Goal: Transaction & Acquisition: Download file/media

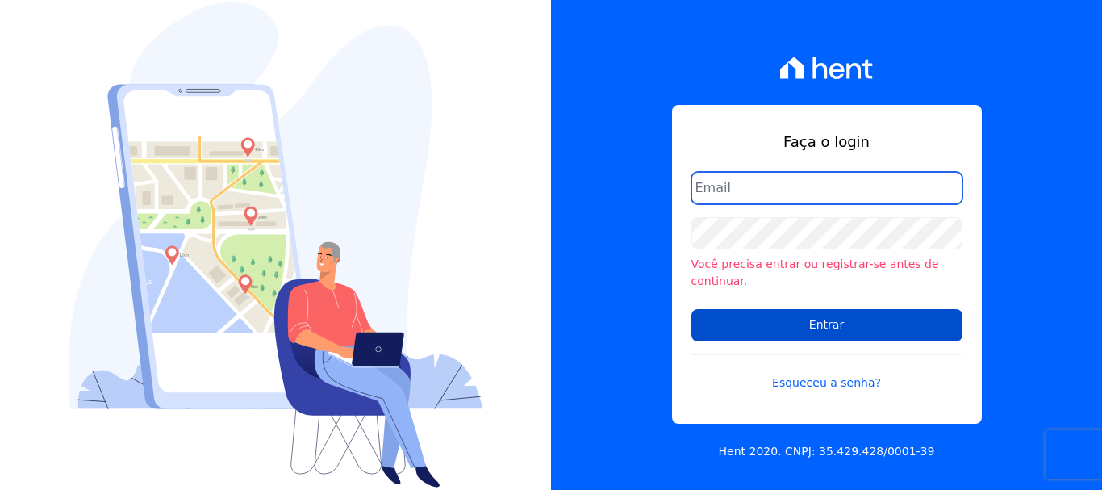
type input "[PERSON_NAME][EMAIL_ADDRESS][PERSON_NAME][DOMAIN_NAME]"
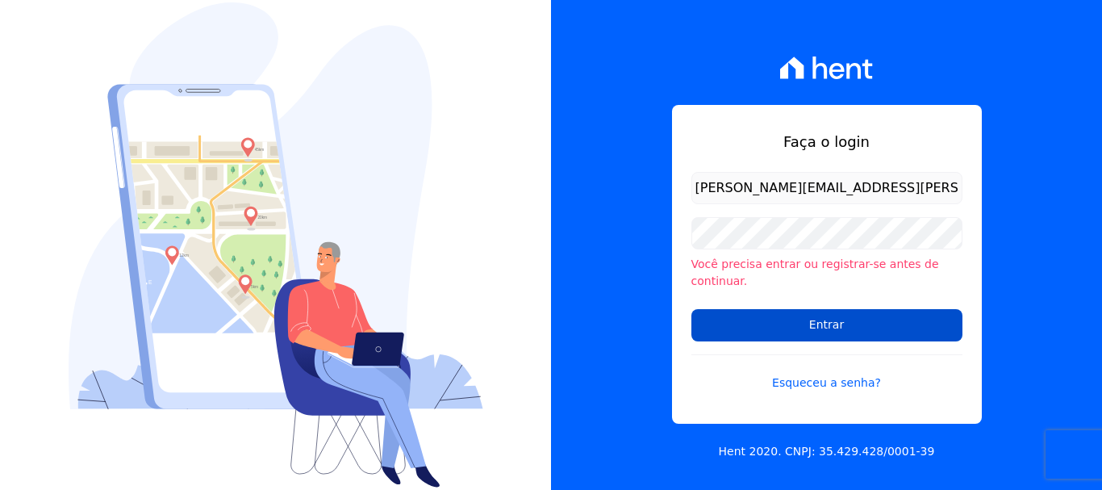
click at [790, 323] on input "Entrar" at bounding box center [826, 325] width 271 height 32
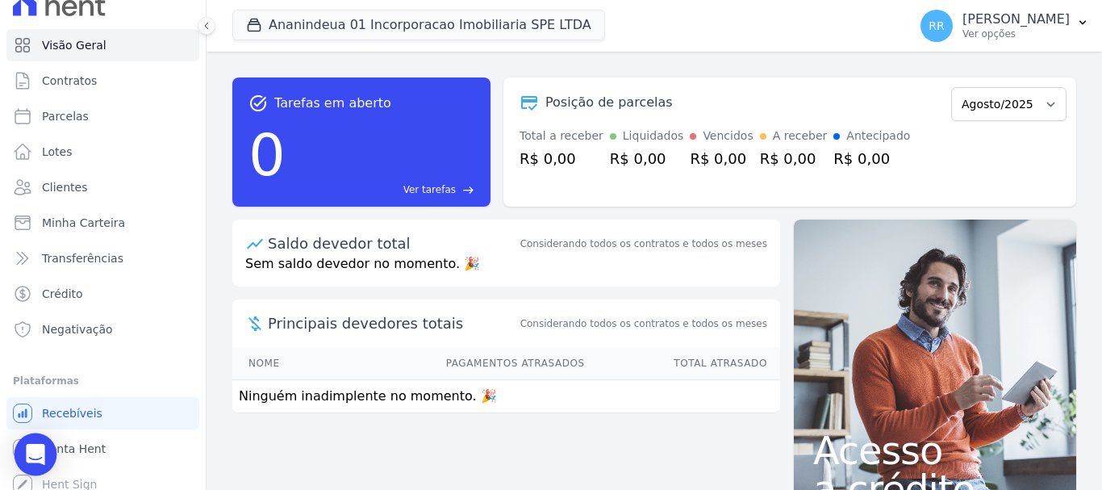
scroll to position [30, 0]
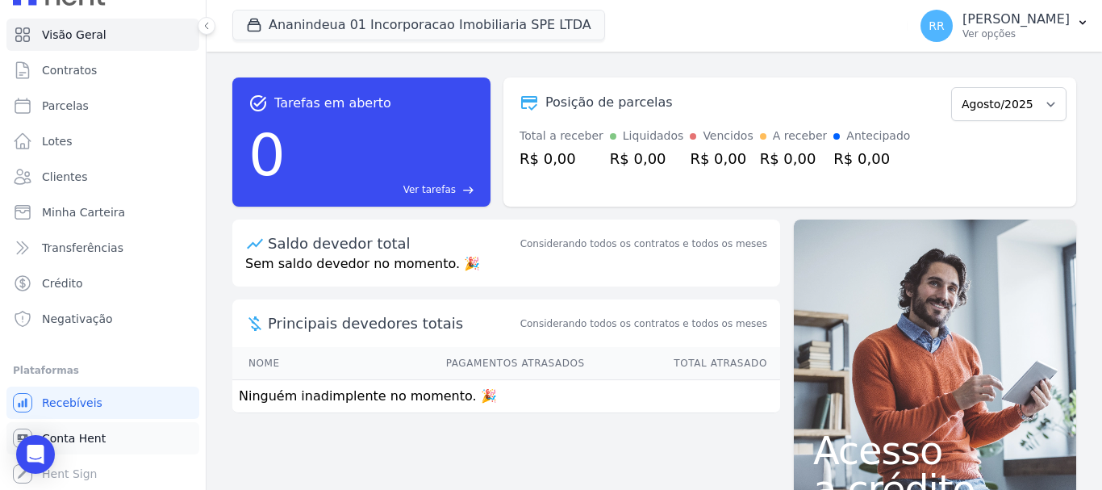
click at [86, 439] on span "Conta Hent" at bounding box center [74, 438] width 64 height 16
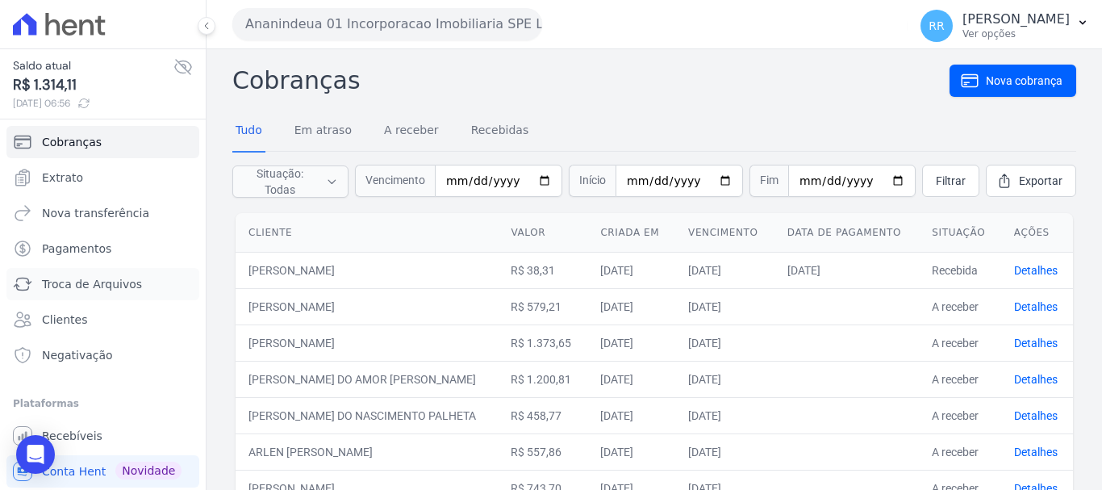
drag, startPoint x: 67, startPoint y: 277, endPoint x: 100, endPoint y: 230, distance: 57.3
click at [67, 278] on span "Troca de Arquivos" at bounding box center [92, 284] width 100 height 16
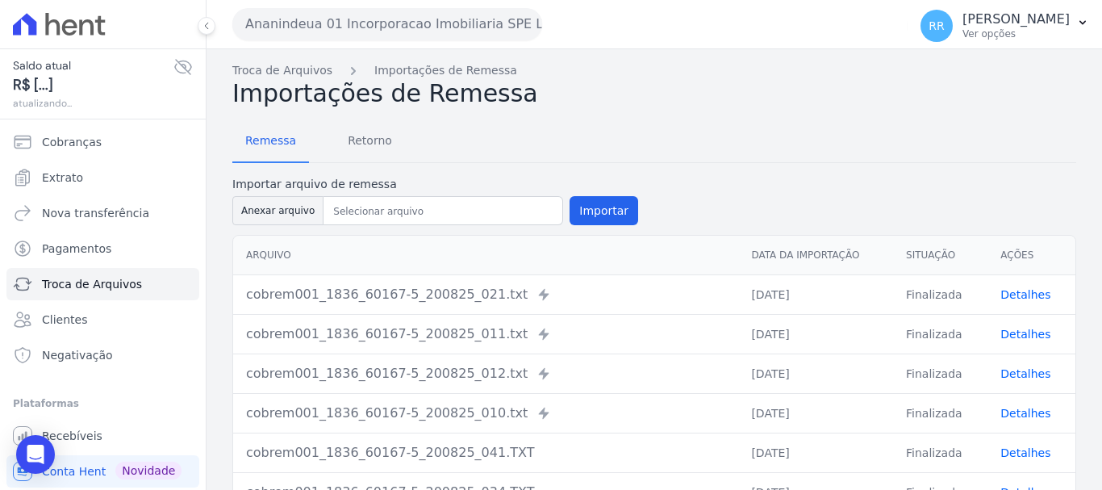
click at [370, 13] on button "Ananindeua 01 Incorporacao Imobiliaria SPE LTDA" at bounding box center [387, 24] width 310 height 32
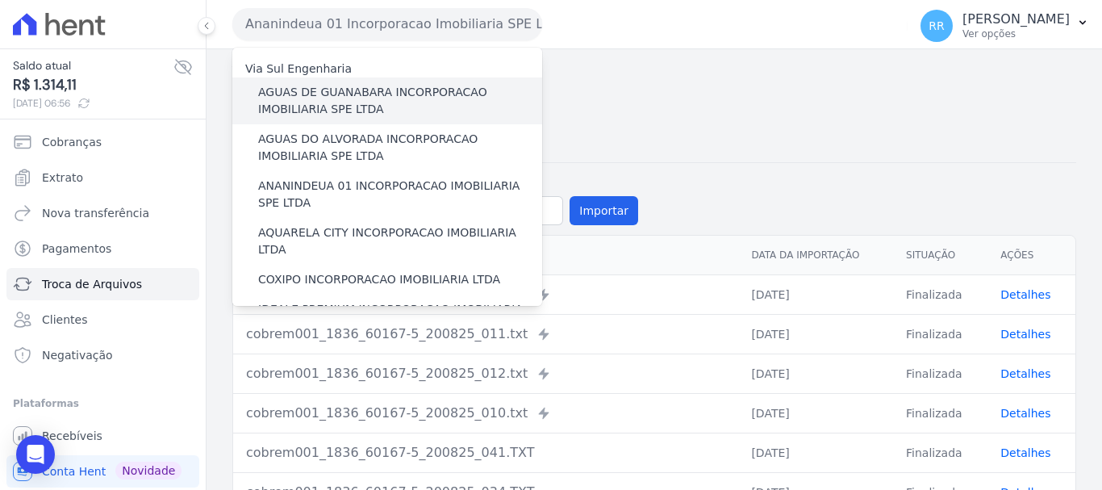
click at [328, 88] on label "AGUAS DE GUANABARA INCORPORACAO IMOBILIARIA SPE LTDA" at bounding box center [400, 101] width 284 height 34
click at [0, 0] on input "AGUAS DE GUANABARA INCORPORACAO IMOBILIARIA SPE LTDA" at bounding box center [0, 0] width 0 height 0
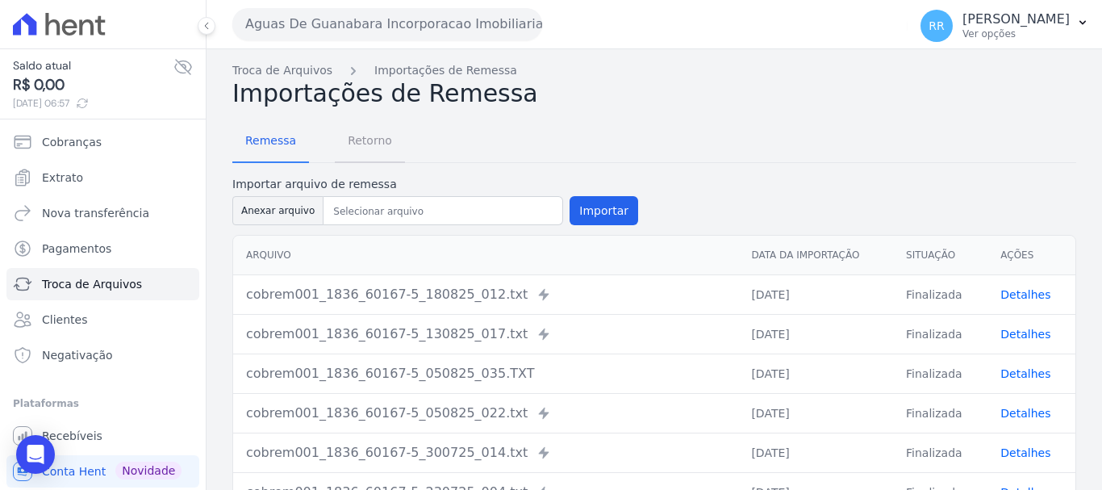
click at [363, 136] on span "Retorno" at bounding box center [370, 140] width 64 height 32
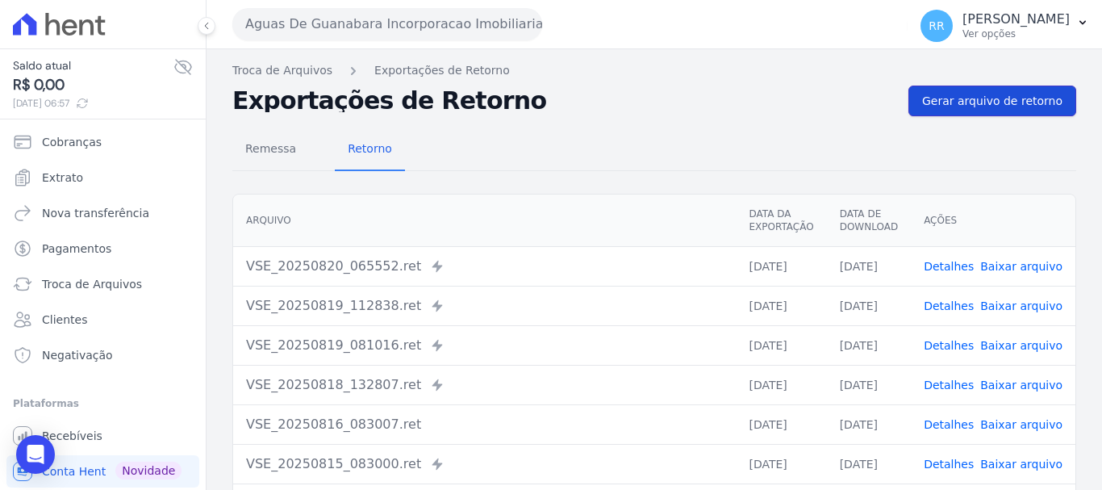
drag, startPoint x: 1012, startPoint y: 97, endPoint x: 958, endPoint y: 115, distance: 56.4
click at [1012, 96] on span "Gerar arquivo de retorno" at bounding box center [992, 101] width 140 height 16
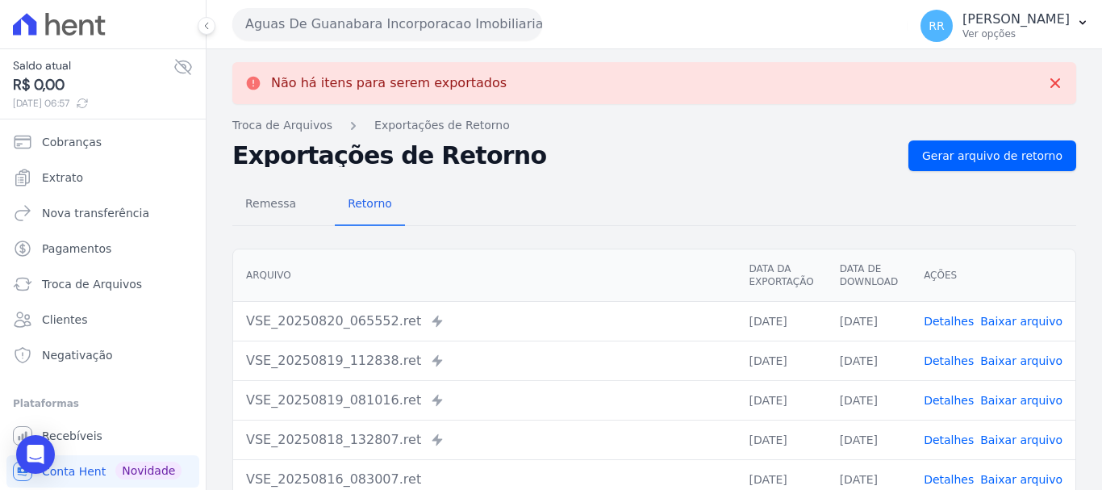
click at [277, 37] on button "Aguas De Guanabara Incorporacao Imobiliaria SPE LTDA" at bounding box center [387, 24] width 310 height 32
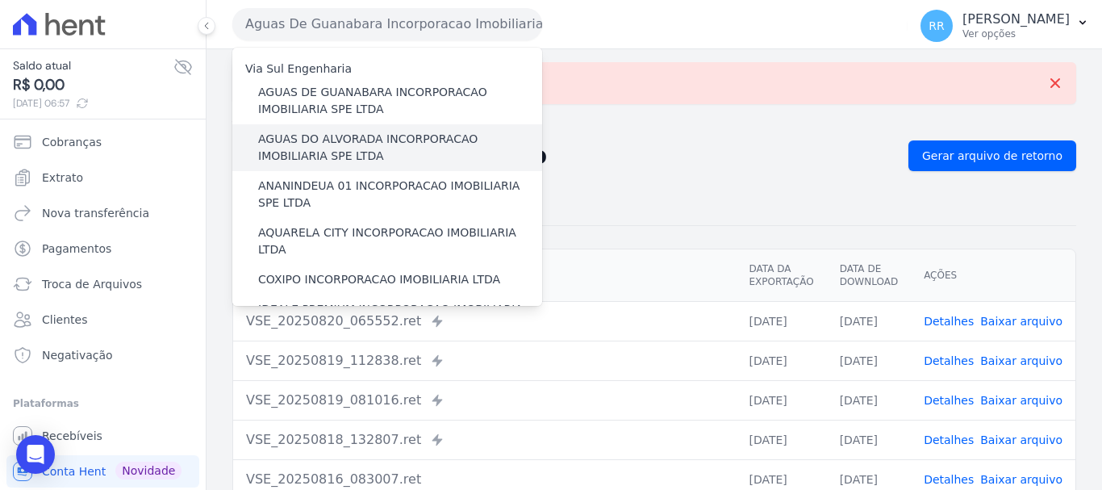
click at [273, 143] on label "AGUAS DO ALVORADA INCORPORACAO IMOBILIARIA SPE LTDA" at bounding box center [400, 148] width 284 height 34
click at [0, 0] on input "AGUAS DO ALVORADA INCORPORACAO IMOBILIARIA SPE LTDA" at bounding box center [0, 0] width 0 height 0
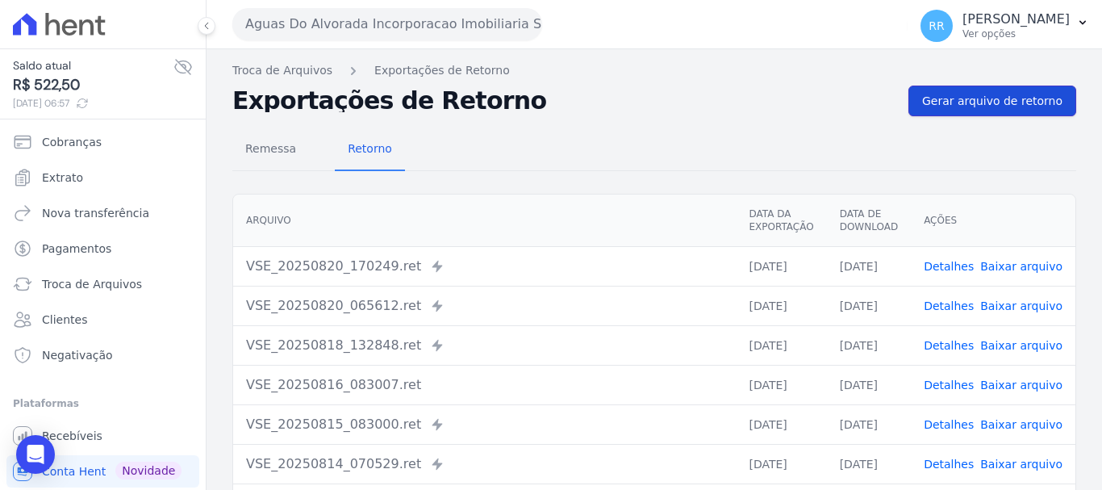
click at [983, 115] on link "Gerar arquivo de retorno" at bounding box center [992, 101] width 168 height 31
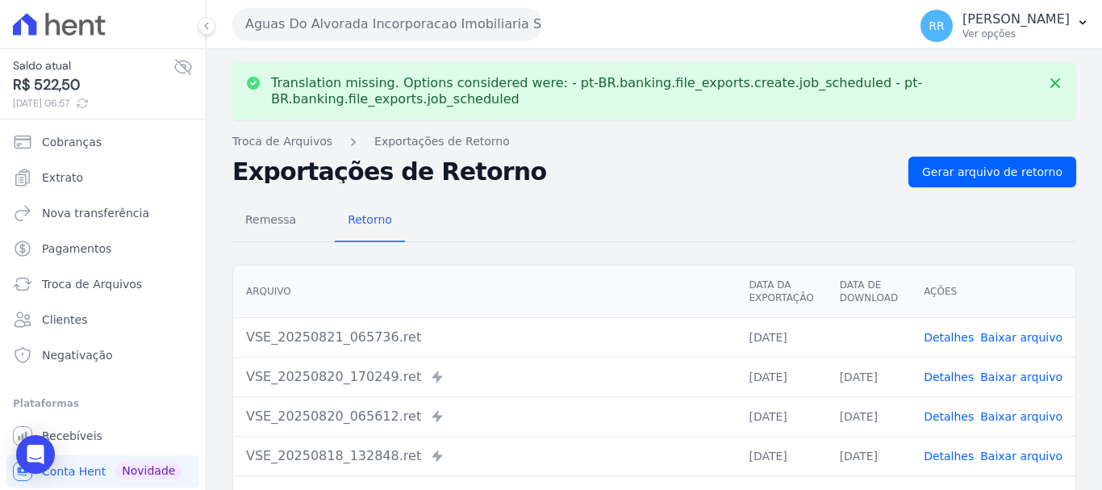
click at [1028, 335] on link "Baixar arquivo" at bounding box center [1021, 337] width 82 height 13
click at [399, 9] on button "Aguas Do Alvorada Incorporacao Imobiliaria SPE LTDA" at bounding box center [387, 24] width 310 height 32
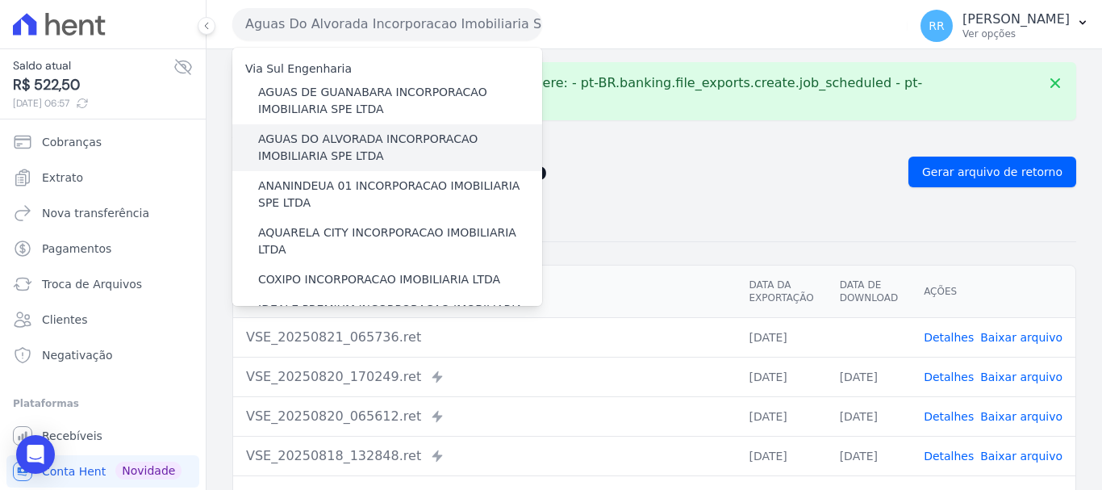
click at [268, 139] on label "AGUAS DO ALVORADA INCORPORACAO IMOBILIARIA SPE LTDA" at bounding box center [400, 148] width 284 height 34
click at [0, 0] on input "AGUAS DO ALVORADA INCORPORACAO IMOBILIARIA SPE LTDA" at bounding box center [0, 0] width 0 height 0
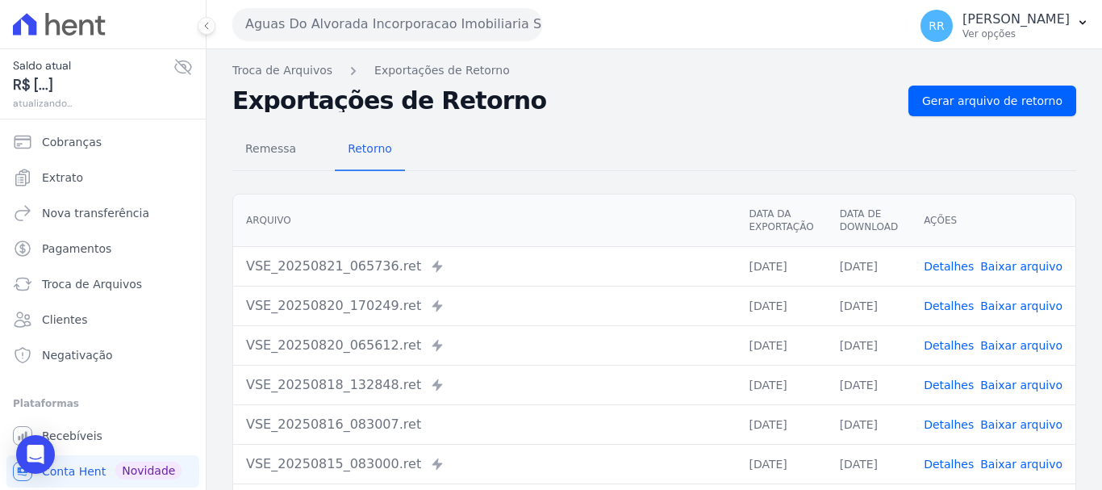
drag, startPoint x: 442, startPoint y: 10, endPoint x: 437, endPoint y: 21, distance: 11.6
click at [442, 10] on button "Aguas Do Alvorada Incorporacao Imobiliaria SPE LTDA" at bounding box center [387, 24] width 310 height 32
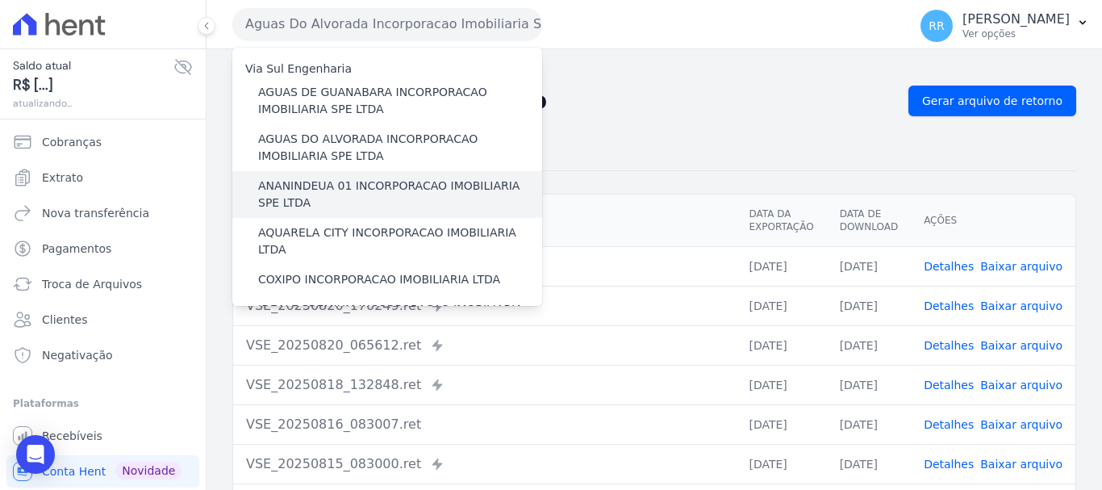
click at [349, 195] on label "ANANINDEUA 01 INCORPORACAO IMOBILIARIA SPE LTDA" at bounding box center [400, 194] width 284 height 34
click at [0, 0] on input "ANANINDEUA 01 INCORPORACAO IMOBILIARIA SPE LTDA" at bounding box center [0, 0] width 0 height 0
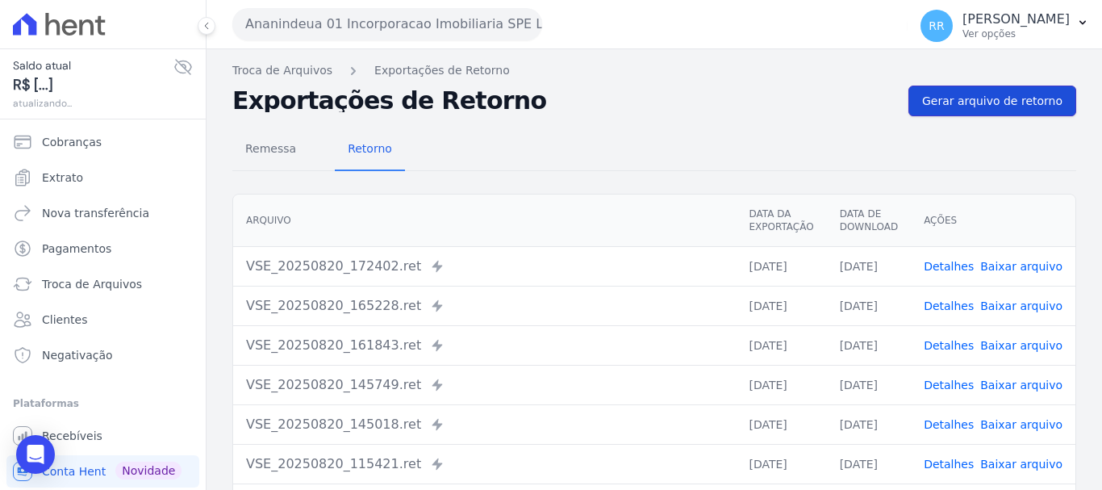
click at [995, 97] on span "Gerar arquivo de retorno" at bounding box center [992, 101] width 140 height 16
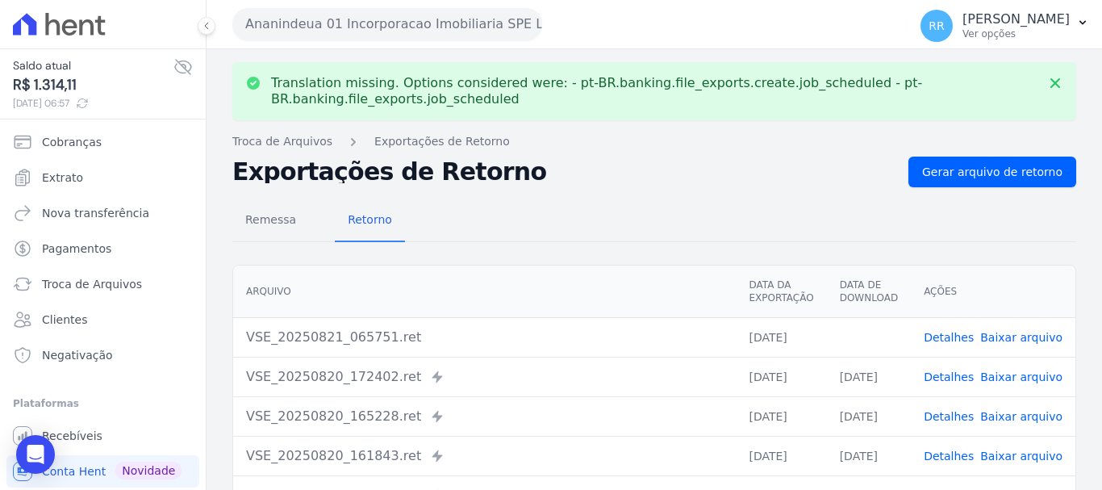
click at [1000, 338] on link "Baixar arquivo" at bounding box center [1021, 337] width 82 height 13
drag, startPoint x: 377, startPoint y: 27, endPoint x: 374, endPoint y: 37, distance: 10.2
click at [377, 27] on button "Ananindeua 01 Incorporacao Imobiliaria SPE LTDA" at bounding box center [387, 24] width 310 height 32
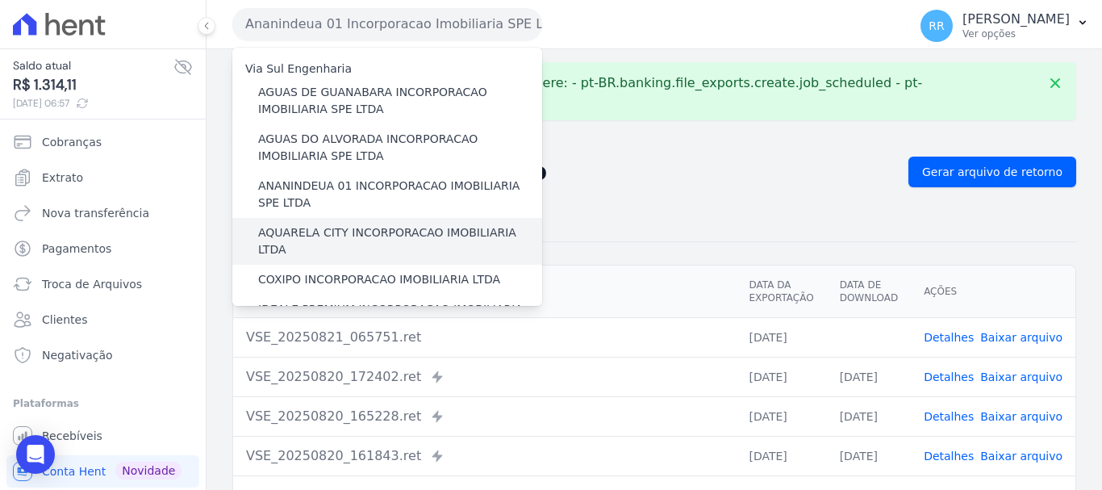
click at [332, 231] on label "AQUARELA CITY INCORPORACAO IMOBILIARIA LTDA" at bounding box center [400, 241] width 284 height 34
click at [0, 0] on input "AQUARELA CITY INCORPORACAO IMOBILIARIA LTDA" at bounding box center [0, 0] width 0 height 0
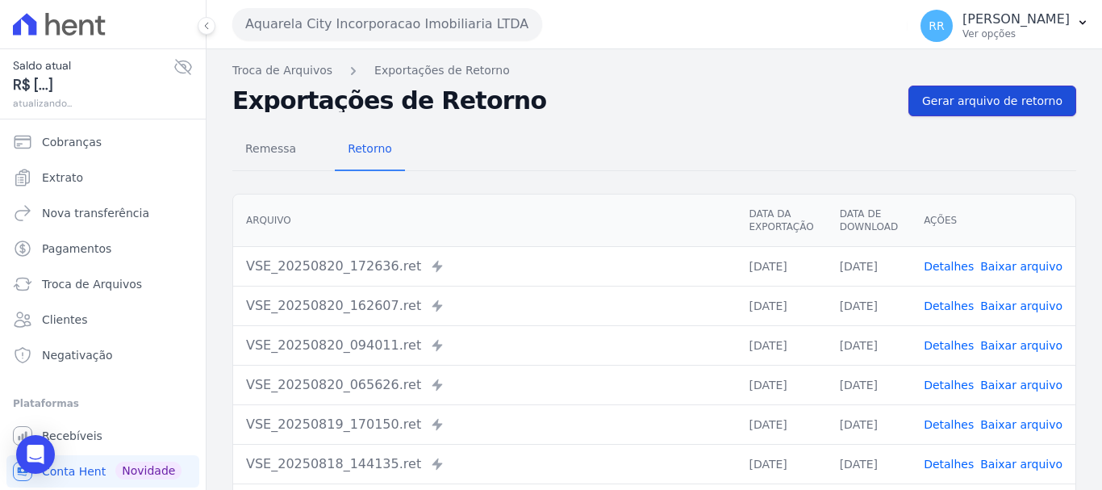
click at [984, 113] on link "Gerar arquivo de retorno" at bounding box center [992, 101] width 168 height 31
click at [454, 23] on button "Aquarela City Incorporacao Imobiliaria LTDA" at bounding box center [387, 24] width 310 height 32
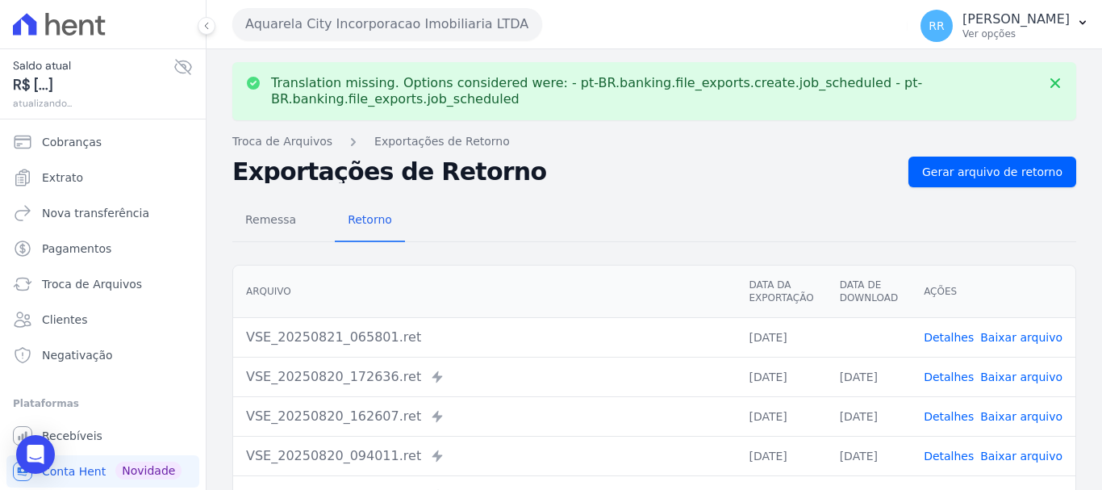
click at [1036, 341] on link "Baixar arquivo" at bounding box center [1021, 337] width 82 height 13
click at [342, 19] on button "Aquarela City Incorporacao Imobiliaria LTDA" at bounding box center [387, 24] width 310 height 32
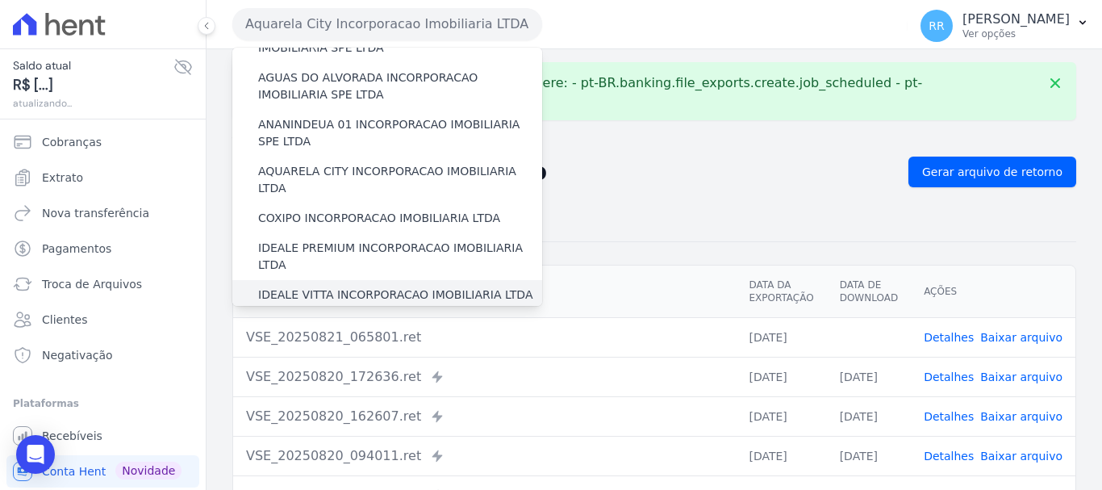
scroll to position [161, 0]
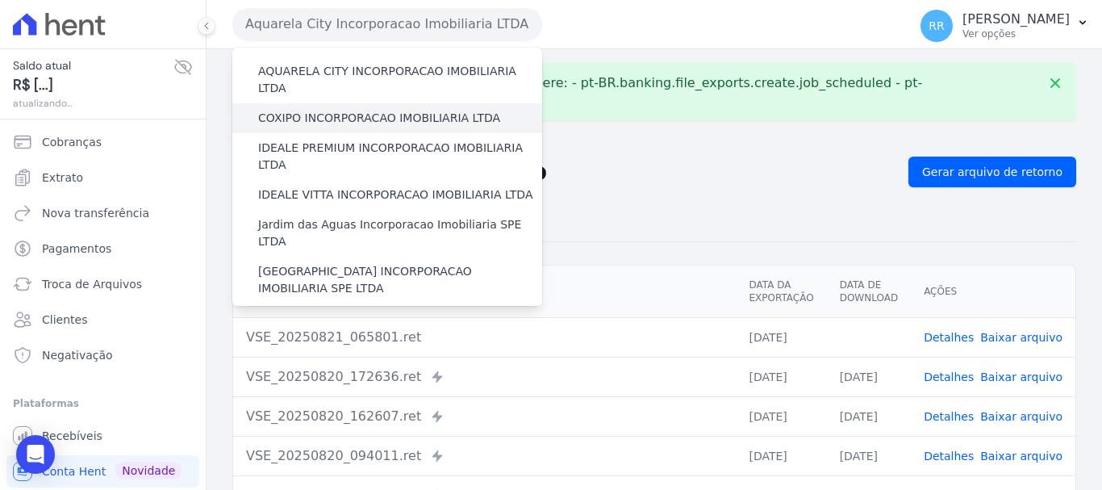
click at [319, 110] on label "COXIPO INCORPORACAO IMOBILIARIA LTDA" at bounding box center [379, 118] width 242 height 17
click at [0, 0] on input "COXIPO INCORPORACAO IMOBILIARIA LTDA" at bounding box center [0, 0] width 0 height 0
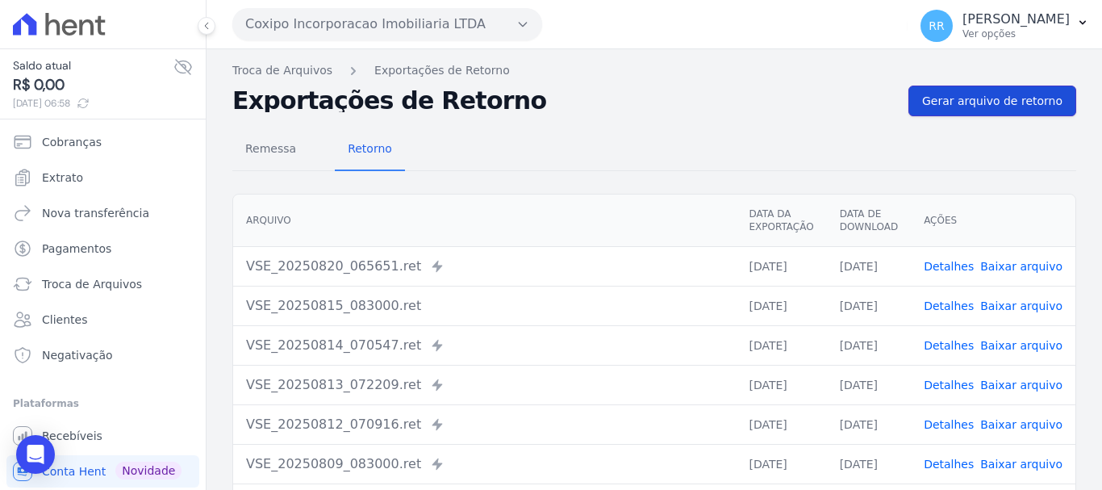
click at [1013, 103] on span "Gerar arquivo de retorno" at bounding box center [992, 101] width 140 height 16
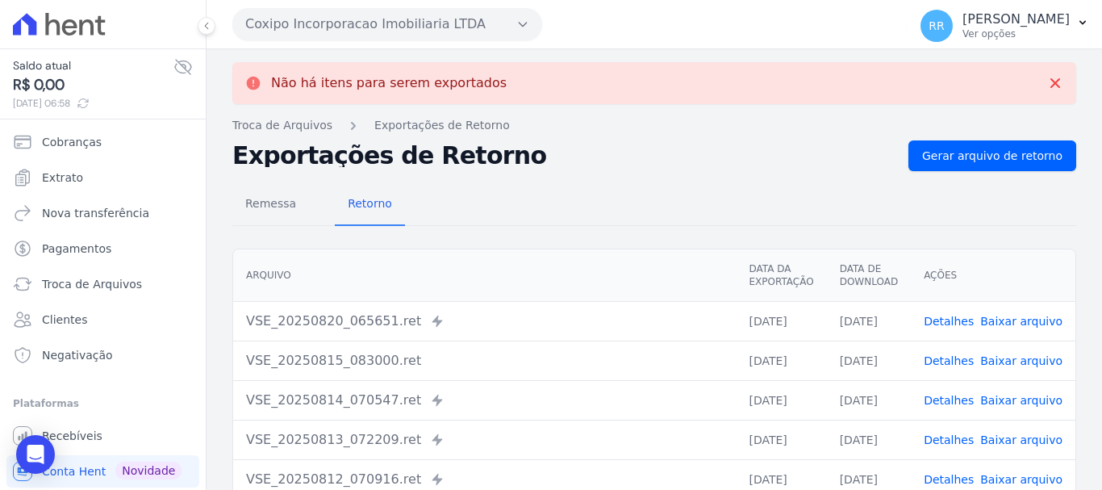
click at [480, 24] on button "Coxipo Incorporacao Imobiliaria LTDA" at bounding box center [387, 24] width 310 height 32
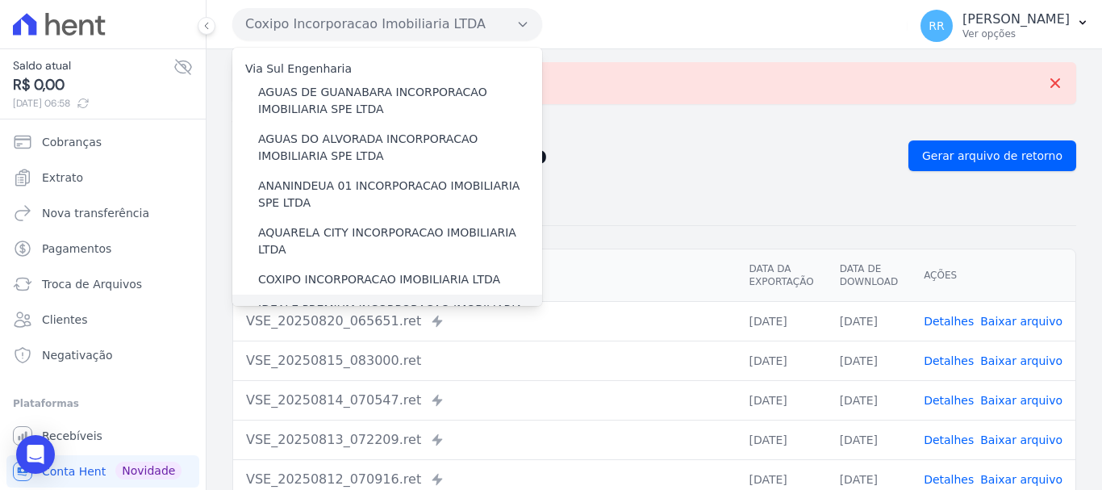
click at [316, 301] on label "IDEALE PREMIUM INCORPORACAO IMOBILIARIA LTDA" at bounding box center [400, 318] width 284 height 34
click at [0, 0] on input "IDEALE PREMIUM INCORPORACAO IMOBILIARIA LTDA" at bounding box center [0, 0] width 0 height 0
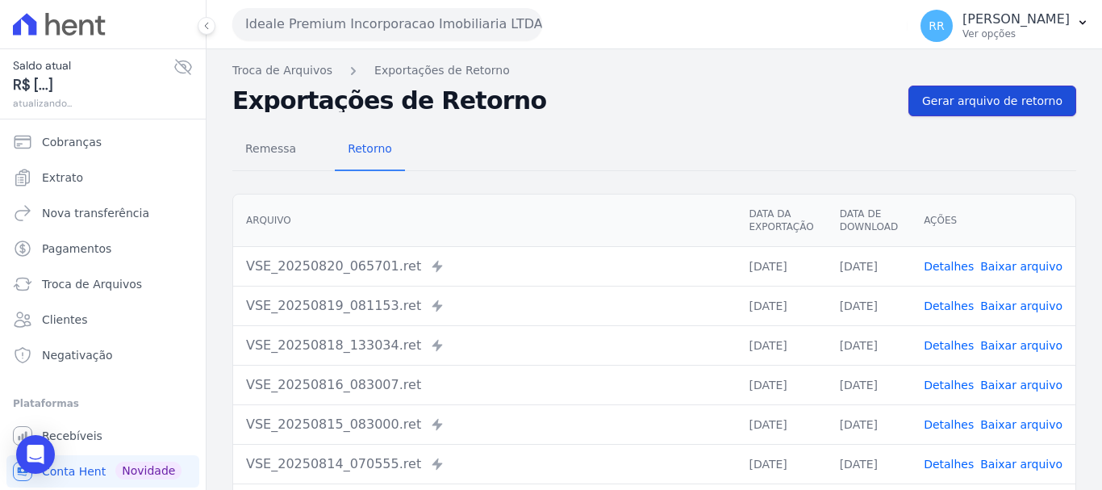
click at [980, 99] on span "Gerar arquivo de retorno" at bounding box center [992, 101] width 140 height 16
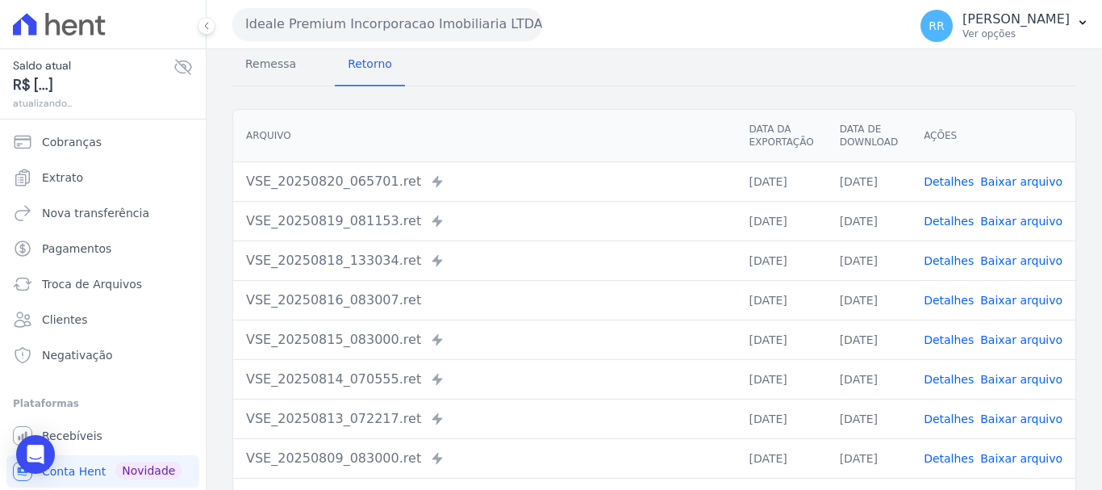
scroll to position [0, 0]
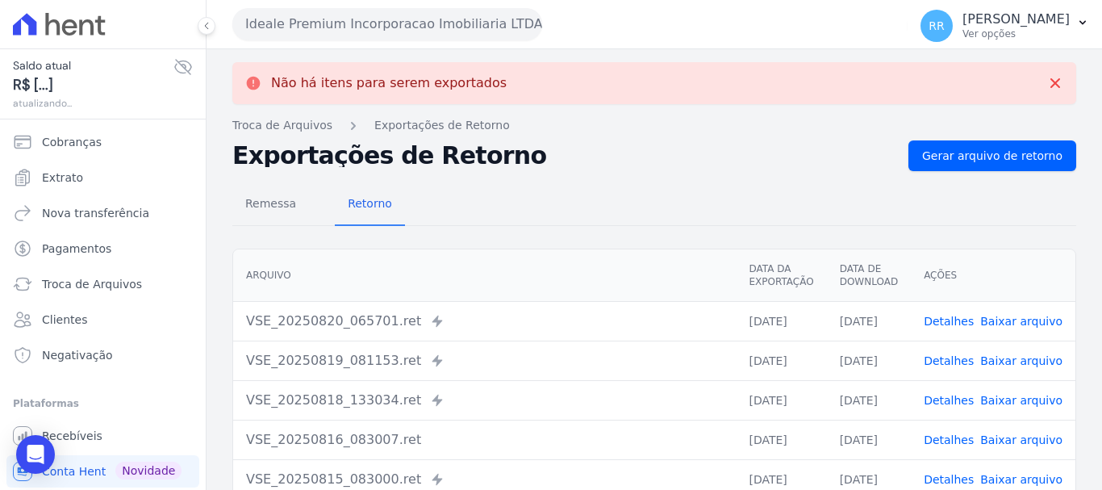
click at [383, 27] on button "Ideale Premium Incorporacao Imobiliaria LTDA" at bounding box center [387, 24] width 310 height 32
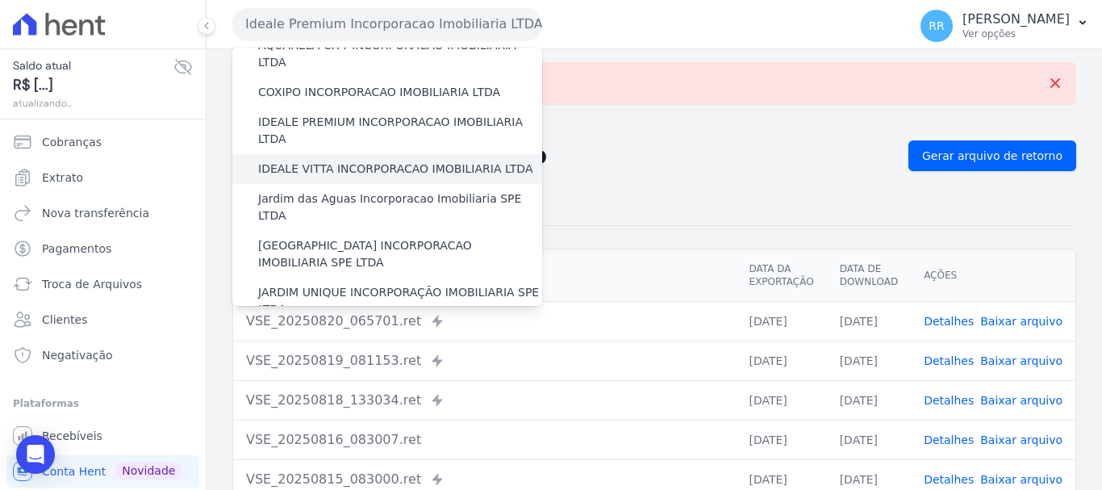
scroll to position [161, 0]
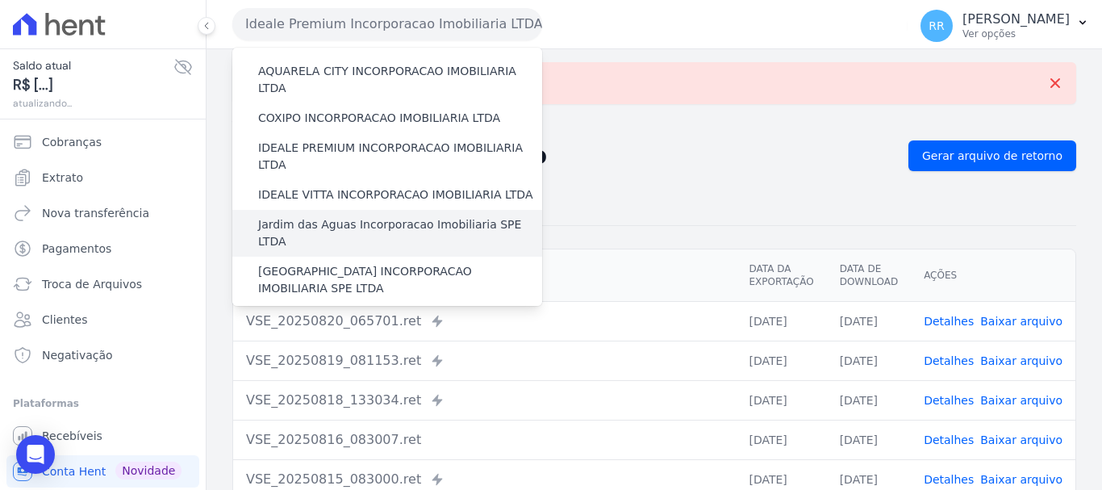
click at [333, 216] on label "Jardim das Aguas Incorporacao Imobiliaria SPE LTDA" at bounding box center [400, 233] width 284 height 34
click at [0, 0] on input "Jardim das Aguas Incorporacao Imobiliaria SPE LTDA" at bounding box center [0, 0] width 0 height 0
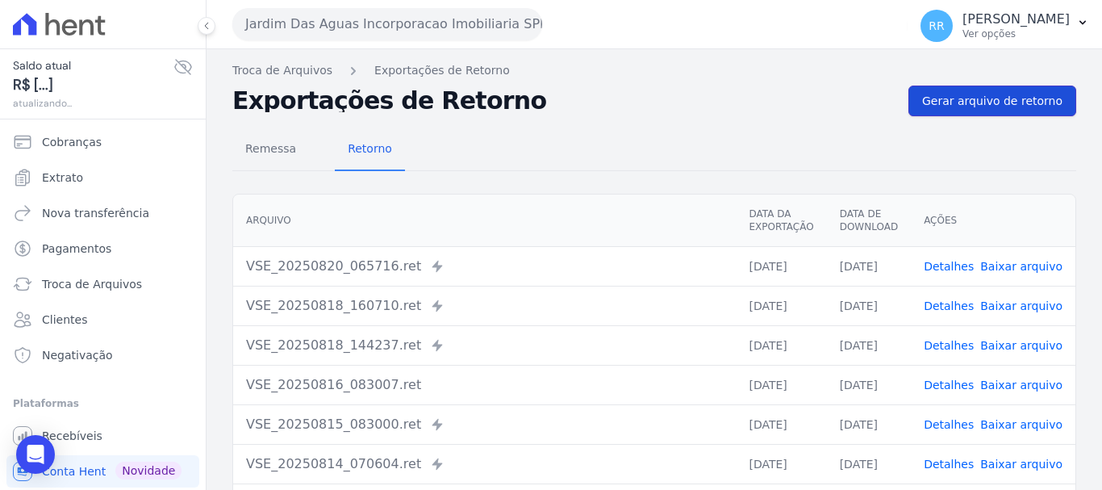
click at [981, 102] on span "Gerar arquivo de retorno" at bounding box center [992, 101] width 140 height 16
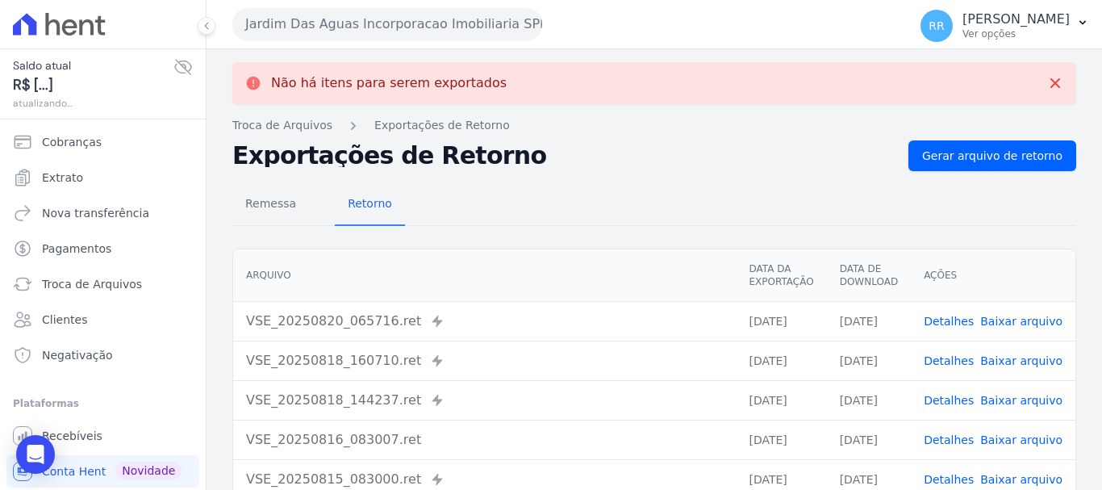
click at [336, 31] on button "Jardim Das Aguas Incorporacao Imobiliaria SPE LTDA" at bounding box center [387, 24] width 310 height 32
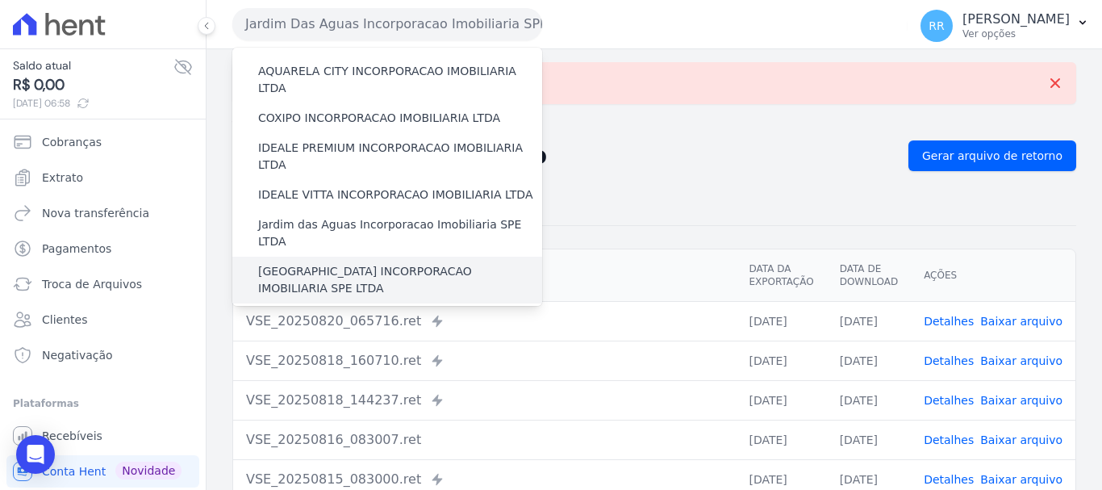
click at [356, 263] on label "[GEOGRAPHIC_DATA] INCORPORACAO IMOBILIARIA SPE LTDA" at bounding box center [400, 280] width 284 height 34
click at [0, 0] on input "[GEOGRAPHIC_DATA] INCORPORACAO IMOBILIARIA SPE LTDA" at bounding box center [0, 0] width 0 height 0
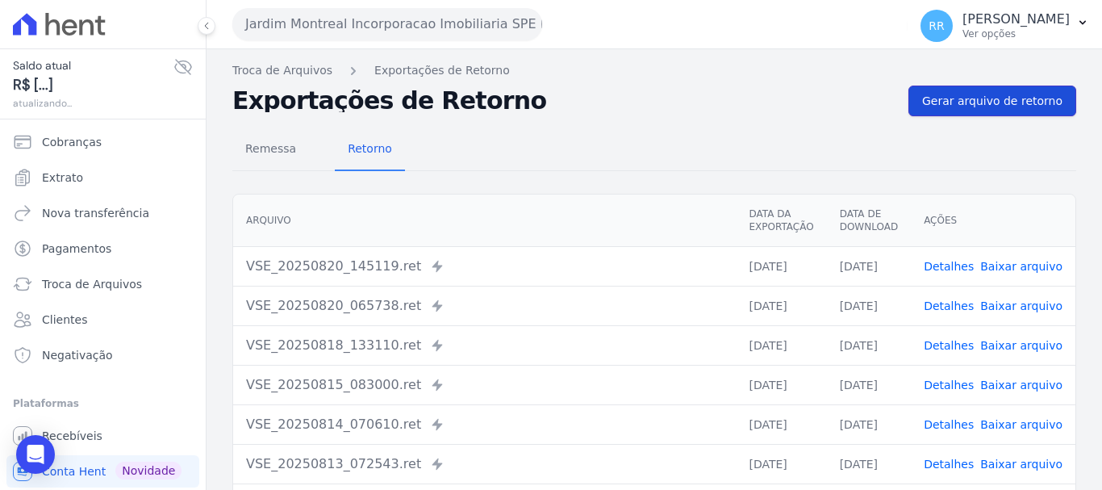
click at [1005, 106] on span "Gerar arquivo de retorno" at bounding box center [992, 101] width 140 height 16
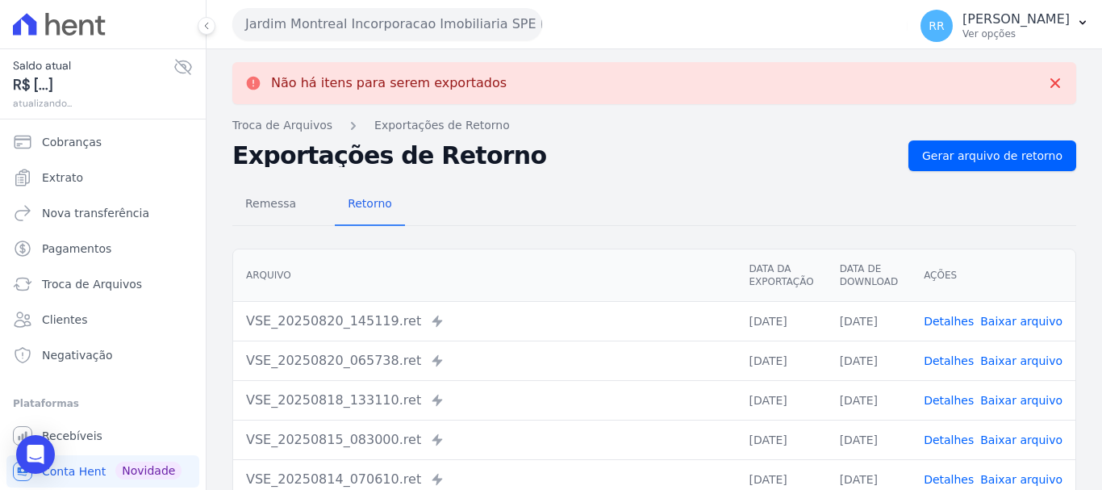
click at [313, 21] on button "Jardim Montreal Incorporacao Imobiliaria SPE LTDA" at bounding box center [387, 24] width 310 height 32
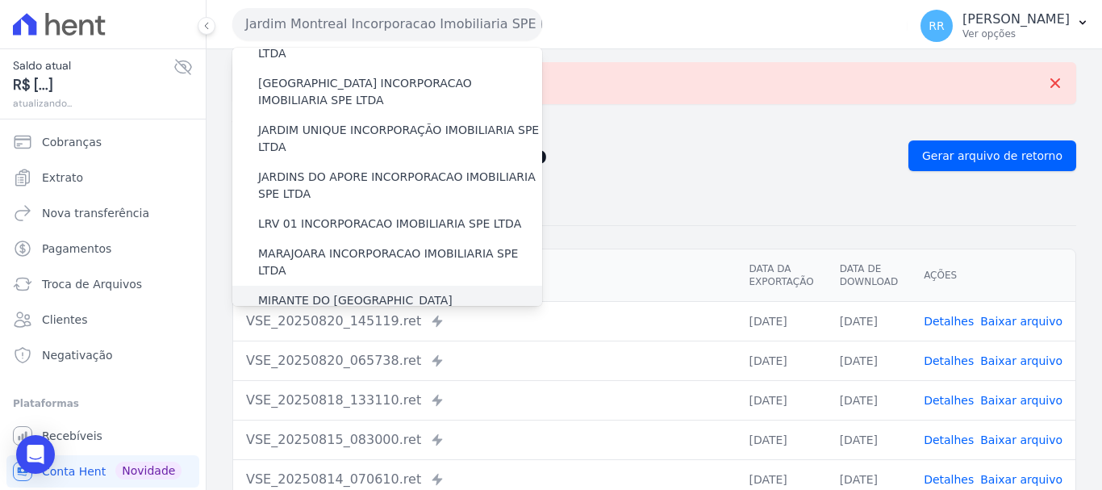
scroll to position [323, 0]
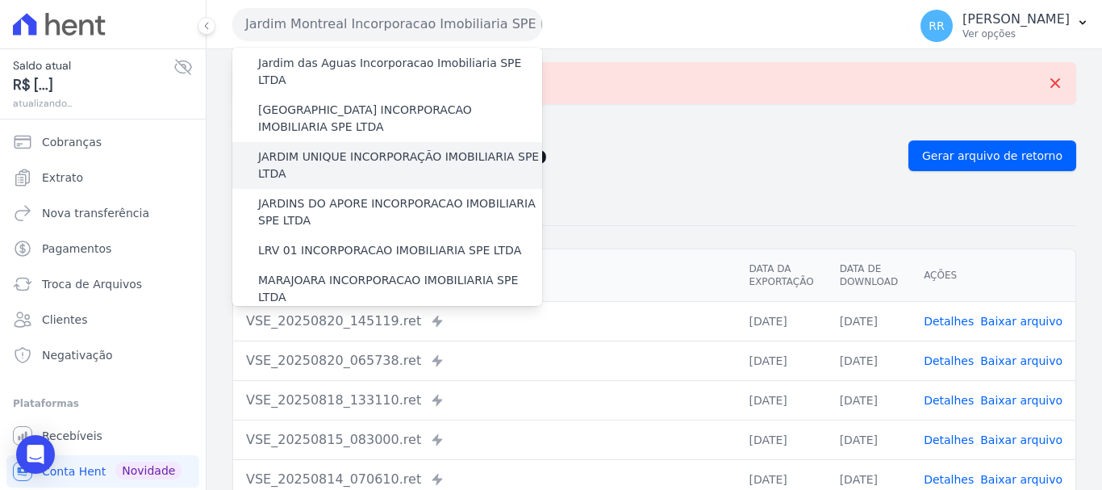
click at [329, 148] on label "JARDIM UNIQUE INCORPORAÇÃO IMOBILIARIA SPE LTDA" at bounding box center [400, 165] width 284 height 34
click at [0, 0] on input "JARDIM UNIQUE INCORPORAÇÃO IMOBILIARIA SPE LTDA" at bounding box center [0, 0] width 0 height 0
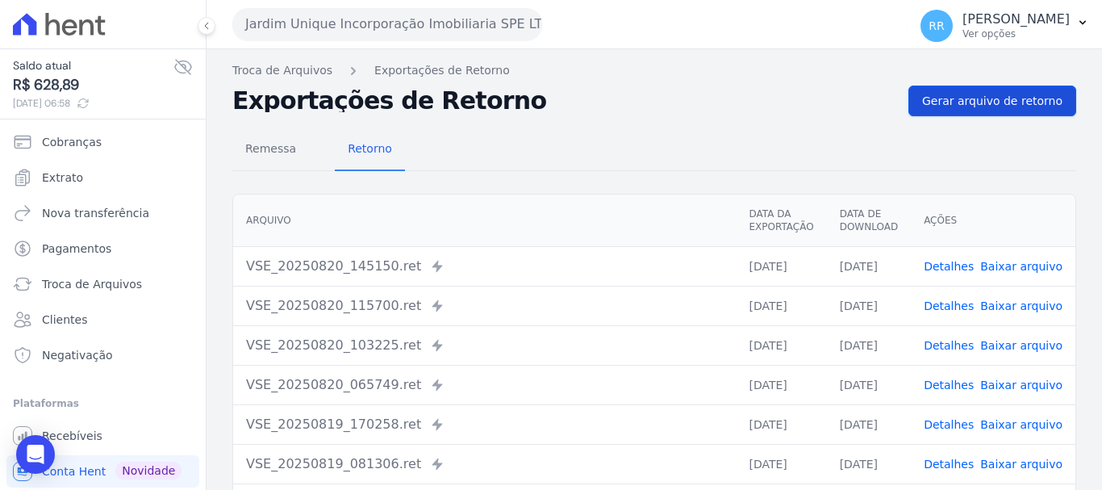
click at [1004, 85] on div "Troca de Arquivos Exportações de Retorno Exportações de Retorno Gerar arquivo d…" at bounding box center [654, 380] width 895 height 663
click at [996, 102] on span "Gerar arquivo de retorno" at bounding box center [992, 101] width 140 height 16
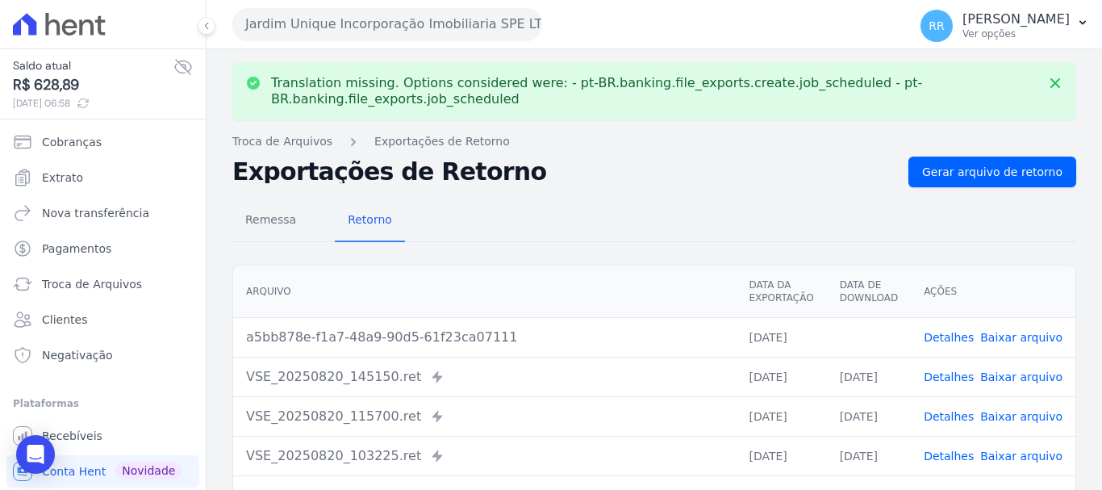
click at [1014, 336] on link "Baixar arquivo" at bounding box center [1021, 337] width 82 height 13
click at [382, 21] on button "Jardim Unique Incorporação Imobiliaria SPE LTDA" at bounding box center [387, 24] width 310 height 32
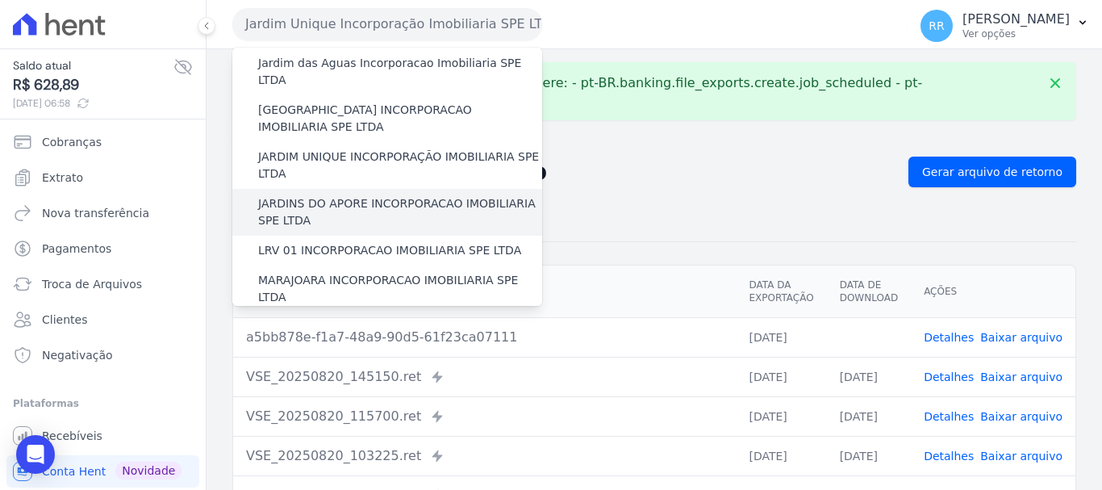
click at [319, 195] on label "JARDINS DO APORE INCORPORACAO IMOBILIARIA SPE LTDA" at bounding box center [400, 212] width 284 height 34
click at [0, 0] on input "JARDINS DO APORE INCORPORACAO IMOBILIARIA SPE LTDA" at bounding box center [0, 0] width 0 height 0
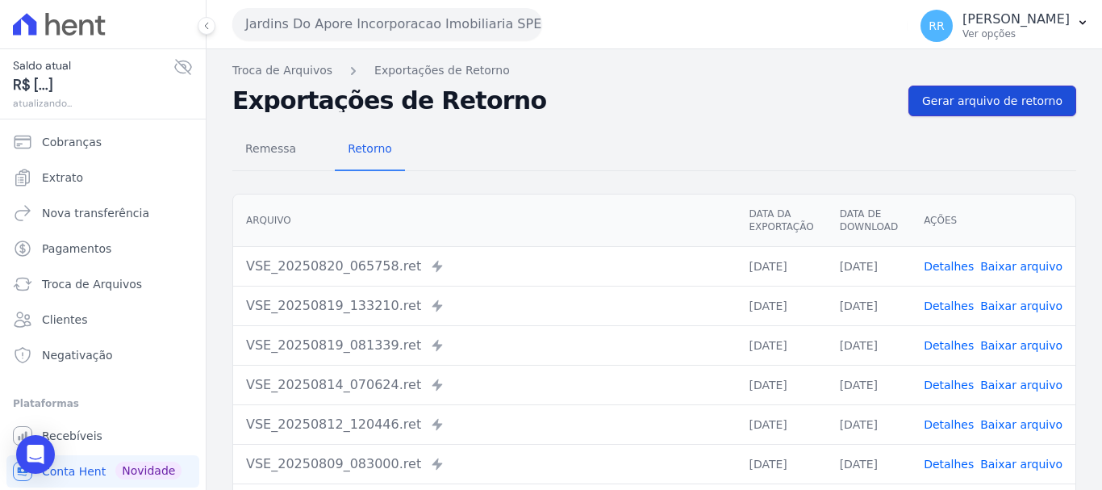
click at [1007, 96] on span "Gerar arquivo de retorno" at bounding box center [992, 101] width 140 height 16
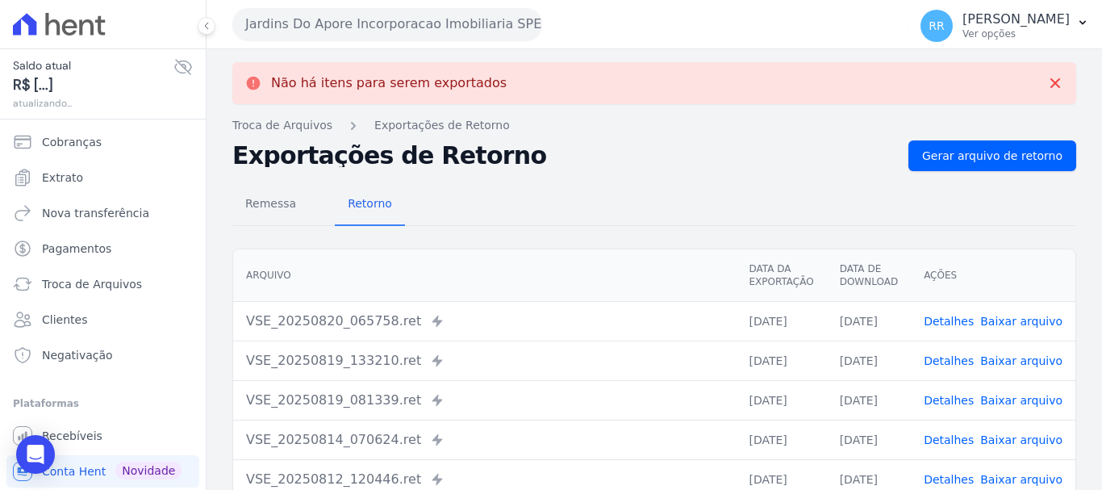
click at [303, 27] on button "Jardins Do Apore Incorporacao Imobiliaria SPE LTDA" at bounding box center [387, 24] width 310 height 32
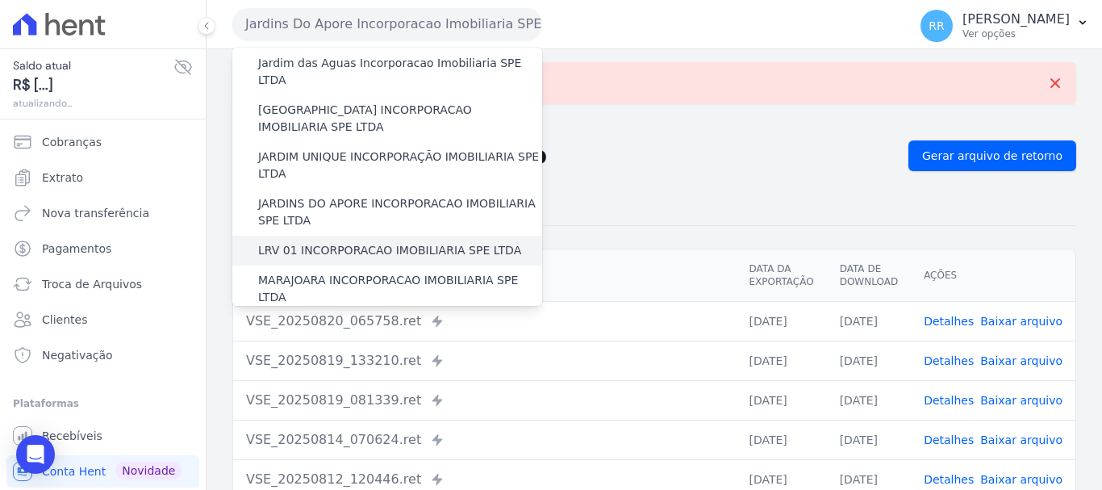
click at [316, 242] on label "LRV 01 INCORPORACAO IMOBILIARIA SPE LTDA" at bounding box center [389, 250] width 263 height 17
click at [0, 0] on input "LRV 01 INCORPORACAO IMOBILIARIA SPE LTDA" at bounding box center [0, 0] width 0 height 0
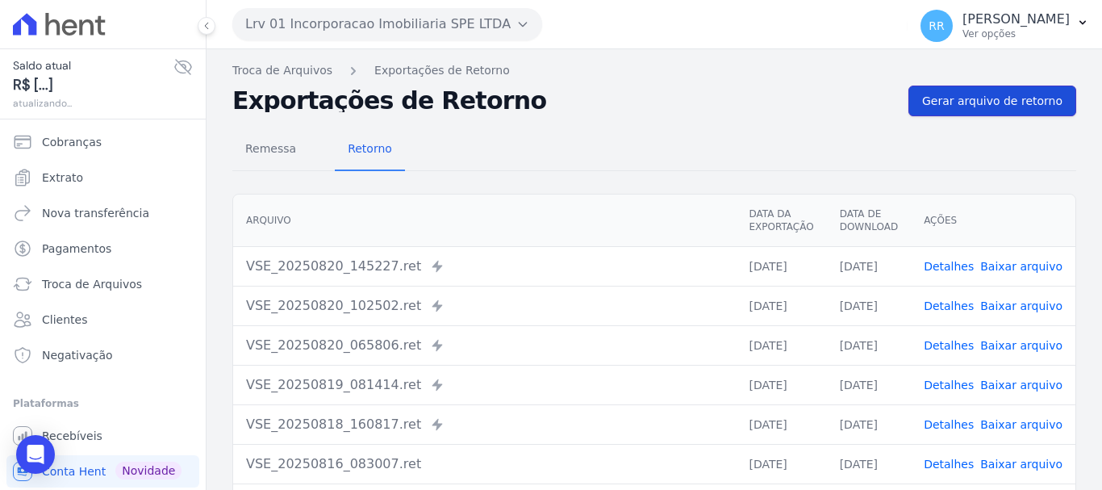
click at [1004, 98] on span "Gerar arquivo de retorno" at bounding box center [992, 101] width 140 height 16
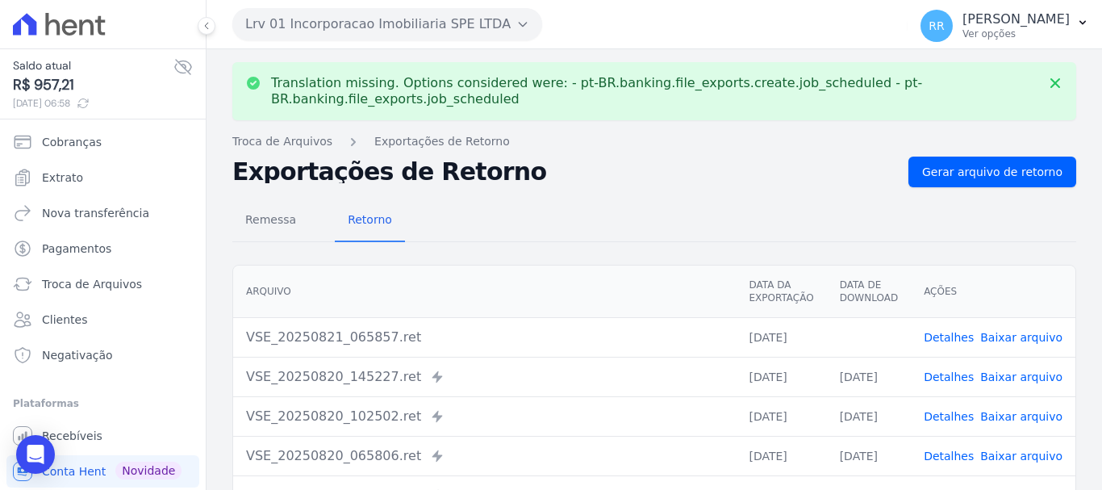
click at [1014, 334] on link "Baixar arquivo" at bounding box center [1021, 337] width 82 height 13
click at [367, 10] on button "Lrv 01 Incorporacao Imobiliaria SPE LTDA" at bounding box center [387, 24] width 310 height 32
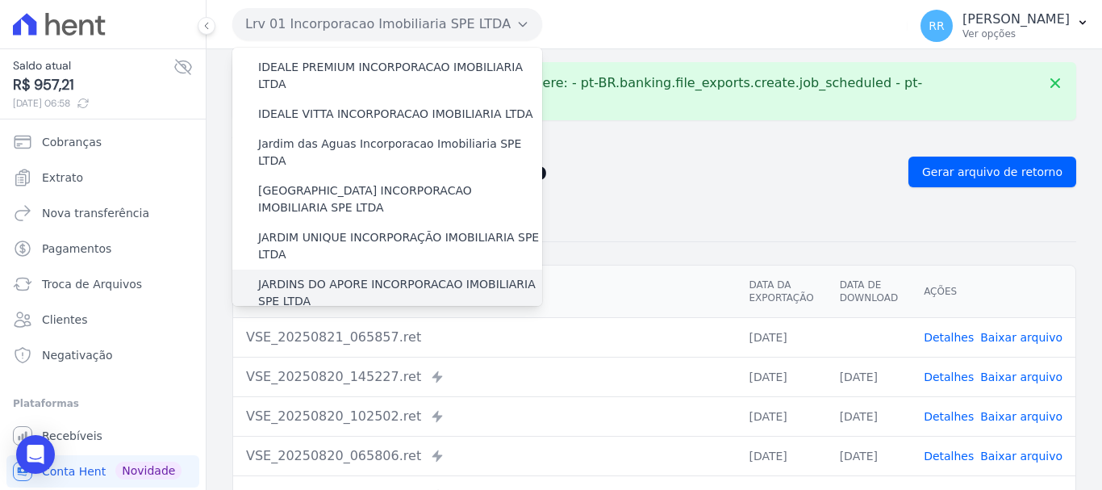
scroll to position [403, 0]
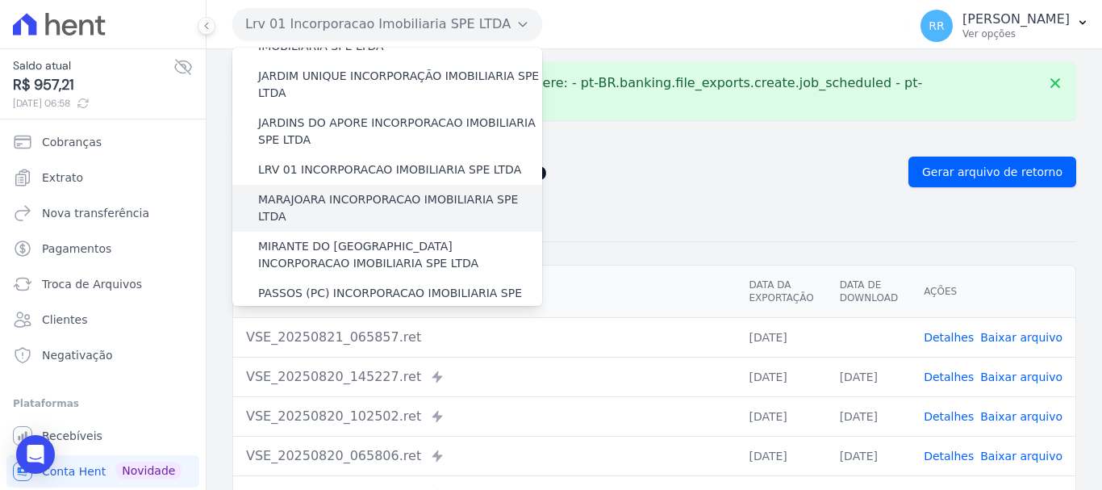
click at [298, 191] on label "MARAJOARA INCORPORACAO IMOBILIARIA SPE LTDA" at bounding box center [400, 208] width 284 height 34
click at [0, 0] on input "MARAJOARA INCORPORACAO IMOBILIARIA SPE LTDA" at bounding box center [0, 0] width 0 height 0
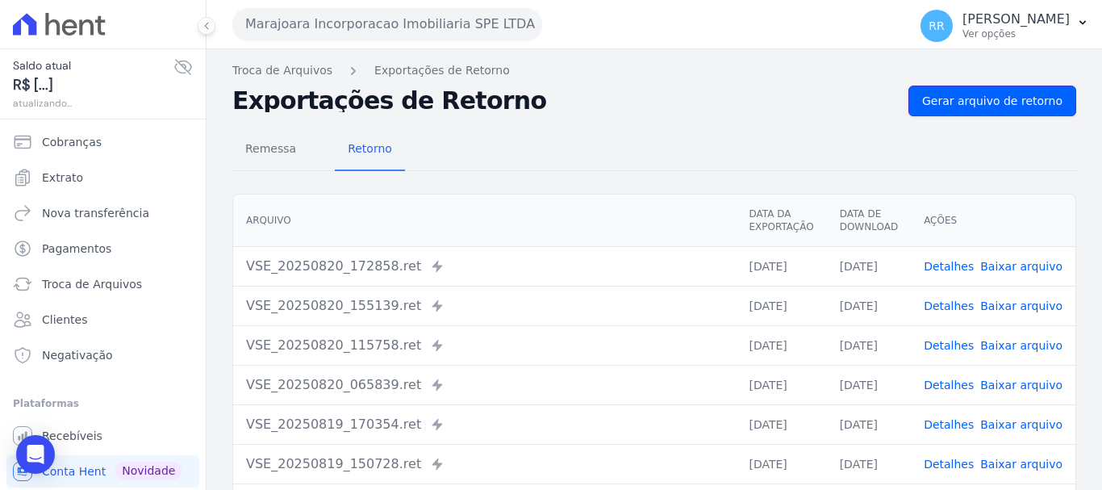
drag, startPoint x: 958, startPoint y: 107, endPoint x: 647, endPoint y: 106, distance: 310.6
click at [958, 106] on span "Gerar arquivo de retorno" at bounding box center [992, 101] width 140 height 16
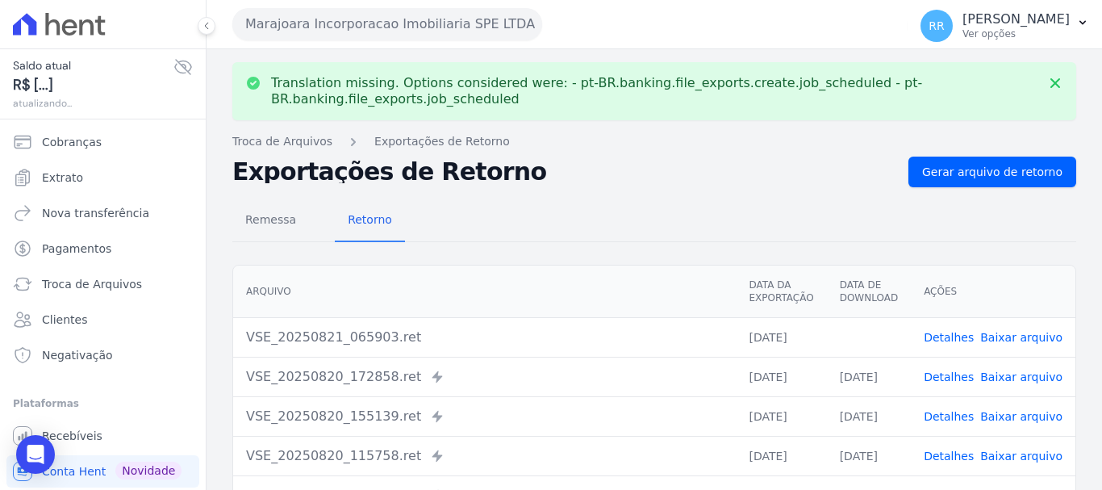
click at [1020, 337] on link "Baixar arquivo" at bounding box center [1021, 337] width 82 height 13
click at [355, 19] on button "Marajoara Incorporacao Imobiliaria SPE LTDA" at bounding box center [387, 24] width 310 height 32
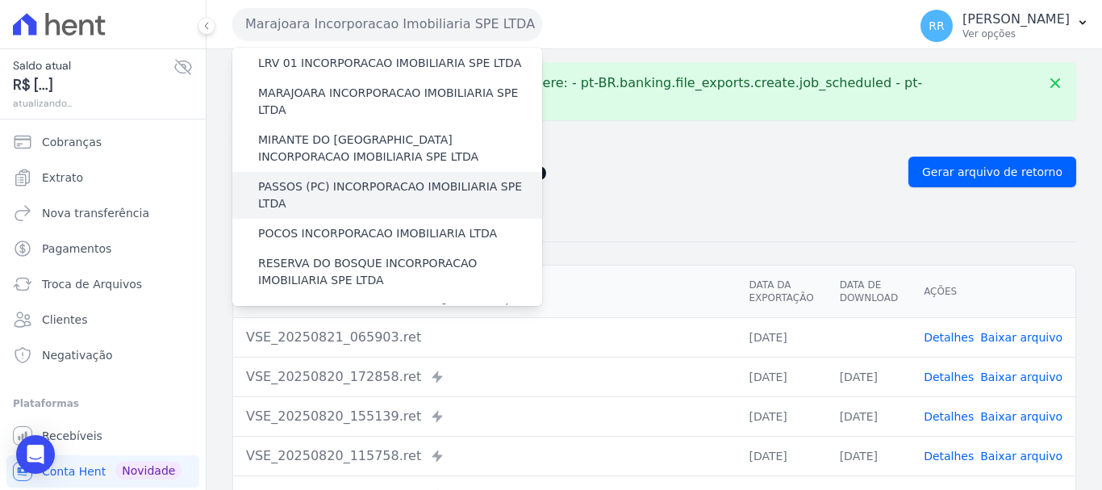
scroll to position [484, 0]
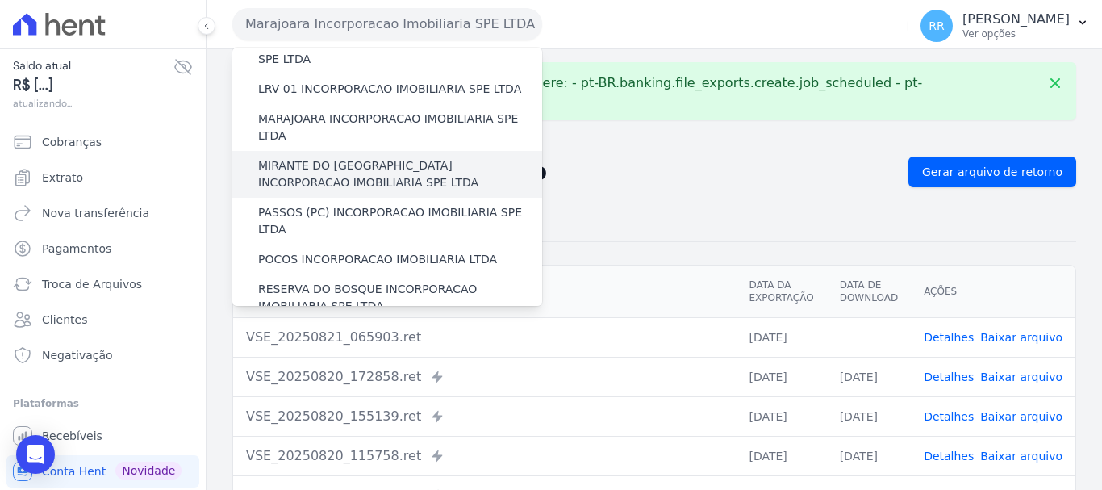
click at [306, 157] on label "MIRANTE DO [GEOGRAPHIC_DATA] INCORPORACAO IMOBILIARIA SPE LTDA" at bounding box center [400, 174] width 284 height 34
click at [0, 0] on input "MIRANTE DO [GEOGRAPHIC_DATA] INCORPORACAO IMOBILIARIA SPE LTDA" at bounding box center [0, 0] width 0 height 0
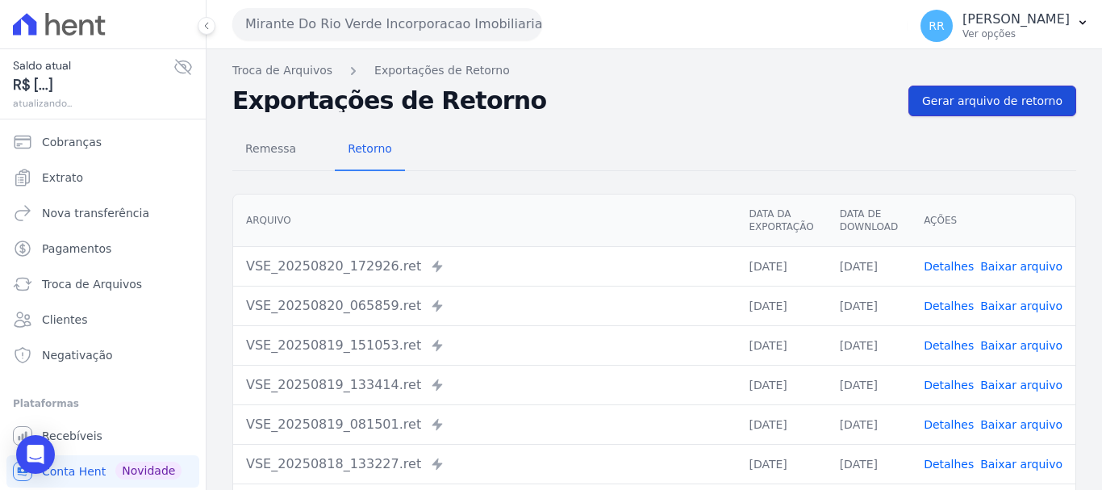
click at [1032, 106] on span "Gerar arquivo de retorno" at bounding box center [992, 101] width 140 height 16
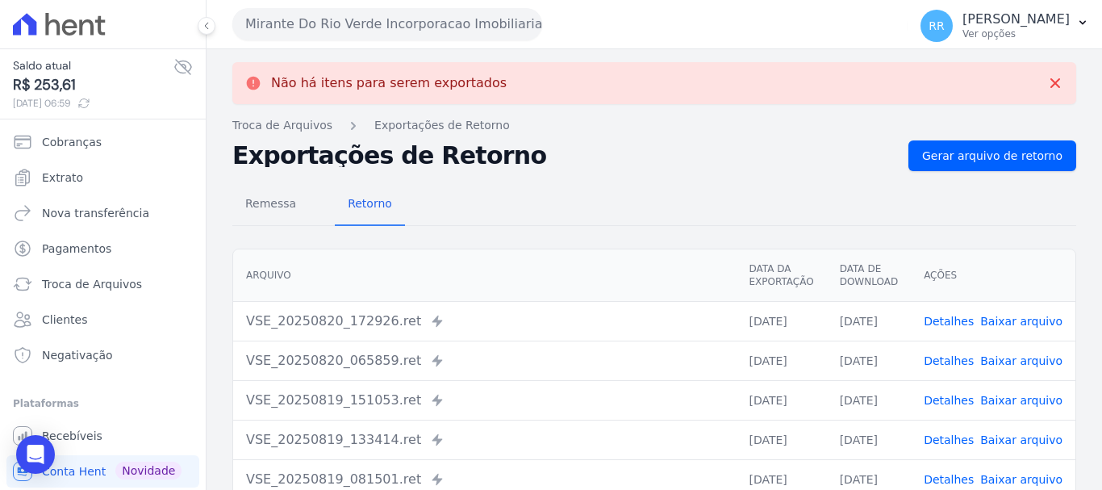
drag, startPoint x: 362, startPoint y: 11, endPoint x: 365, endPoint y: 82, distance: 71.1
click at [365, 16] on button "Mirante Do Rio Verde Incorporacao Imobiliaria SPE LTDA" at bounding box center [387, 24] width 310 height 32
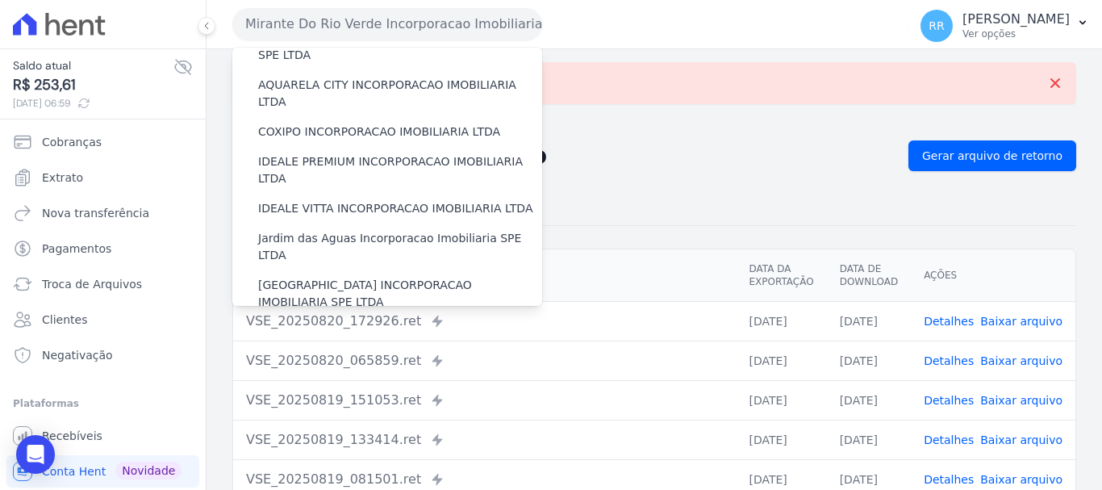
scroll to position [323, 0]
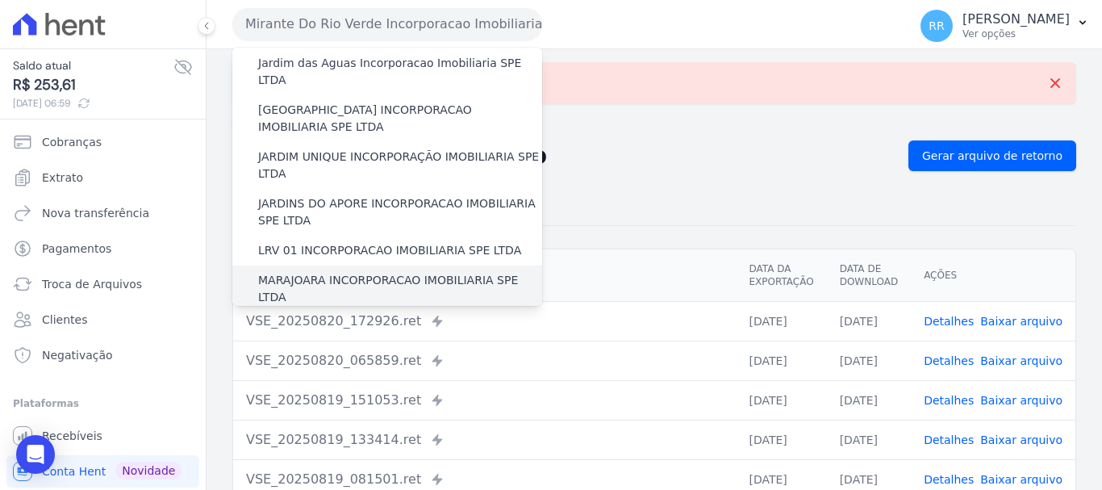
click at [344, 272] on label "MARAJOARA INCORPORACAO IMOBILIARIA SPE LTDA" at bounding box center [400, 289] width 284 height 34
click at [0, 0] on input "MARAJOARA INCORPORACAO IMOBILIARIA SPE LTDA" at bounding box center [0, 0] width 0 height 0
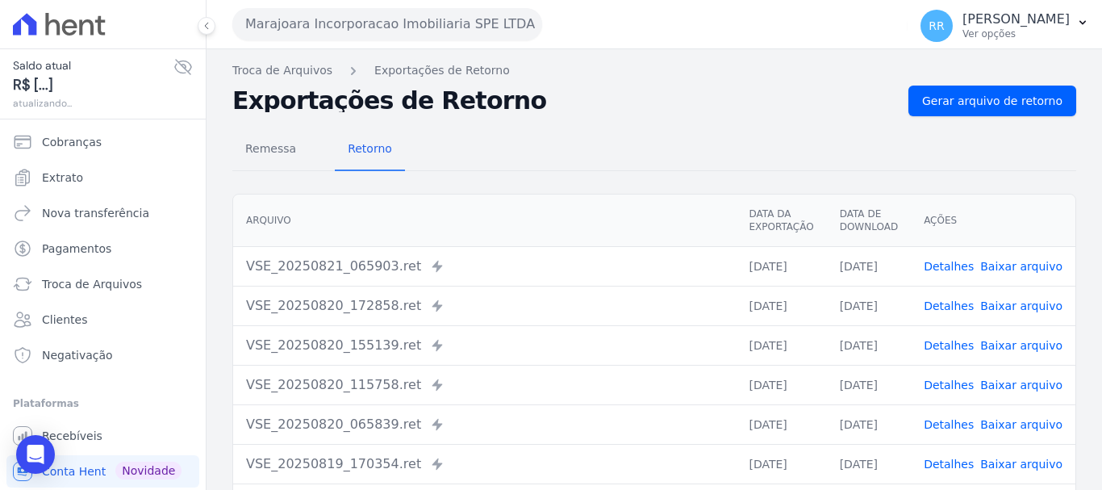
click at [354, 4] on div "Marajoara Incorporacao Imobiliaria SPE LTDA Via Sul Engenharia AGUAS DE GUANABA…" at bounding box center [566, 24] width 669 height 50
click at [366, 39] on button "Marajoara Incorporacao Imobiliaria SPE LTDA" at bounding box center [387, 24] width 310 height 32
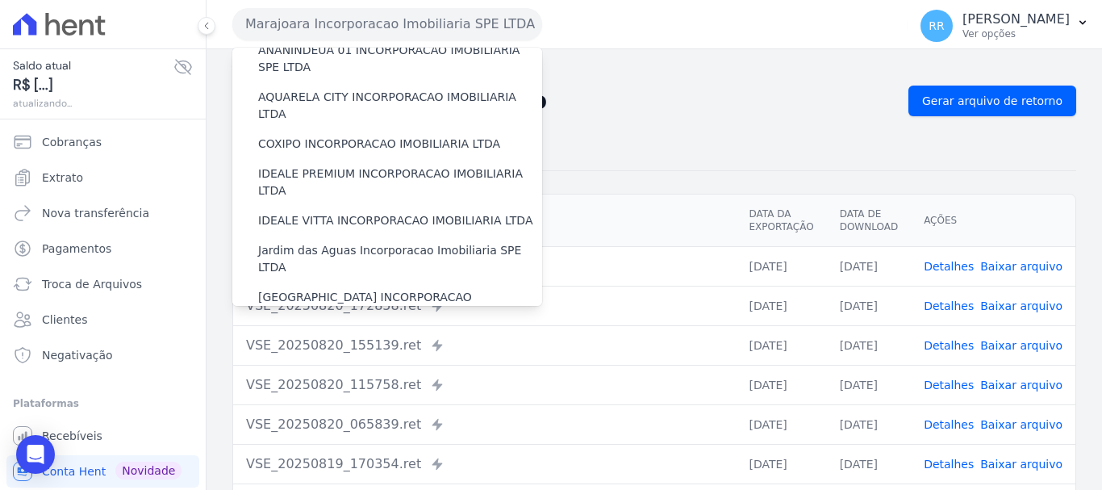
scroll to position [403, 0]
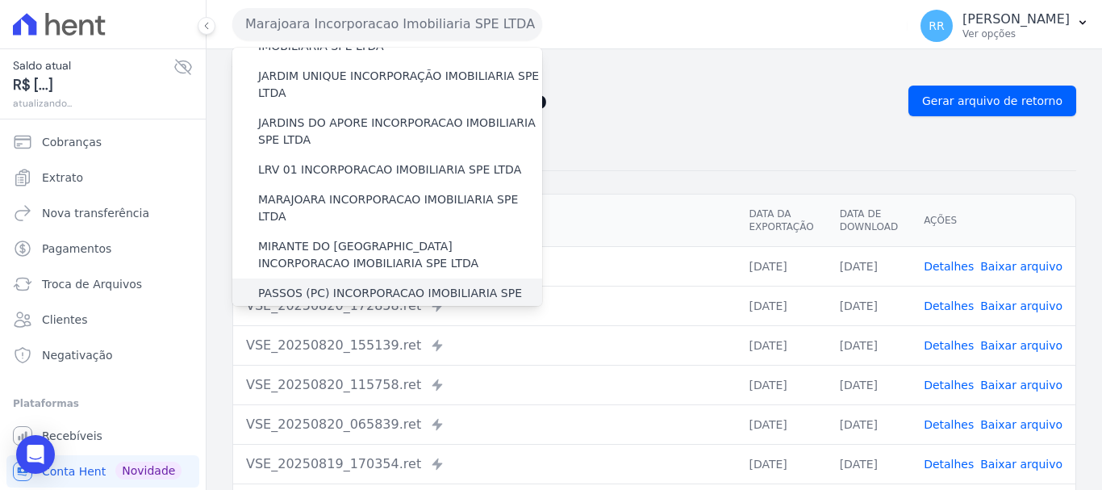
click at [302, 278] on div "PASSOS (PC) INCORPORACAO IMOBILIARIA SPE LTDA" at bounding box center [387, 301] width 310 height 47
click at [306, 285] on label "PASSOS (PC) INCORPORACAO IMOBILIARIA SPE LTDA" at bounding box center [400, 302] width 284 height 34
click at [0, 0] on input "PASSOS (PC) INCORPORACAO IMOBILIARIA SPE LTDA" at bounding box center [0, 0] width 0 height 0
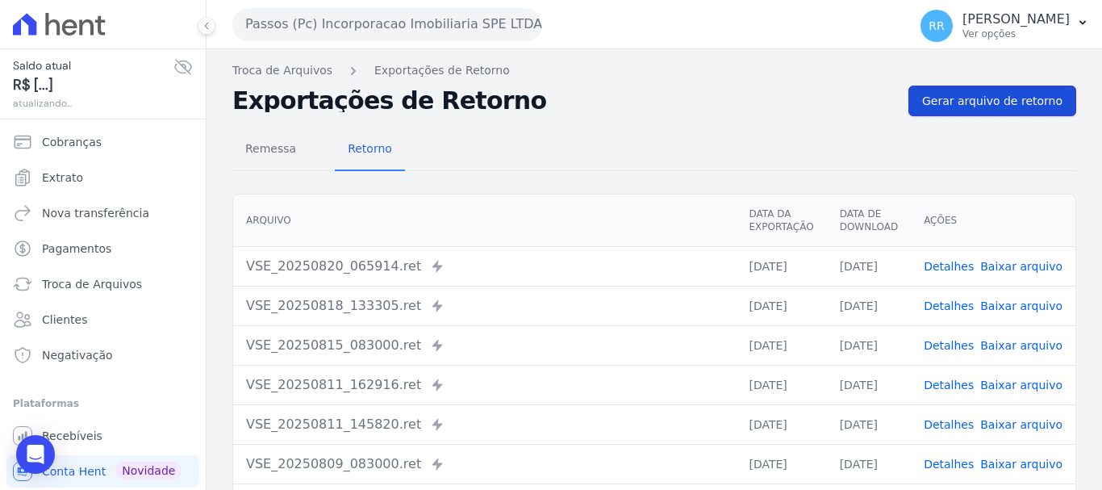
click at [1029, 100] on span "Gerar arquivo de retorno" at bounding box center [992, 101] width 140 height 16
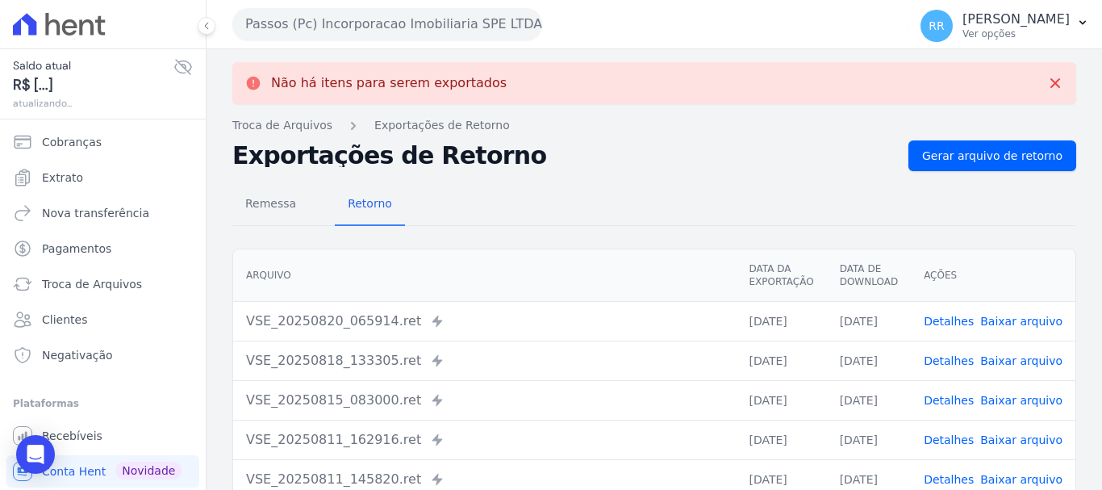
click at [332, 20] on button "Passos (Pc) Incorporacao Imobiliaria SPE LTDA" at bounding box center [387, 24] width 310 height 32
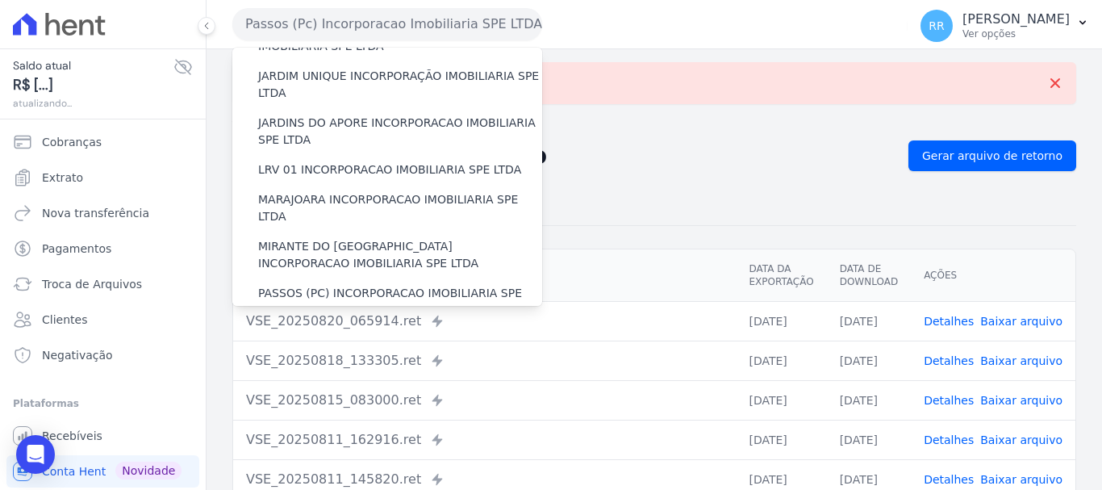
click at [294, 332] on label "POCOS INCORPORACAO IMOBILIARIA LTDA" at bounding box center [377, 340] width 239 height 17
click at [0, 0] on input "POCOS INCORPORACAO IMOBILIARIA LTDA" at bounding box center [0, 0] width 0 height 0
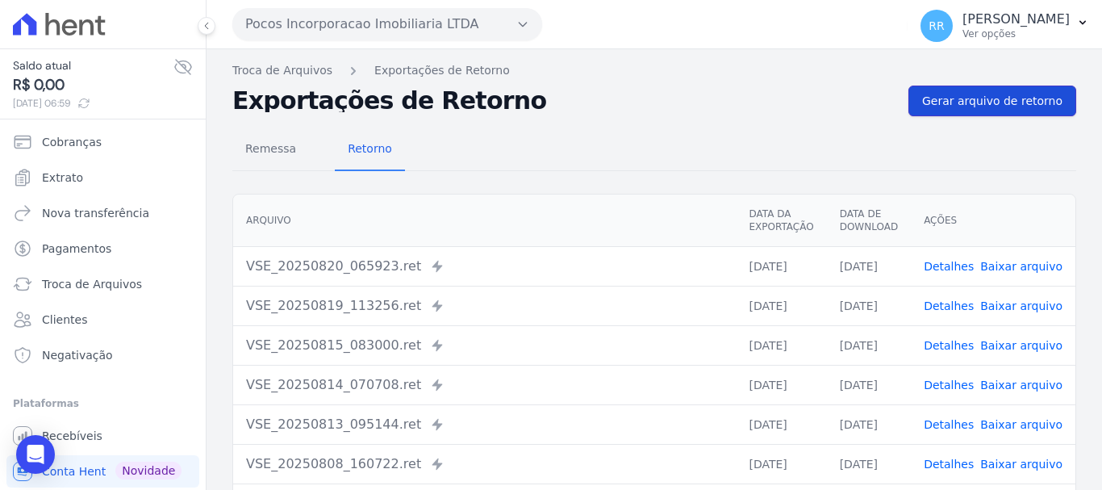
click at [957, 111] on link "Gerar arquivo de retorno" at bounding box center [992, 101] width 168 height 31
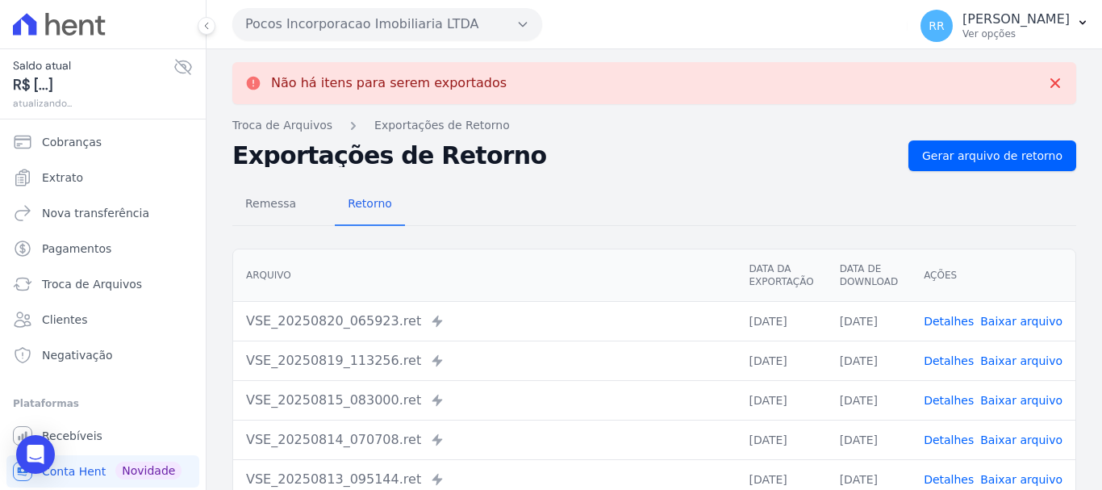
drag, startPoint x: 374, startPoint y: 24, endPoint x: 373, endPoint y: 52, distance: 27.4
click at [374, 24] on button "Pocos Incorporacao Imobiliaria LTDA" at bounding box center [387, 24] width 310 height 32
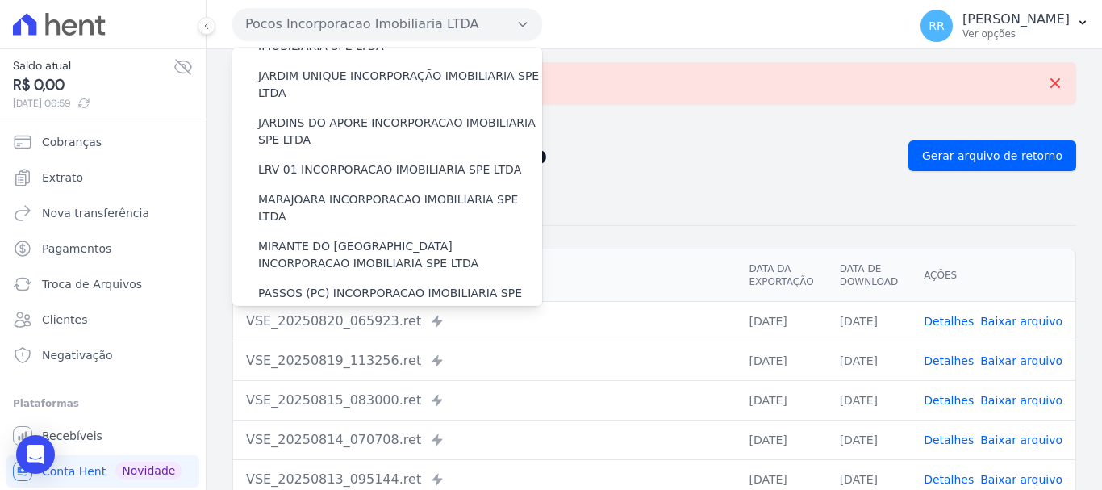
scroll to position [484, 0]
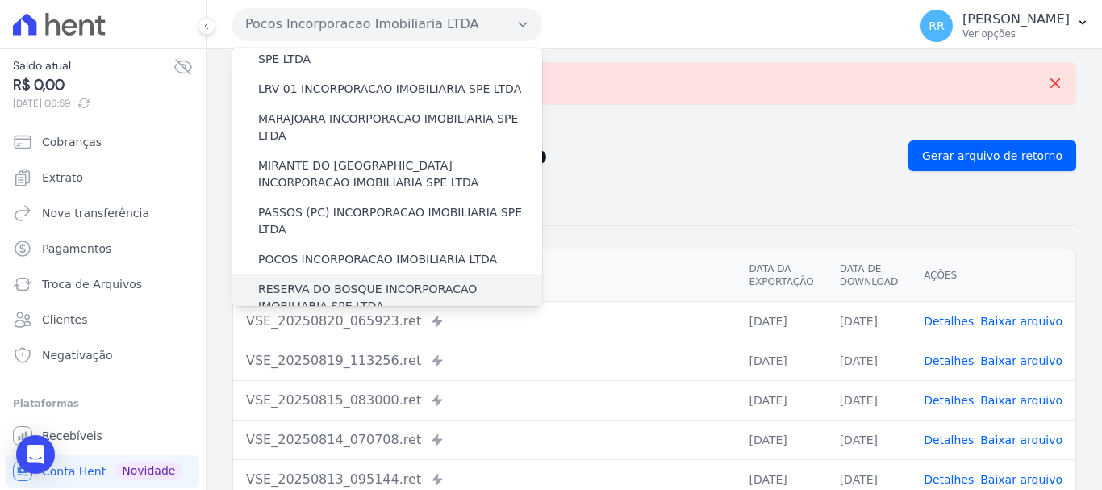
click at [309, 281] on label "RESERVA DO BOSQUE INCORPORACAO IMOBILIARIA SPE LTDA" at bounding box center [400, 298] width 284 height 34
click at [0, 0] on input "RESERVA DO BOSQUE INCORPORACAO IMOBILIARIA SPE LTDA" at bounding box center [0, 0] width 0 height 0
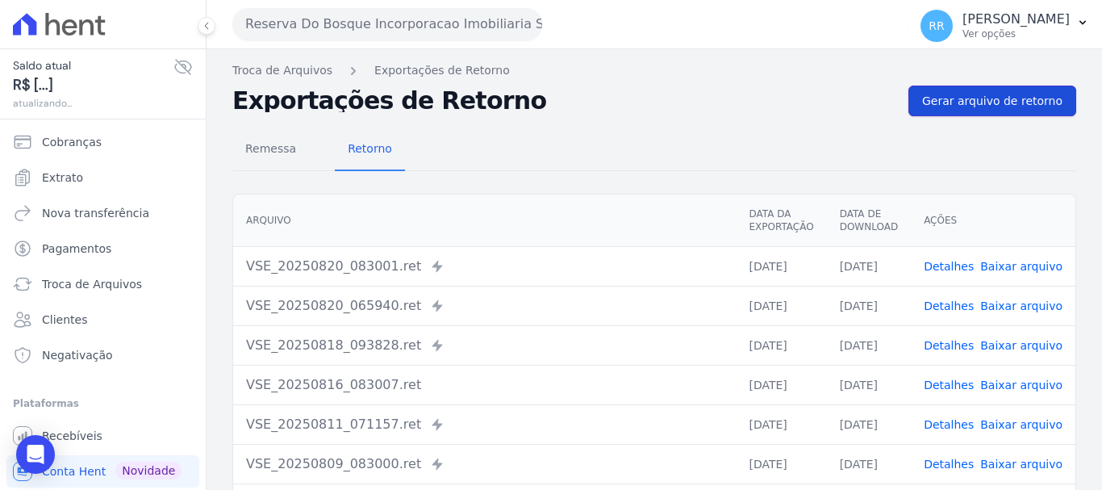
click at [948, 110] on link "Gerar arquivo de retorno" at bounding box center [992, 101] width 168 height 31
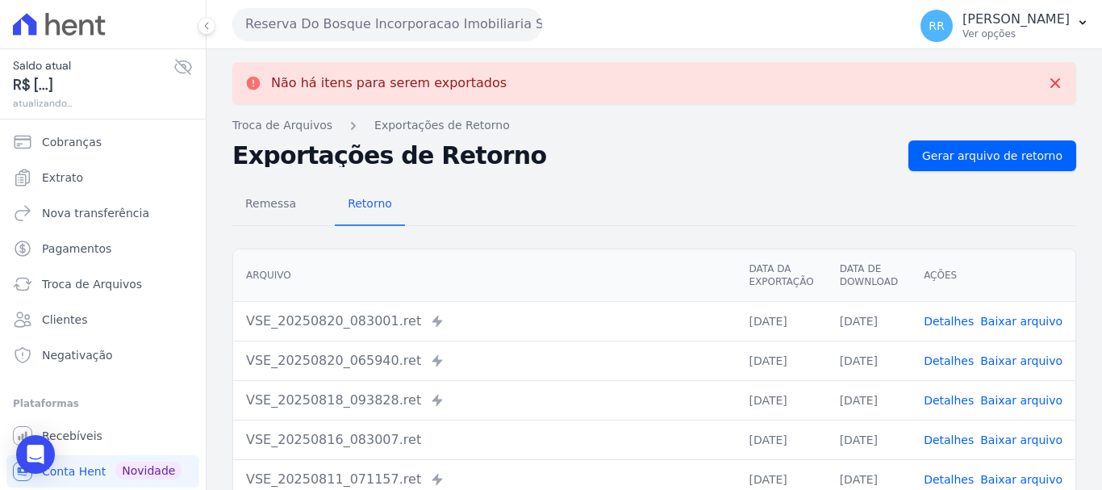
click at [344, 19] on button "Reserva Do Bosque Incorporacao Imobiliaria SPE LTDA" at bounding box center [387, 24] width 310 height 32
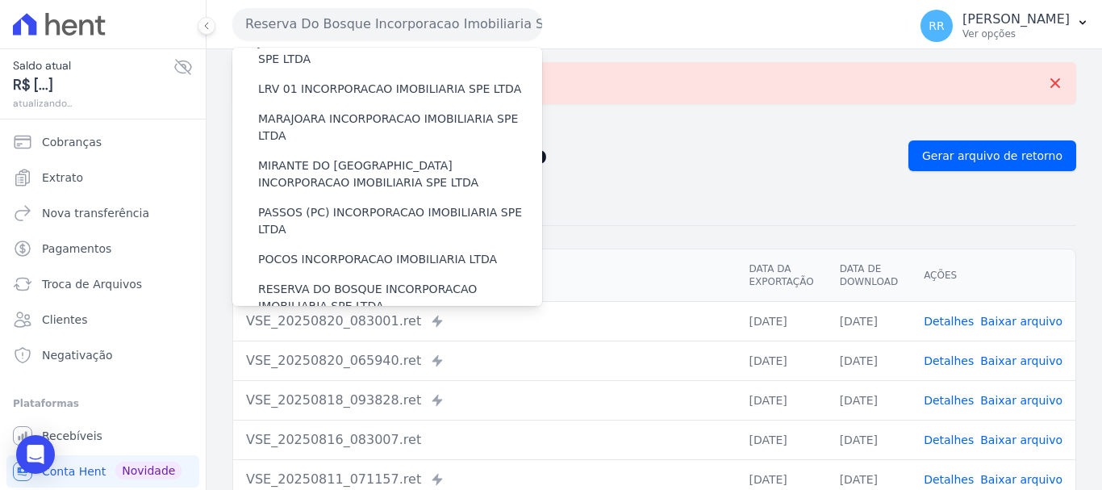
click at [312, 328] on label "RONDONOPOLIS 1 INCORPORAÇÃO IMOBILIÁRIA SPE LTDA" at bounding box center [400, 345] width 284 height 34
click at [0, 0] on input "RONDONOPOLIS 1 INCORPORAÇÃO IMOBILIÁRIA SPE LTDA" at bounding box center [0, 0] width 0 height 0
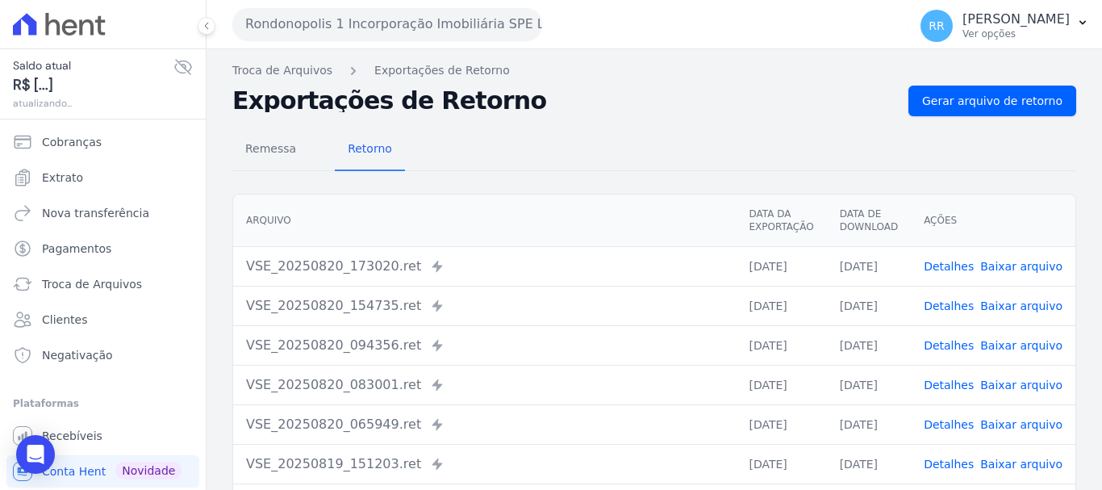
click at [991, 74] on nav "Troca de Arquivos Exportações de Retorno" at bounding box center [654, 70] width 844 height 17
click at [970, 95] on span "Gerar arquivo de retorno" at bounding box center [992, 101] width 140 height 16
click at [415, 30] on button "Rondonopolis 1 Incorporação Imobiliária SPE LTDA" at bounding box center [387, 24] width 310 height 32
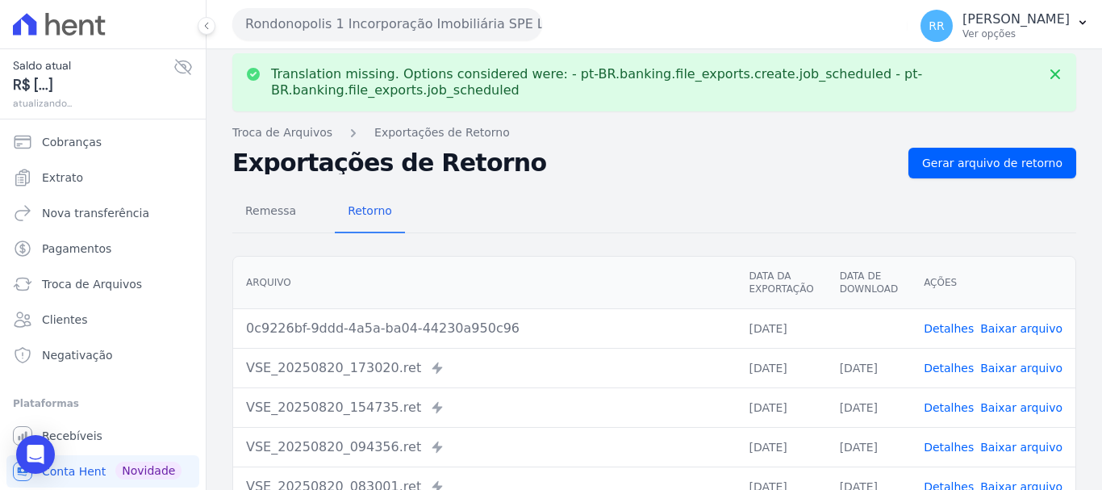
scroll to position [0, 0]
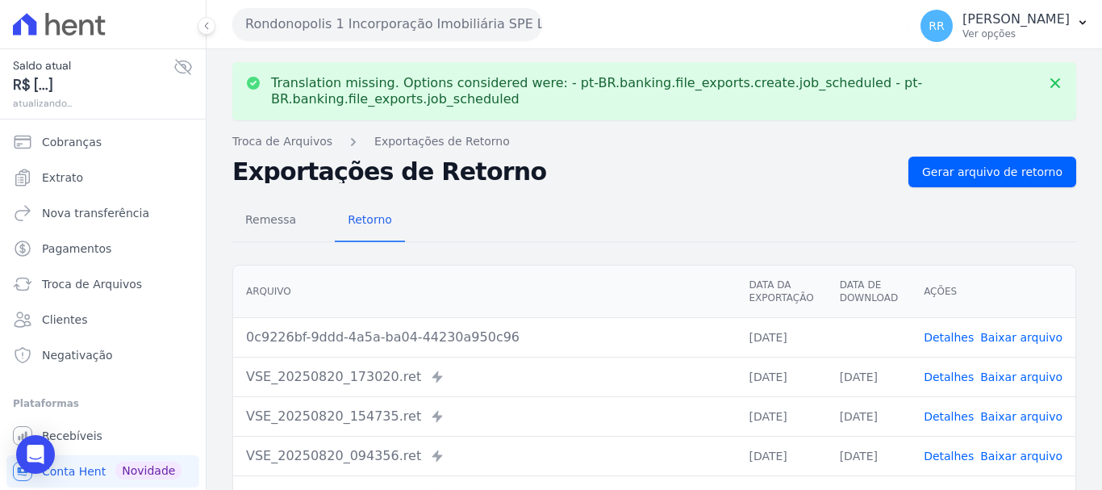
click at [1020, 337] on link "Baixar arquivo" at bounding box center [1021, 337] width 82 height 13
click at [385, 32] on button "Rondonopolis 1 Incorporação Imobiliária SPE LTDA" at bounding box center [387, 24] width 310 height 32
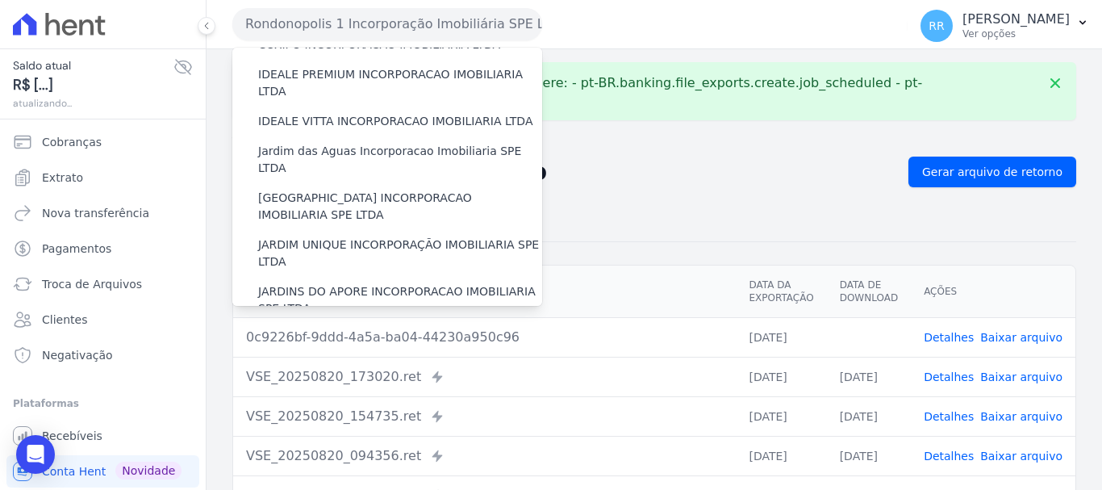
scroll to position [484, 0]
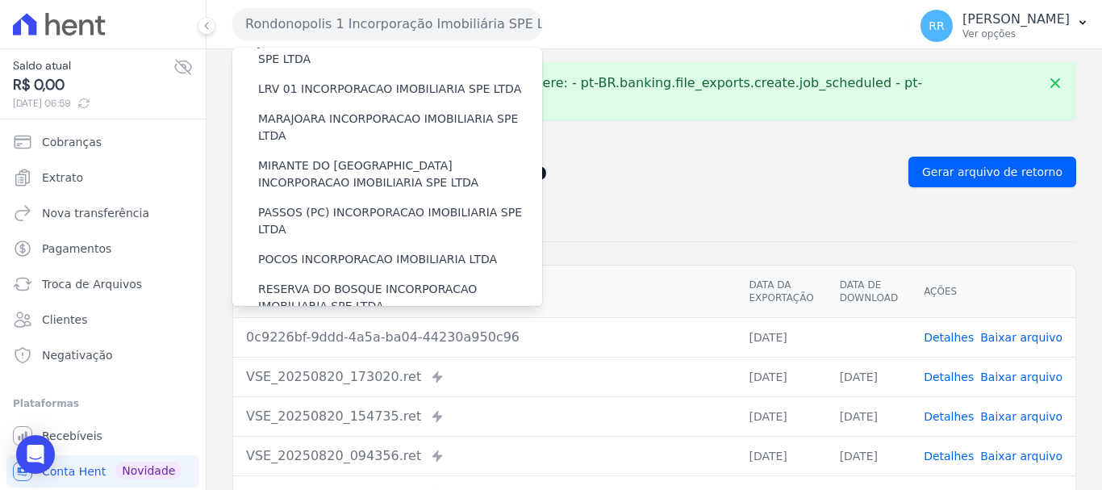
click at [296, 374] on label "SOFIA INCORPORADORA LTDA" at bounding box center [342, 382] width 169 height 17
click at [0, 0] on input "SOFIA INCORPORADORA LTDA" at bounding box center [0, 0] width 0 height 0
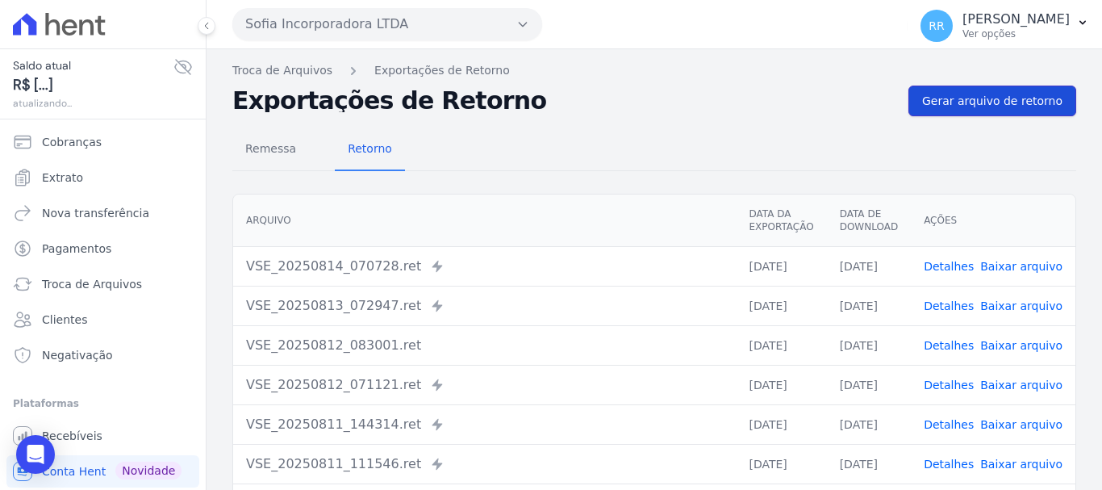
click at [974, 94] on span "Gerar arquivo de retorno" at bounding box center [992, 101] width 140 height 16
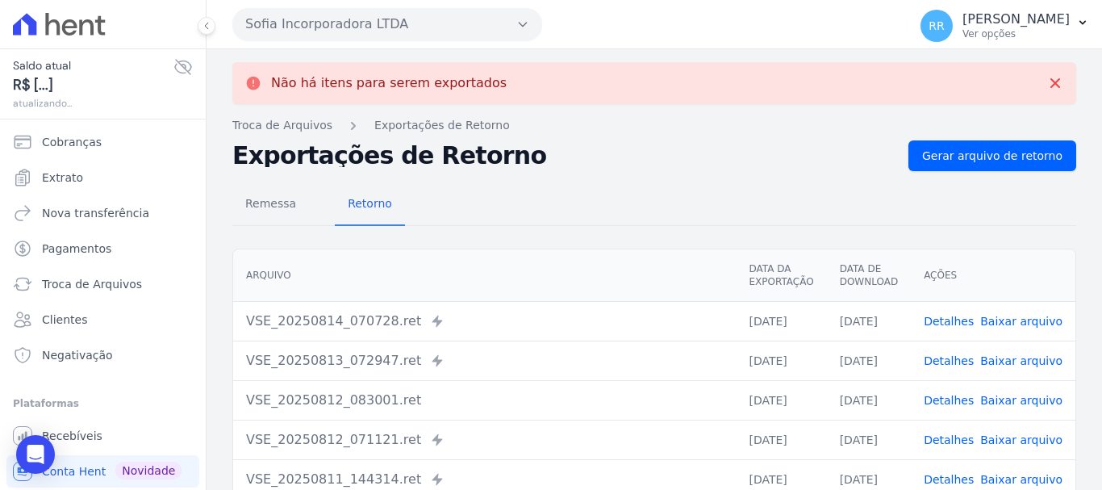
click at [384, 38] on button "Sofia Incorporadora LTDA" at bounding box center [387, 24] width 310 height 32
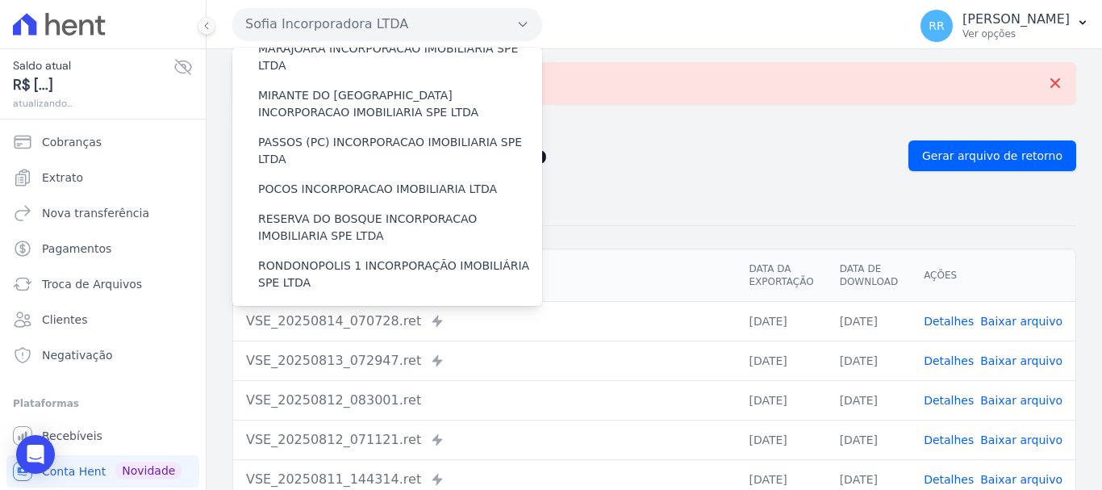
scroll to position [704, 0]
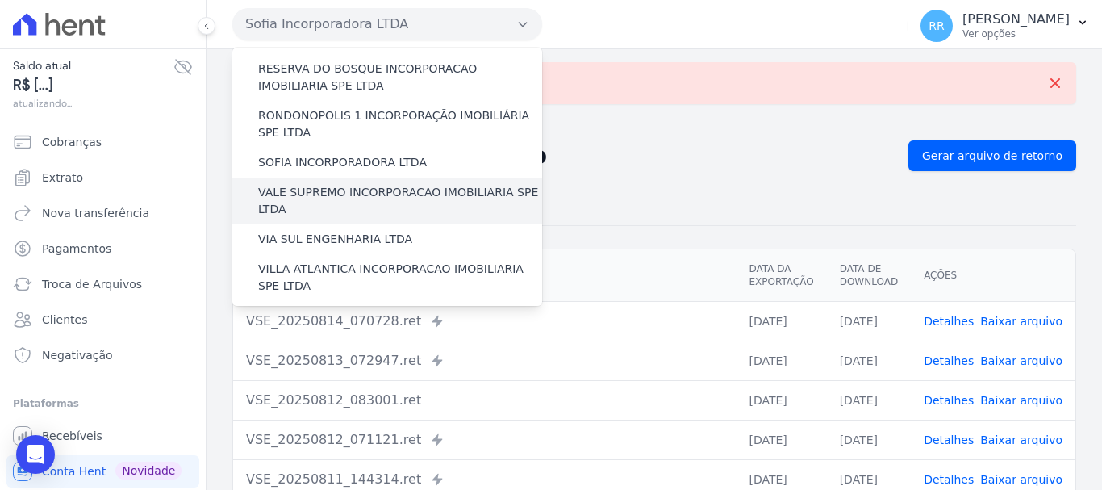
click at [317, 184] on label "VALE SUPREMO INCORPORACAO IMOBILIARIA SPE LTDA" at bounding box center [400, 201] width 284 height 34
click at [0, 0] on input "VALE SUPREMO INCORPORACAO IMOBILIARIA SPE LTDA" at bounding box center [0, 0] width 0 height 0
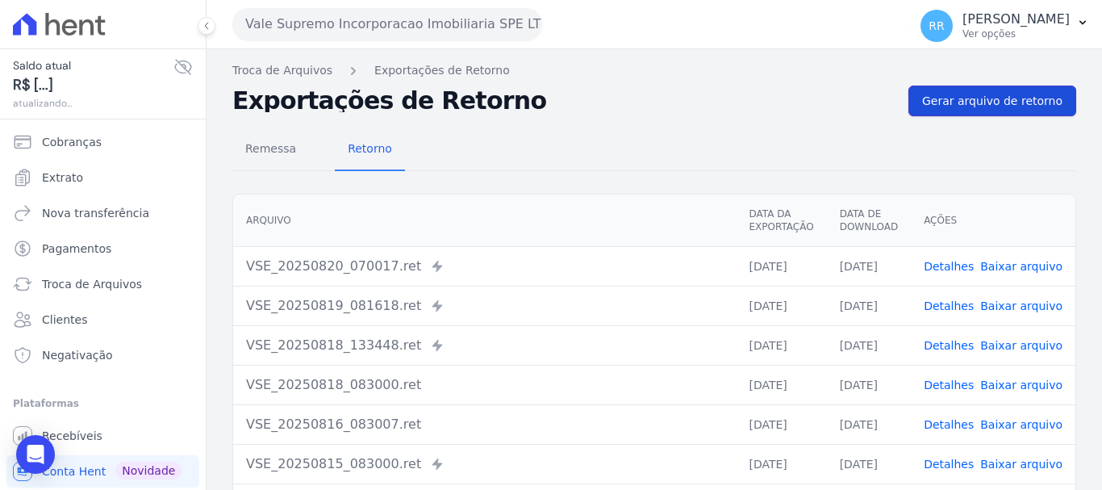
click at [970, 106] on span "Gerar arquivo de retorno" at bounding box center [992, 101] width 140 height 16
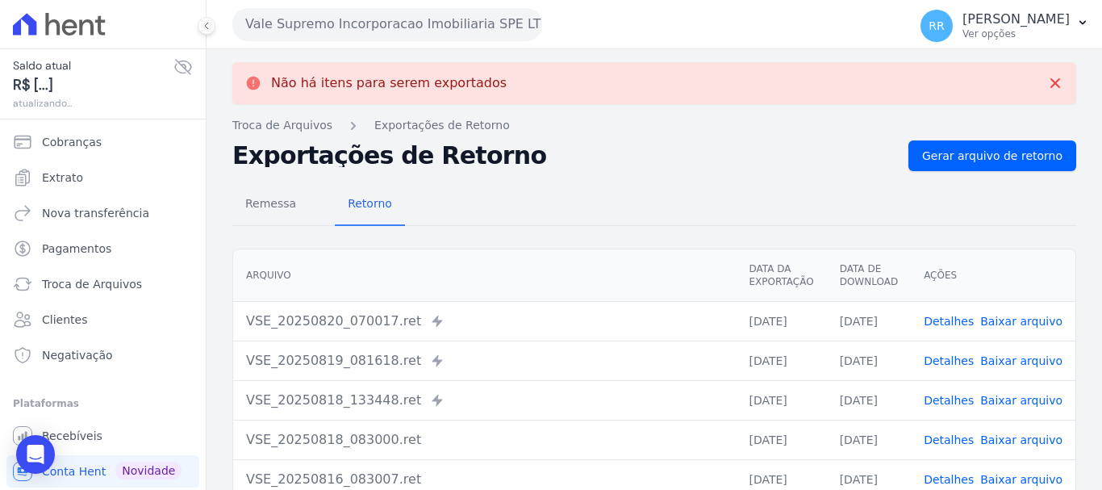
click at [404, 20] on button "Vale Supremo Incorporacao Imobiliaria SPE LTDA" at bounding box center [387, 24] width 310 height 32
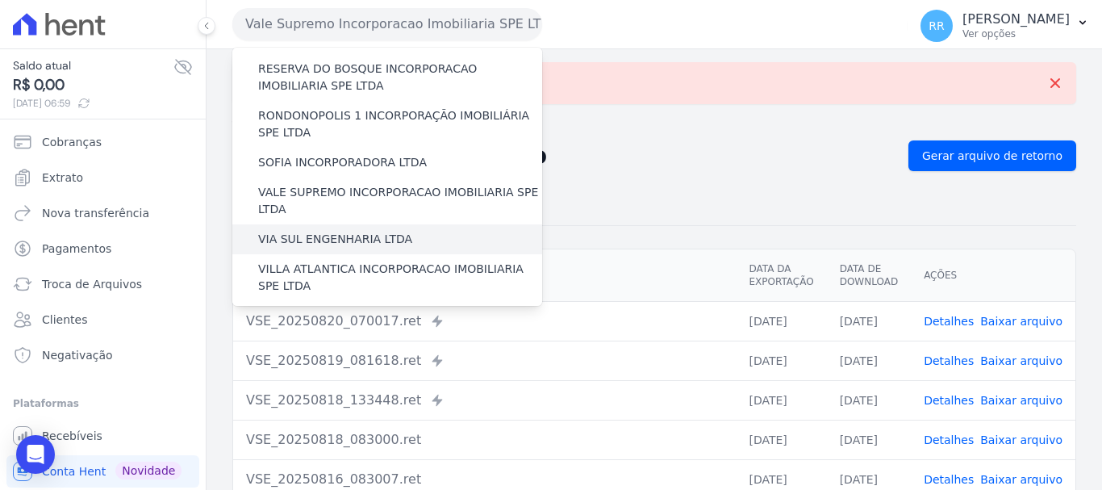
click at [297, 231] on label "VIA SUL ENGENHARIA LTDA" at bounding box center [335, 239] width 154 height 17
click at [0, 0] on input "VIA SUL ENGENHARIA LTDA" at bounding box center [0, 0] width 0 height 0
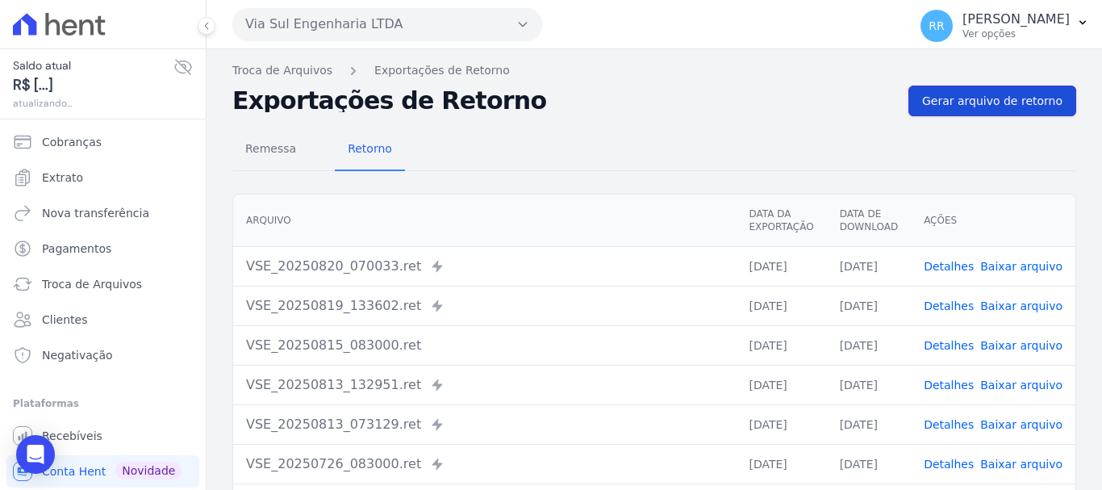
click at [986, 106] on span "Gerar arquivo de retorno" at bounding box center [992, 101] width 140 height 16
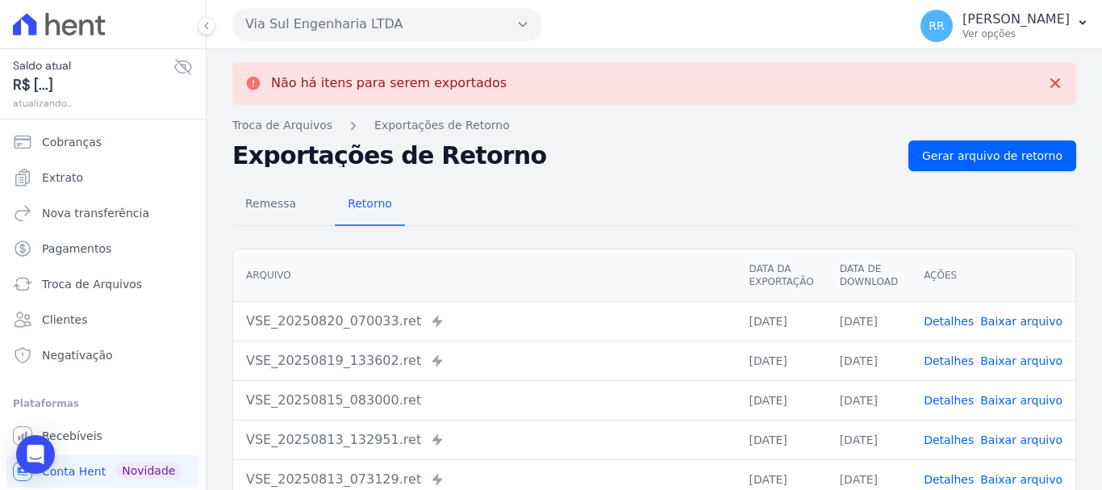
click at [337, 17] on button "Via Sul Engenharia LTDA" at bounding box center [387, 24] width 310 height 32
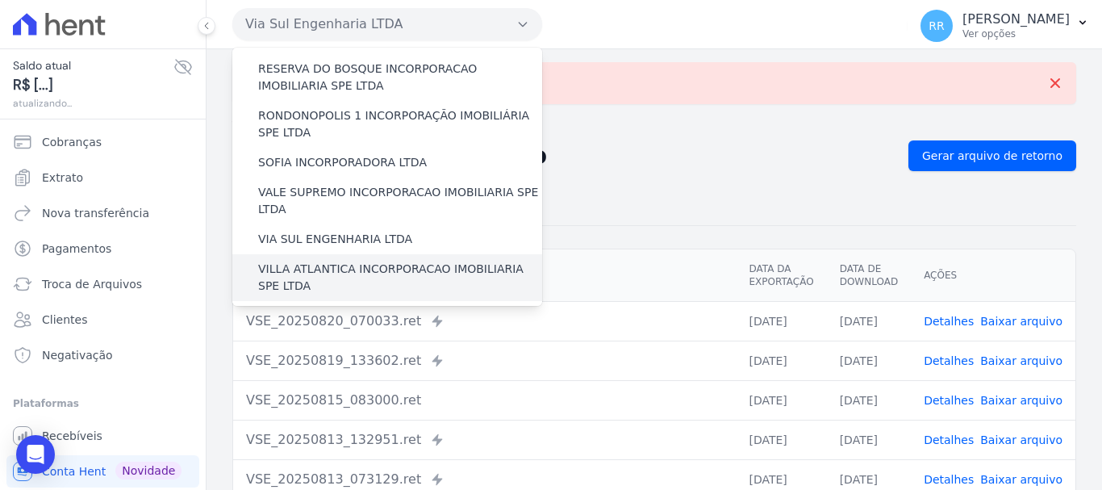
click at [279, 261] on label "VILLA ATLANTICA INCORPORACAO IMOBILIARIA SPE LTDA" at bounding box center [400, 278] width 284 height 34
click at [0, 0] on input "VILLA ATLANTICA INCORPORACAO IMOBILIARIA SPE LTDA" at bounding box center [0, 0] width 0 height 0
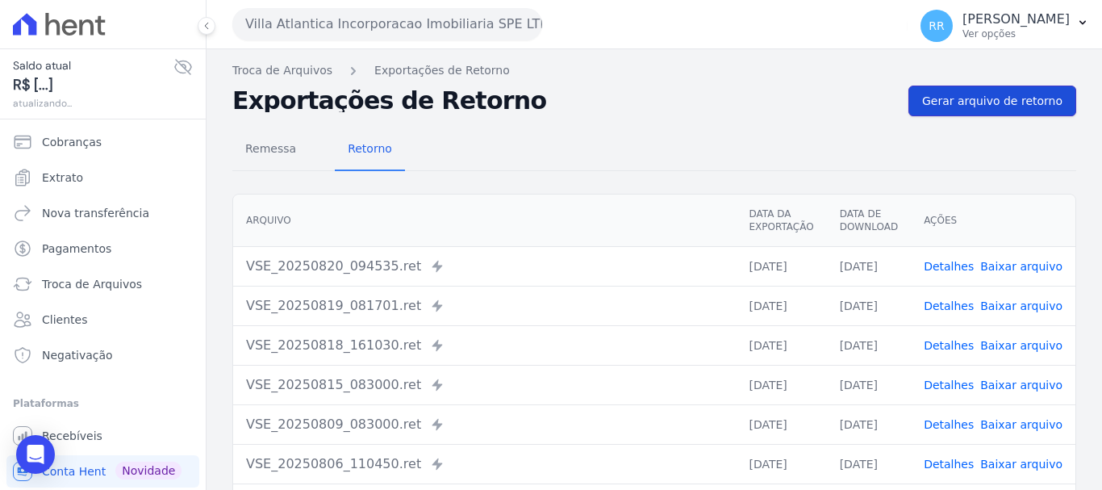
click at [929, 106] on span "Gerar arquivo de retorno" at bounding box center [992, 101] width 140 height 16
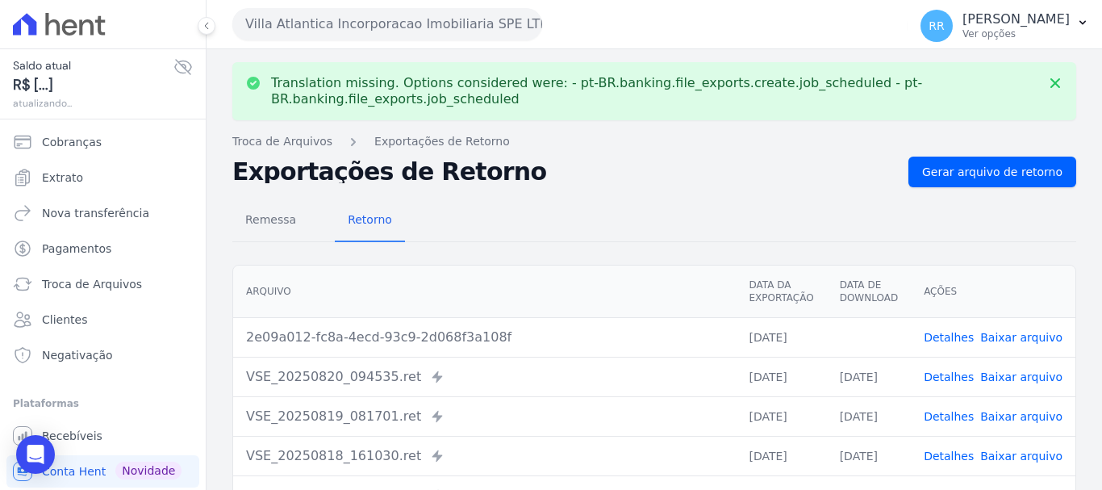
click at [1027, 335] on link "Baixar arquivo" at bounding box center [1021, 337] width 82 height 13
drag, startPoint x: 394, startPoint y: 27, endPoint x: 393, endPoint y: 39, distance: 12.1
click at [394, 27] on button "Villa Atlantica Incorporacao Imobiliaria SPE LTDA" at bounding box center [387, 24] width 310 height 32
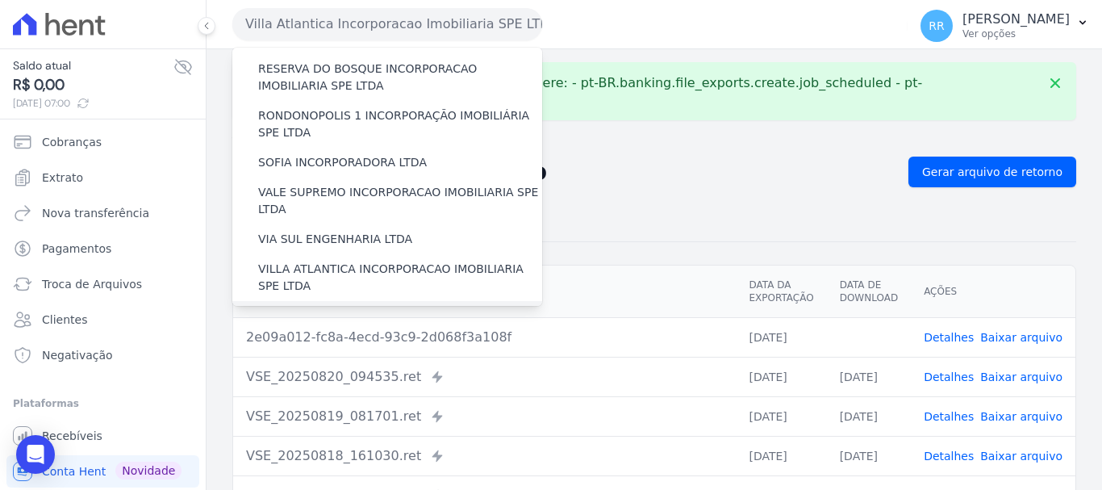
click at [321, 307] on label "[GEOGRAPHIC_DATA] INCORPORACAO IMOBILIARIA SPE LTDA" at bounding box center [400, 324] width 284 height 34
click at [0, 0] on input "[GEOGRAPHIC_DATA] INCORPORACAO IMOBILIARIA SPE LTDA" at bounding box center [0, 0] width 0 height 0
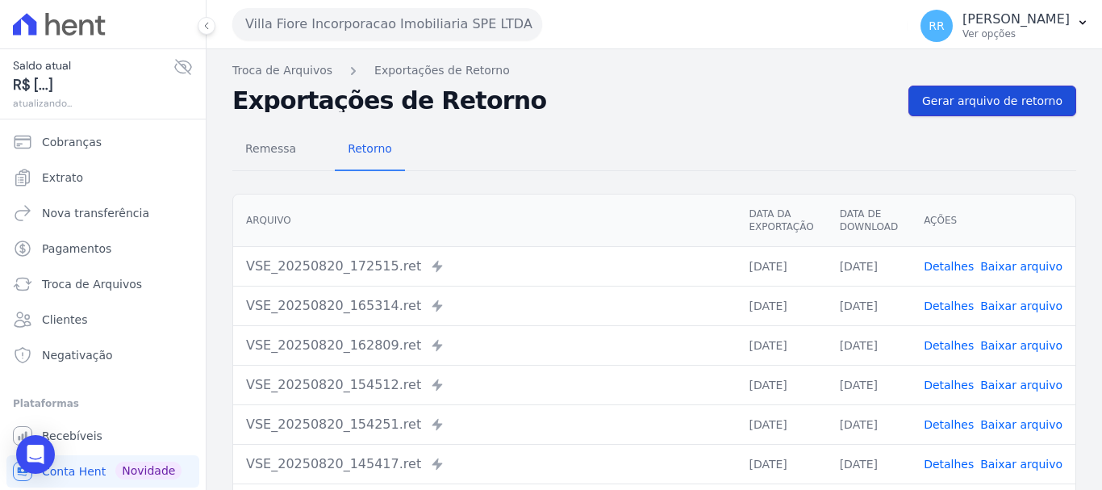
click at [981, 94] on span "Gerar arquivo de retorno" at bounding box center [992, 101] width 140 height 16
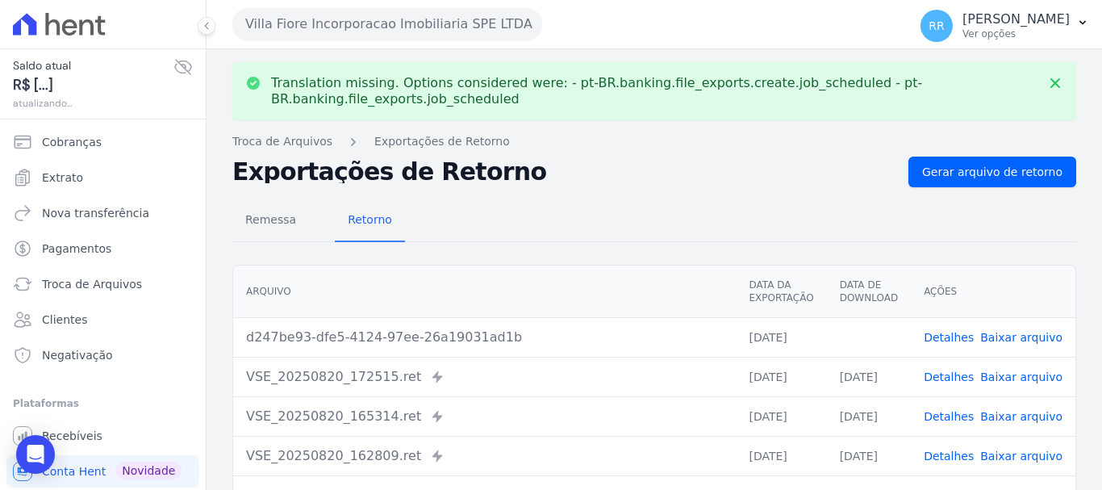
click at [394, 17] on button "Villa Fiore Incorporacao Imobiliaria SPE LTDA" at bounding box center [387, 24] width 310 height 32
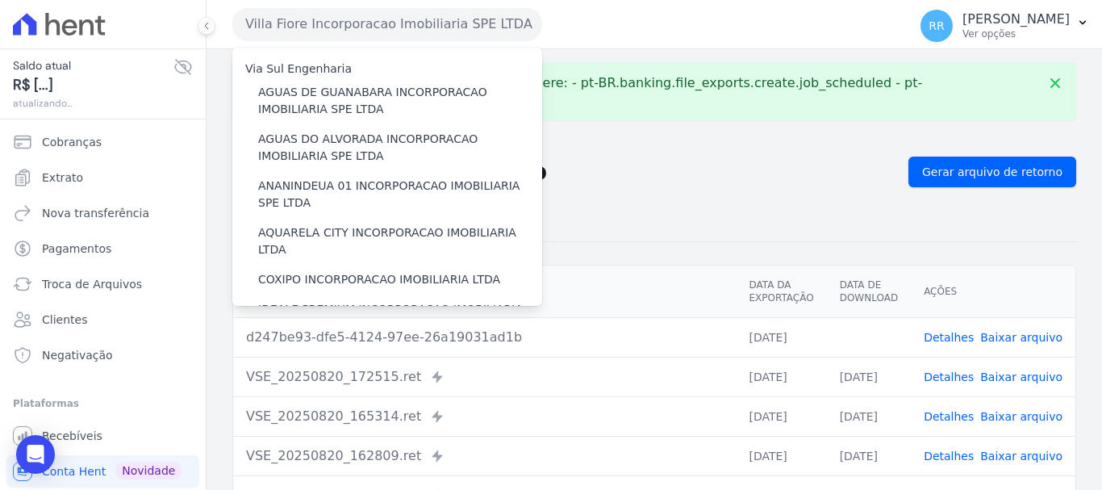
click at [1012, 343] on link "Baixar arquivo" at bounding box center [1021, 337] width 82 height 13
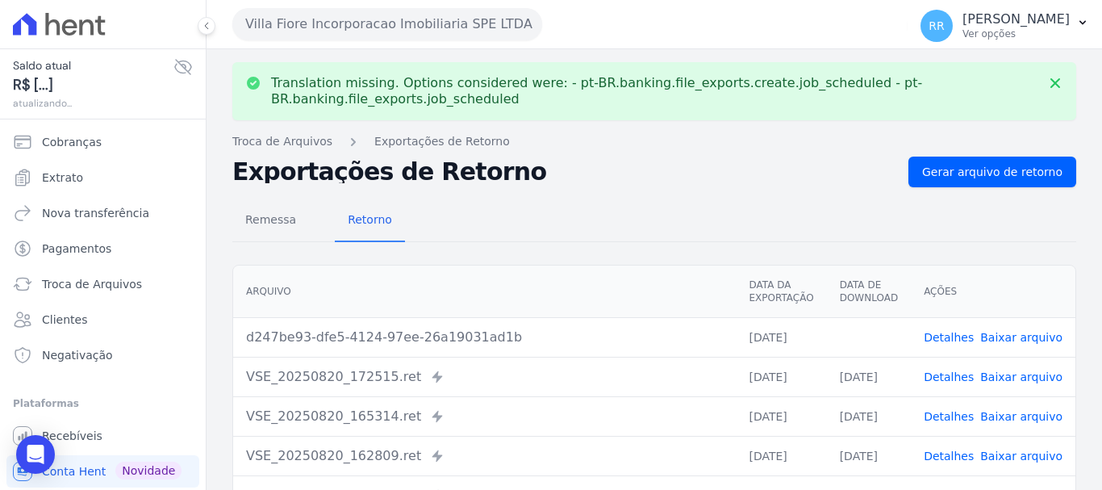
click at [373, 23] on button "Villa Fiore Incorporacao Imobiliaria SPE LTDA" at bounding box center [387, 24] width 310 height 32
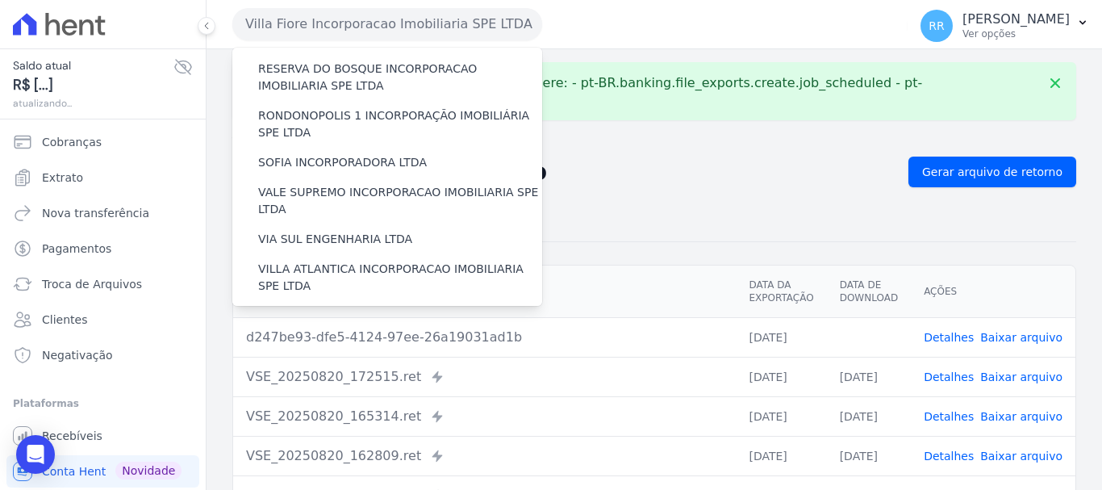
click at [288, 354] on label "VILLA TROPICAL INCORPORAÇÃO IMOBILIÁRIA SPE LTDA" at bounding box center [400, 371] width 284 height 34
click at [0, 0] on input "VILLA TROPICAL INCORPORAÇÃO IMOBILIÁRIA SPE LTDA" at bounding box center [0, 0] width 0 height 0
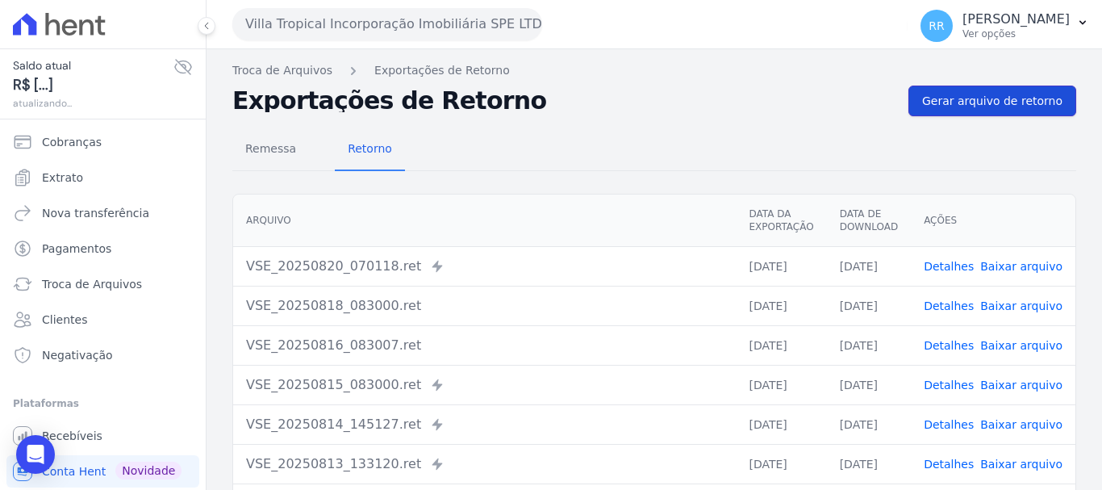
click at [958, 96] on span "Gerar arquivo de retorno" at bounding box center [992, 101] width 140 height 16
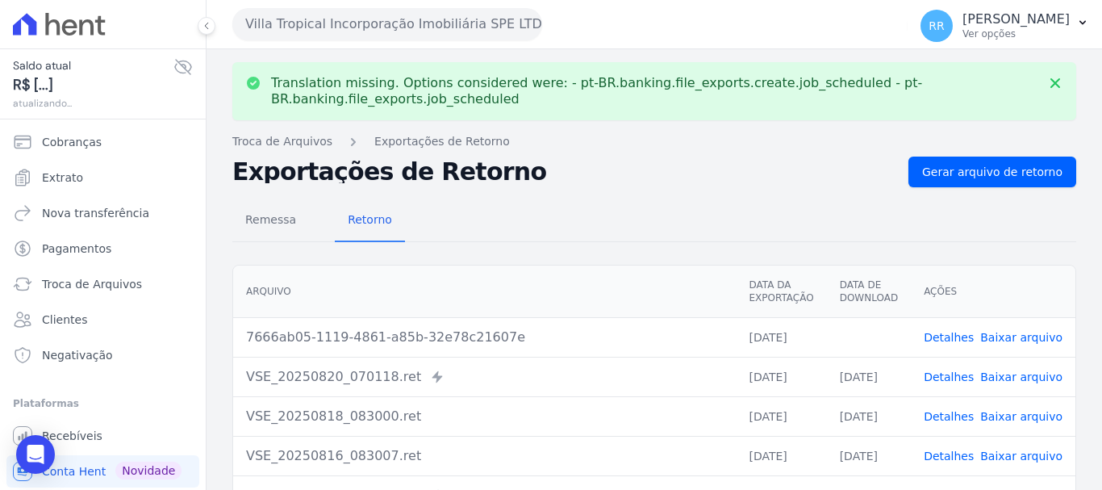
click at [1017, 336] on link "Baixar arquivo" at bounding box center [1021, 337] width 82 height 13
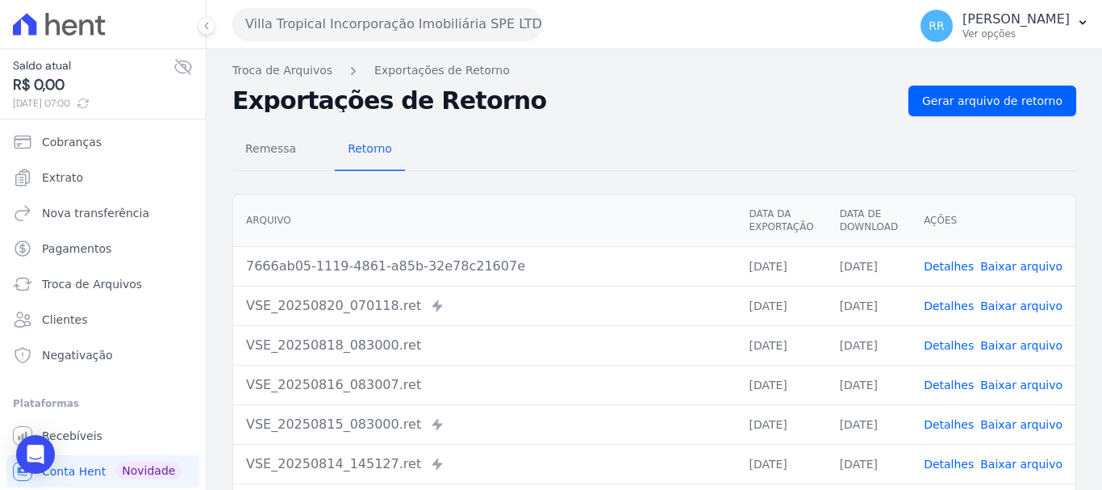
click at [371, 15] on button "Villa Tropical Incorporação Imobiliária SPE LTDA" at bounding box center [387, 24] width 310 height 32
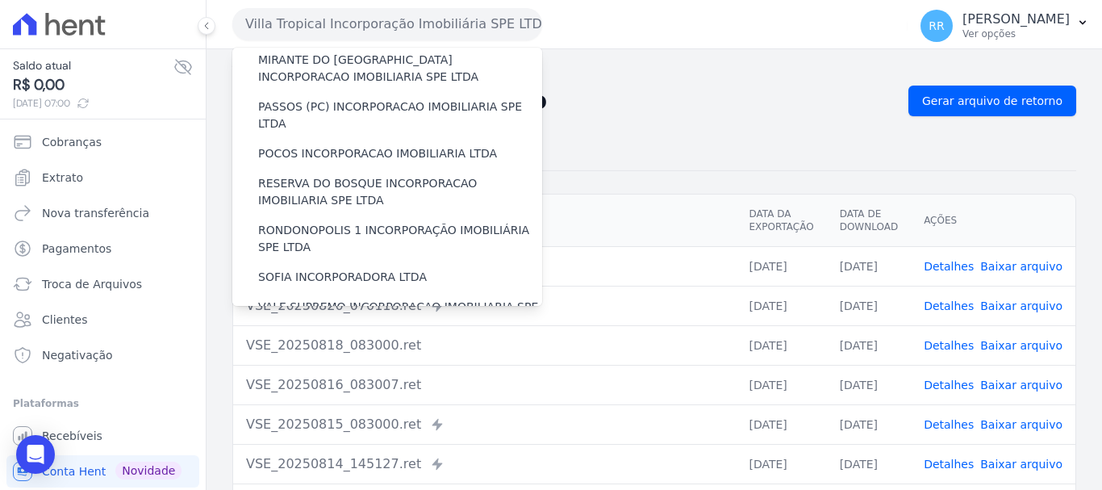
scroll to position [704, 0]
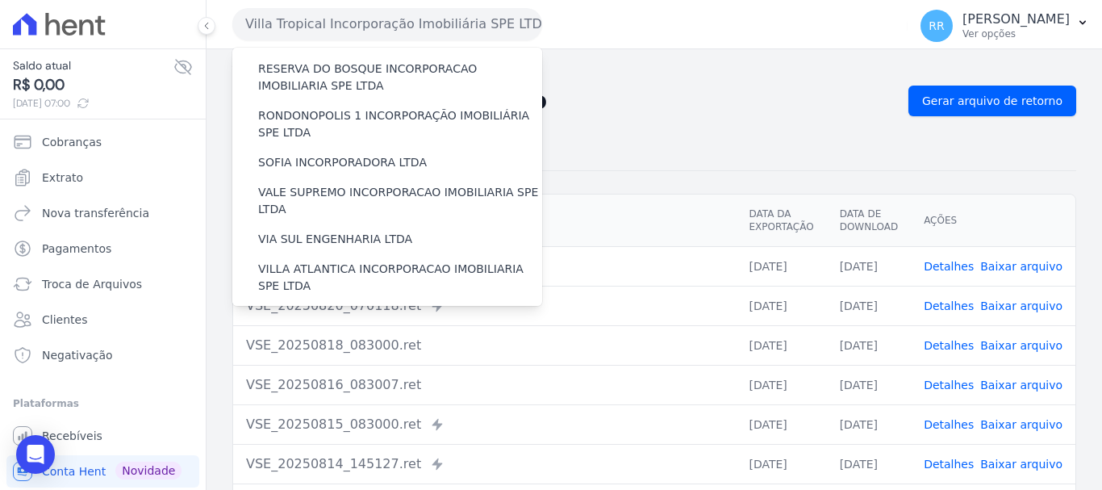
click at [325, 354] on label "VILLA TROPICAL INCORPORAÇÃO IMOBILIÁRIA SPE LTDA" at bounding box center [400, 371] width 284 height 34
click at [0, 0] on input "VILLA TROPICAL INCORPORAÇÃO IMOBILIÁRIA SPE LTDA" at bounding box center [0, 0] width 0 height 0
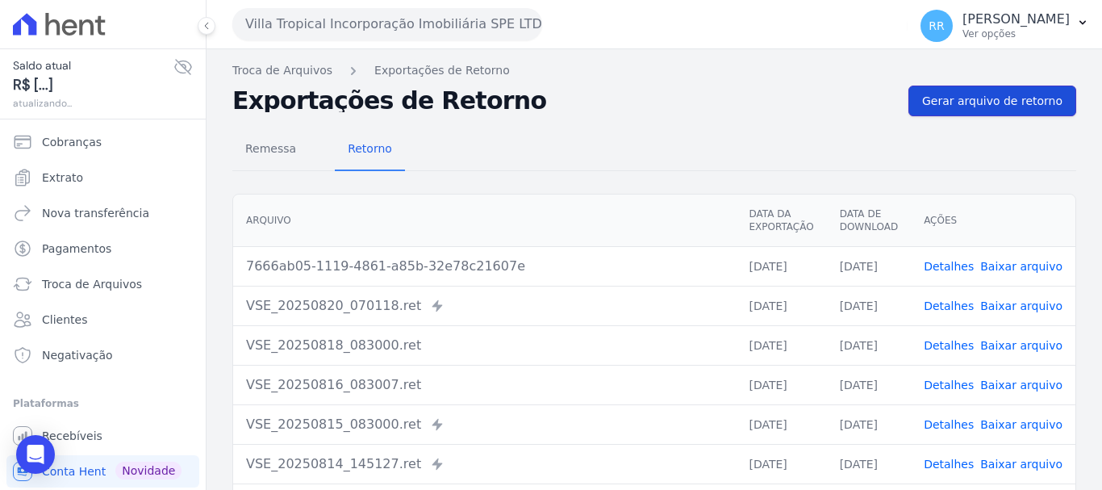
click at [946, 102] on span "Gerar arquivo de retorno" at bounding box center [992, 101] width 140 height 16
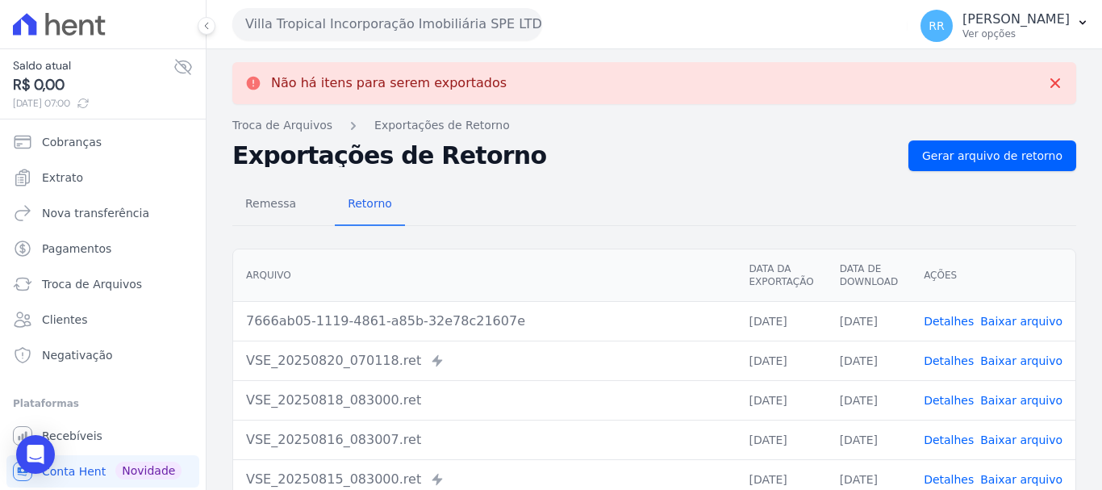
click at [945, 321] on link "Detalhes" at bounding box center [949, 321] width 50 height 13
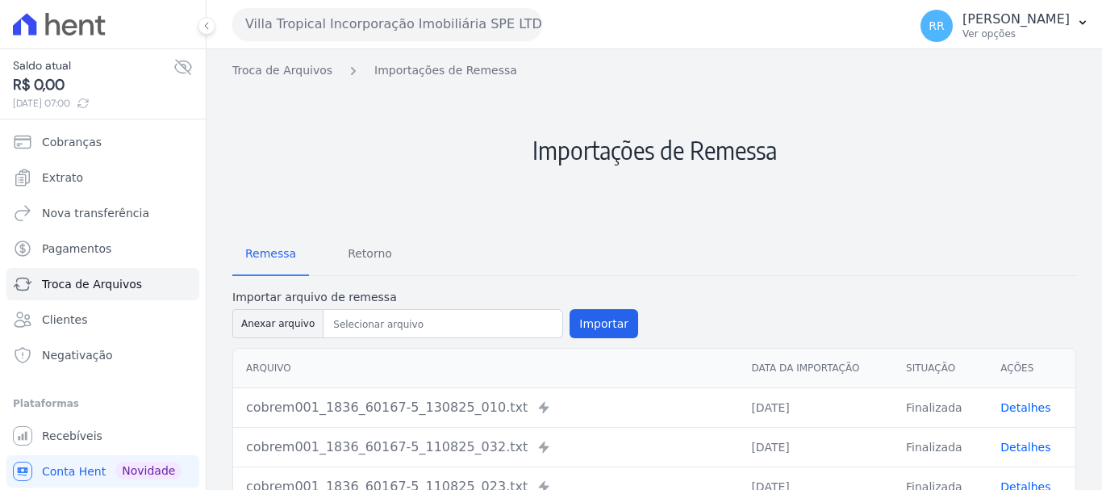
click at [1023, 403] on link "Detalhes" at bounding box center [1025, 407] width 50 height 13
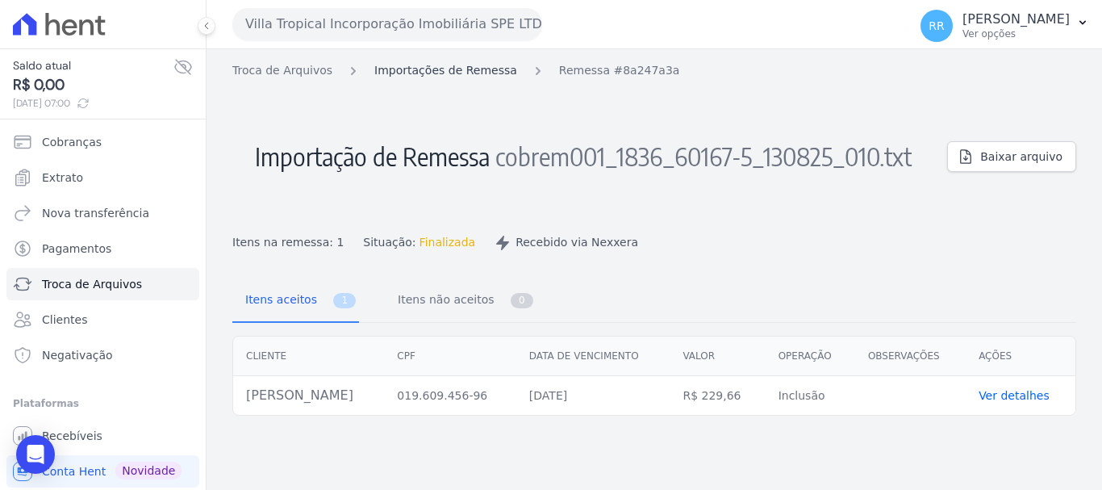
click at [479, 71] on link "Importações de Remessa" at bounding box center [445, 70] width 143 height 17
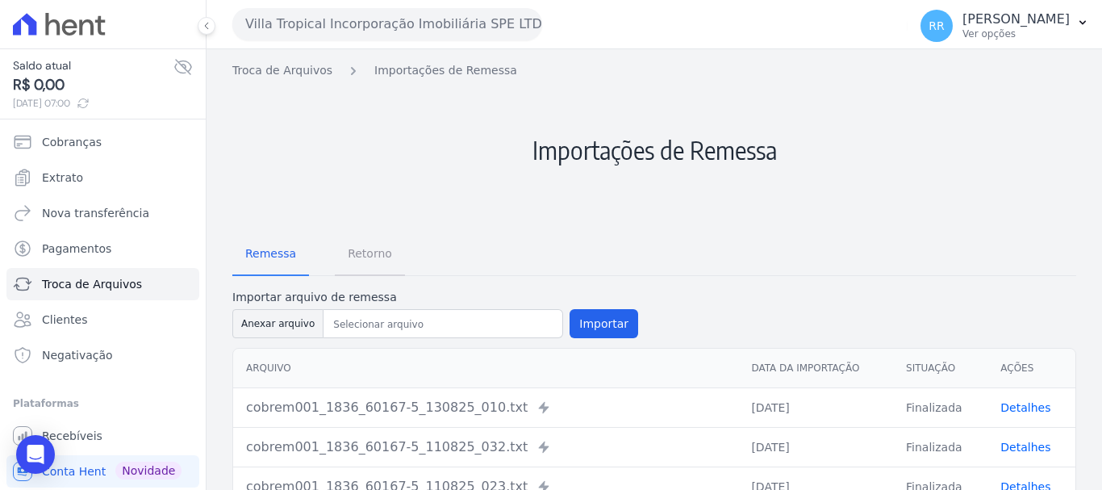
click at [367, 251] on span "Retorno" at bounding box center [370, 253] width 64 height 32
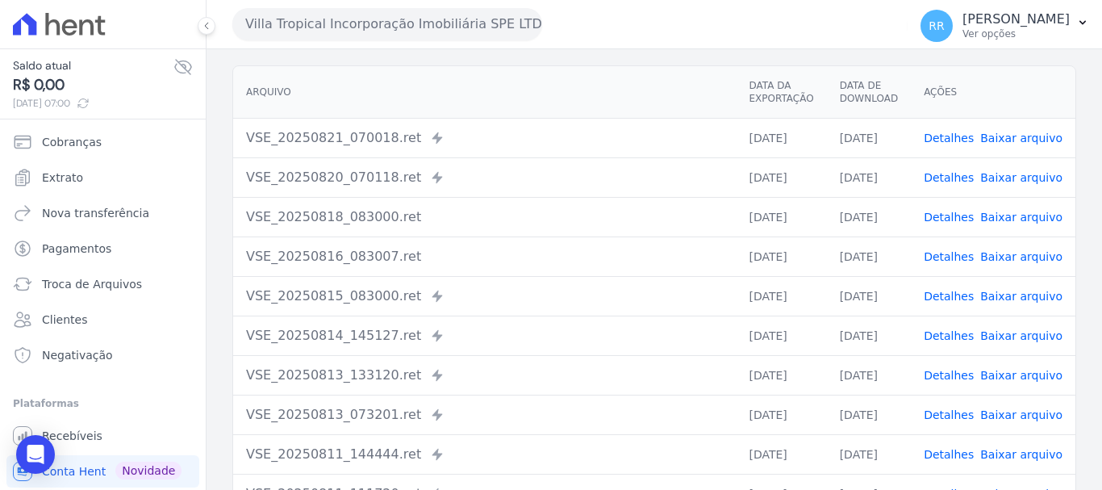
scroll to position [242, 0]
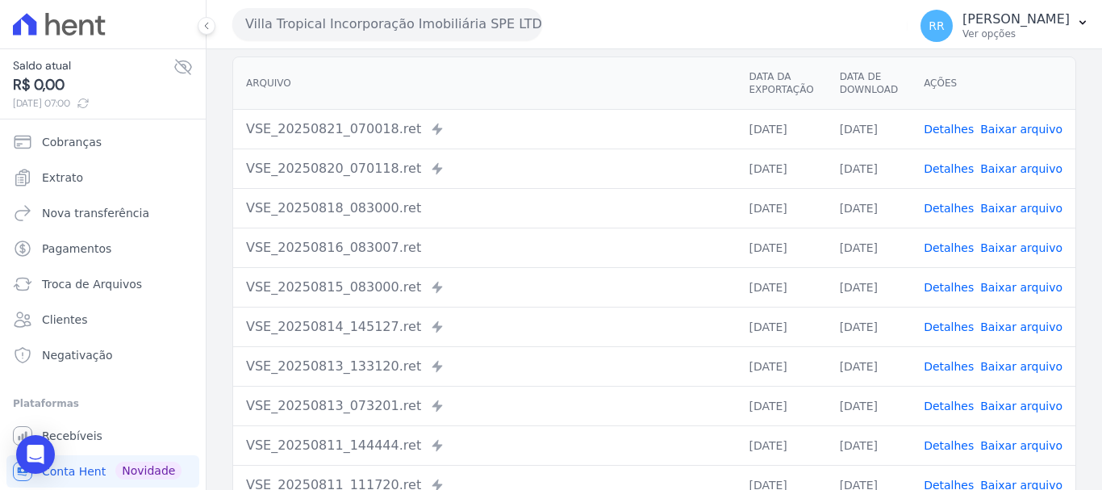
click at [1040, 131] on link "Baixar arquivo" at bounding box center [1021, 129] width 82 height 13
click at [74, 182] on span "Extrato" at bounding box center [62, 177] width 41 height 16
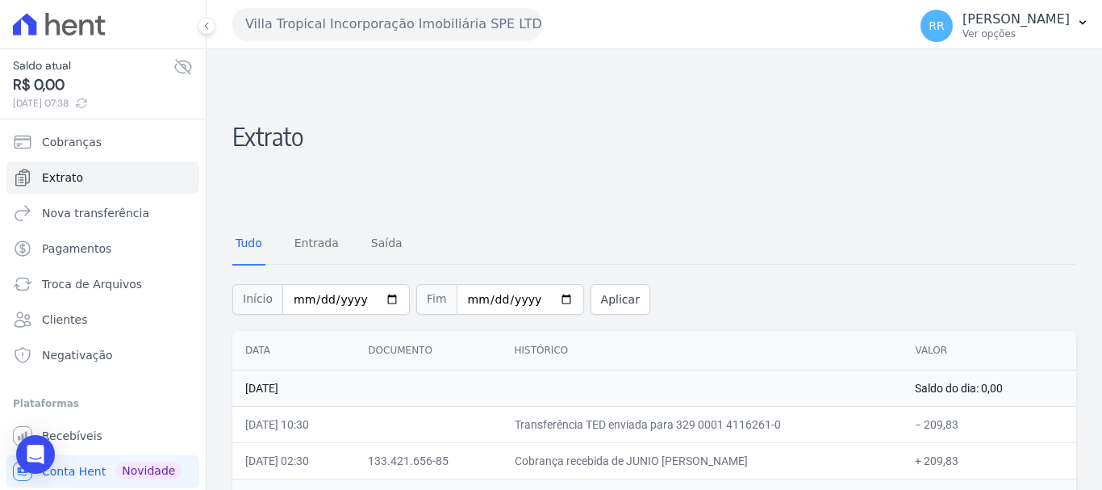
drag, startPoint x: 401, startPoint y: 12, endPoint x: 394, endPoint y: 24, distance: 13.7
click at [400, 12] on button "Villa Tropical Incorporação Imobiliária SPE LTDA" at bounding box center [387, 24] width 310 height 32
drag, startPoint x: 380, startPoint y: 31, endPoint x: 378, endPoint y: 48, distance: 16.3
click at [380, 31] on button "Villa Tropical Incorporação Imobiliária SPE LTDA" at bounding box center [387, 24] width 310 height 32
click at [449, 10] on button "Villa Tropical Incorporação Imobiliária SPE LTDA" at bounding box center [387, 24] width 310 height 32
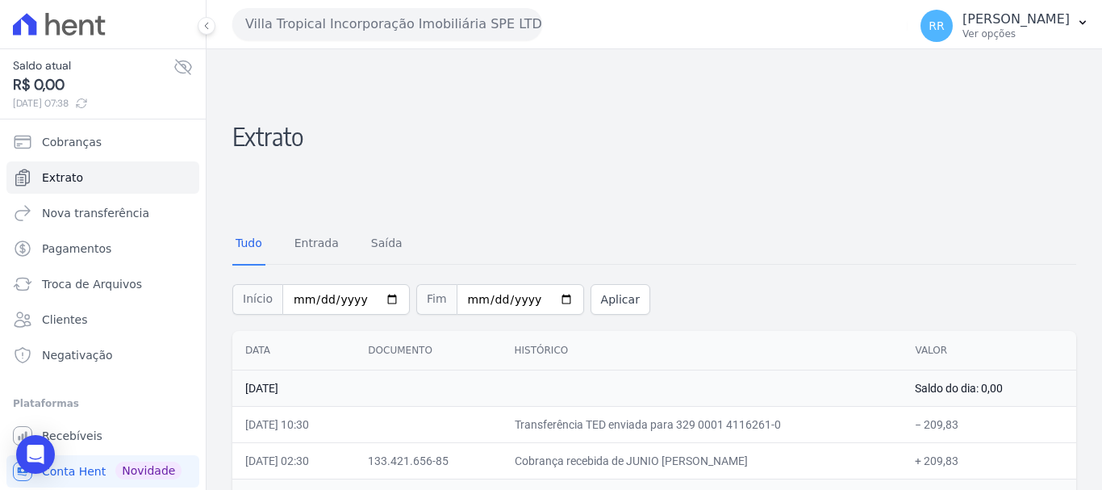
click at [445, 21] on button "Villa Tropical Incorporação Imobiliária SPE LTDA" at bounding box center [387, 24] width 310 height 32
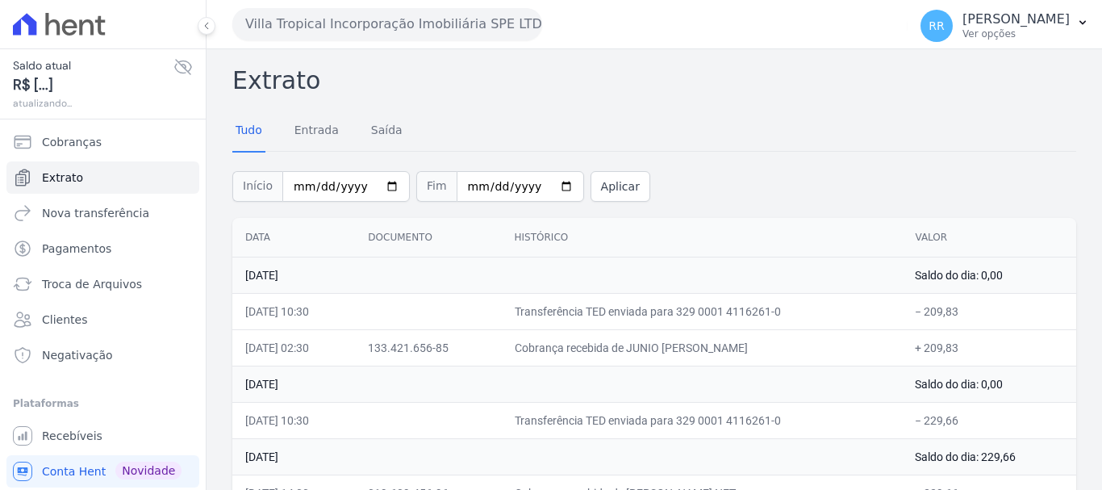
drag, startPoint x: 0, startPoint y: 0, endPoint x: 437, endPoint y: 108, distance: 450.4
click at [440, 23] on button "Villa Tropical Incorporação Imobiliária SPE LTDA" at bounding box center [387, 24] width 310 height 32
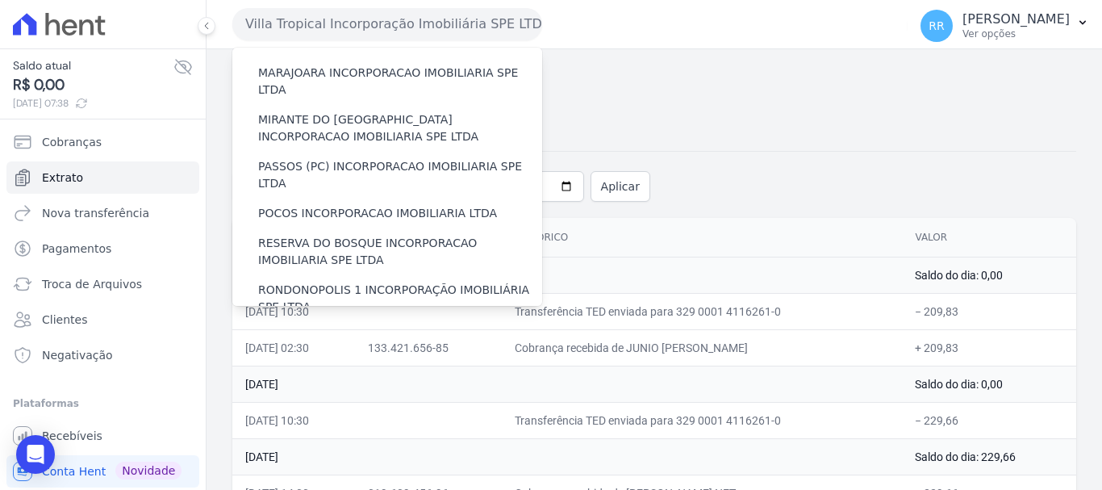
scroll to position [704, 0]
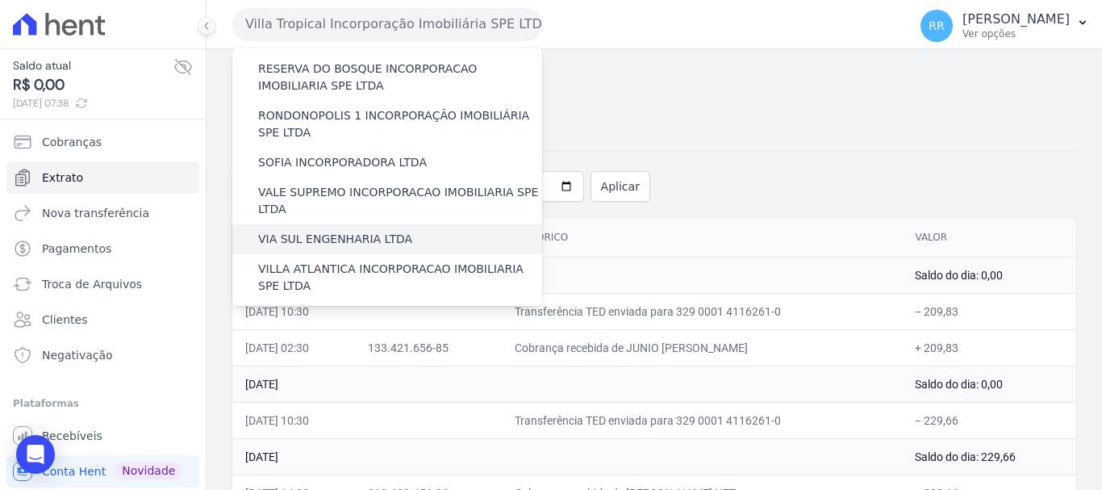
click at [328, 231] on label "VIA SUL ENGENHARIA LTDA" at bounding box center [335, 239] width 154 height 17
click at [0, 0] on input "VIA SUL ENGENHARIA LTDA" at bounding box center [0, 0] width 0 height 0
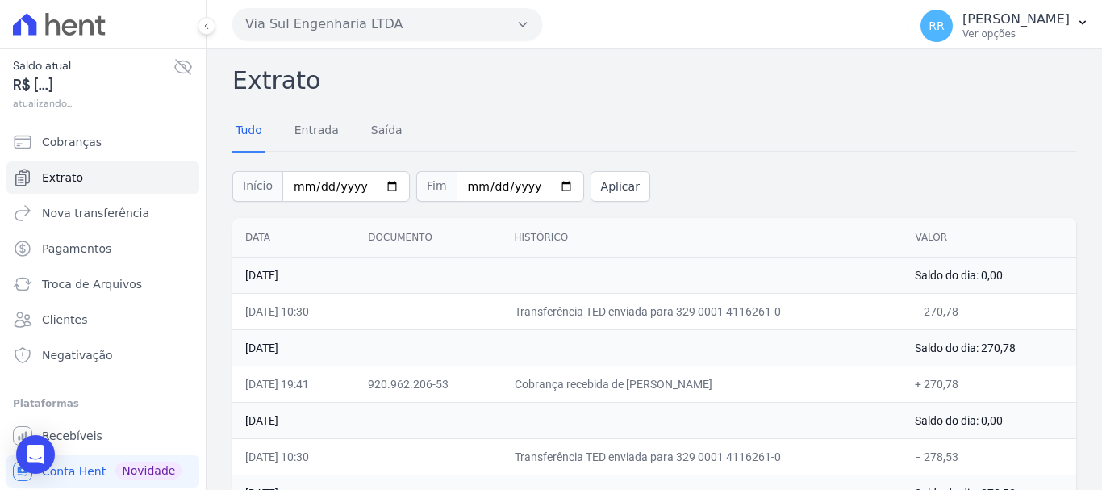
click at [361, 27] on button "Via Sul Engenharia LTDA" at bounding box center [387, 24] width 310 height 32
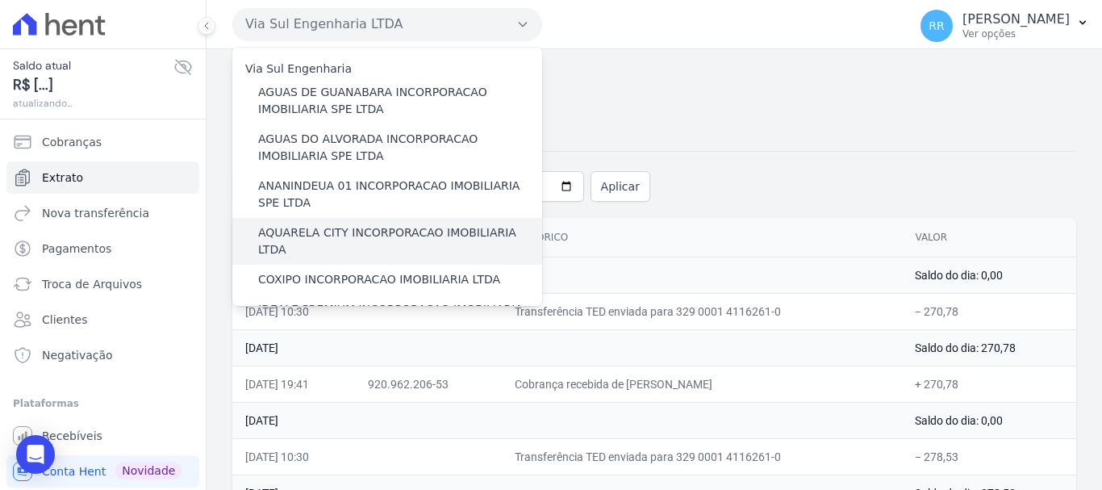
click at [316, 238] on label "AQUARELA CITY INCORPORACAO IMOBILIARIA LTDA" at bounding box center [400, 241] width 284 height 34
click at [0, 0] on input "AQUARELA CITY INCORPORACAO IMOBILIARIA LTDA" at bounding box center [0, 0] width 0 height 0
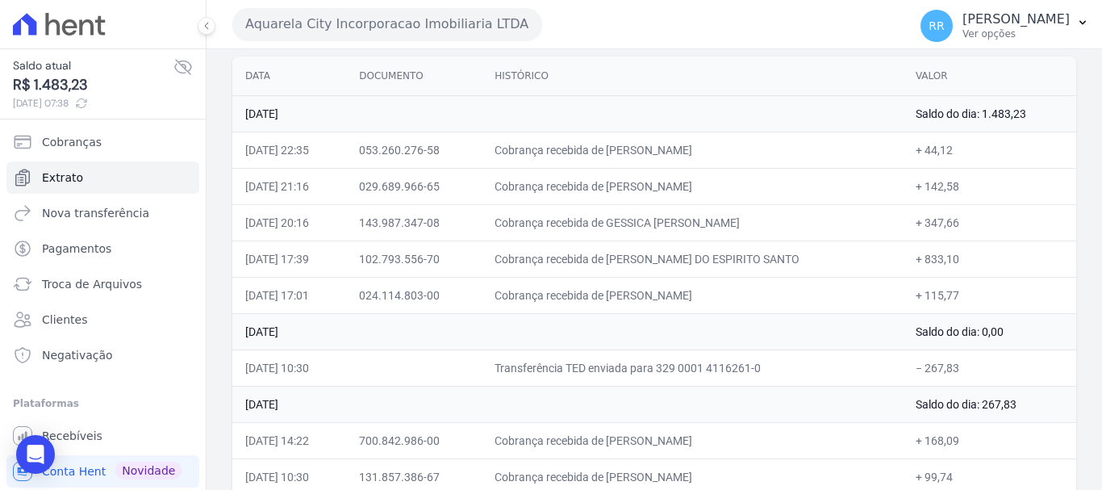
scroll to position [81, 0]
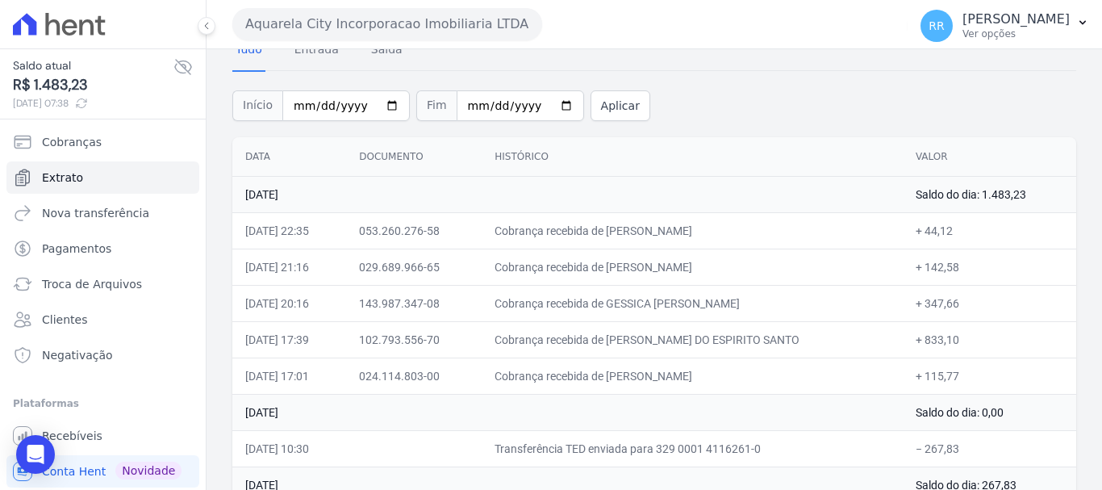
click at [445, 25] on button "Aquarela City Incorporacao Imobiliaria LTDA" at bounding box center [387, 24] width 310 height 32
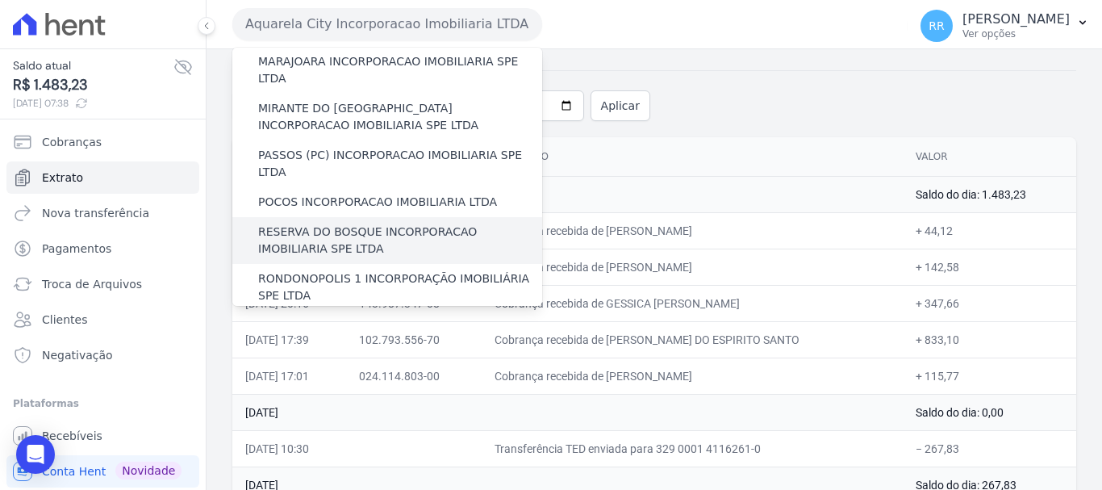
scroll to position [565, 0]
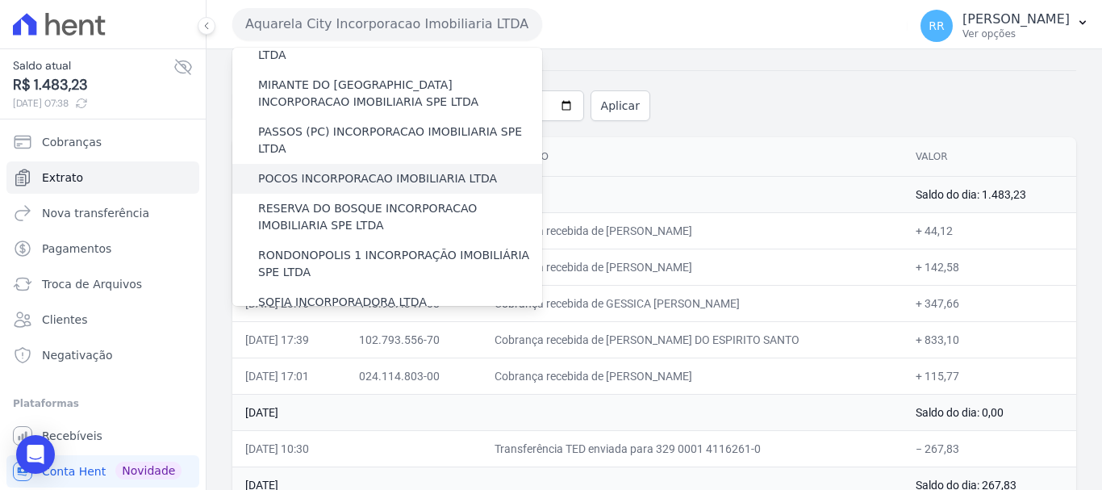
click at [358, 170] on label "POCOS INCORPORACAO IMOBILIARIA LTDA" at bounding box center [377, 178] width 239 height 17
click at [0, 0] on input "POCOS INCORPORACAO IMOBILIARIA LTDA" at bounding box center [0, 0] width 0 height 0
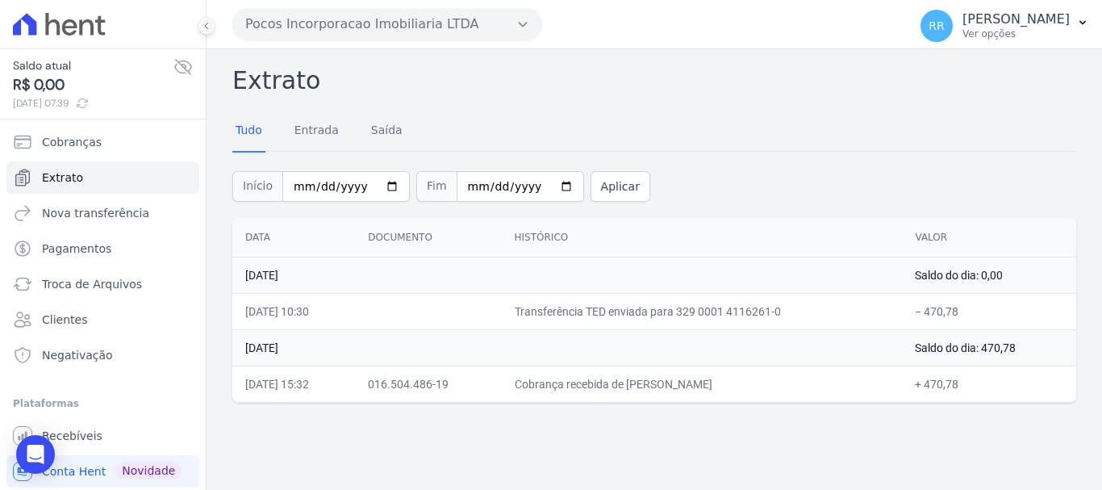
click at [407, 23] on button "Pocos Incorporacao Imobiliaria LTDA" at bounding box center [387, 24] width 310 height 32
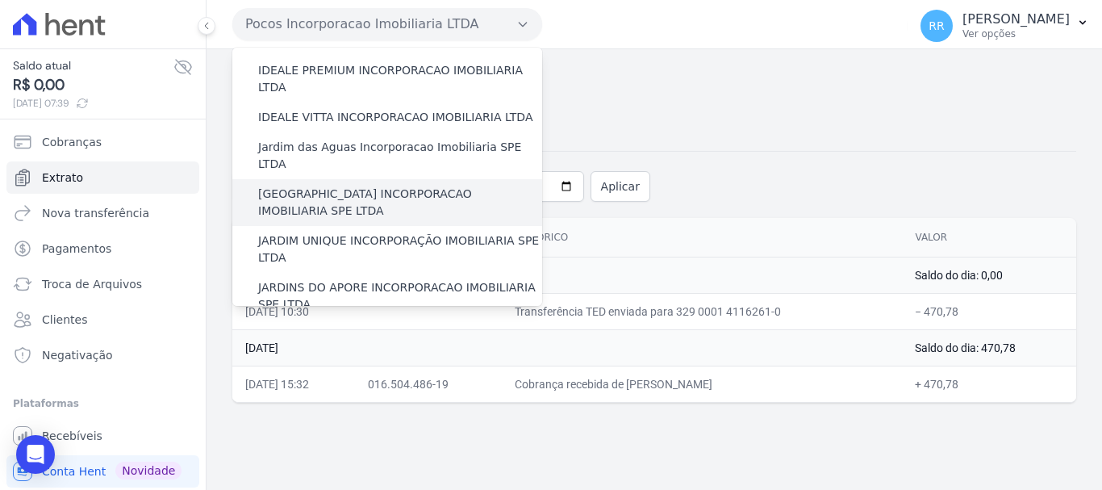
scroll to position [242, 0]
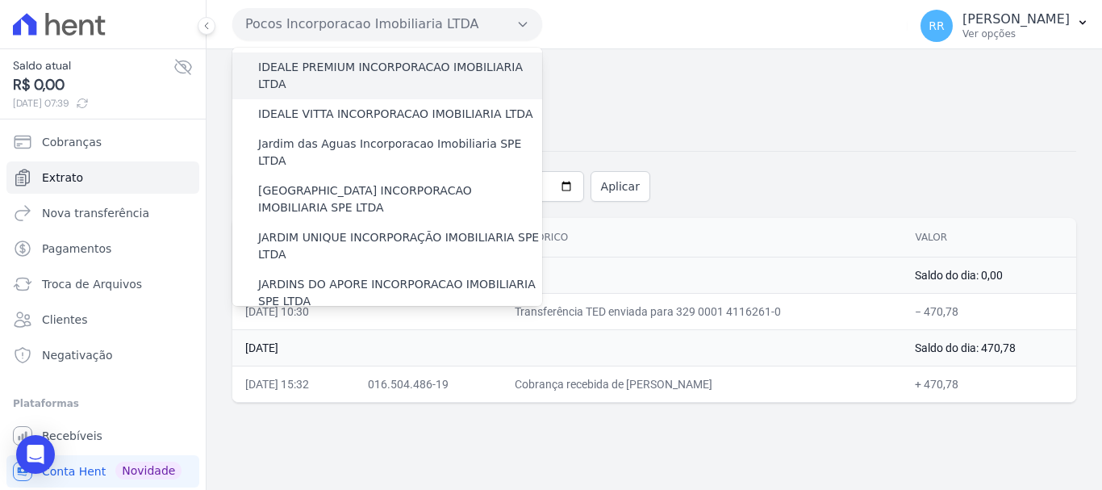
click at [354, 59] on label "IDEALE PREMIUM INCORPORACAO IMOBILIARIA LTDA" at bounding box center [400, 76] width 284 height 34
click at [0, 0] on input "IDEALE PREMIUM INCORPORACAO IMOBILIARIA LTDA" at bounding box center [0, 0] width 0 height 0
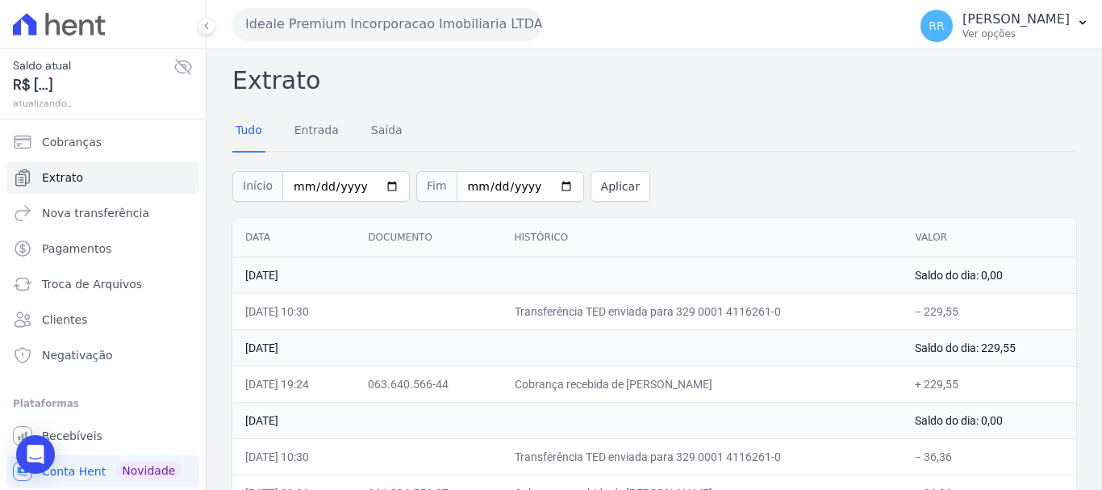
click at [356, 34] on button "Ideale Premium Incorporacao Imobiliaria LTDA" at bounding box center [387, 24] width 310 height 32
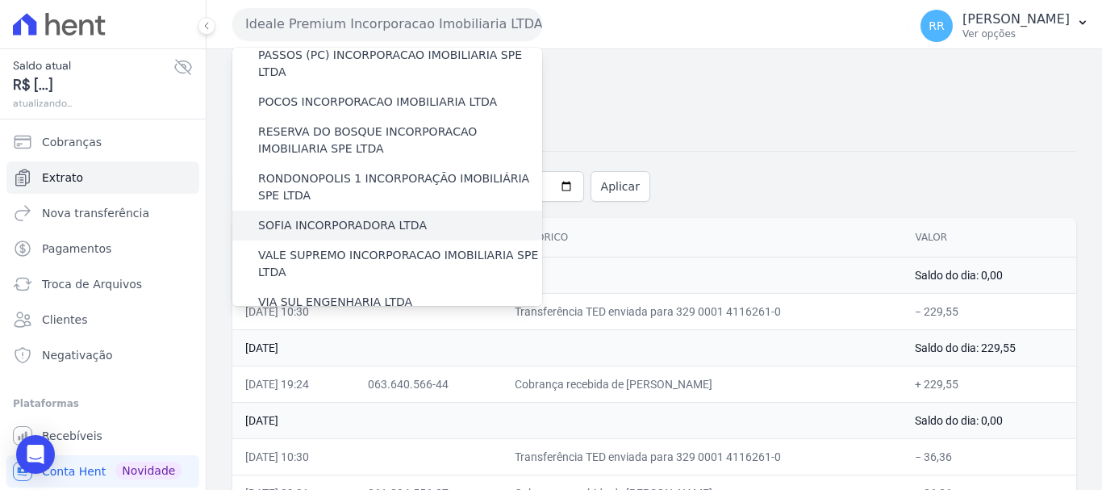
scroll to position [543, 0]
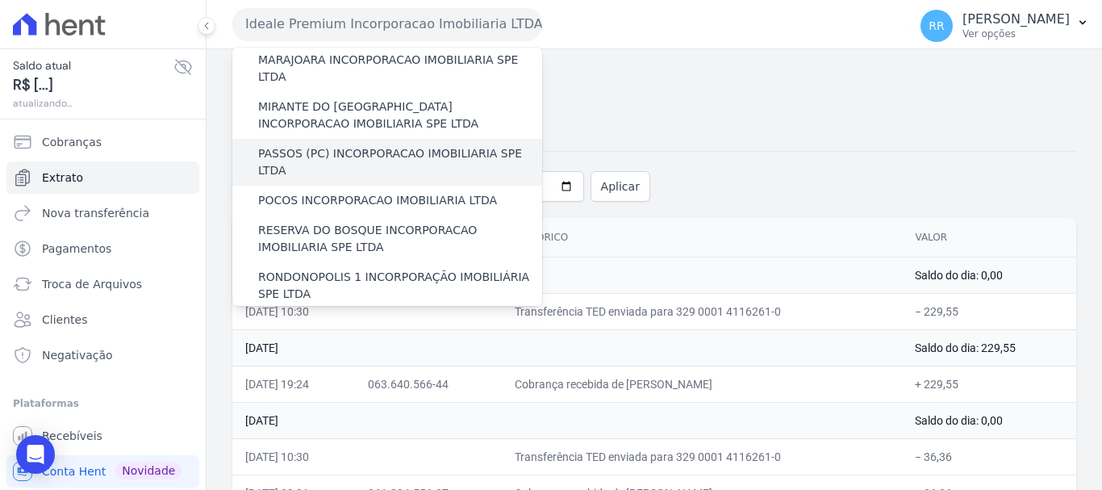
click at [295, 145] on label "PASSOS (PC) INCORPORACAO IMOBILIARIA SPE LTDA" at bounding box center [400, 162] width 284 height 34
click at [0, 0] on input "PASSOS (PC) INCORPORACAO IMOBILIARIA SPE LTDA" at bounding box center [0, 0] width 0 height 0
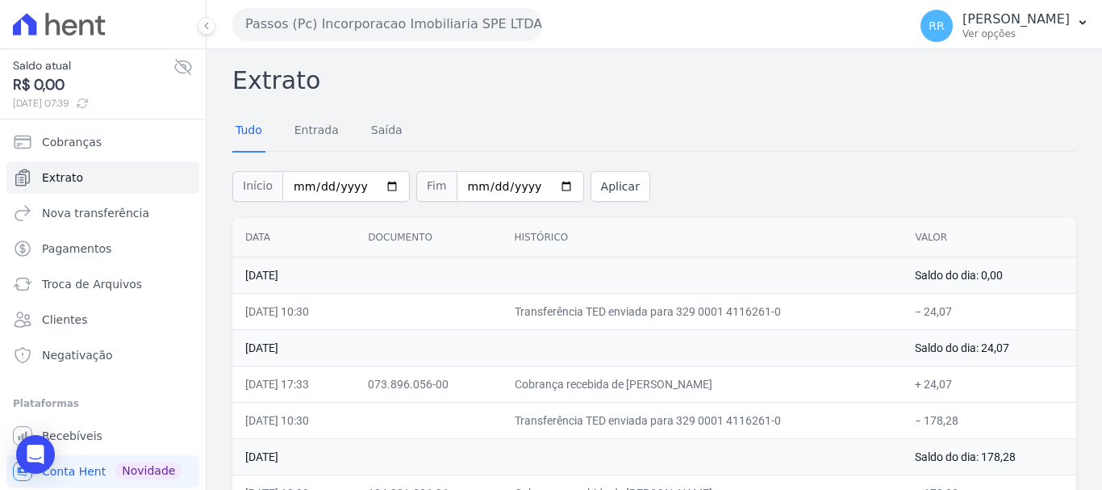
click at [350, 23] on button "Passos (Pc) Incorporacao Imobiliaria SPE LTDA" at bounding box center [387, 24] width 310 height 32
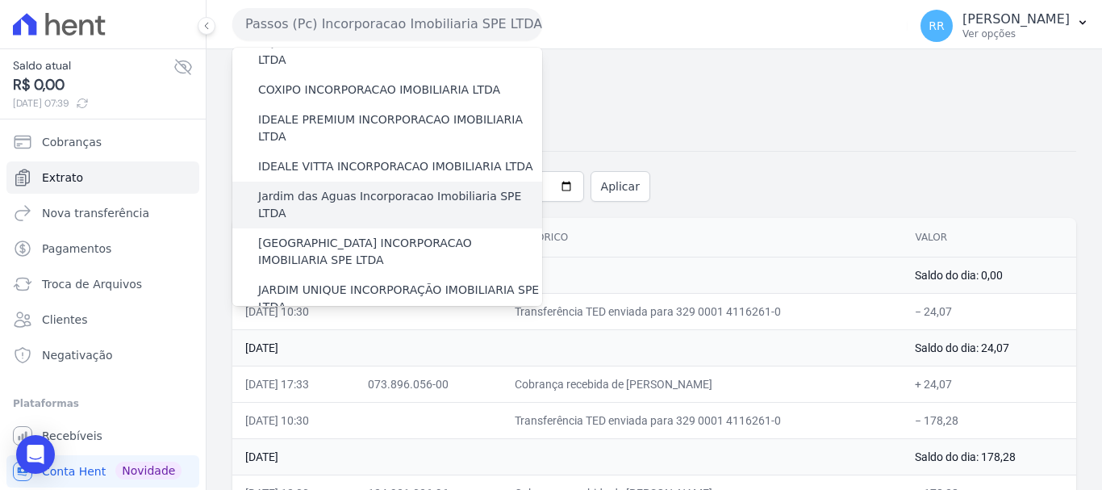
scroll to position [161, 0]
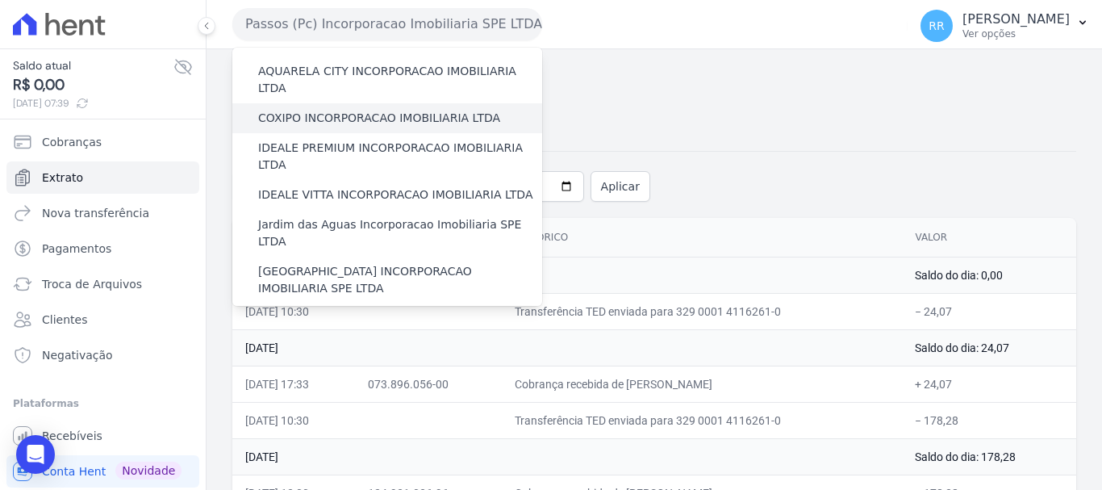
click at [340, 110] on label "COXIPO INCORPORACAO IMOBILIARIA LTDA" at bounding box center [379, 118] width 242 height 17
click at [0, 0] on input "COXIPO INCORPORACAO IMOBILIARIA LTDA" at bounding box center [0, 0] width 0 height 0
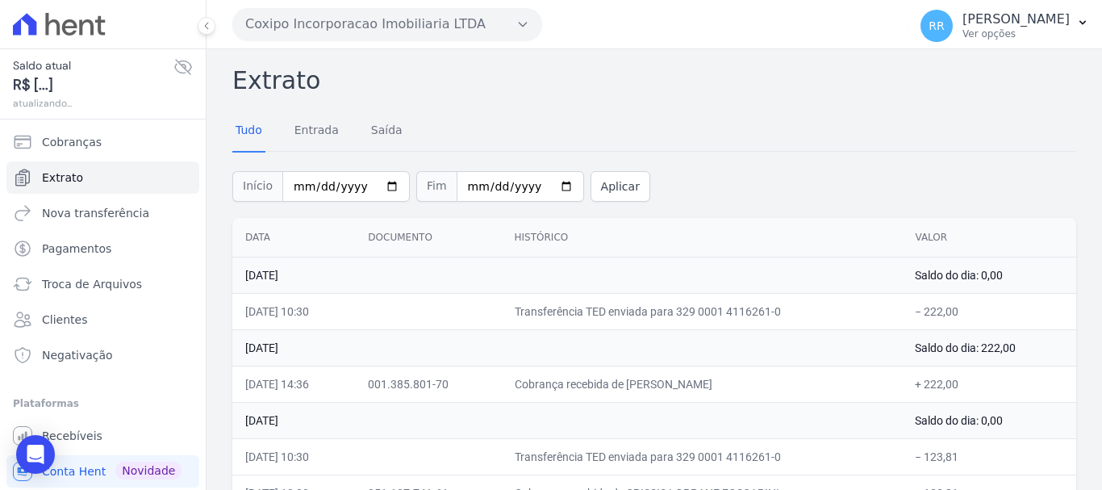
click at [464, 31] on button "Coxipo Incorporacao Imobiliaria LTDA" at bounding box center [387, 24] width 310 height 32
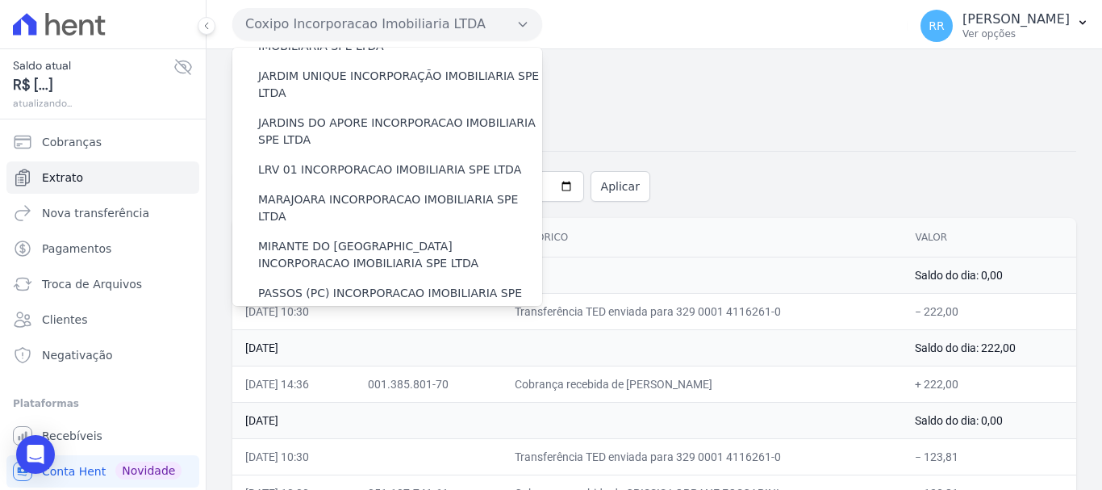
scroll to position [704, 0]
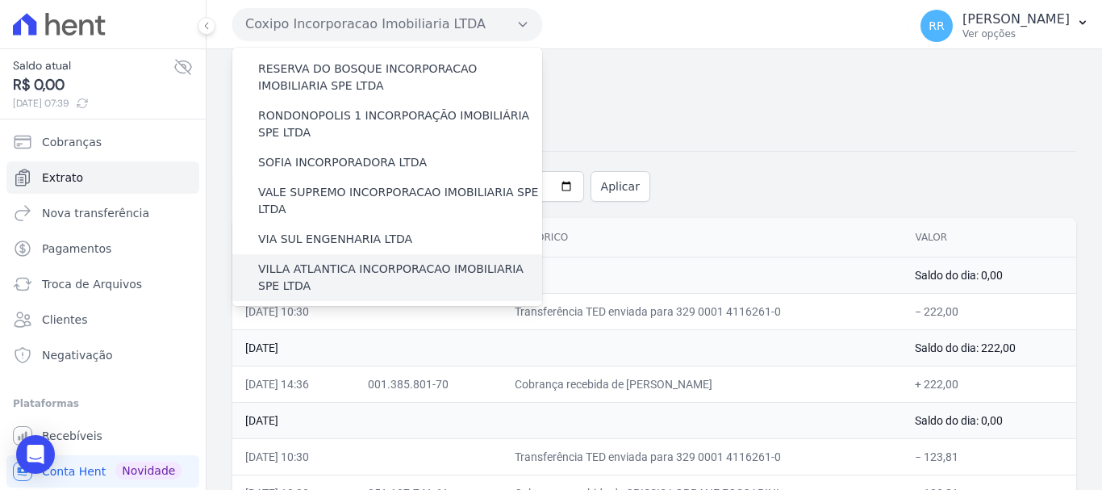
click at [389, 261] on label "VILLA ATLANTICA INCORPORACAO IMOBILIARIA SPE LTDA" at bounding box center [400, 278] width 284 height 34
click at [0, 0] on input "VILLA ATLANTICA INCORPORACAO IMOBILIARIA SPE LTDA" at bounding box center [0, 0] width 0 height 0
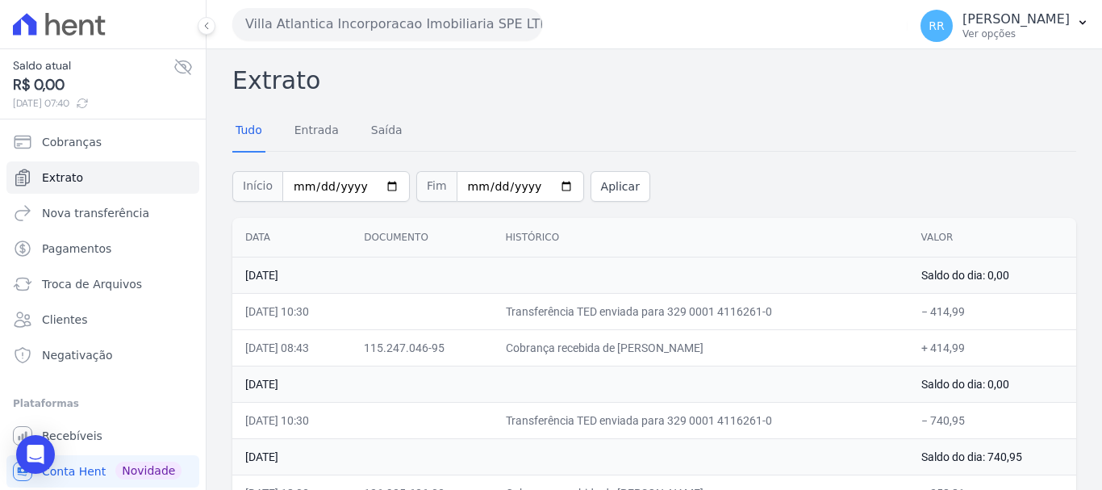
click at [177, 63] on icon at bounding box center [183, 67] width 16 height 15
click at [175, 64] on icon at bounding box center [182, 66] width 19 height 19
click at [400, 19] on button "Villa Atlantica Incorporacao Imobiliaria SPE LTDA" at bounding box center [387, 24] width 310 height 32
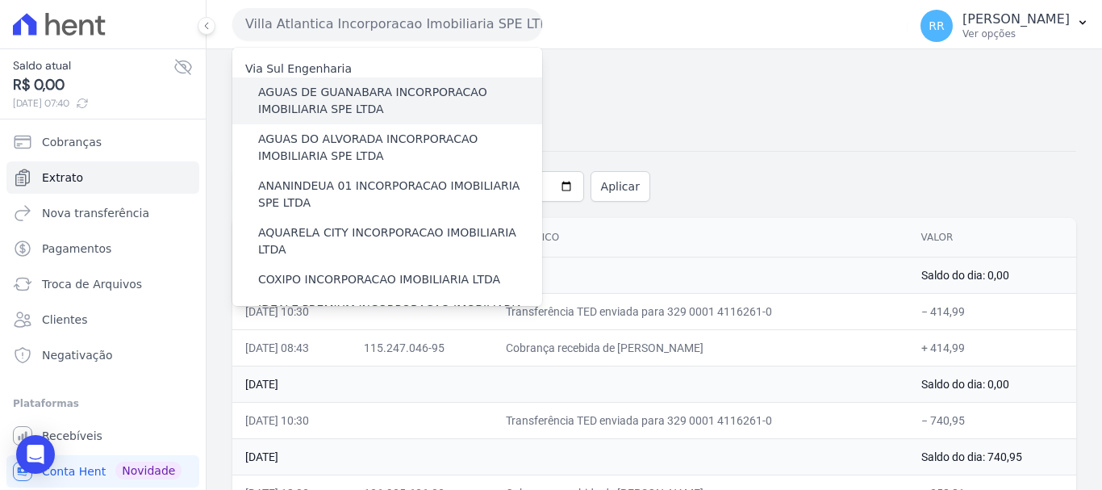
click at [393, 98] on label "AGUAS DE GUANABARA INCORPORACAO IMOBILIARIA SPE LTDA" at bounding box center [400, 101] width 284 height 34
click at [0, 0] on input "AGUAS DE GUANABARA INCORPORACAO IMOBILIARIA SPE LTDA" at bounding box center [0, 0] width 0 height 0
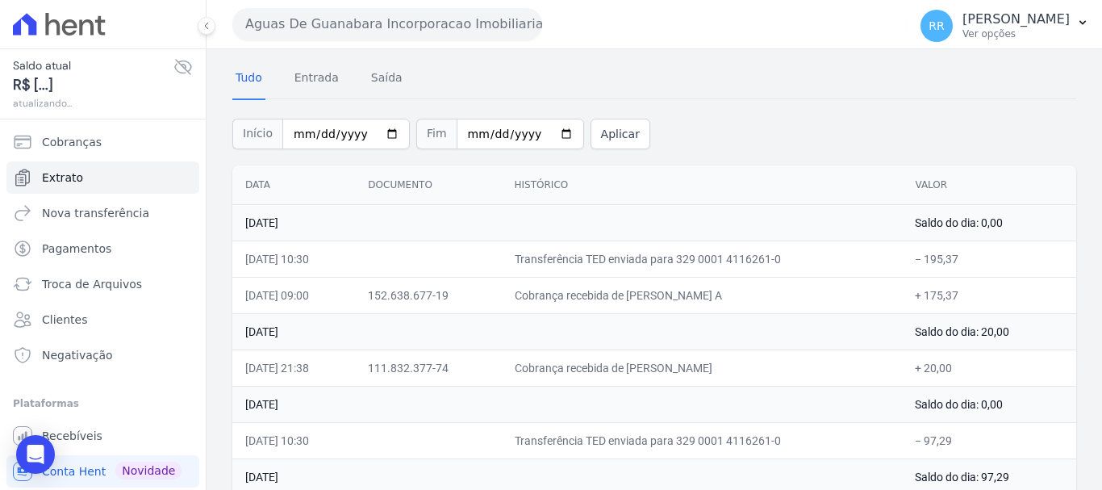
scroll to position [81, 0]
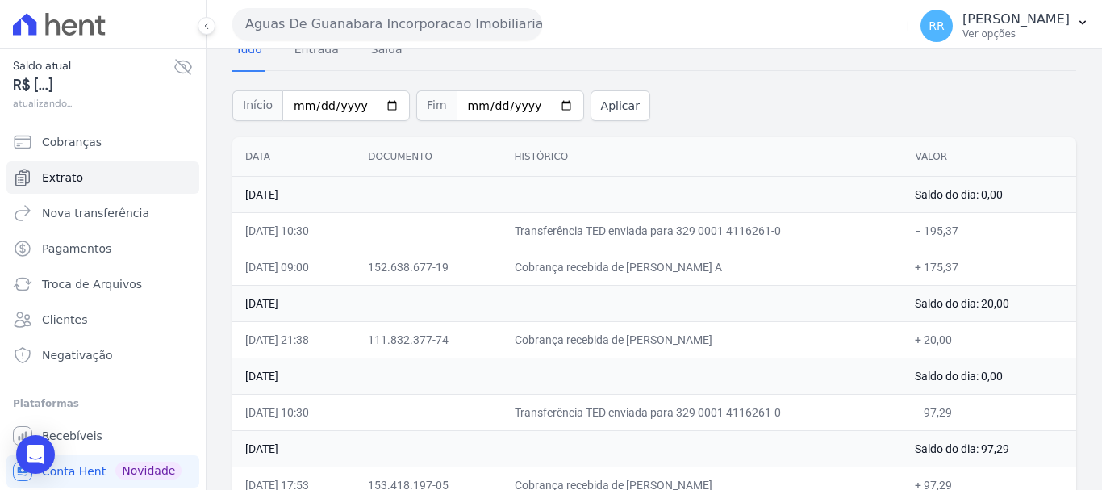
click at [416, 17] on button "Aguas De Guanabara Incorporacao Imobiliaria SPE LTDA" at bounding box center [387, 24] width 310 height 32
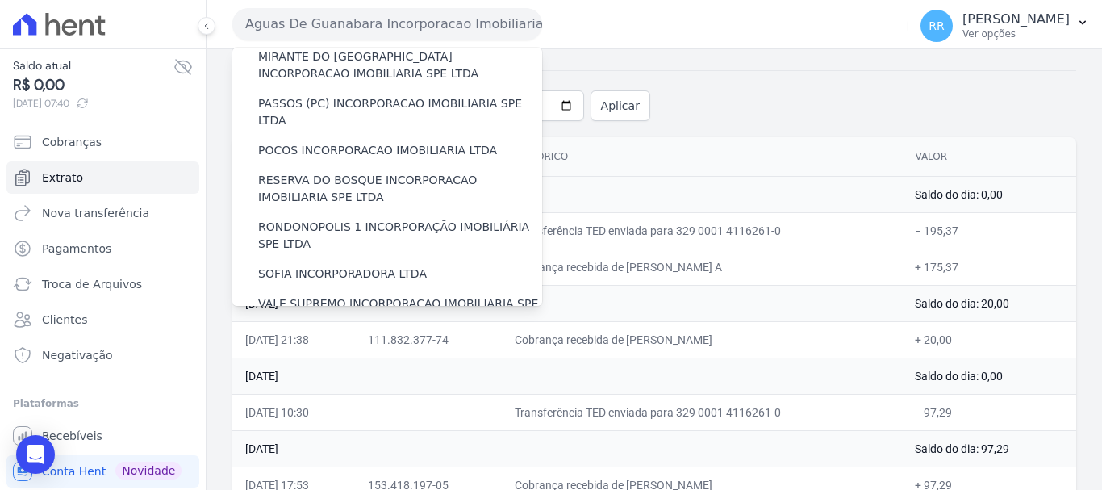
scroll to position [704, 0]
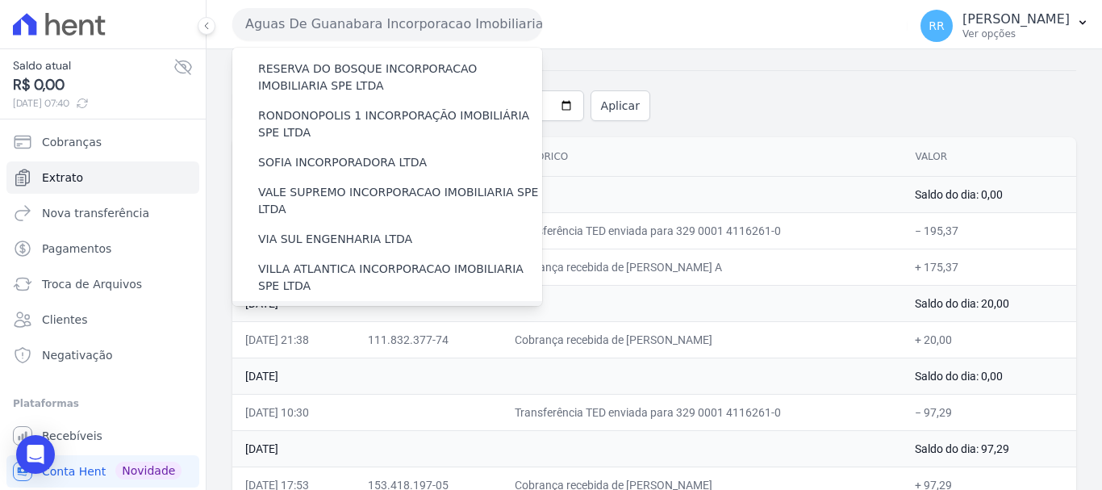
click at [360, 307] on label "[GEOGRAPHIC_DATA] INCORPORACAO IMOBILIARIA SPE LTDA" at bounding box center [400, 324] width 284 height 34
click at [0, 0] on input "[GEOGRAPHIC_DATA] INCORPORACAO IMOBILIARIA SPE LTDA" at bounding box center [0, 0] width 0 height 0
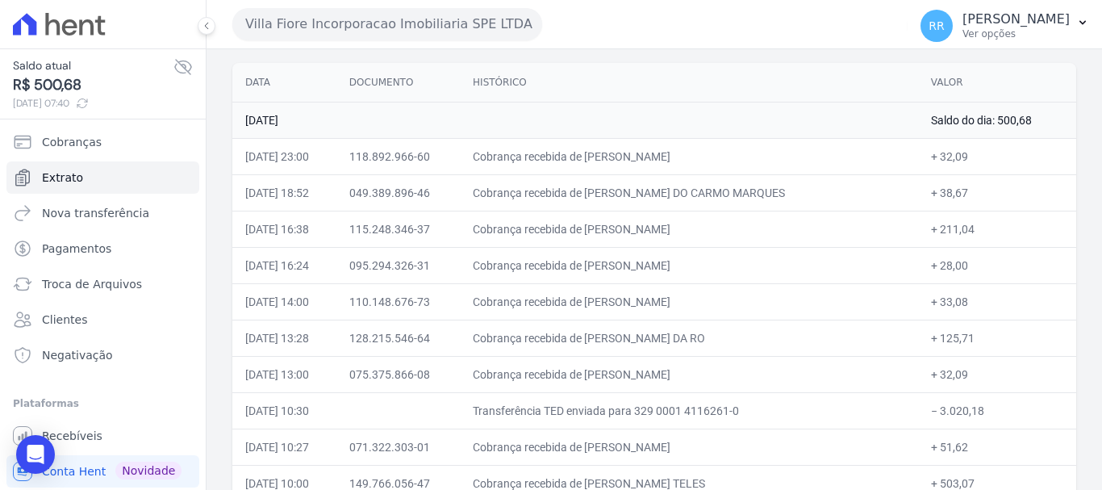
scroll to position [81, 0]
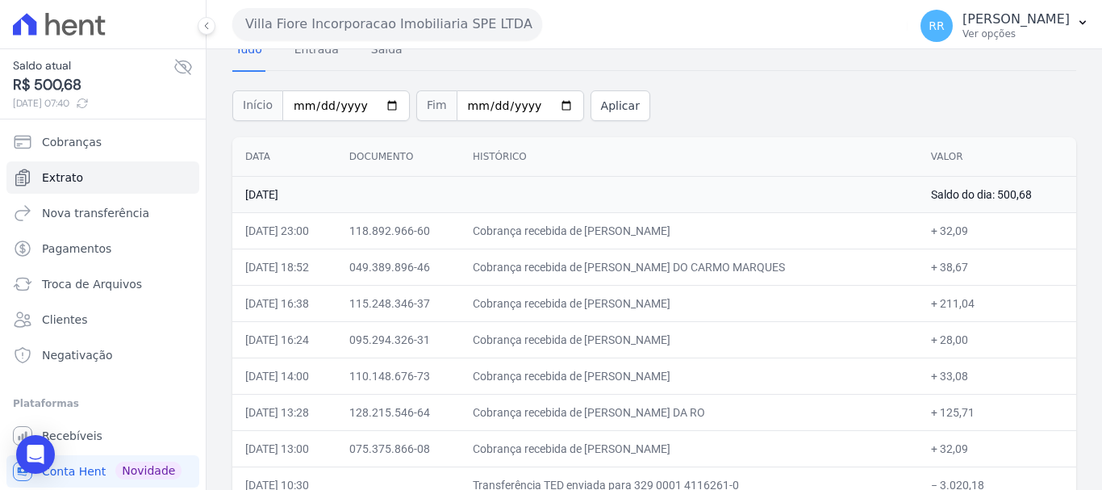
click at [487, 22] on button "Villa Fiore Incorporacao Imobiliaria SPE LTDA" at bounding box center [387, 24] width 310 height 32
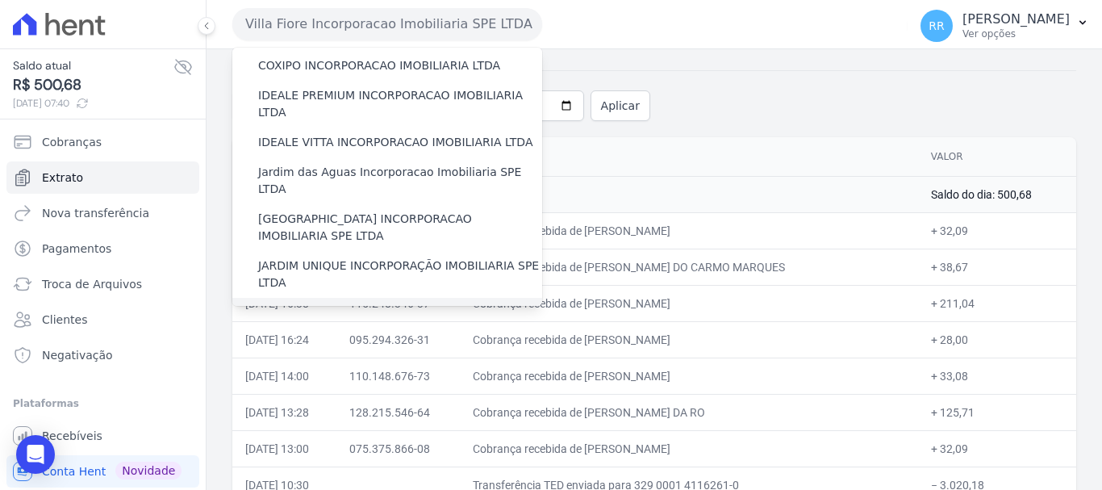
scroll to position [242, 0]
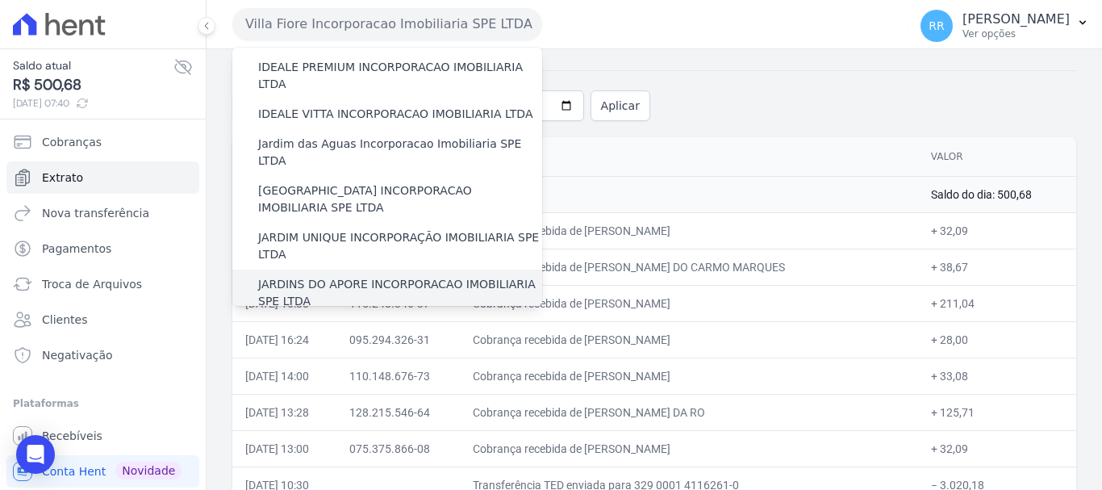
click at [351, 276] on label "JARDINS DO APORE INCORPORACAO IMOBILIARIA SPE LTDA" at bounding box center [400, 293] width 284 height 34
click at [0, 0] on input "JARDINS DO APORE INCORPORACAO IMOBILIARIA SPE LTDA" at bounding box center [0, 0] width 0 height 0
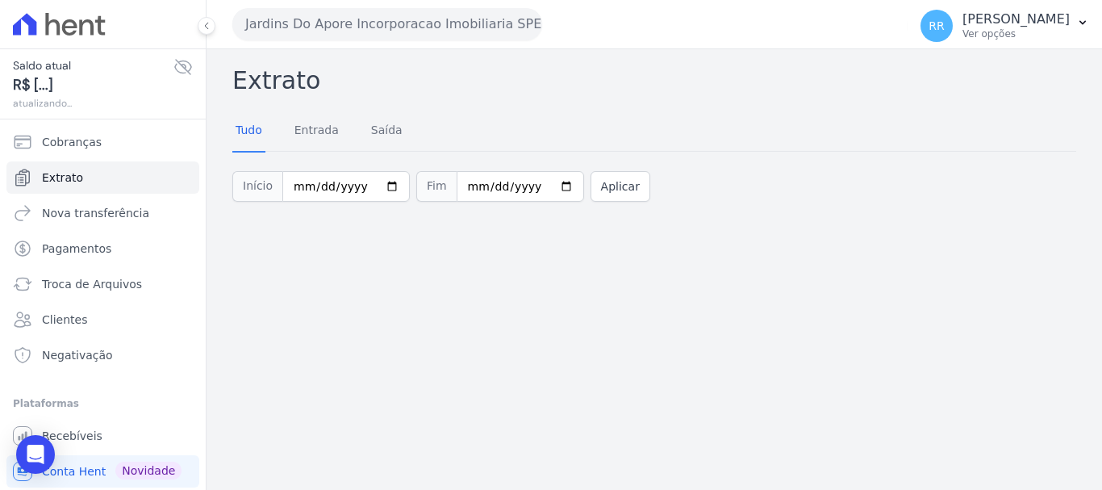
click at [408, 25] on button "Jardins Do Apore Incorporacao Imobiliaria SPE LTDA" at bounding box center [387, 24] width 310 height 32
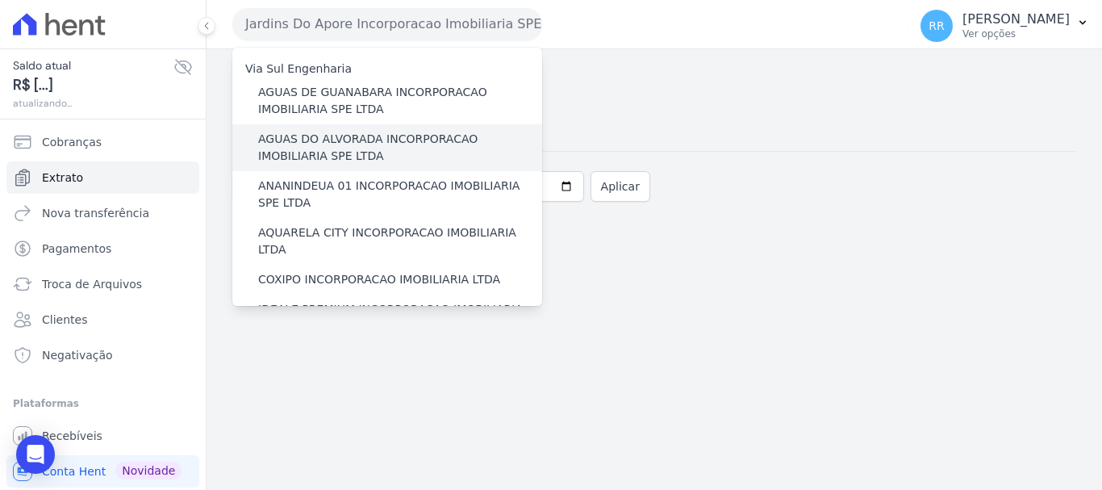
click at [372, 155] on label "AGUAS DO ALVORADA INCORPORACAO IMOBILIARIA SPE LTDA" at bounding box center [400, 148] width 284 height 34
click at [0, 0] on input "AGUAS DO ALVORADA INCORPORACAO IMOBILIARIA SPE LTDA" at bounding box center [0, 0] width 0 height 0
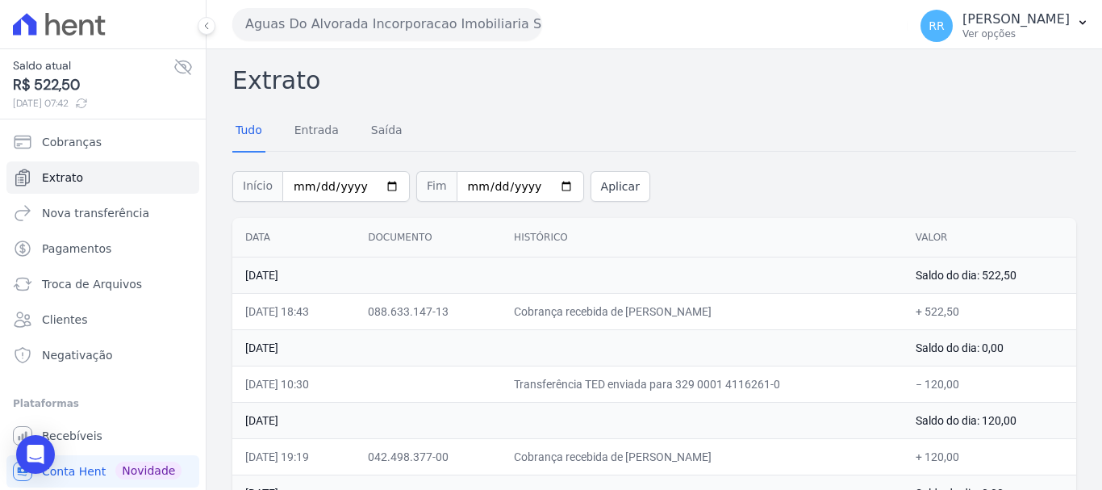
click at [461, 27] on button "Aguas Do Alvorada Incorporacao Imobiliaria SPE LTDA" at bounding box center [387, 24] width 310 height 32
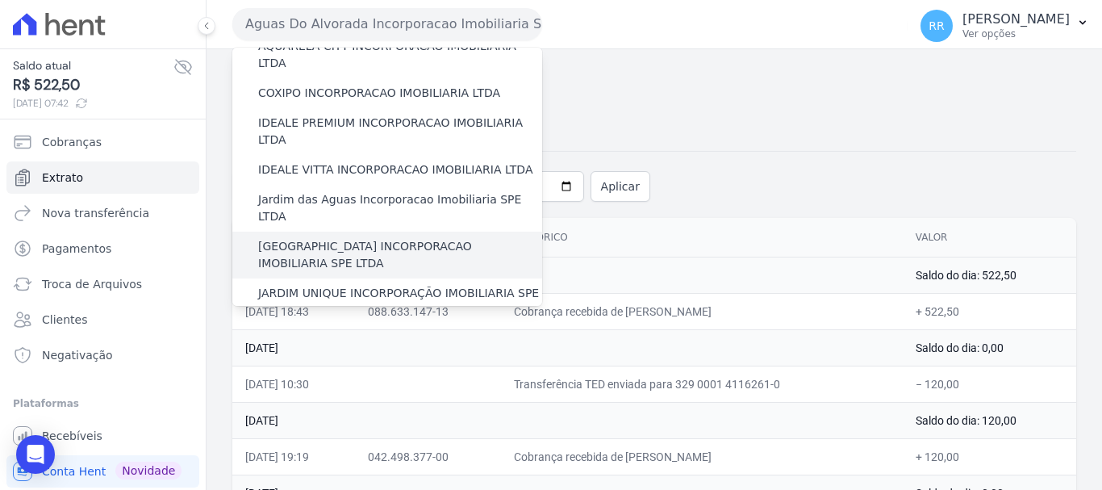
scroll to position [161, 0]
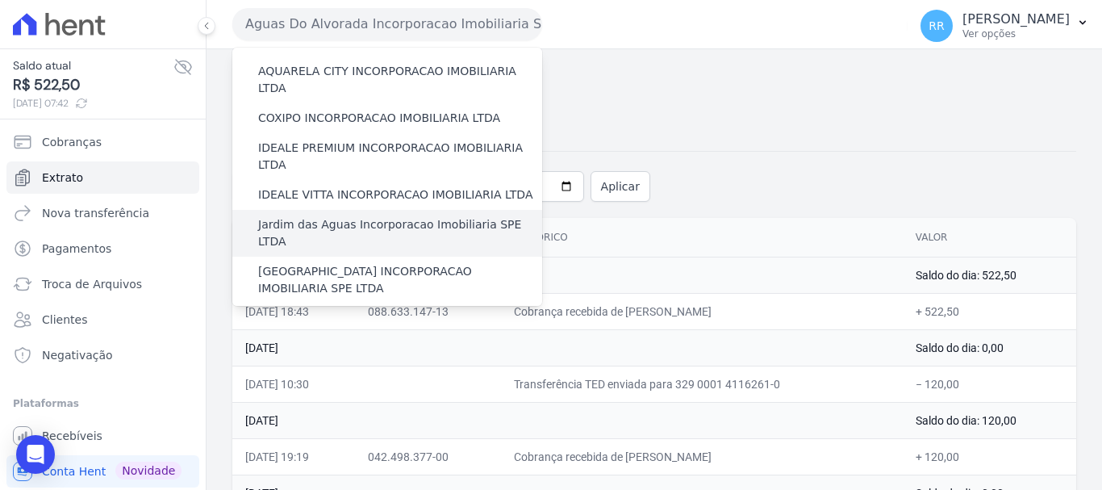
click at [347, 216] on label "Jardim das Aguas Incorporacao Imobiliaria SPE LTDA" at bounding box center [400, 233] width 284 height 34
click at [0, 0] on input "Jardim das Aguas Incorporacao Imobiliaria SPE LTDA" at bounding box center [0, 0] width 0 height 0
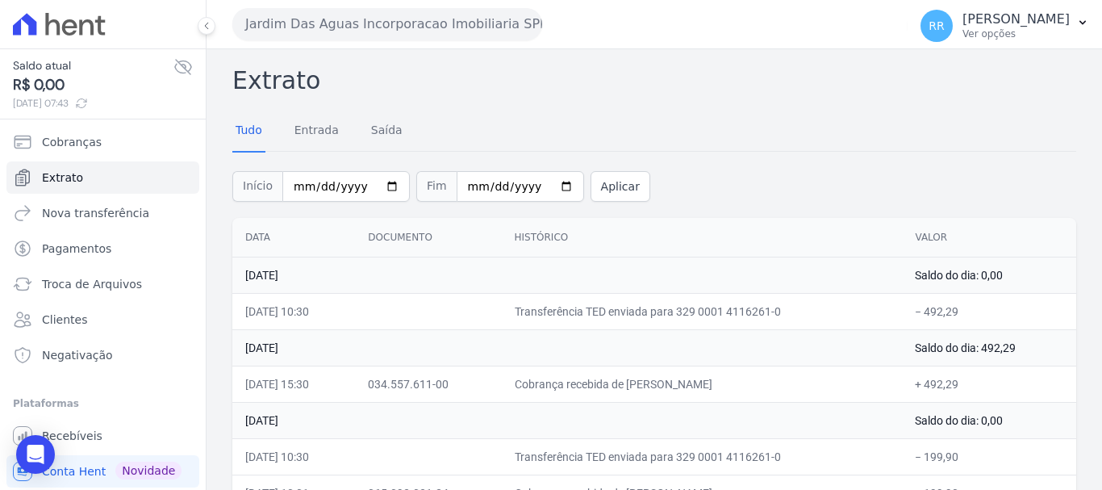
click at [408, 26] on button "Jardim Das Aguas Incorporacao Imobiliaria SPE LTDA" at bounding box center [387, 24] width 310 height 32
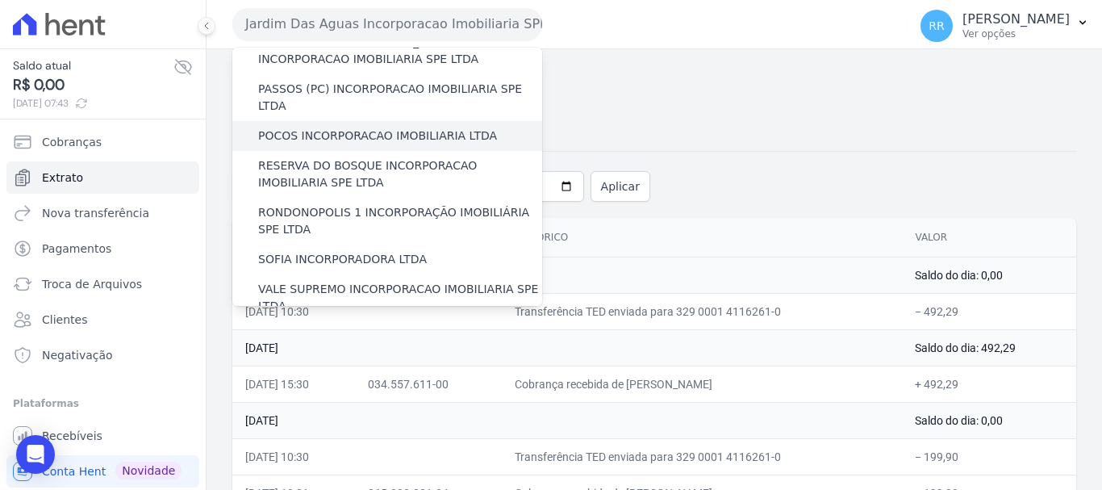
scroll to position [645, 0]
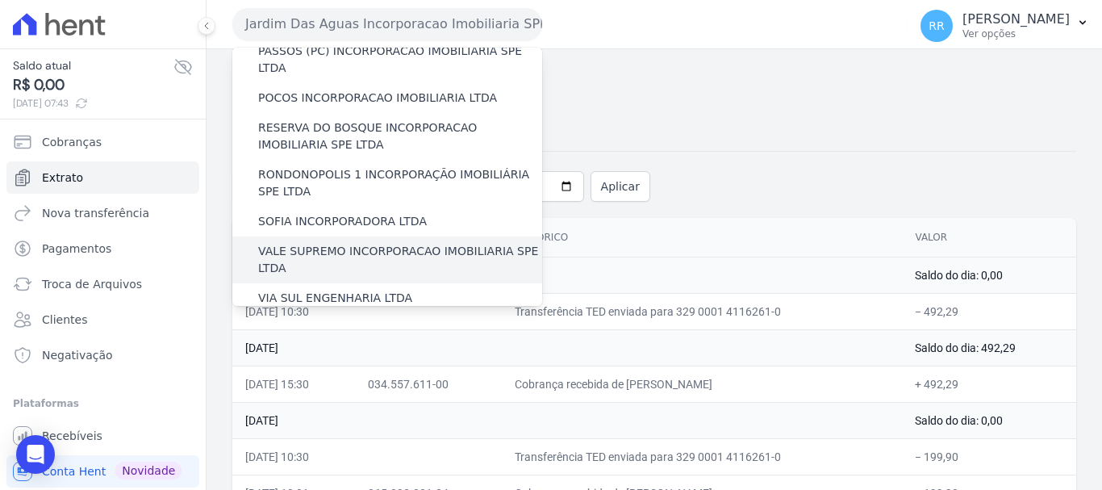
click at [357, 243] on label "VALE SUPREMO INCORPORACAO IMOBILIARIA SPE LTDA" at bounding box center [400, 260] width 284 height 34
click at [0, 0] on input "VALE SUPREMO INCORPORACAO IMOBILIARIA SPE LTDA" at bounding box center [0, 0] width 0 height 0
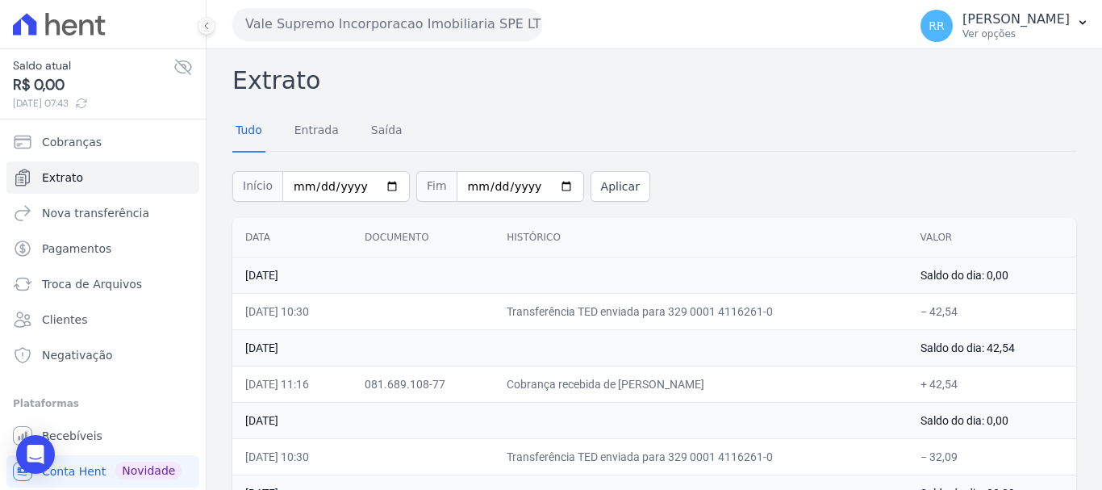
drag, startPoint x: 440, startPoint y: 2, endPoint x: 440, endPoint y: 10, distance: 8.1
click at [440, 6] on div "Vale Supremo Incorporacao Imobiliaria SPE LTDA Via Sul Engenharia AGUAS DE GUAN…" at bounding box center [566, 24] width 669 height 50
click at [439, 20] on button "Vale Supremo Incorporacao Imobiliaria SPE LTDA" at bounding box center [387, 24] width 310 height 32
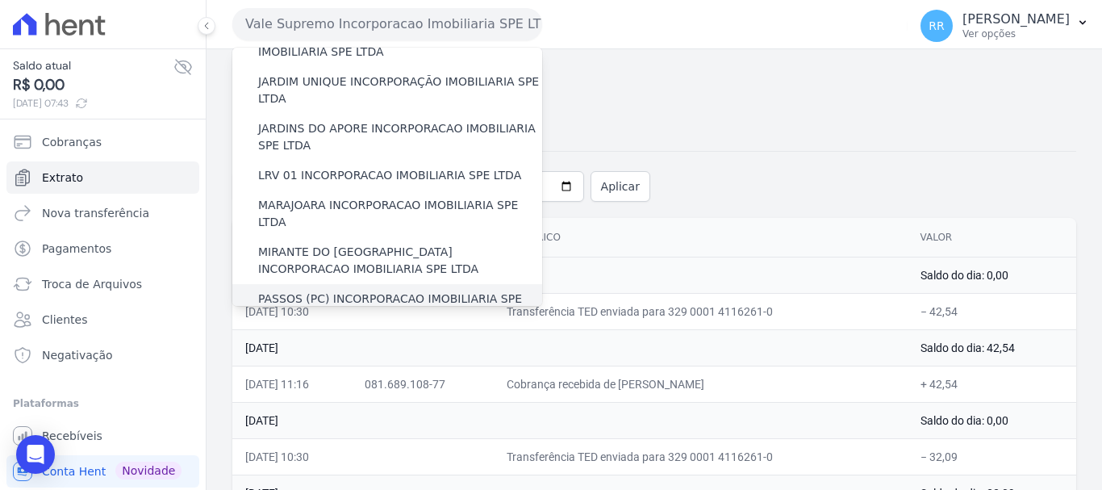
scroll to position [403, 0]
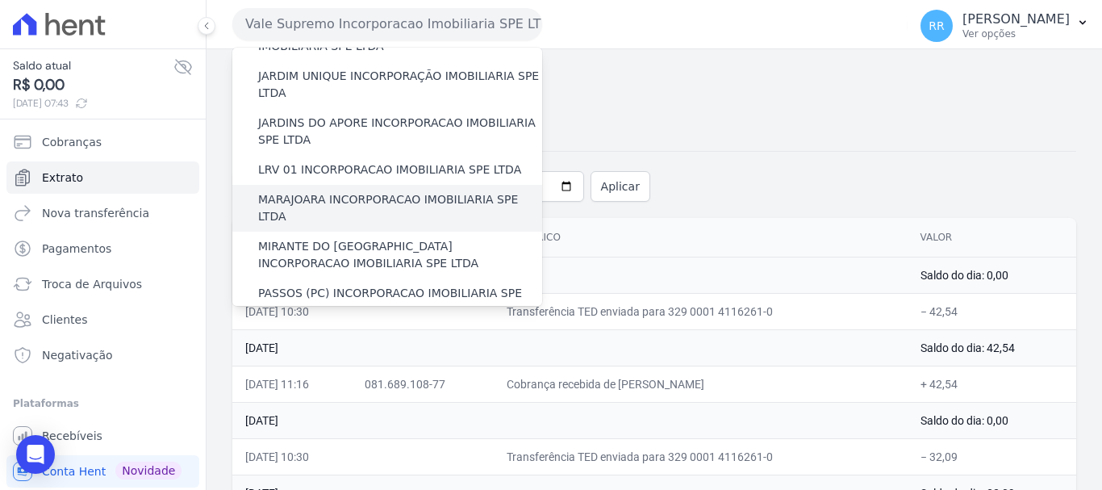
click at [349, 191] on label "MARAJOARA INCORPORACAO IMOBILIARIA SPE LTDA" at bounding box center [400, 208] width 284 height 34
click at [0, 0] on input "MARAJOARA INCORPORACAO IMOBILIARIA SPE LTDA" at bounding box center [0, 0] width 0 height 0
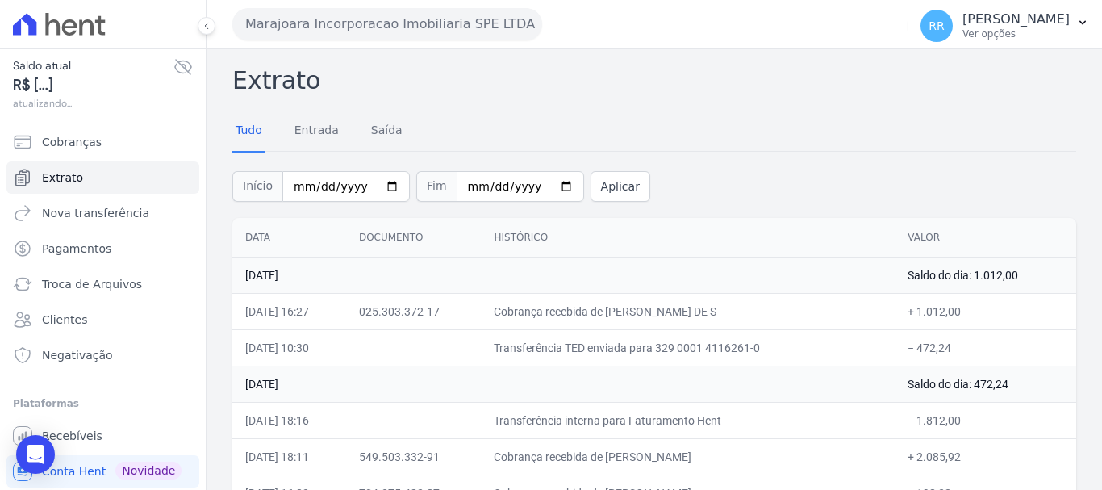
click at [477, 1] on div "Marajoara Incorporacao Imobiliaria SPE LTDA Via Sul Engenharia AGUAS DE GUANABA…" at bounding box center [566, 24] width 669 height 50
drag, startPoint x: 469, startPoint y: 21, endPoint x: 457, endPoint y: 36, distance: 19.0
click at [469, 21] on button "Marajoara Incorporacao Imobiliaria SPE LTDA" at bounding box center [387, 24] width 310 height 32
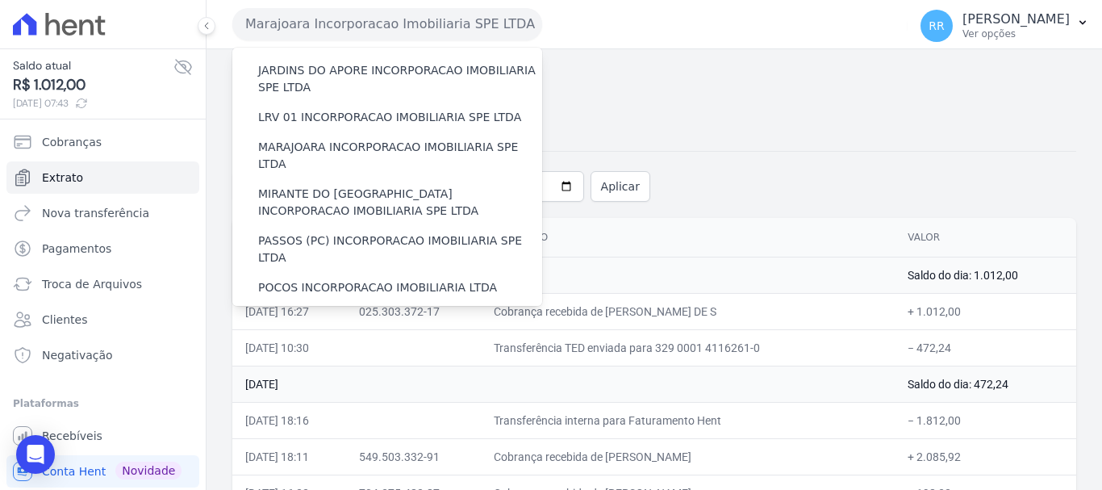
scroll to position [484, 0]
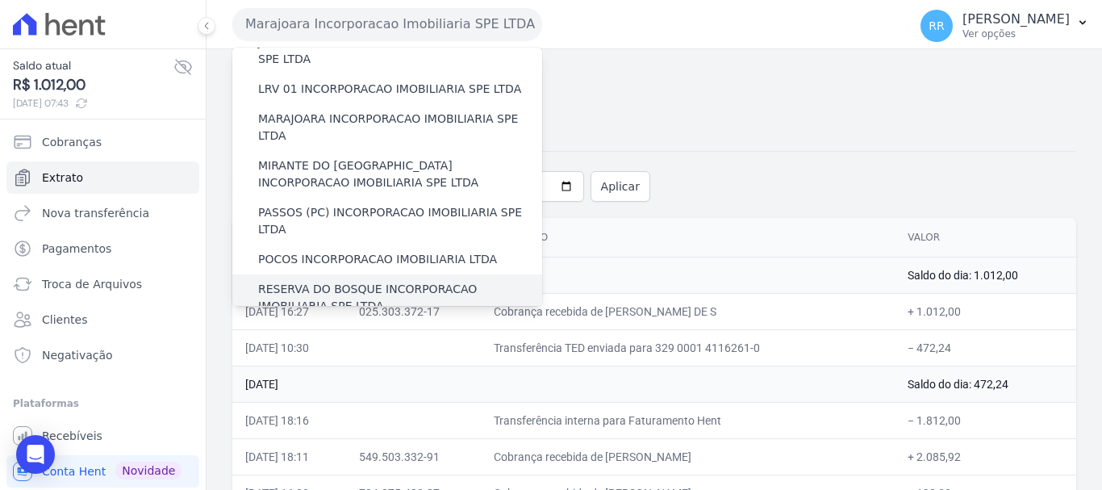
click at [298, 281] on label "RESERVA DO BOSQUE INCORPORACAO IMOBILIARIA SPE LTDA" at bounding box center [400, 298] width 284 height 34
click at [0, 0] on input "RESERVA DO BOSQUE INCORPORACAO IMOBILIARIA SPE LTDA" at bounding box center [0, 0] width 0 height 0
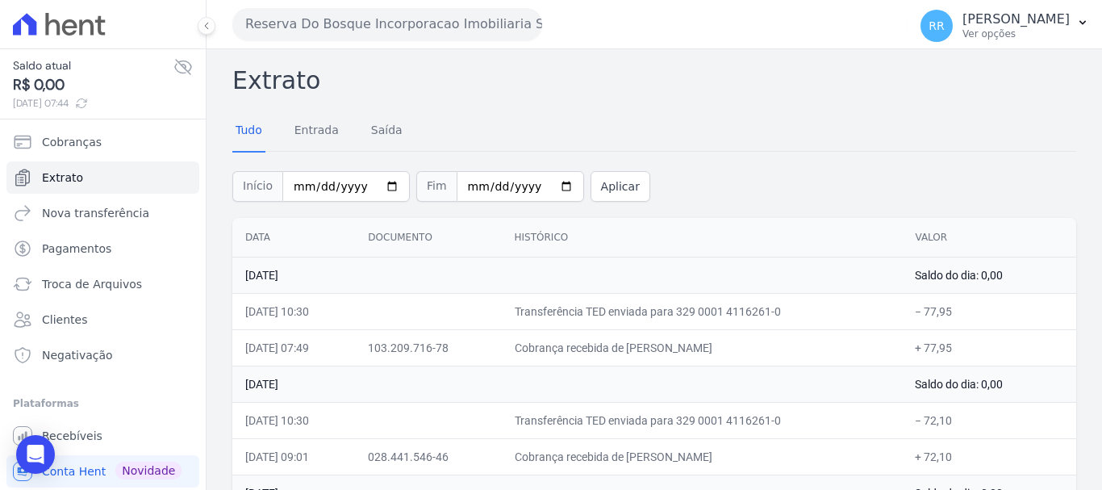
click at [424, 31] on button "Reserva Do Bosque Incorporacao Imobiliaria SPE LTDA" at bounding box center [387, 24] width 310 height 32
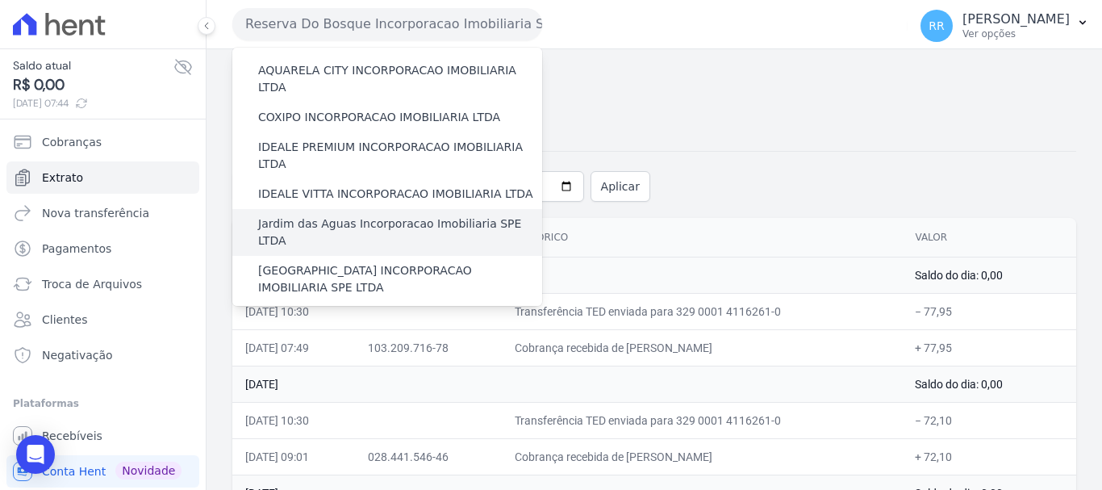
scroll to position [161, 0]
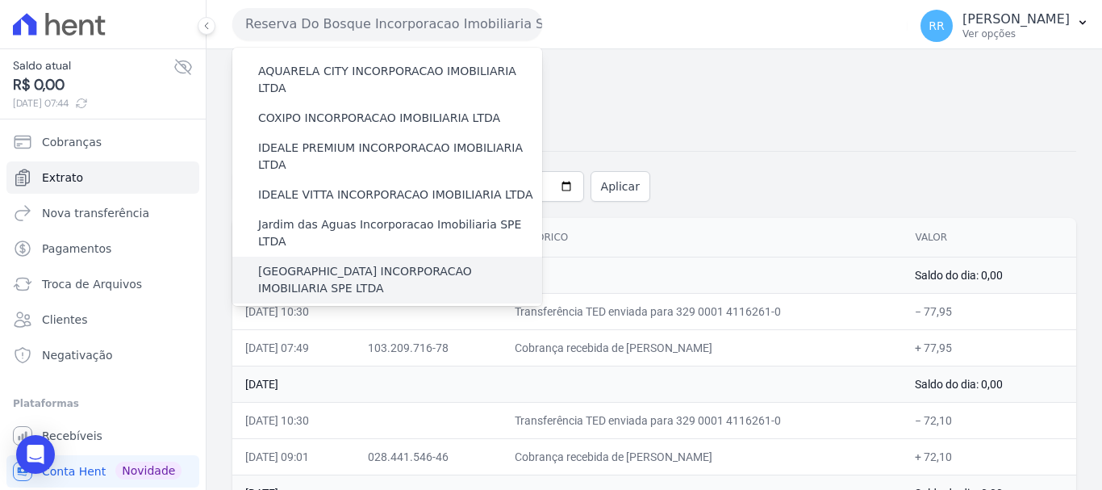
click at [364, 263] on label "[GEOGRAPHIC_DATA] INCORPORACAO IMOBILIARIA SPE LTDA" at bounding box center [400, 280] width 284 height 34
click at [0, 0] on input "[GEOGRAPHIC_DATA] INCORPORACAO IMOBILIARIA SPE LTDA" at bounding box center [0, 0] width 0 height 0
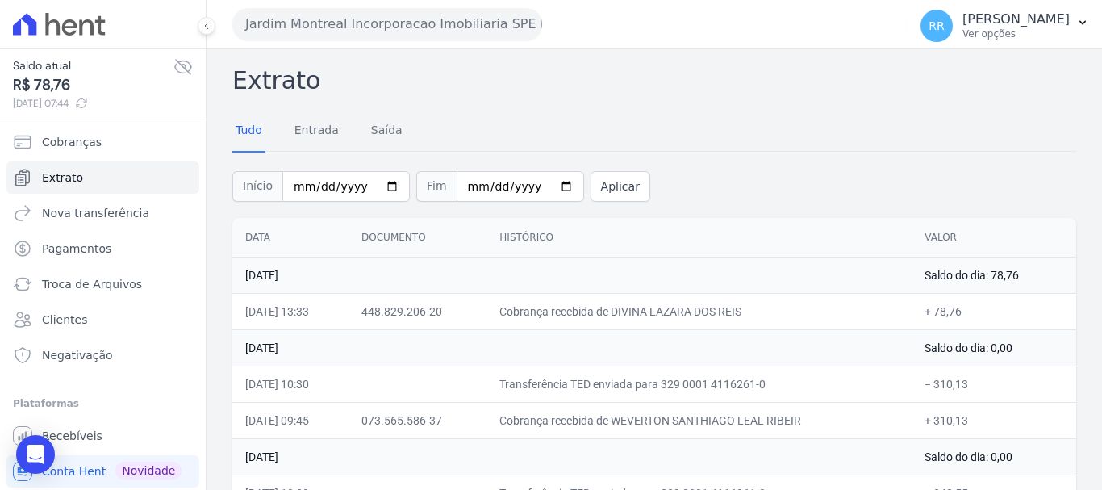
drag, startPoint x: 409, startPoint y: 35, endPoint x: 413, endPoint y: 63, distance: 28.5
click at [409, 35] on button "Jardim Montreal Incorporacao Imobiliaria SPE LTDA" at bounding box center [387, 24] width 310 height 32
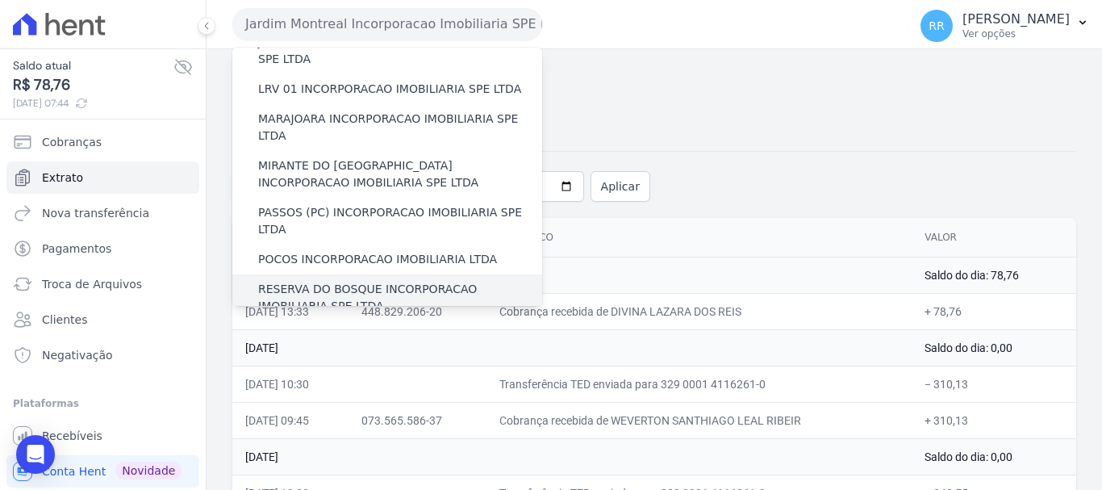
scroll to position [565, 0]
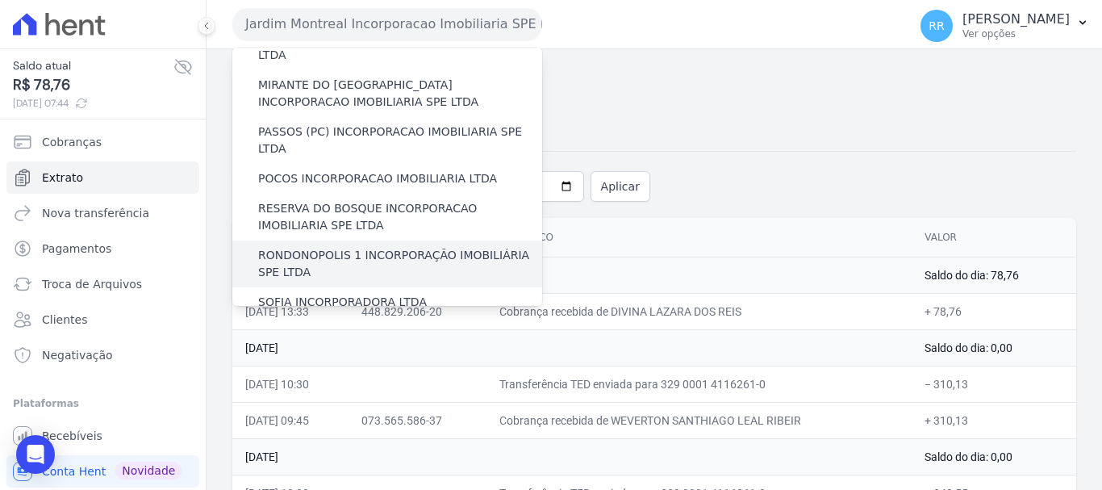
click at [286, 247] on label "RONDONOPOLIS 1 INCORPORAÇÃO IMOBILIÁRIA SPE LTDA" at bounding box center [400, 264] width 284 height 34
click at [0, 0] on input "RONDONOPOLIS 1 INCORPORAÇÃO IMOBILIÁRIA SPE LTDA" at bounding box center [0, 0] width 0 height 0
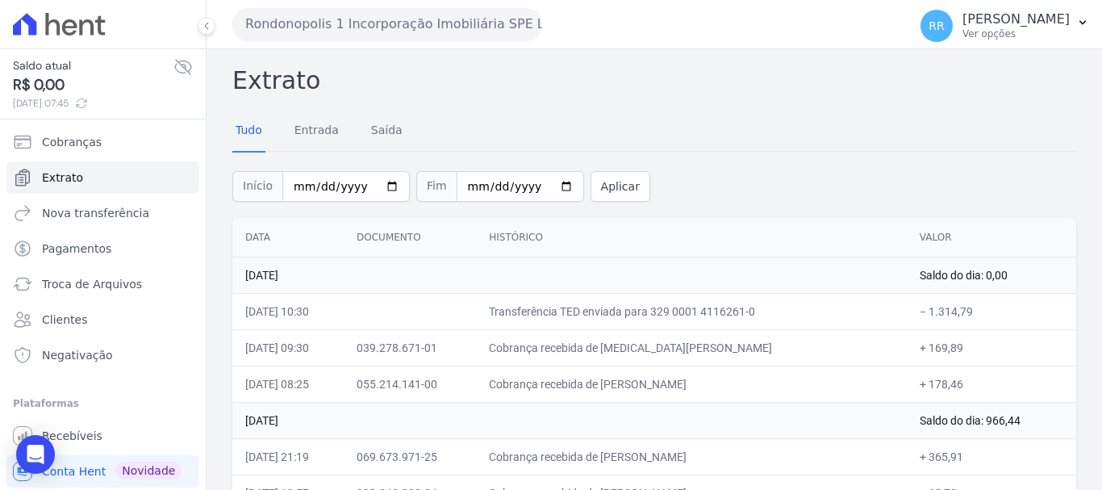
click at [472, 27] on button "Rondonopolis 1 Incorporação Imobiliária SPE LTDA" at bounding box center [387, 24] width 310 height 32
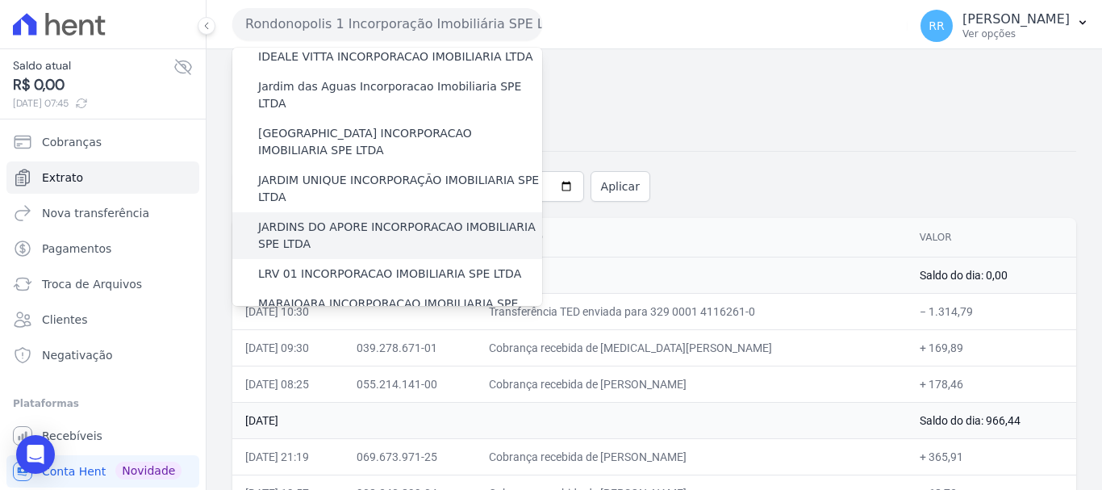
scroll to position [323, 0]
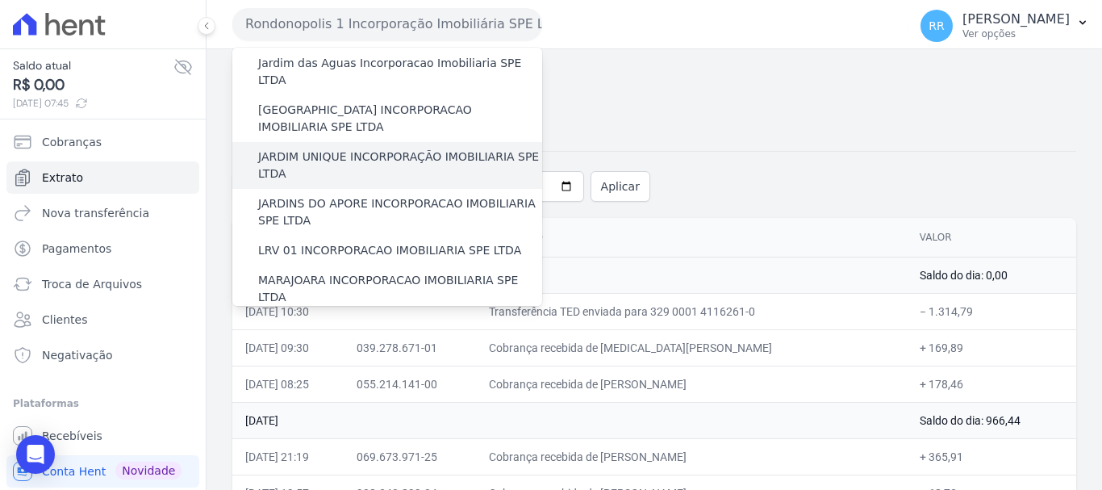
click at [357, 148] on label "JARDIM UNIQUE INCORPORAÇÃO IMOBILIARIA SPE LTDA" at bounding box center [400, 165] width 284 height 34
click at [0, 0] on input "JARDIM UNIQUE INCORPORAÇÃO IMOBILIARIA SPE LTDA" at bounding box center [0, 0] width 0 height 0
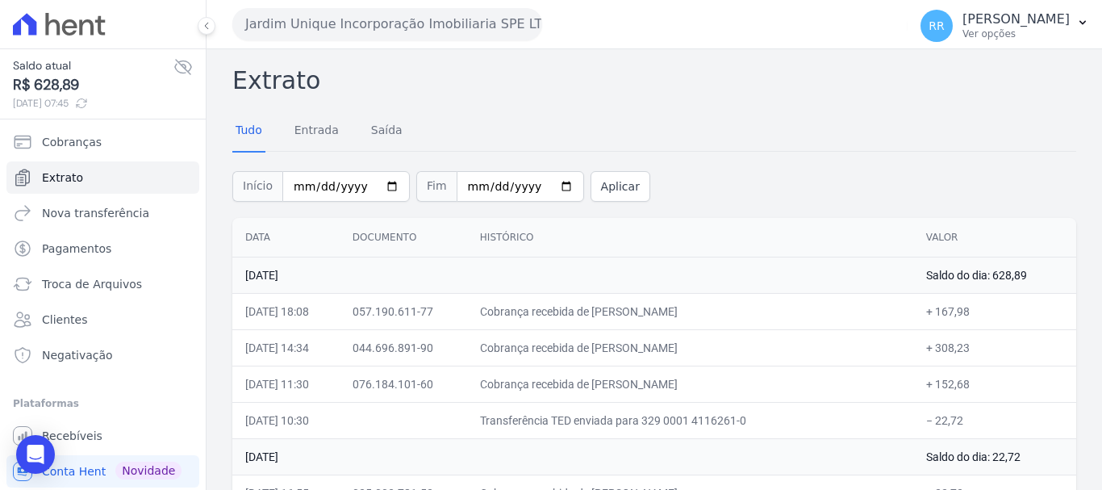
click at [298, 31] on button "Jardim Unique Incorporação Imobiliaria SPE LTDA" at bounding box center [387, 24] width 310 height 32
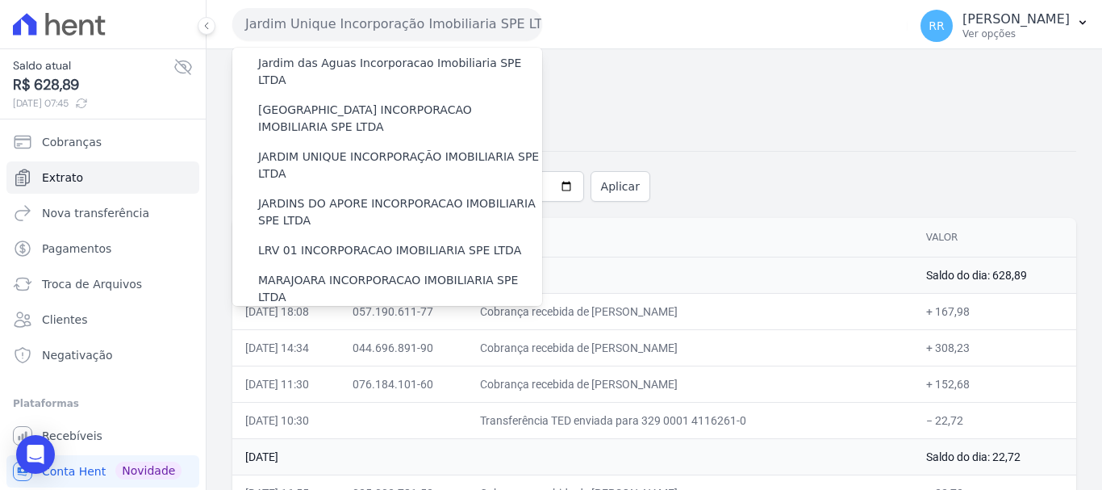
click at [306, 319] on label "MIRANTE DO [GEOGRAPHIC_DATA] INCORPORACAO IMOBILIARIA SPE LTDA" at bounding box center [400, 336] width 284 height 34
click at [0, 0] on input "MIRANTE DO [GEOGRAPHIC_DATA] INCORPORACAO IMOBILIARIA SPE LTDA" at bounding box center [0, 0] width 0 height 0
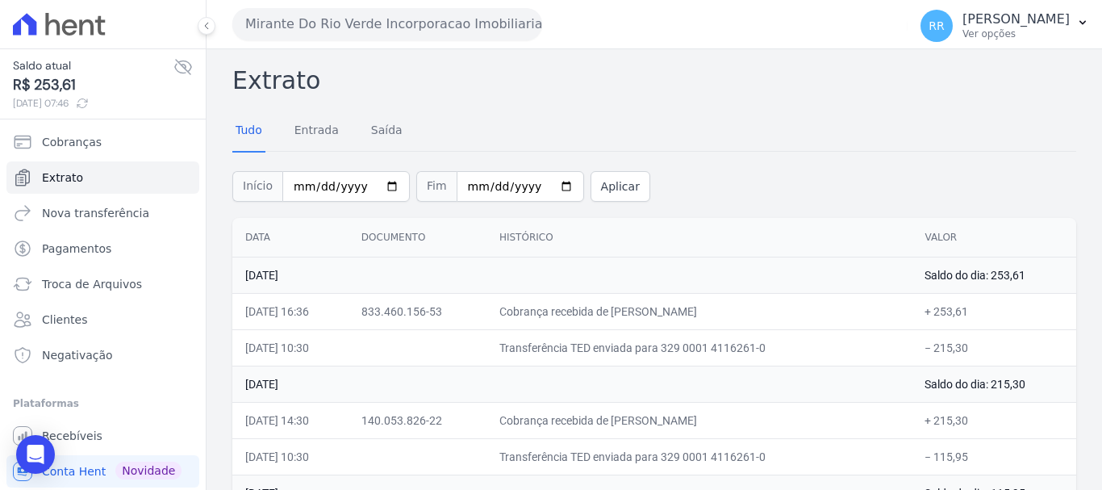
click at [314, 28] on button "Mirante Do Rio Verde Incorporacao Imobiliaria SPE LTDA" at bounding box center [387, 24] width 310 height 32
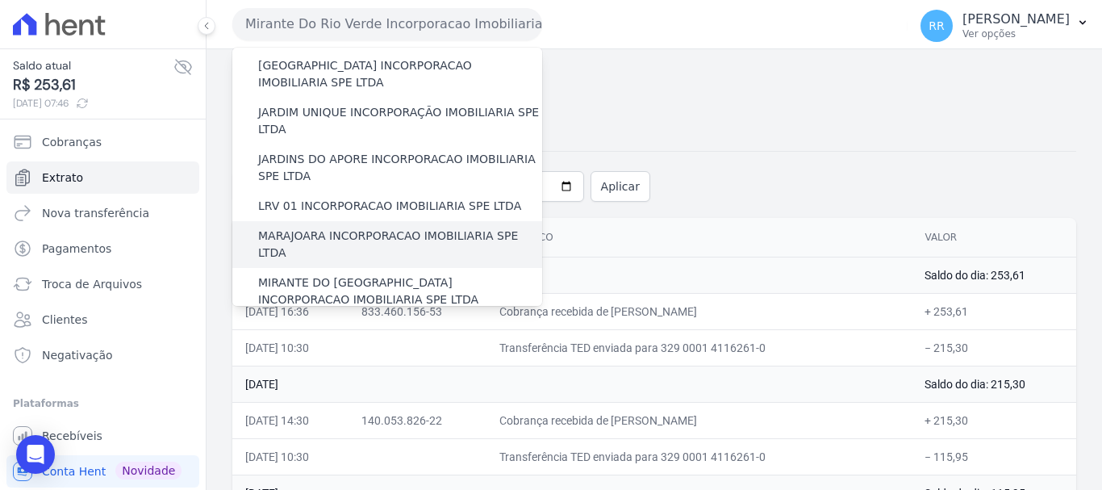
scroll to position [403, 0]
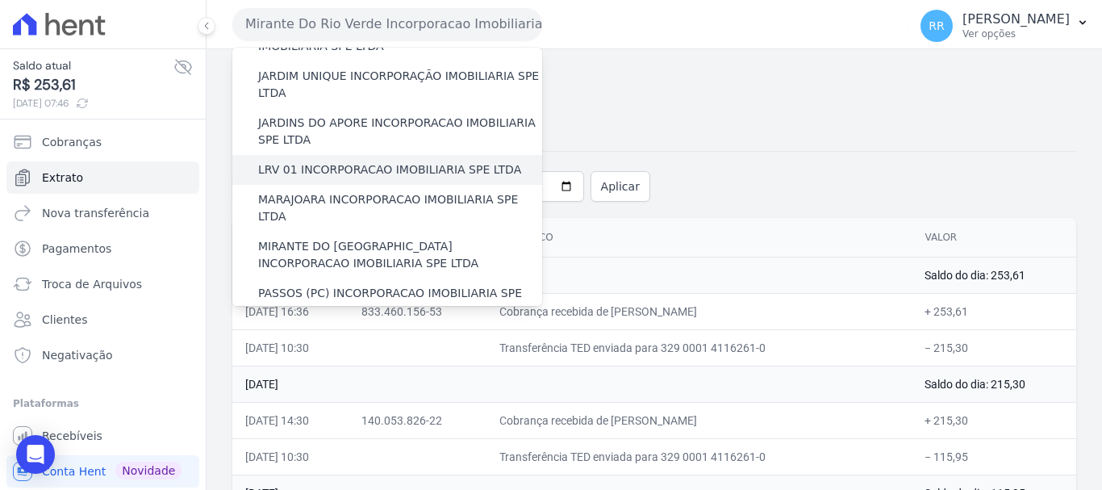
click at [324, 161] on label "LRV 01 INCORPORACAO IMOBILIARIA SPE LTDA" at bounding box center [389, 169] width 263 height 17
click at [0, 0] on input "LRV 01 INCORPORACAO IMOBILIARIA SPE LTDA" at bounding box center [0, 0] width 0 height 0
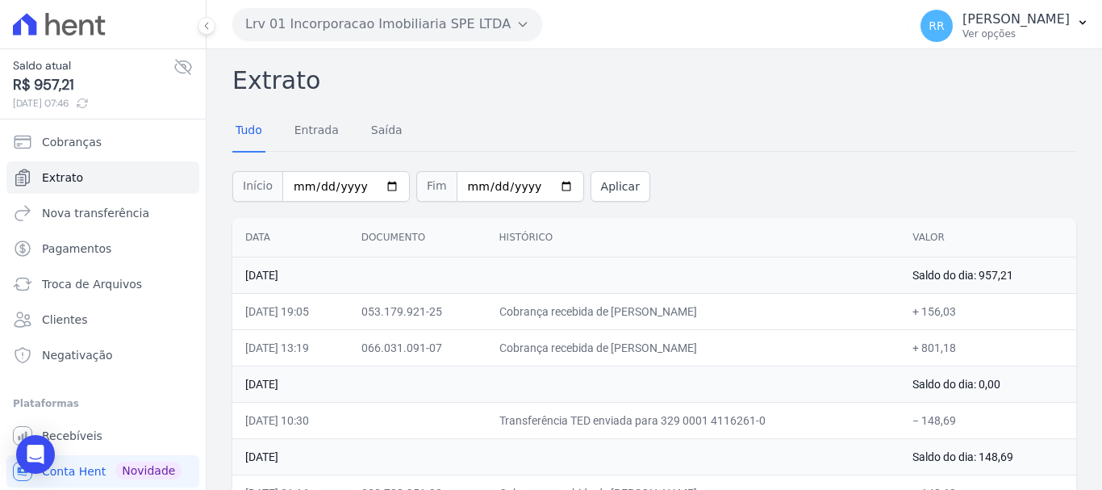
drag, startPoint x: 810, startPoint y: 358, endPoint x: 812, endPoint y: 368, distance: 10.0
click at [812, 365] on td "Cobrança recebida de EMERSON BARCE CRAICI" at bounding box center [693, 347] width 414 height 36
click at [436, 15] on button "Lrv 01 Incorporacao Imobiliaria SPE LTDA" at bounding box center [387, 24] width 310 height 32
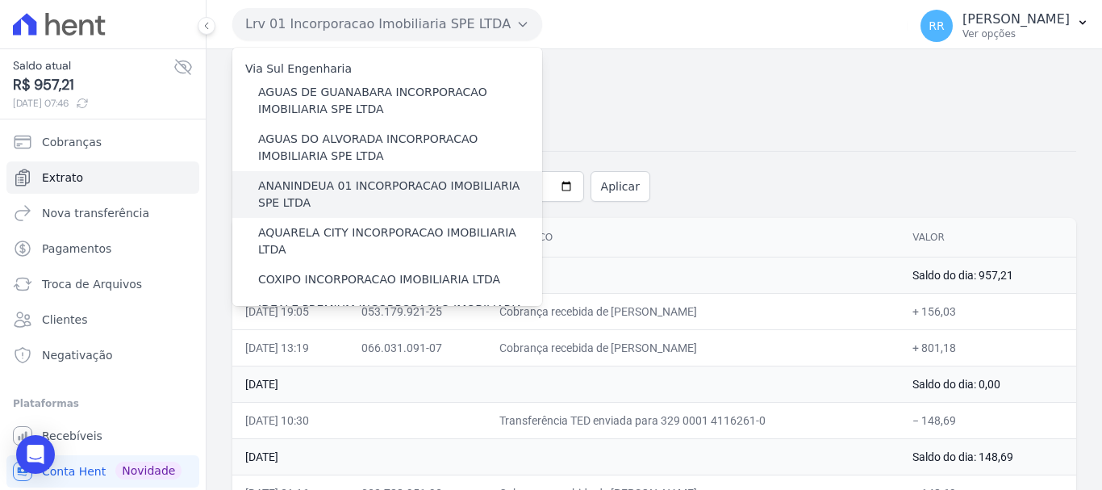
click at [319, 202] on label "ANANINDEUA 01 INCORPORACAO IMOBILIARIA SPE LTDA" at bounding box center [400, 194] width 284 height 34
click at [0, 0] on input "ANANINDEUA 01 INCORPORACAO IMOBILIARIA SPE LTDA" at bounding box center [0, 0] width 0 height 0
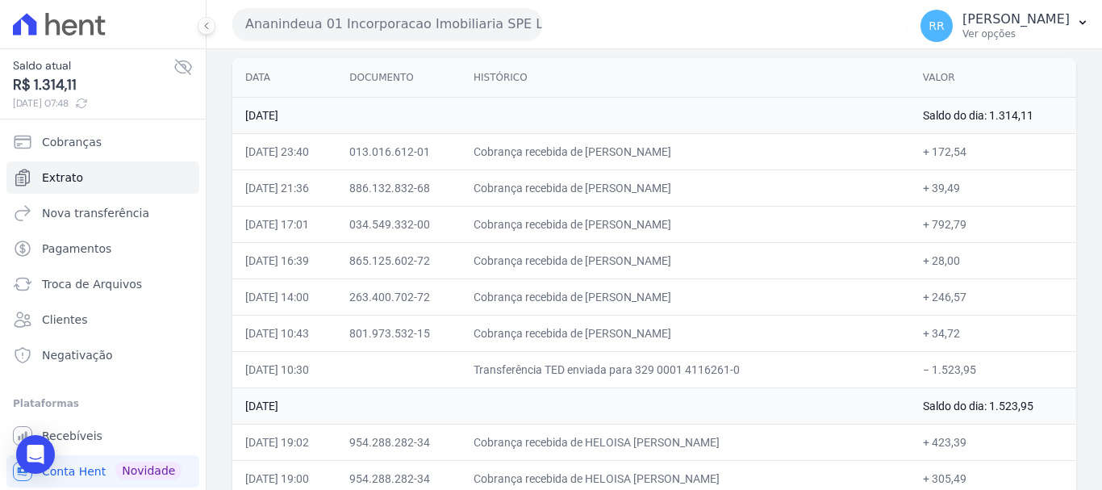
scroll to position [161, 0]
drag, startPoint x: 324, startPoint y: 24, endPoint x: 329, endPoint y: 39, distance: 15.3
click at [324, 24] on button "Ananindeua 01 Incorporacao Imobiliaria SPE LTDA" at bounding box center [387, 24] width 310 height 32
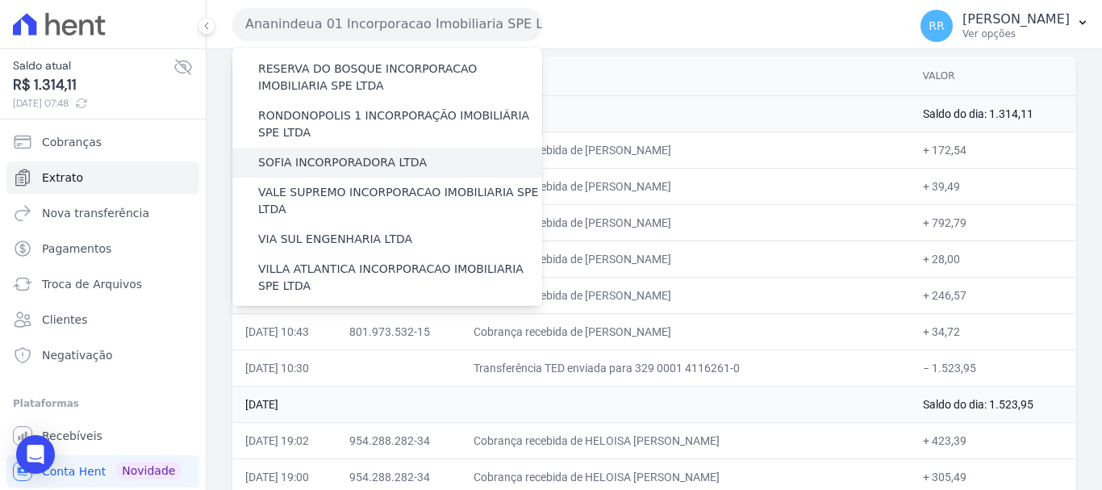
scroll to position [624, 0]
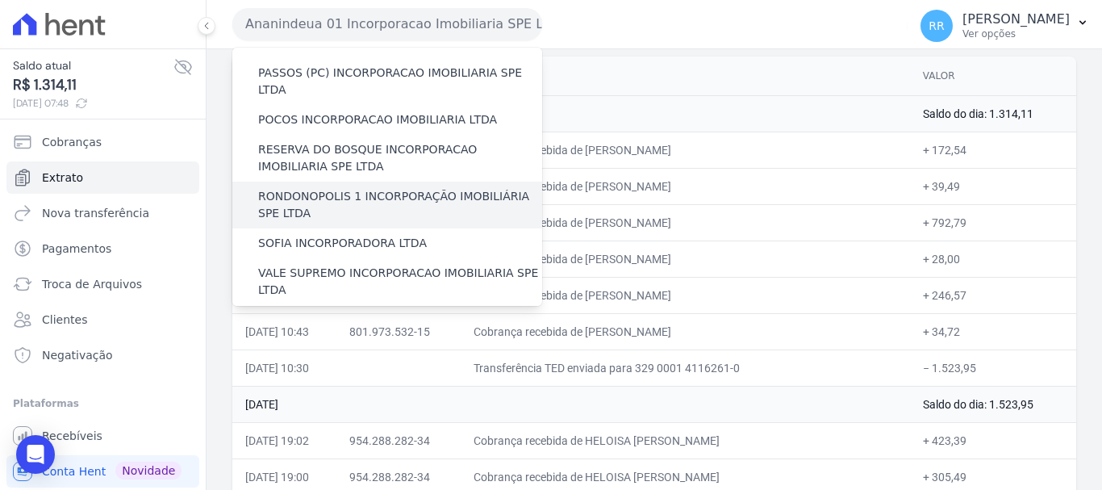
click at [347, 182] on div "RONDONOPOLIS 1 INCORPORAÇÃO IMOBILIÁRIA SPE LTDA" at bounding box center [387, 205] width 310 height 47
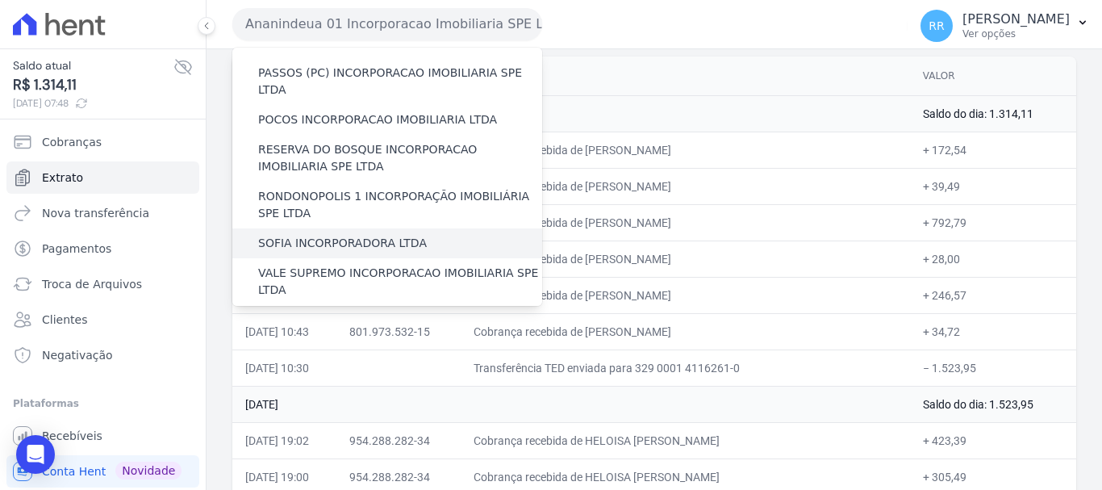
click at [344, 235] on label "SOFIA INCORPORADORA LTDA" at bounding box center [342, 243] width 169 height 17
click at [0, 0] on input "SOFIA INCORPORADORA LTDA" at bounding box center [0, 0] width 0 height 0
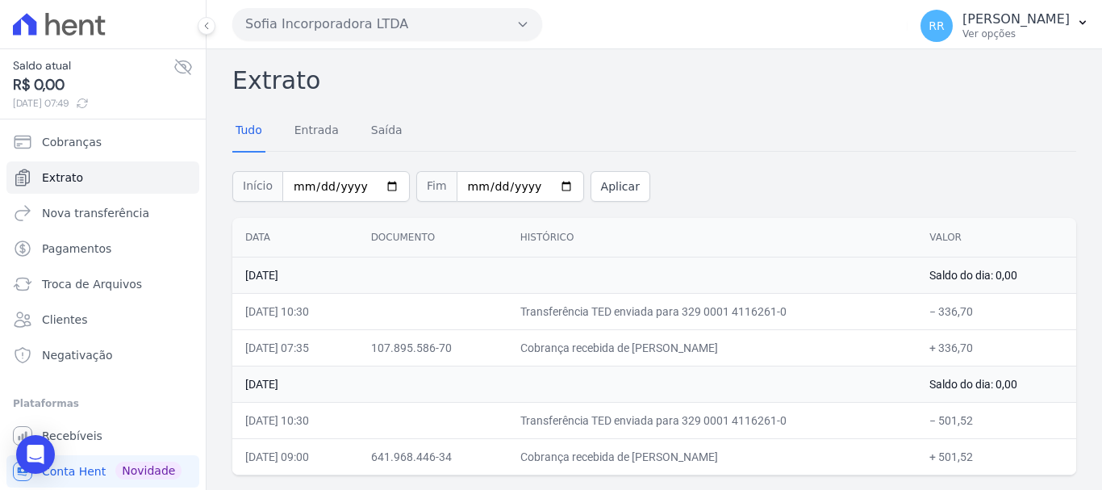
click at [390, 18] on button "Sofia Incorporadora LTDA" at bounding box center [387, 24] width 310 height 32
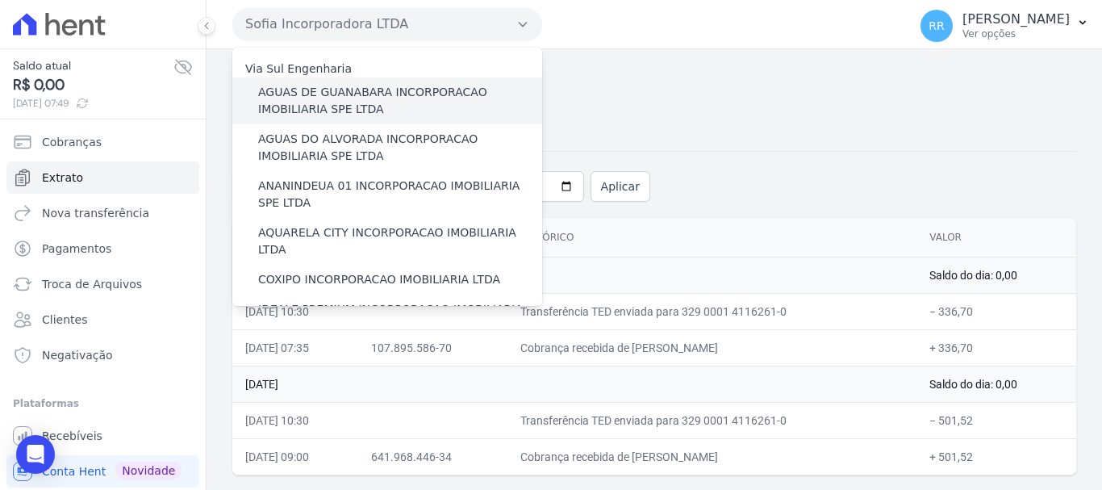
drag, startPoint x: 372, startPoint y: 111, endPoint x: 218, endPoint y: 102, distance: 154.3
click at [372, 111] on label "AGUAS DE GUANABARA INCORPORACAO IMOBILIARIA SPE LTDA" at bounding box center [400, 101] width 284 height 34
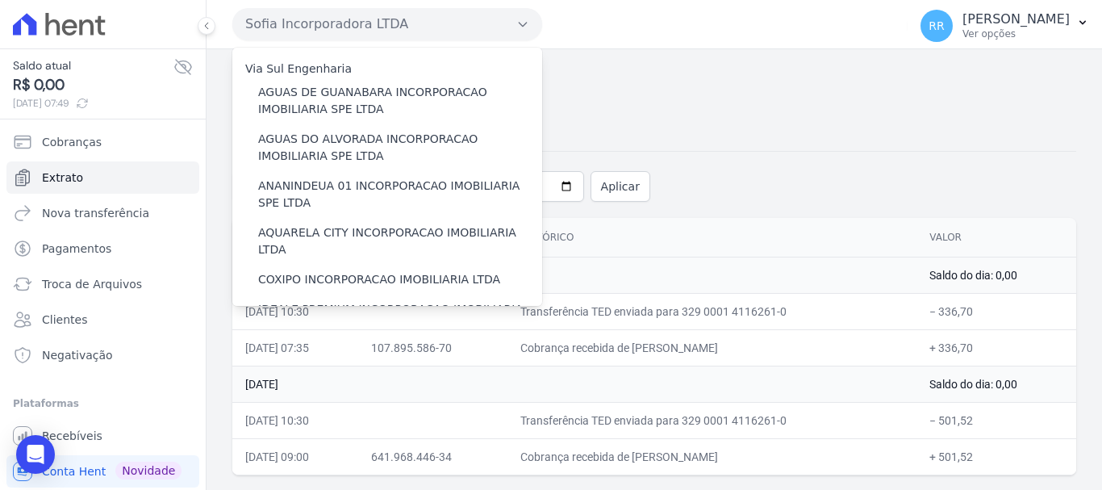
click at [0, 0] on input "AGUAS DE GUANABARA INCORPORACAO IMOBILIARIA SPE LTDA" at bounding box center [0, 0] width 0 height 0
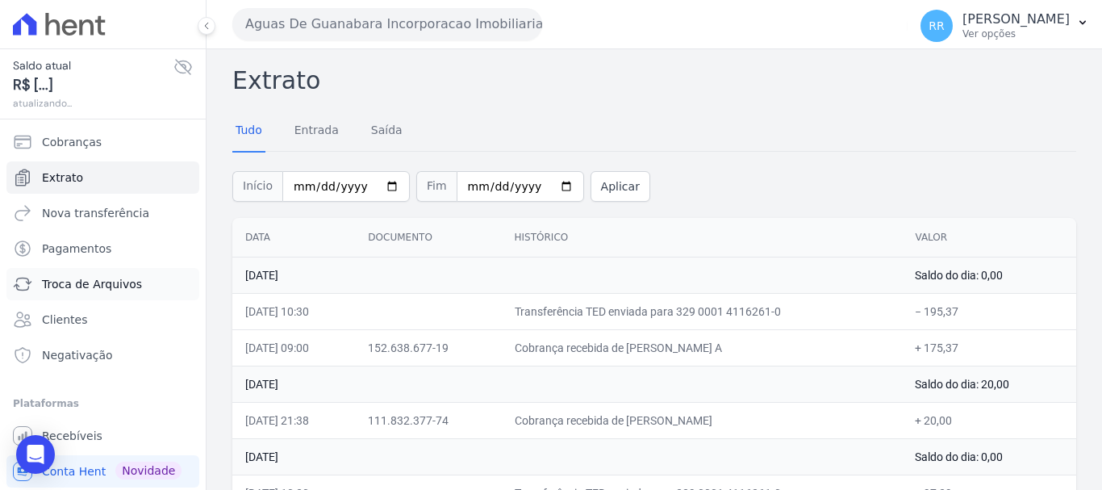
click at [75, 290] on span "Troca de Arquivos" at bounding box center [92, 284] width 100 height 16
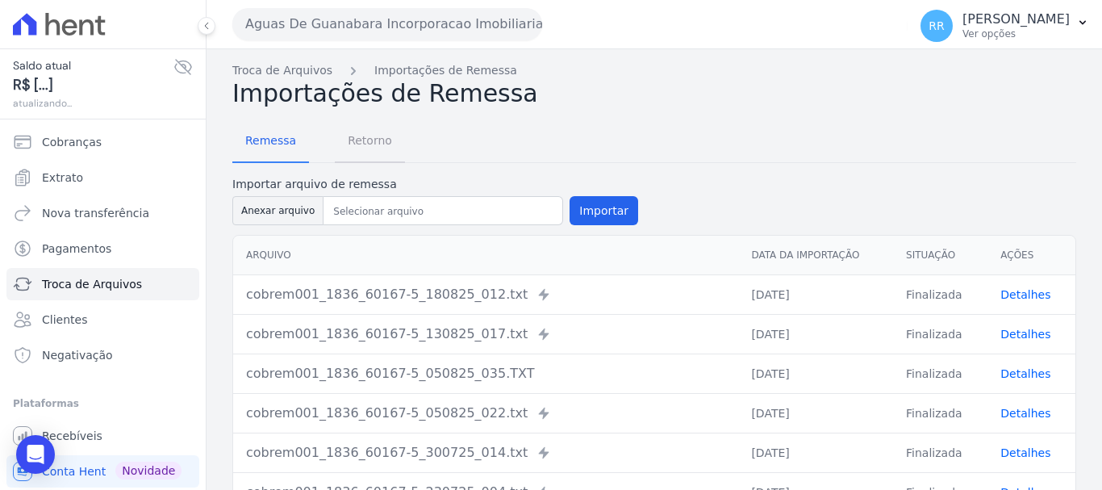
click at [365, 144] on span "Retorno" at bounding box center [370, 140] width 64 height 32
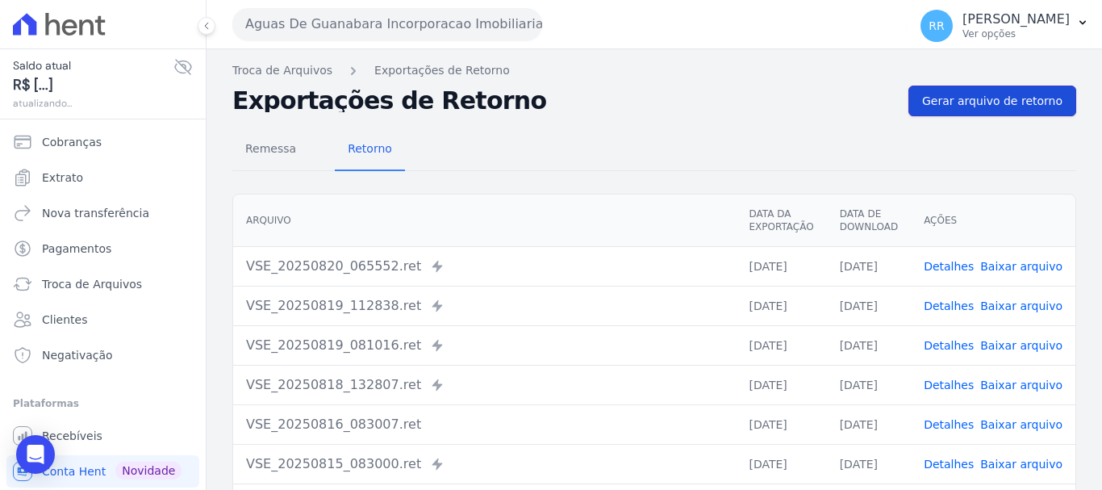
click at [967, 101] on span "Gerar arquivo de retorno" at bounding box center [992, 101] width 140 height 16
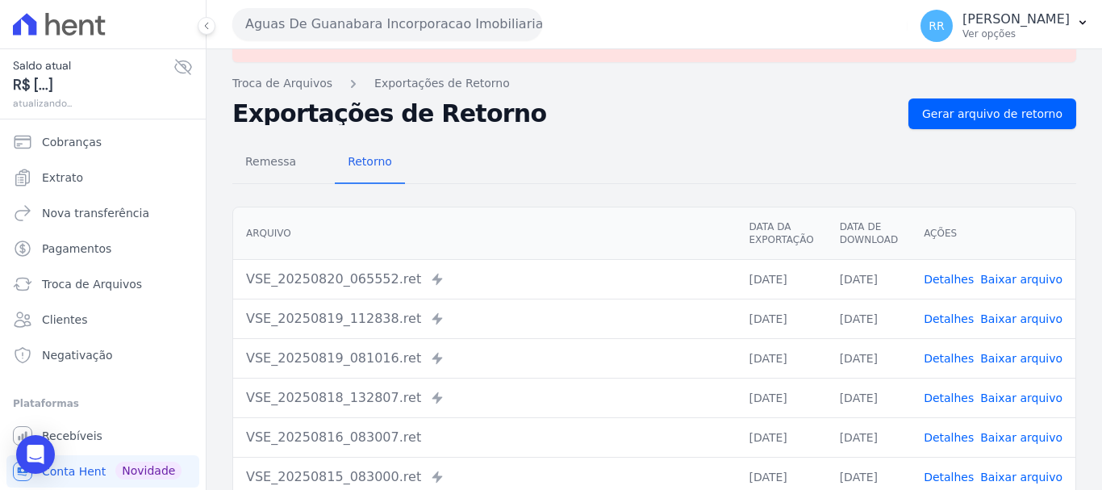
scroll to position [81, 0]
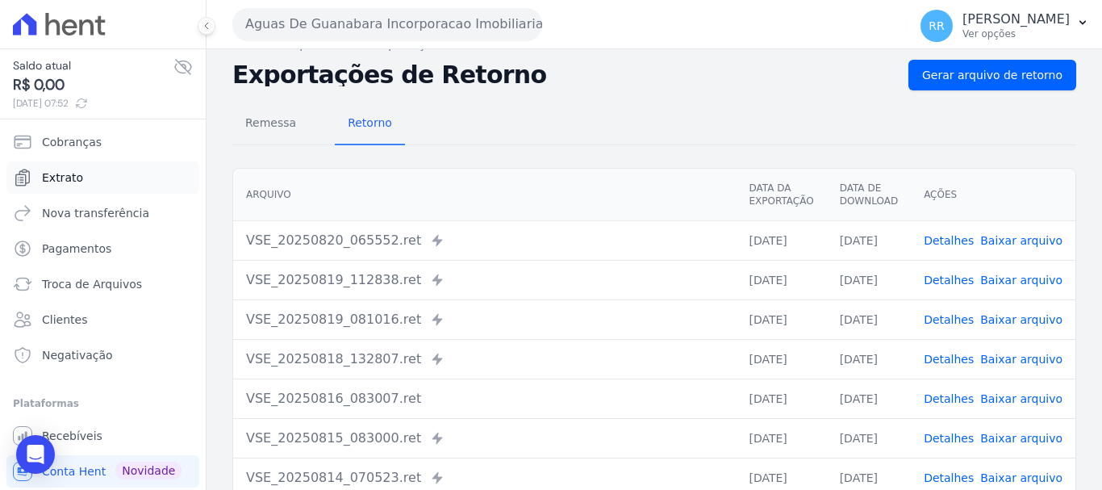
click at [48, 180] on span "Extrato" at bounding box center [62, 177] width 41 height 16
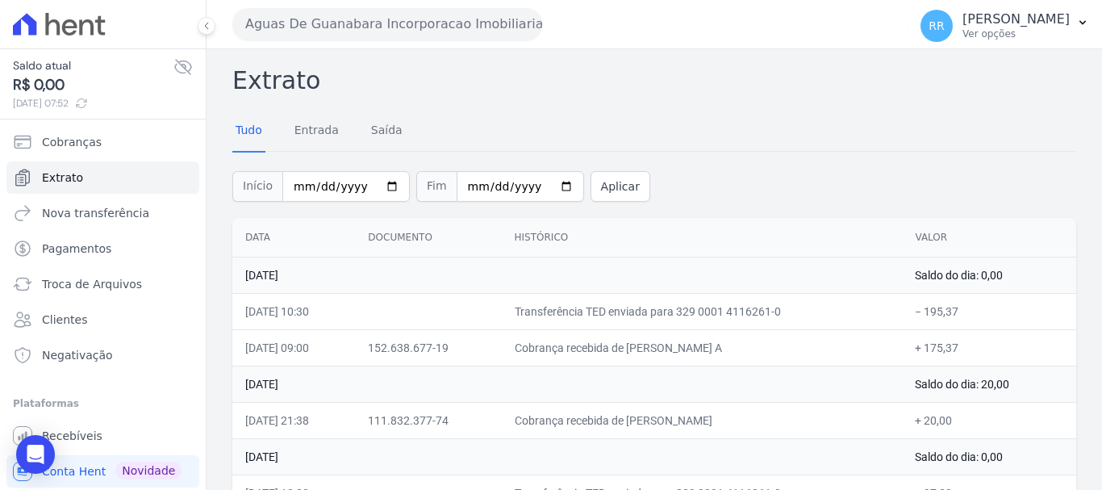
click at [399, 36] on button "Aguas De Guanabara Incorporacao Imobiliaria SPE LTDA" at bounding box center [387, 24] width 310 height 32
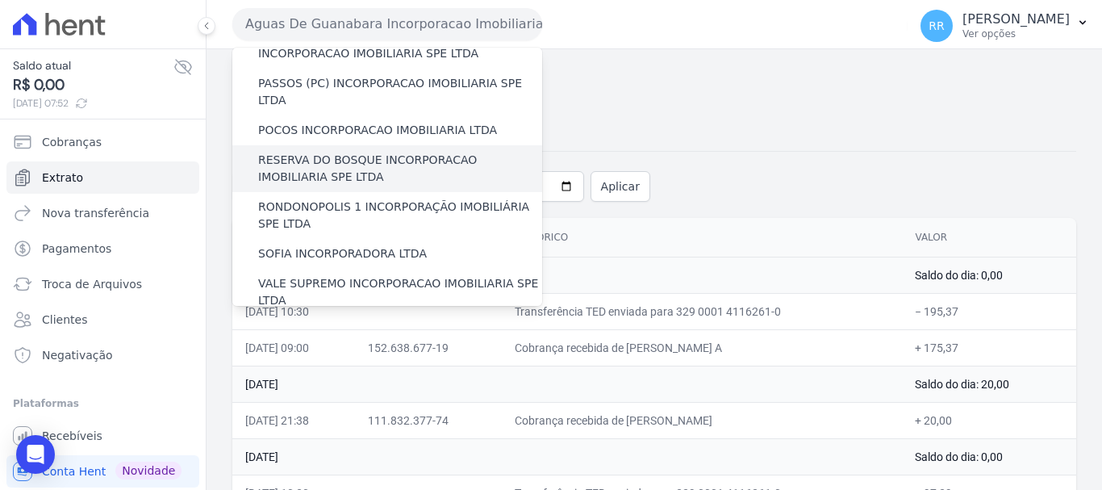
scroll to position [704, 0]
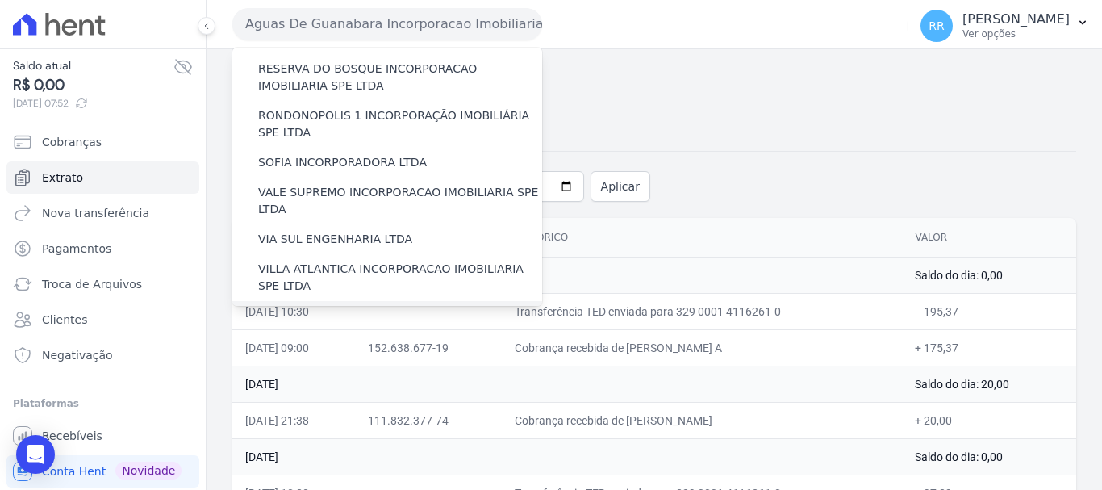
drag, startPoint x: 331, startPoint y: 238, endPoint x: 295, endPoint y: 235, distance: 35.6
click at [331, 307] on label "[GEOGRAPHIC_DATA] INCORPORACAO IMOBILIARIA SPE LTDA" at bounding box center [400, 324] width 284 height 34
click at [0, 0] on input "[GEOGRAPHIC_DATA] INCORPORACAO IMOBILIARIA SPE LTDA" at bounding box center [0, 0] width 0 height 0
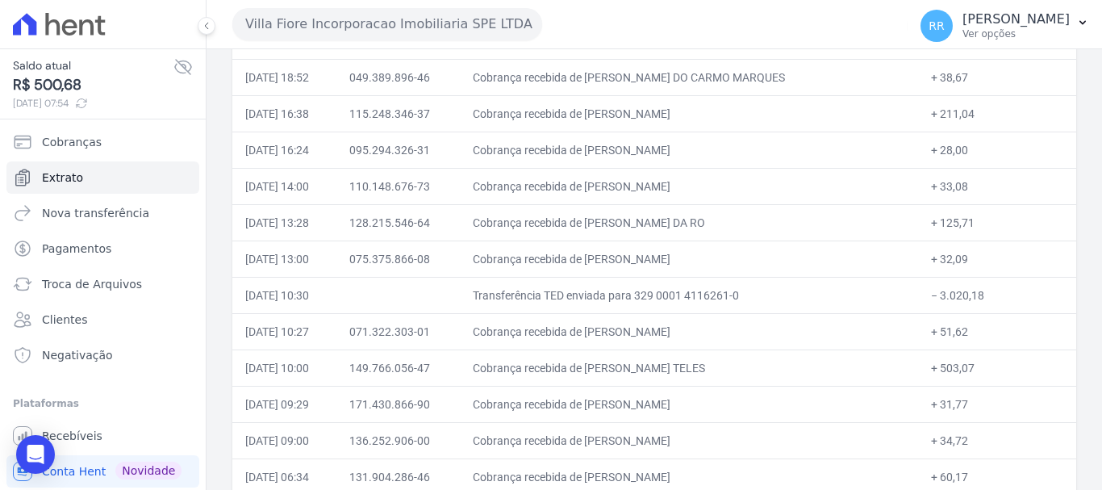
scroll to position [242, 0]
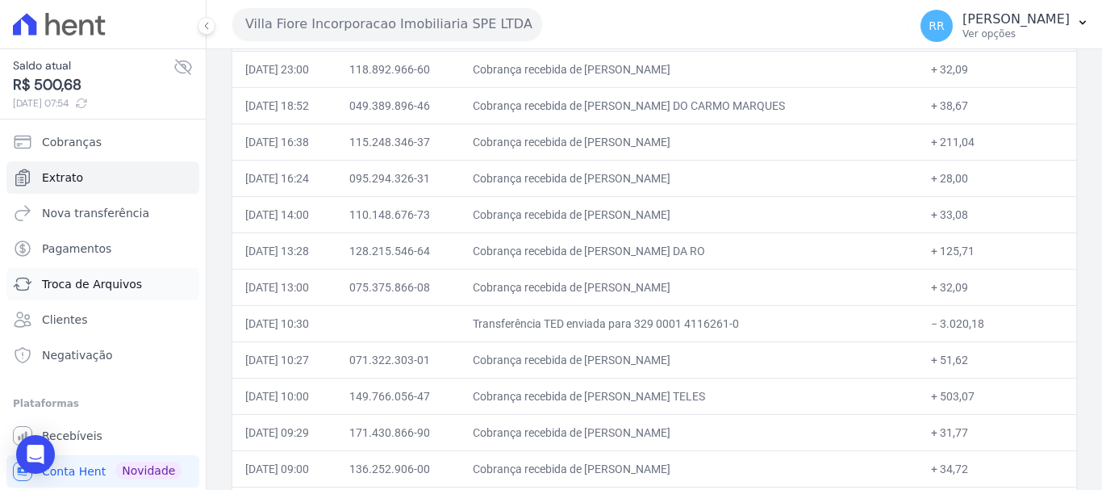
click at [91, 280] on span "Troca de Arquivos" at bounding box center [92, 284] width 100 height 16
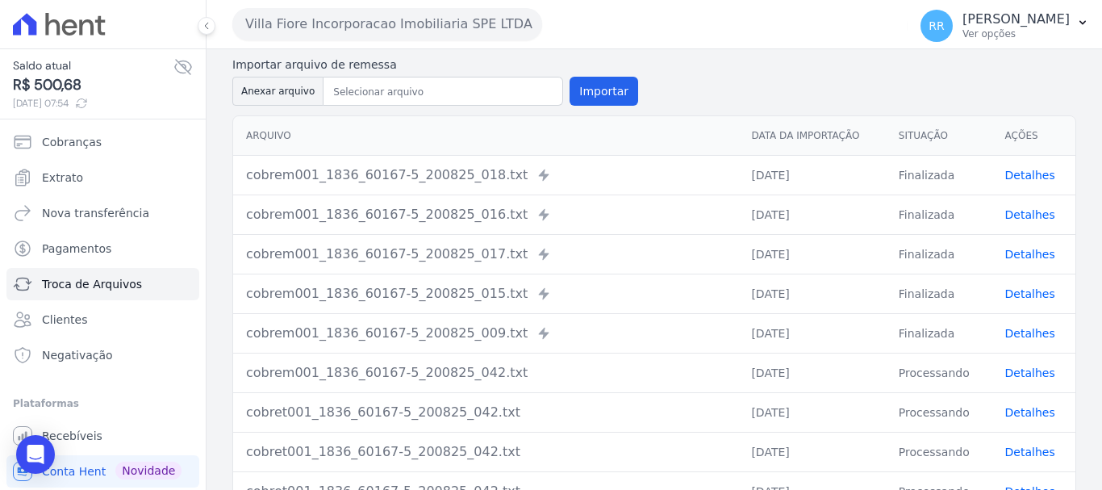
scroll to position [161, 0]
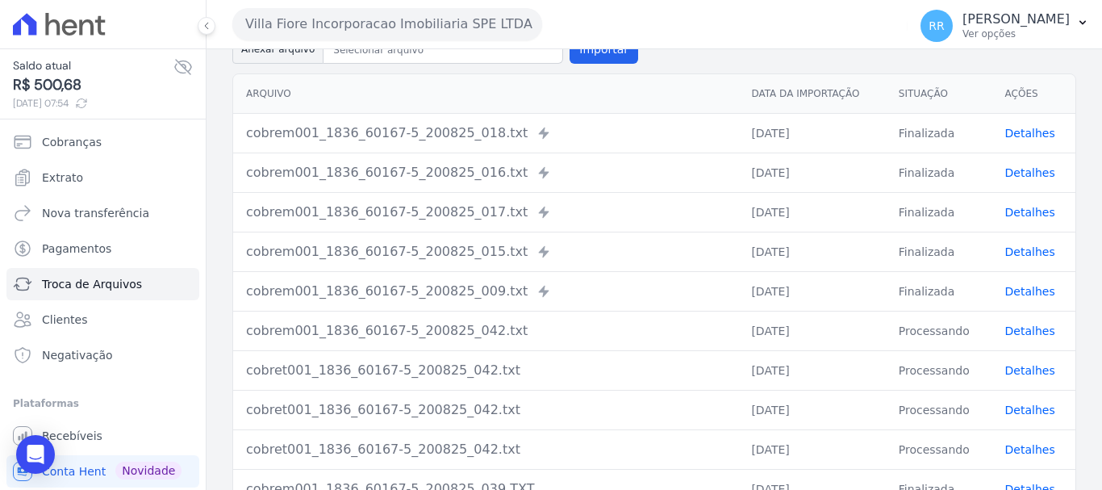
click at [1025, 127] on link "Detalhes" at bounding box center [1030, 133] width 50 height 13
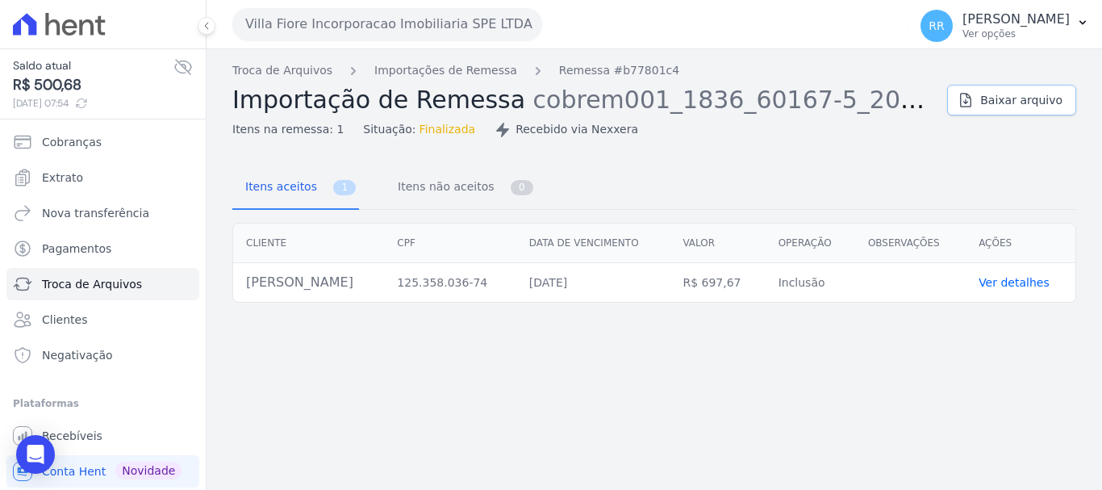
click at [1062, 98] on link "Baixar arquivo" at bounding box center [1011, 100] width 129 height 31
click at [486, 73] on link "Importações de Remessa" at bounding box center [445, 70] width 143 height 17
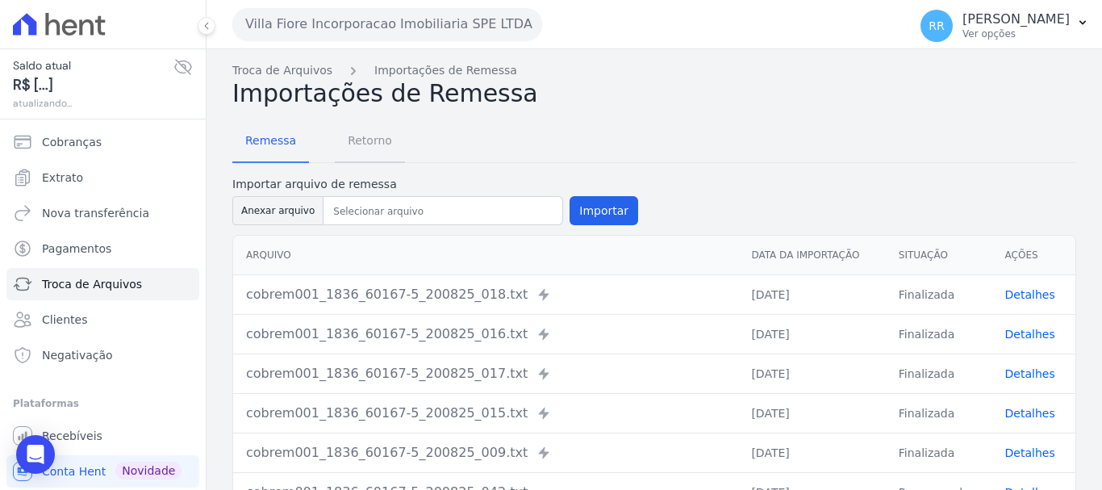
click at [382, 138] on span "Retorno" at bounding box center [370, 140] width 64 height 32
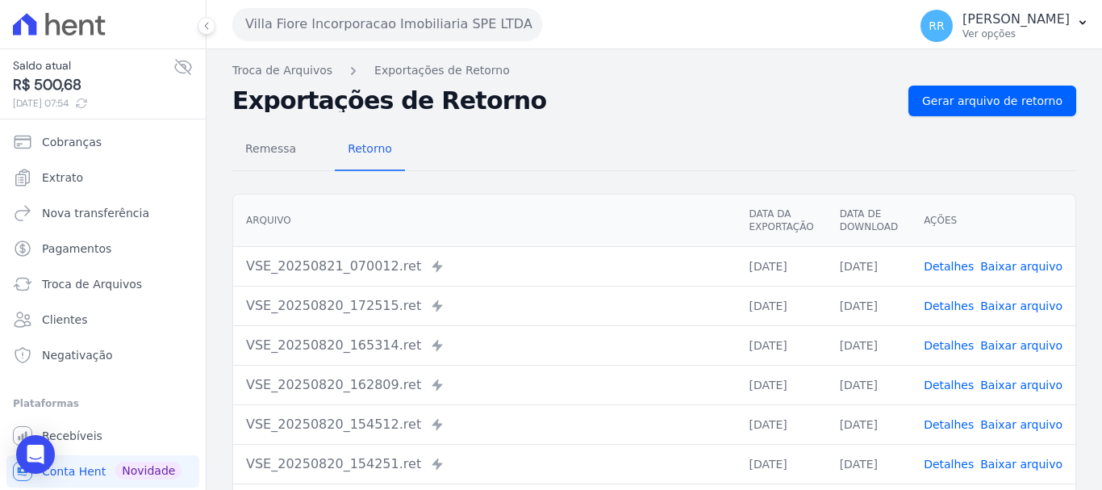
click at [953, 267] on link "Detalhes" at bounding box center [949, 266] width 50 height 13
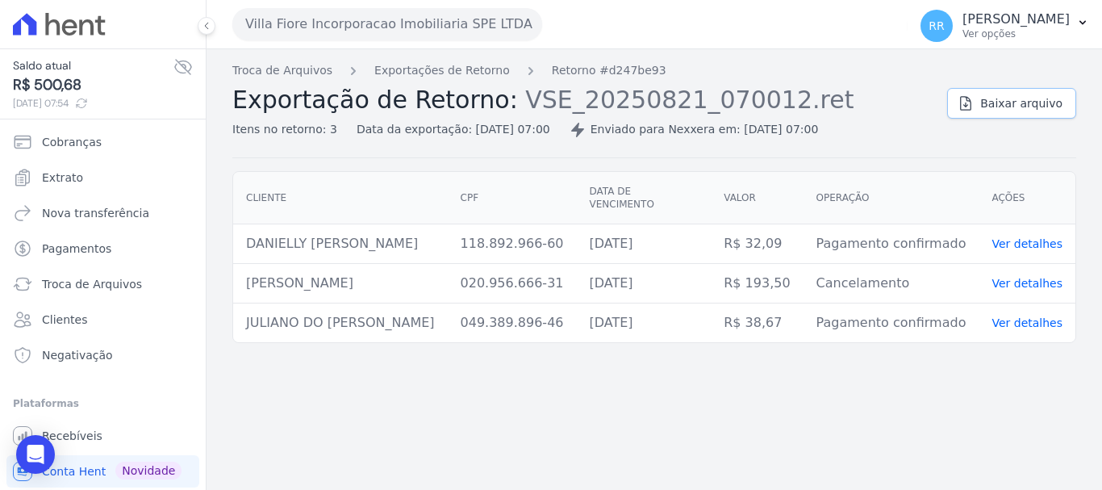
click at [1017, 109] on span "Baixar arquivo" at bounding box center [1021, 103] width 82 height 16
click at [482, 70] on link "Exportações de Retorno" at bounding box center [442, 70] width 136 height 17
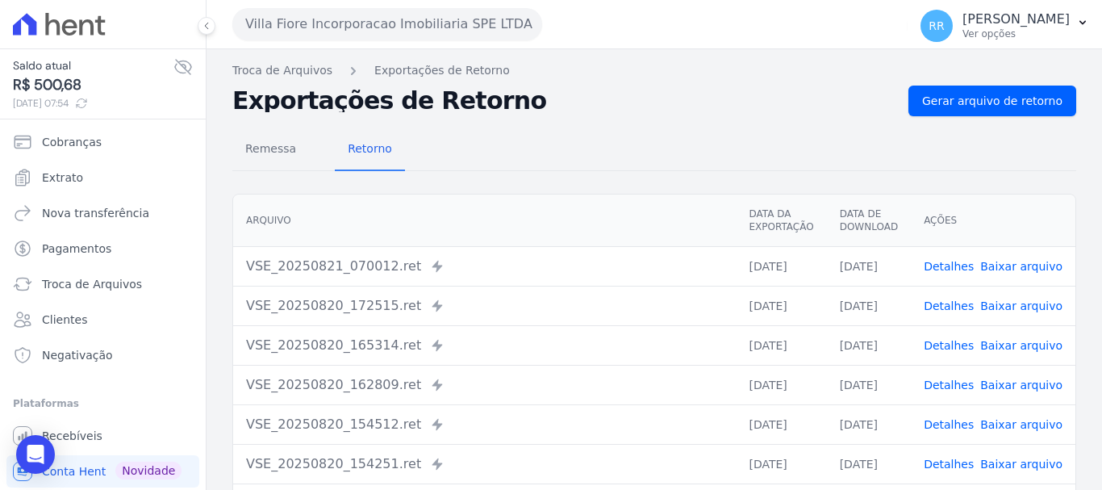
click at [965, 307] on link "Detalhes" at bounding box center [949, 305] width 50 height 13
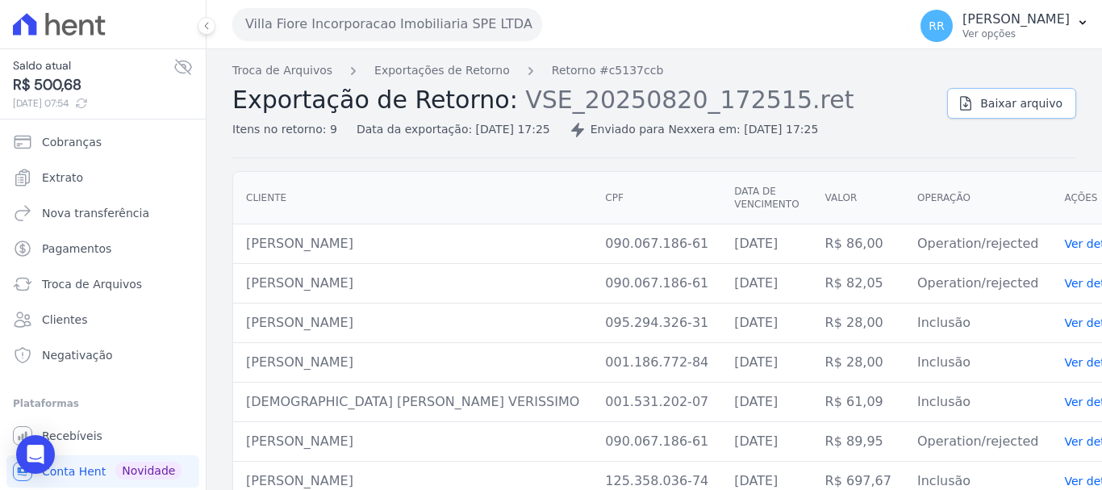
click at [1024, 99] on span "Baixar arquivo" at bounding box center [1021, 103] width 82 height 16
click at [476, 70] on link "Exportações de Retorno" at bounding box center [442, 70] width 136 height 17
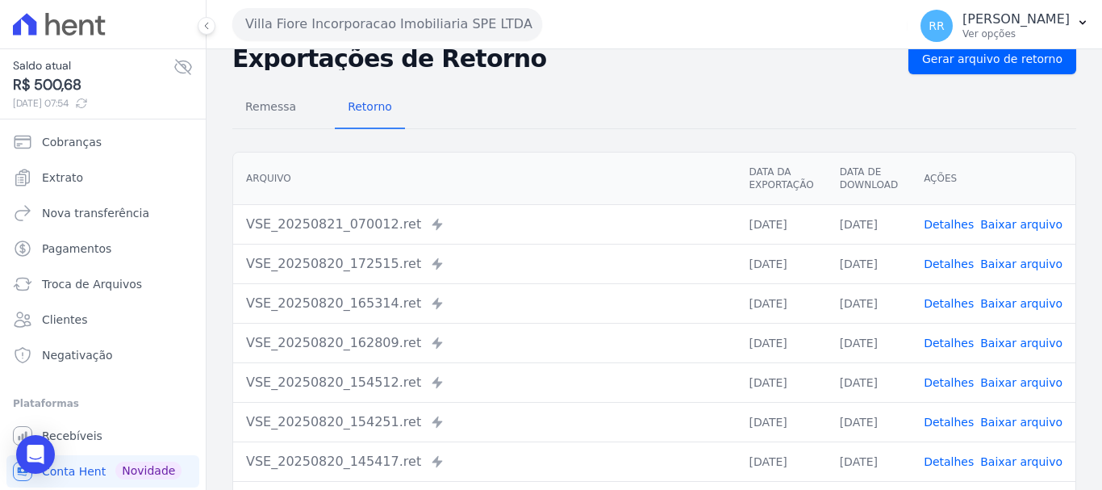
scroll to position [81, 0]
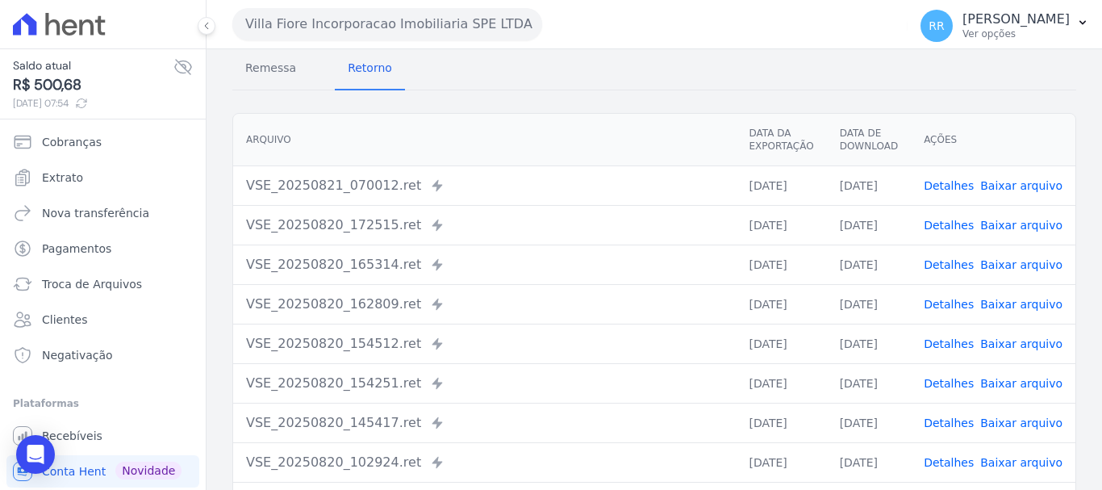
click at [957, 264] on link "Detalhes" at bounding box center [949, 264] width 50 height 13
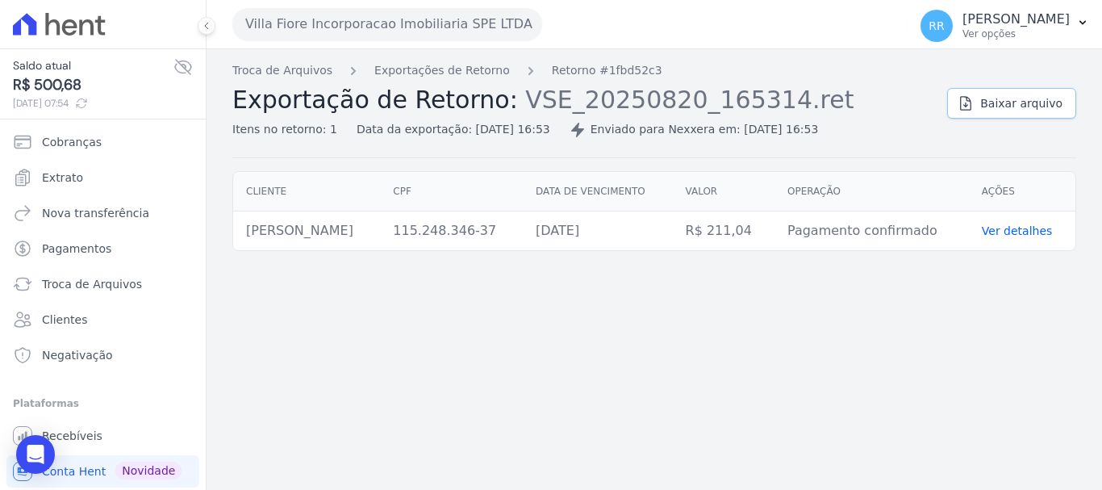
click at [1003, 103] on span "Baixar arquivo" at bounding box center [1021, 103] width 82 height 16
click at [483, 69] on link "Exportações de Retorno" at bounding box center [442, 70] width 136 height 17
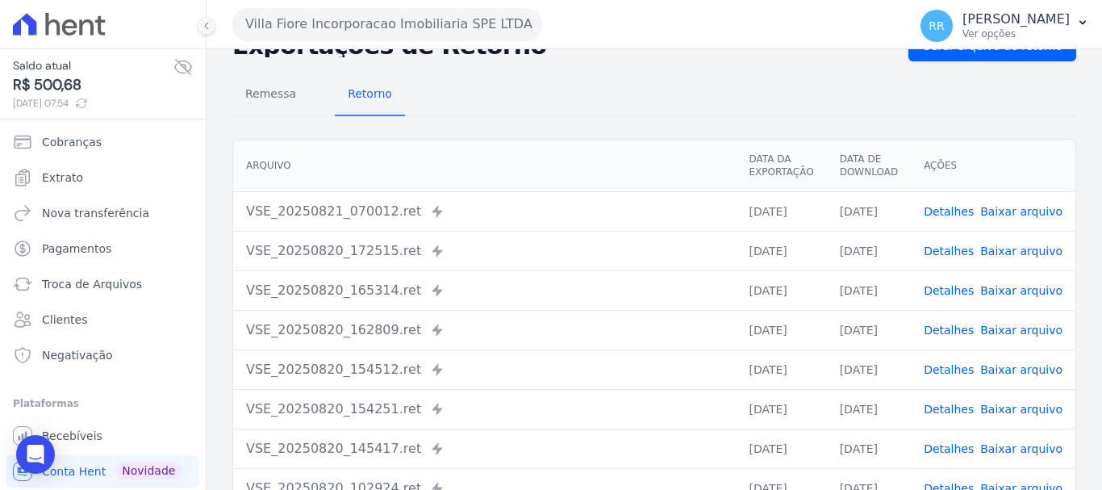
scroll to position [81, 0]
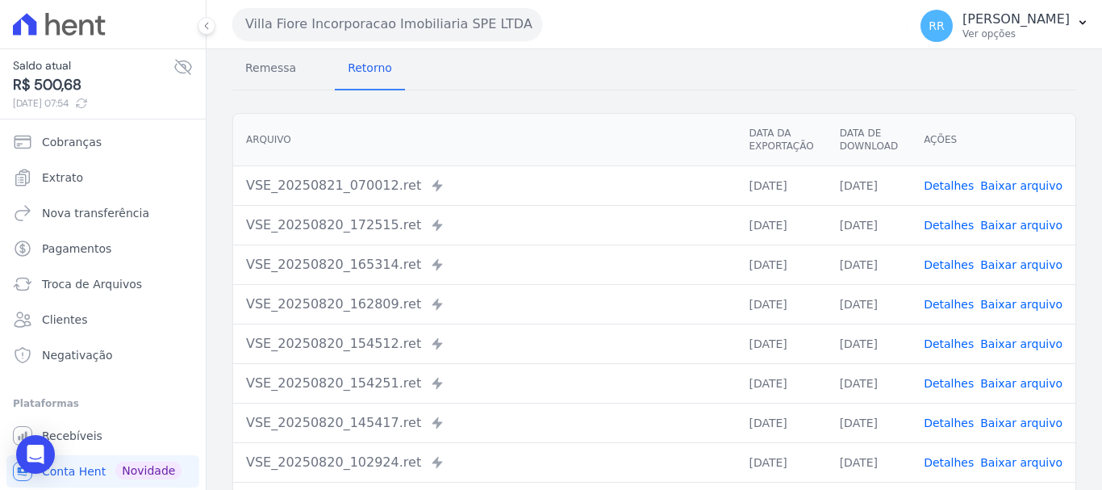
click at [938, 307] on link "Detalhes" at bounding box center [949, 304] width 50 height 13
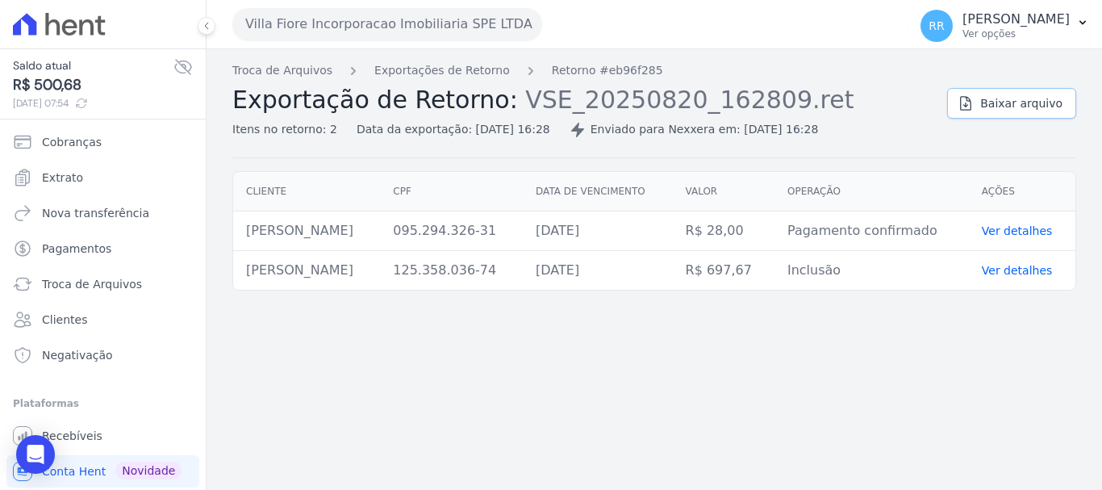
click at [991, 98] on span "Baixar arquivo" at bounding box center [1021, 103] width 82 height 16
click at [453, 66] on link "Exportações de Retorno" at bounding box center [442, 70] width 136 height 17
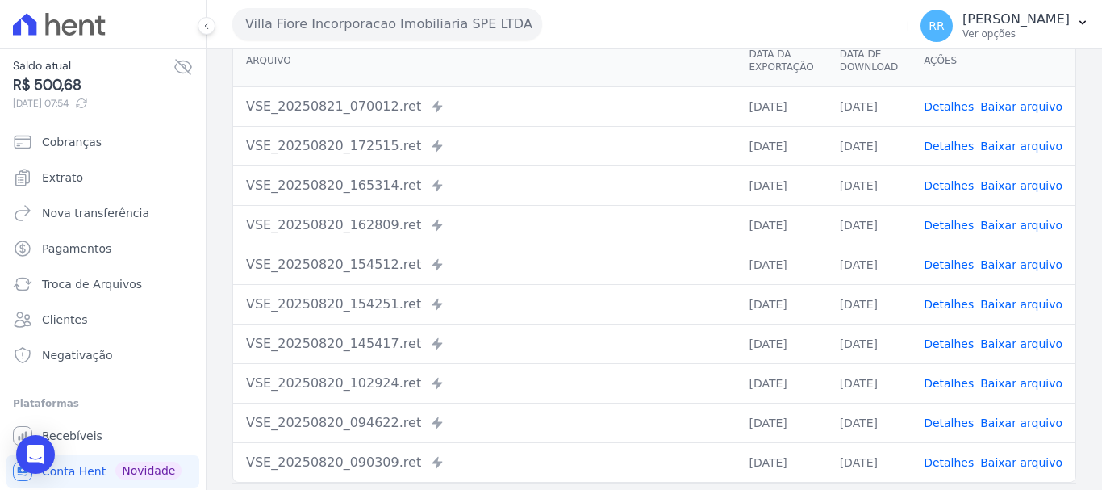
scroll to position [161, 0]
click at [946, 258] on link "Detalhes" at bounding box center [949, 263] width 50 height 13
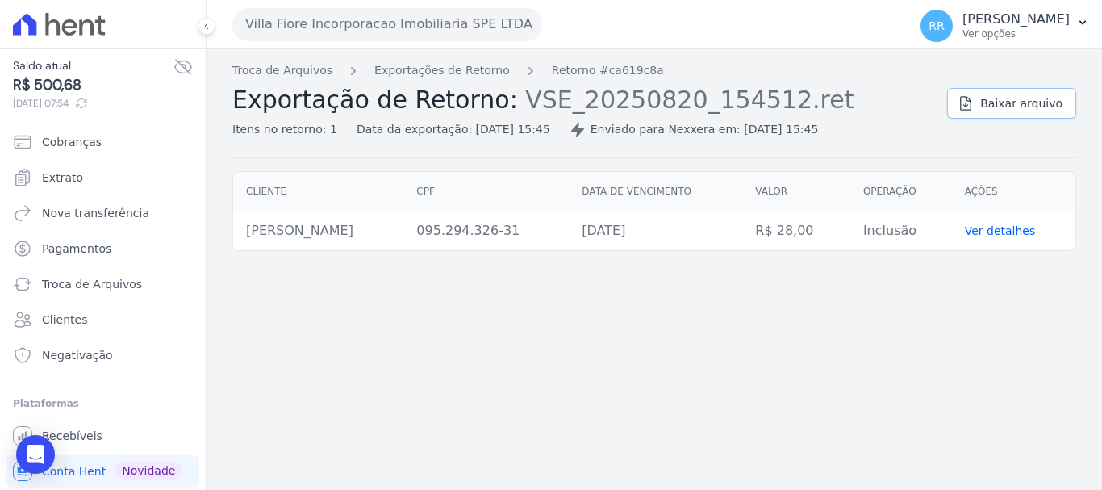
click at [991, 112] on link "Baixar arquivo" at bounding box center [1011, 103] width 129 height 31
click at [470, 70] on link "Exportações de Retorno" at bounding box center [442, 70] width 136 height 17
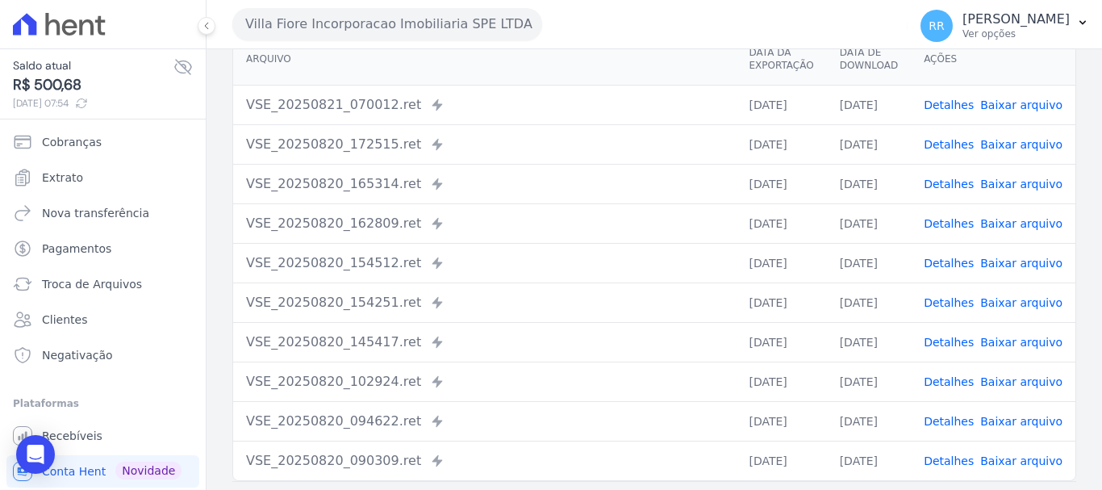
scroll to position [223, 0]
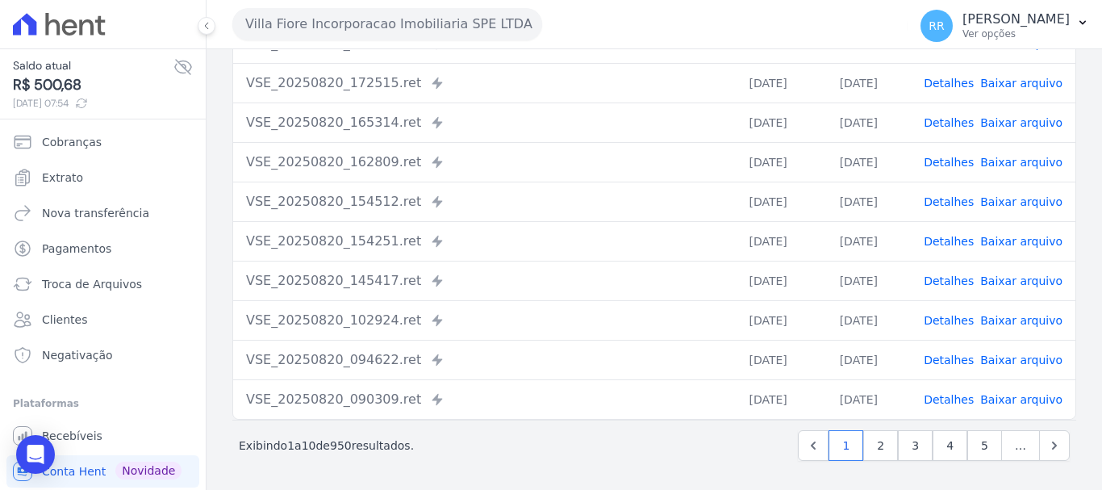
click at [954, 315] on link "Detalhes" at bounding box center [949, 320] width 50 height 13
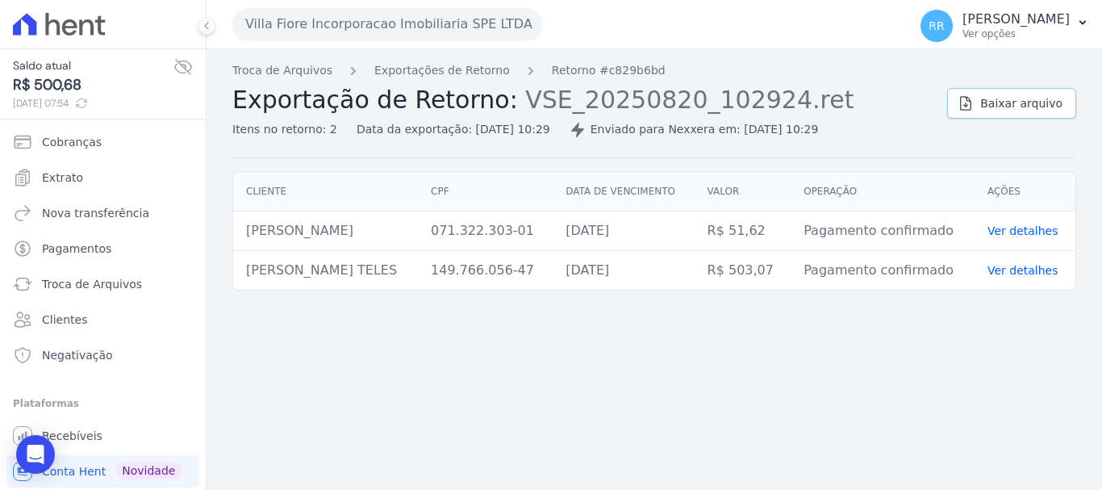
click at [992, 106] on span "Baixar arquivo" at bounding box center [1021, 103] width 82 height 16
drag, startPoint x: 1006, startPoint y: 409, endPoint x: 967, endPoint y: 388, distance: 44.0
click at [1006, 409] on div "Troca de Arquivos Exportações de Retorno Retorno #c829b6bd Exportação de Retorn…" at bounding box center [654, 269] width 895 height 440
click at [478, 76] on link "Exportações de Retorno" at bounding box center [442, 70] width 136 height 17
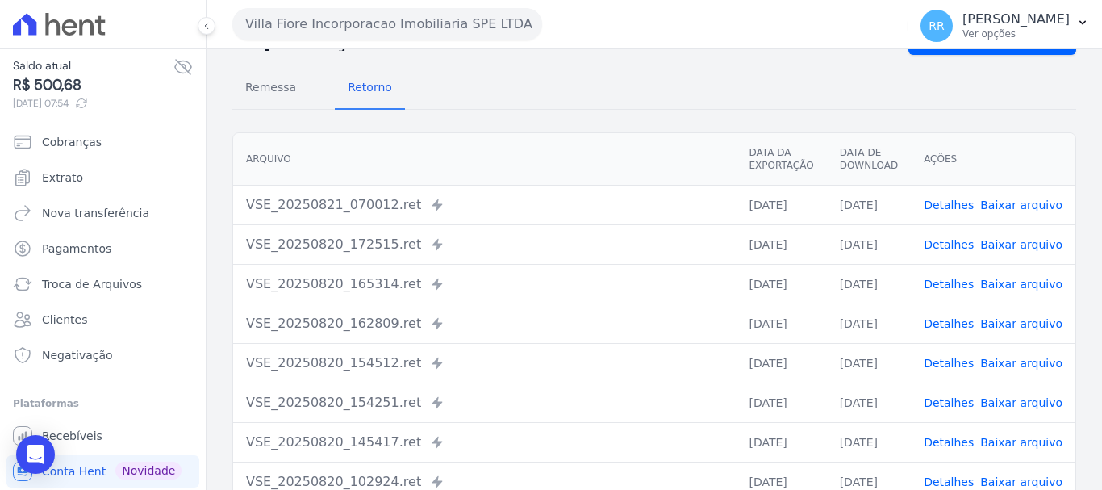
scroll to position [161, 0]
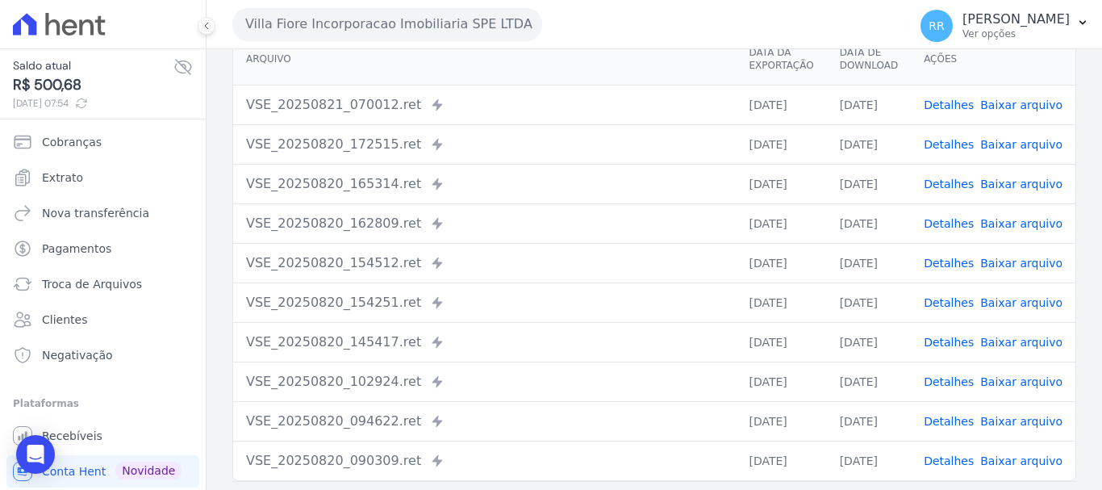
click at [952, 378] on link "Detalhes" at bounding box center [949, 381] width 50 height 13
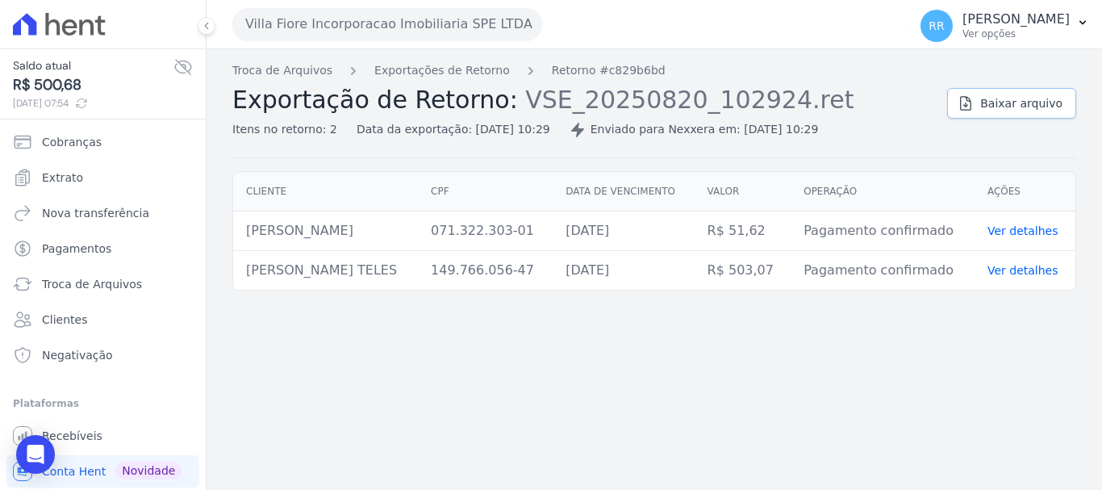
click at [1025, 102] on span "Baixar arquivo" at bounding box center [1021, 103] width 82 height 16
click at [474, 77] on link "Exportações de Retorno" at bounding box center [442, 70] width 136 height 17
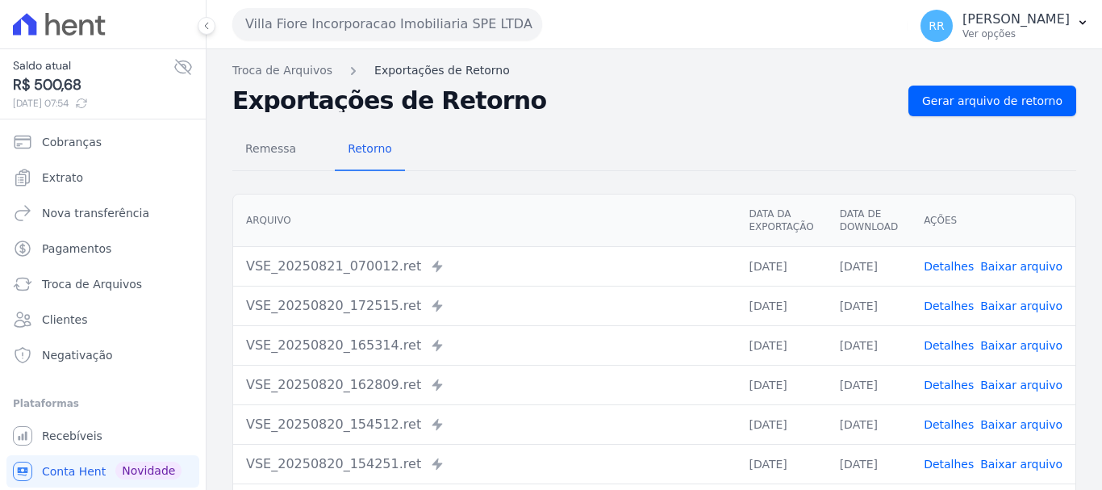
click at [474, 68] on link "Exportações de Retorno" at bounding box center [442, 70] width 136 height 17
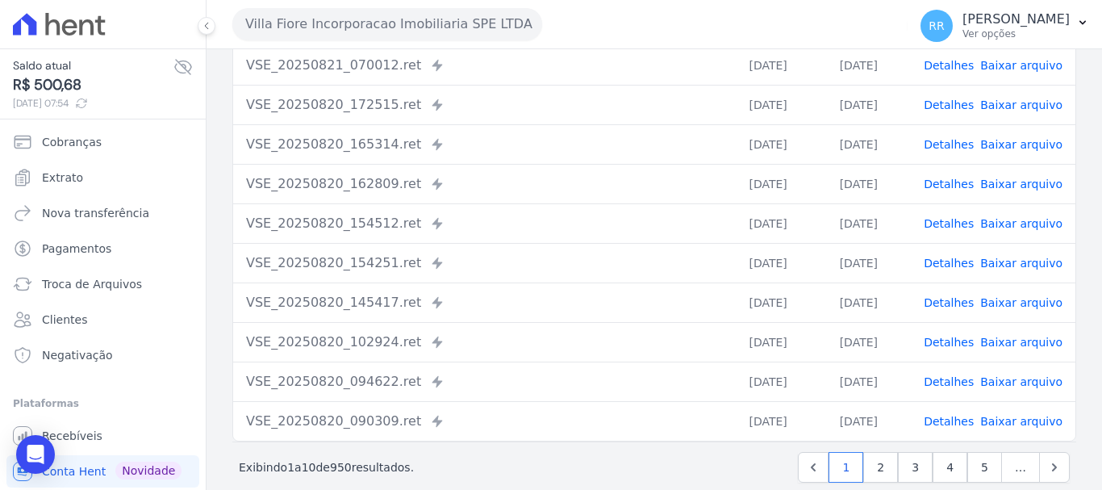
scroll to position [223, 0]
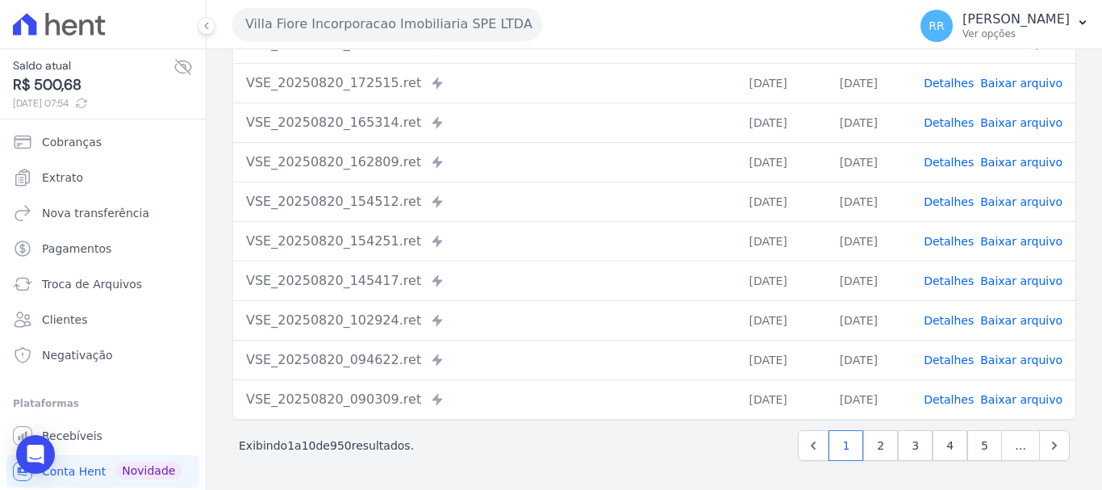
click at [946, 398] on link "Detalhes" at bounding box center [949, 399] width 50 height 13
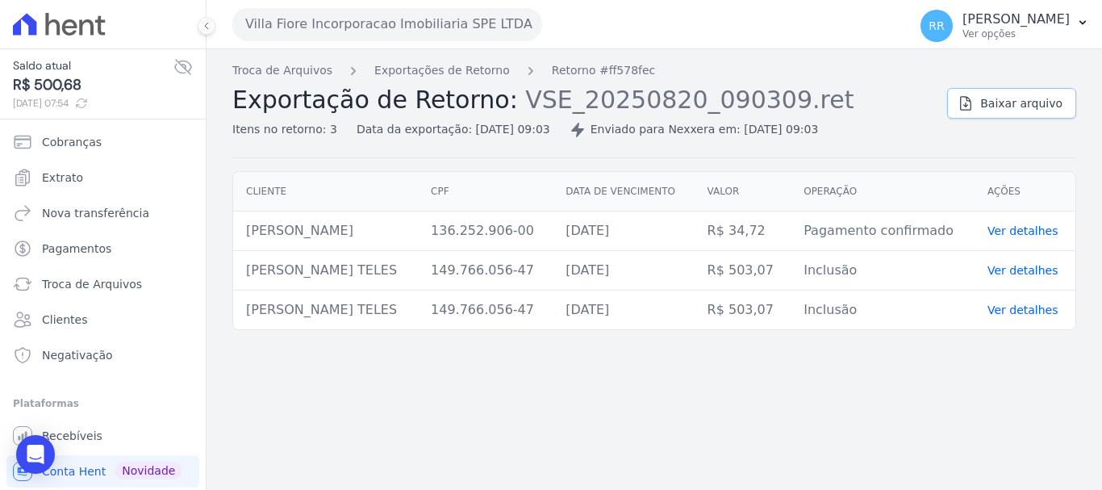
click at [996, 104] on span "Baixar arquivo" at bounding box center [1021, 103] width 82 height 16
click at [60, 176] on span "Extrato" at bounding box center [62, 177] width 41 height 16
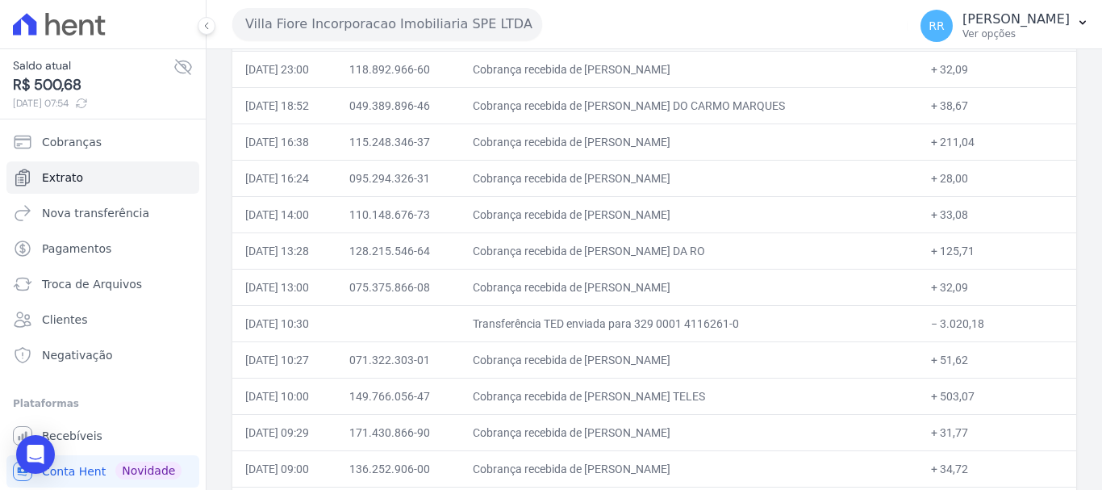
scroll to position [161, 0]
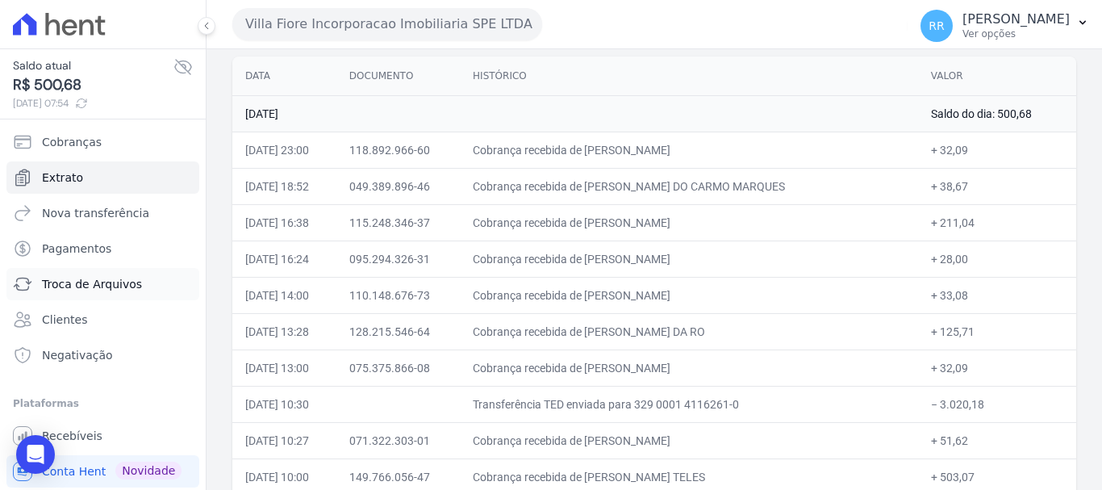
click at [61, 285] on span "Troca de Arquivos" at bounding box center [92, 284] width 100 height 16
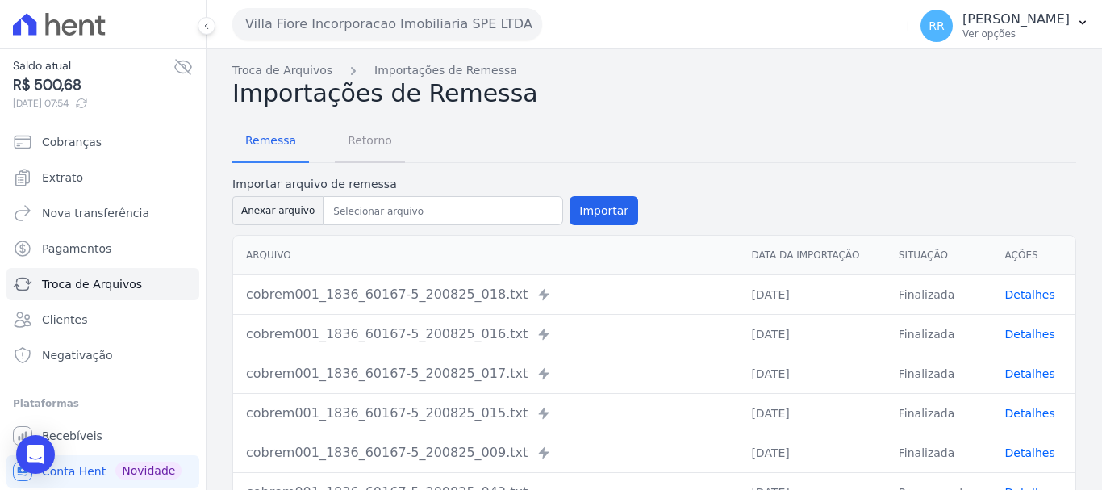
click at [370, 139] on span "Retorno" at bounding box center [370, 140] width 64 height 32
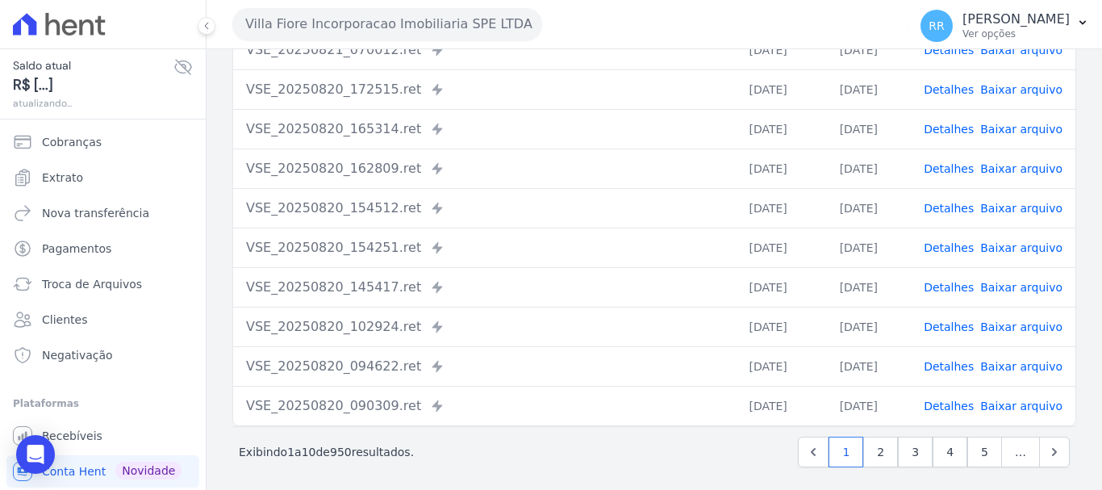
scroll to position [223, 0]
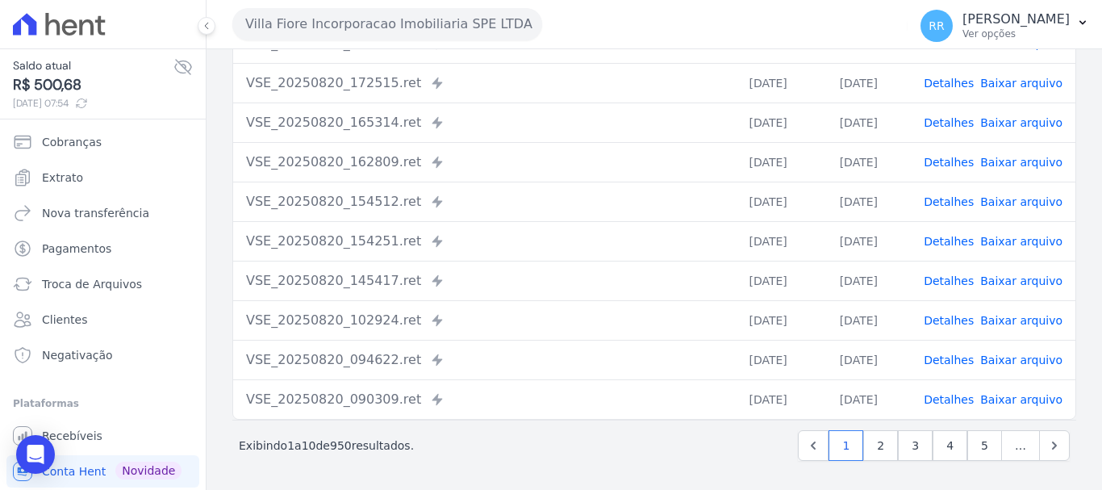
click at [962, 399] on link "Detalhes" at bounding box center [949, 399] width 50 height 13
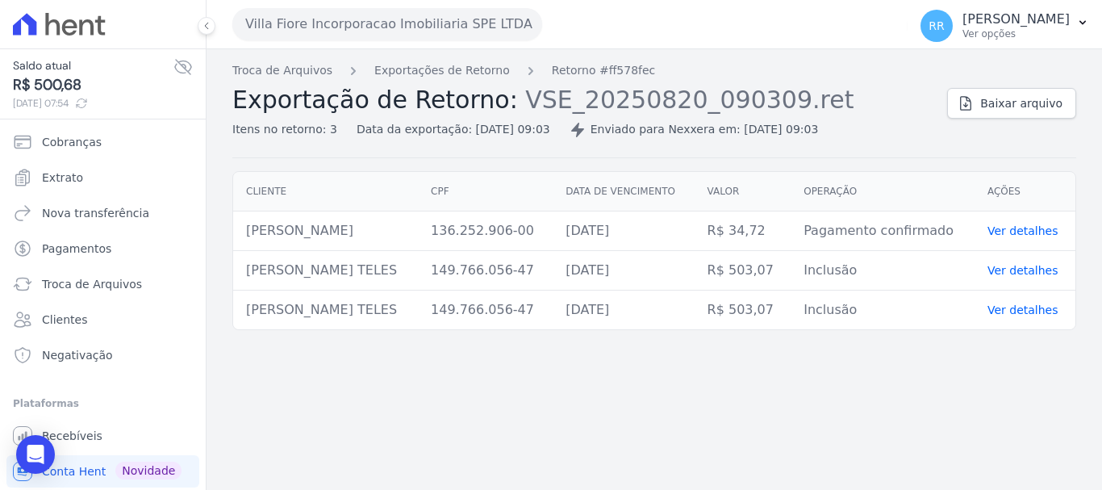
click at [497, 70] on ol "Troca de Arquivos Exportações de Retorno Retorno #ff578fec" at bounding box center [443, 70] width 423 height 17
click at [412, 65] on link "Exportações de Retorno" at bounding box center [442, 70] width 136 height 17
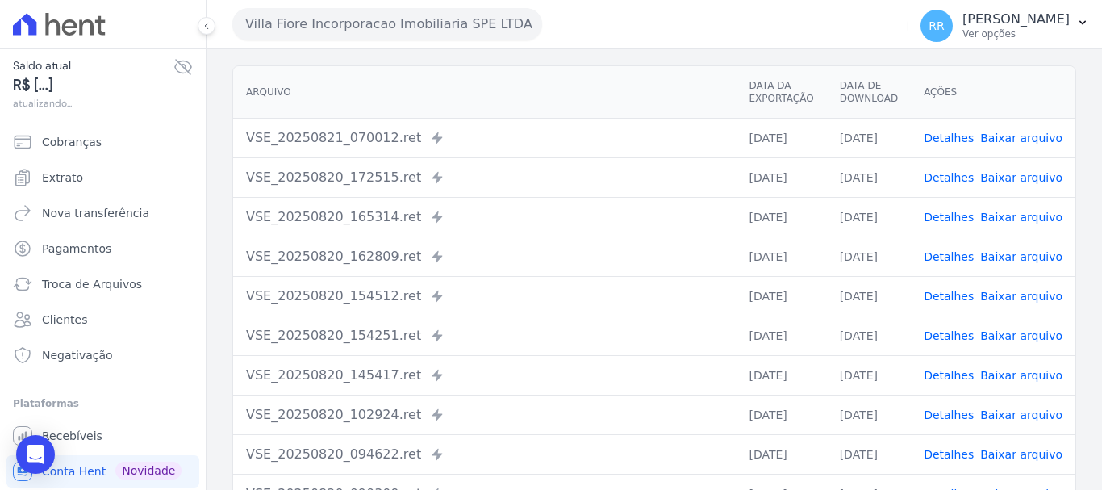
scroll to position [223, 0]
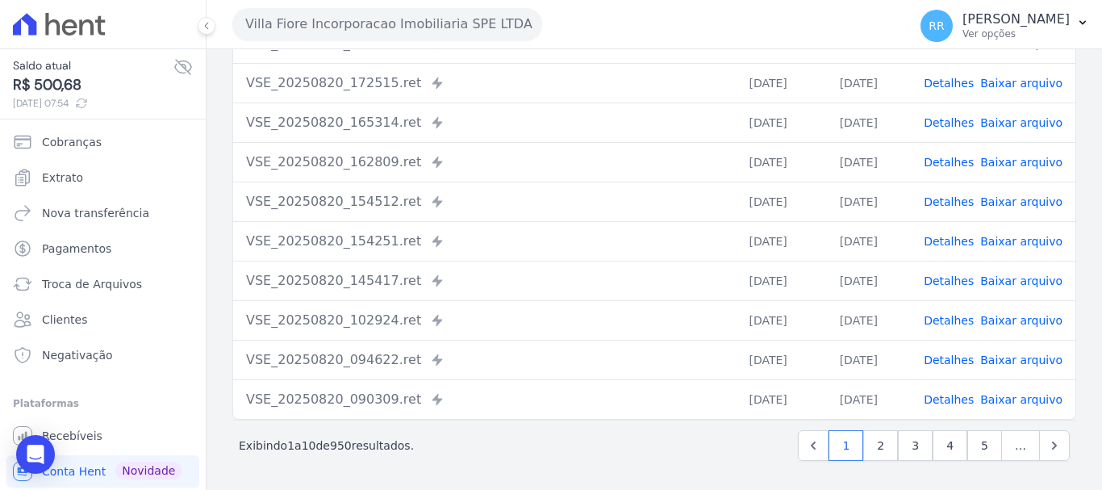
click at [962, 369] on td "Detalhes Baixar arquivo" at bounding box center [993, 360] width 165 height 40
click at [962, 362] on link "Detalhes" at bounding box center [949, 359] width 50 height 13
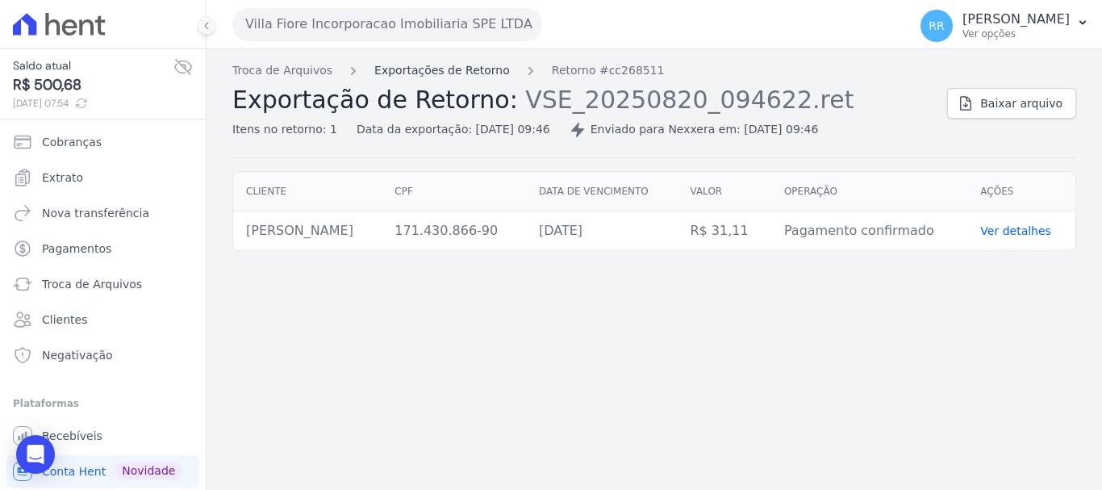
click at [410, 68] on link "Exportações de Retorno" at bounding box center [442, 70] width 136 height 17
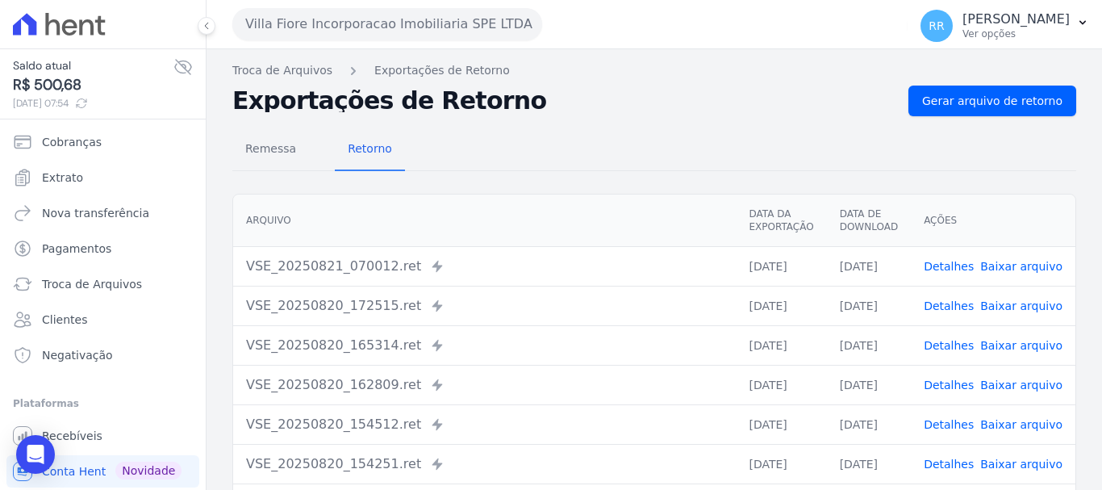
click at [950, 393] on td "Detalhes Baixar arquivo" at bounding box center [993, 385] width 165 height 40
click at [950, 390] on link "Detalhes" at bounding box center [949, 384] width 50 height 13
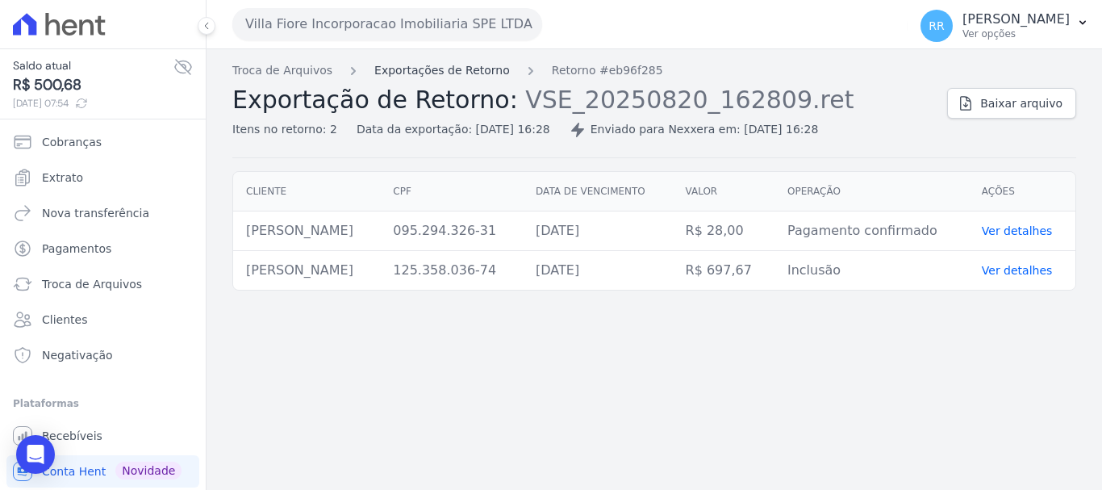
click at [407, 77] on link "Exportações de Retorno" at bounding box center [442, 70] width 136 height 17
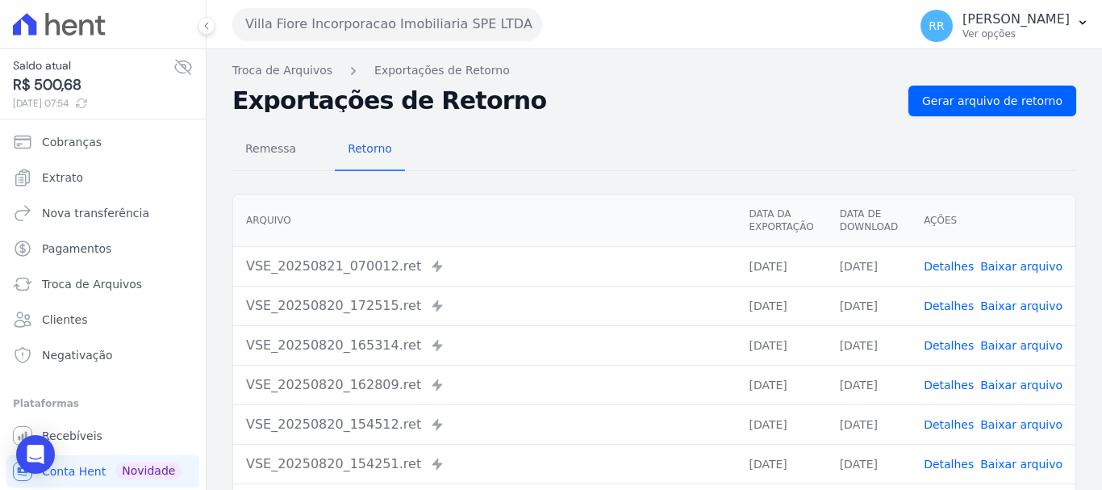
drag, startPoint x: 954, startPoint y: 265, endPoint x: 830, endPoint y: 277, distance: 124.0
click at [954, 265] on link "Detalhes" at bounding box center [949, 266] width 50 height 13
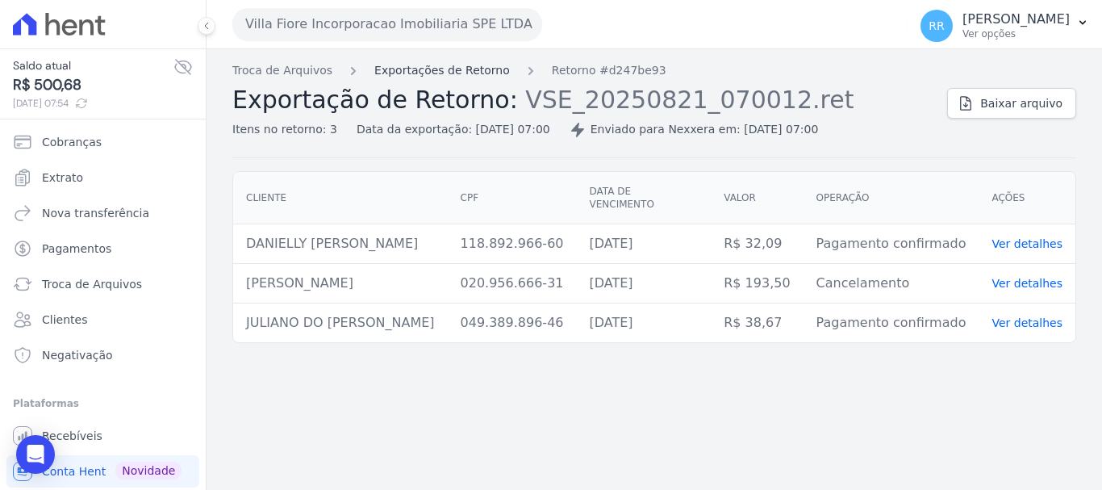
click at [428, 69] on link "Exportações de Retorno" at bounding box center [442, 70] width 136 height 17
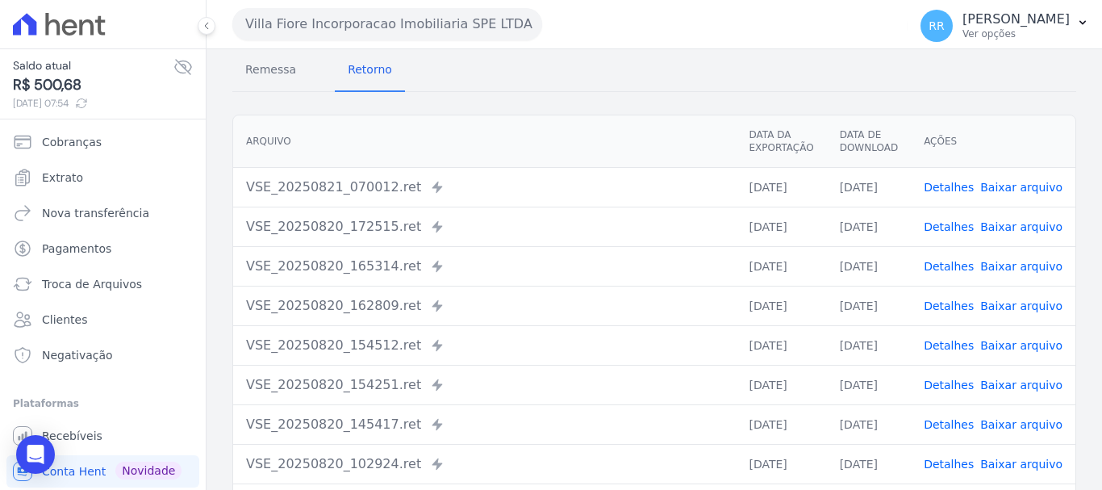
scroll to position [223, 0]
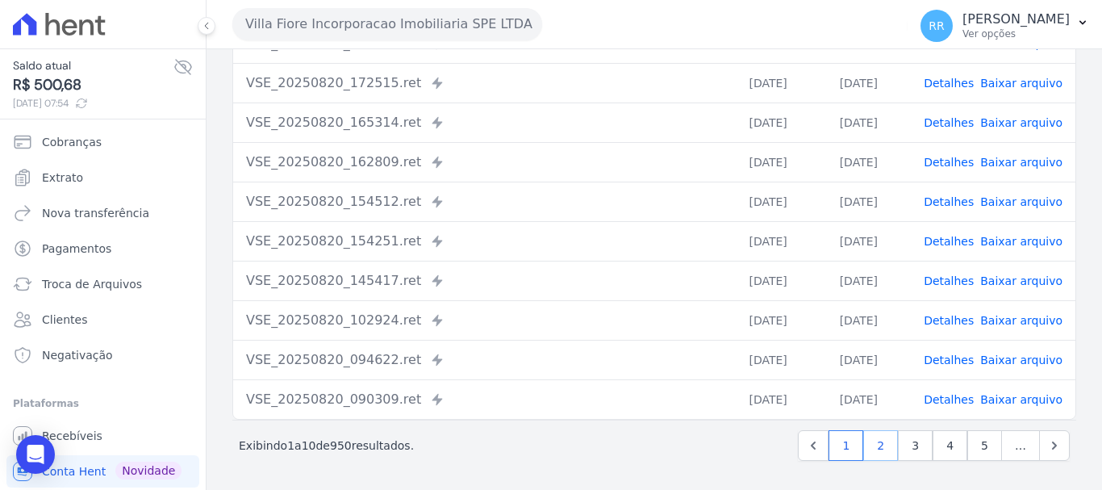
click at [875, 444] on link "2" at bounding box center [880, 445] width 35 height 31
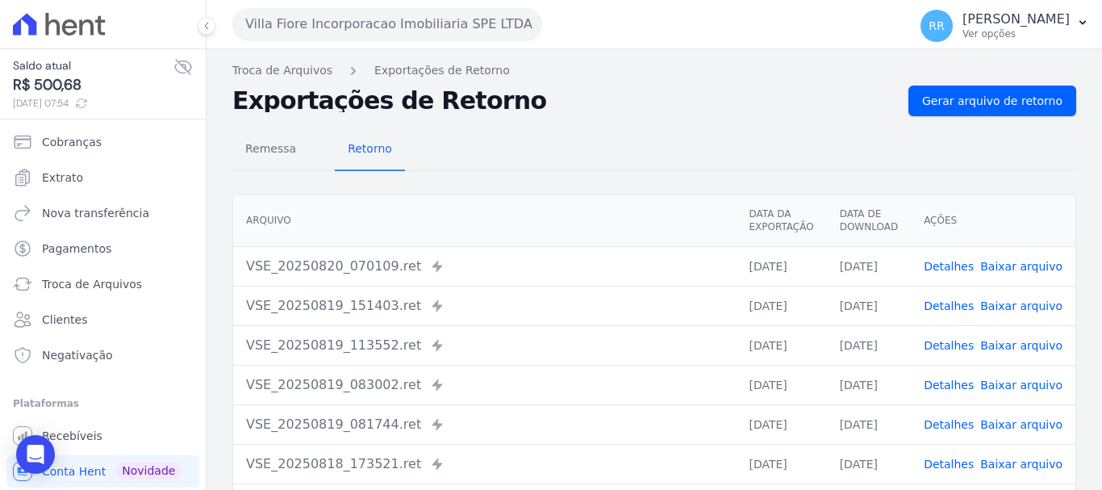
click at [954, 267] on link "Detalhes" at bounding box center [949, 266] width 50 height 13
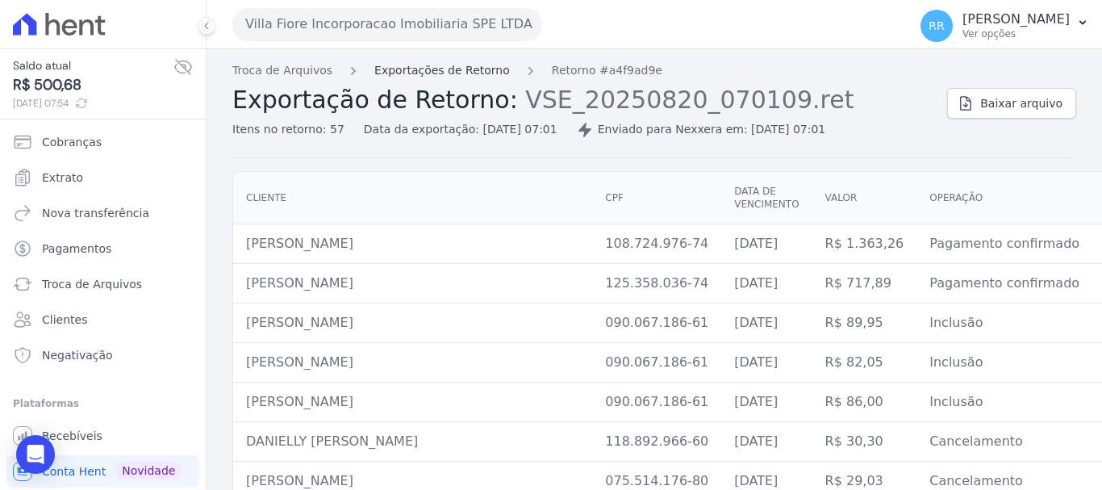
click at [477, 74] on link "Exportações de Retorno" at bounding box center [442, 70] width 136 height 17
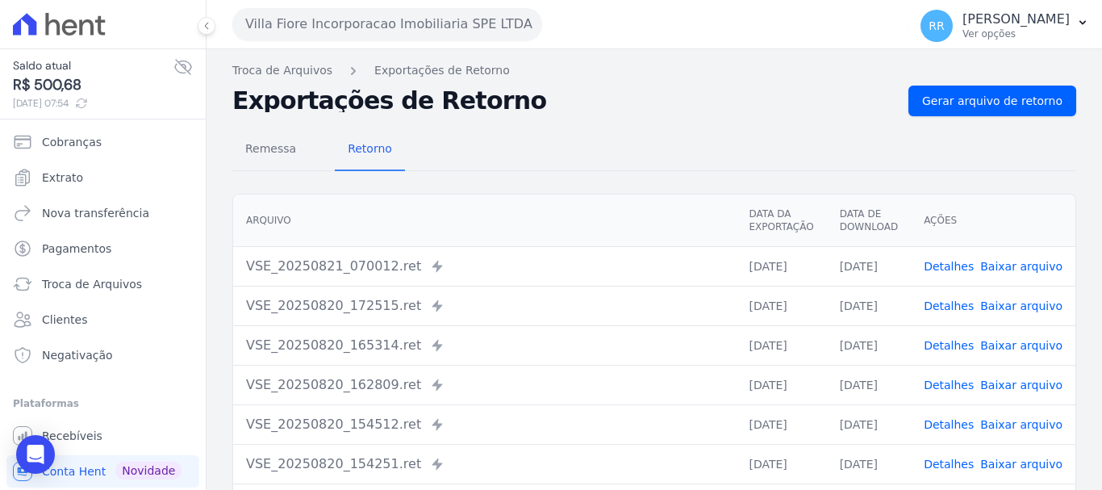
scroll to position [223, 0]
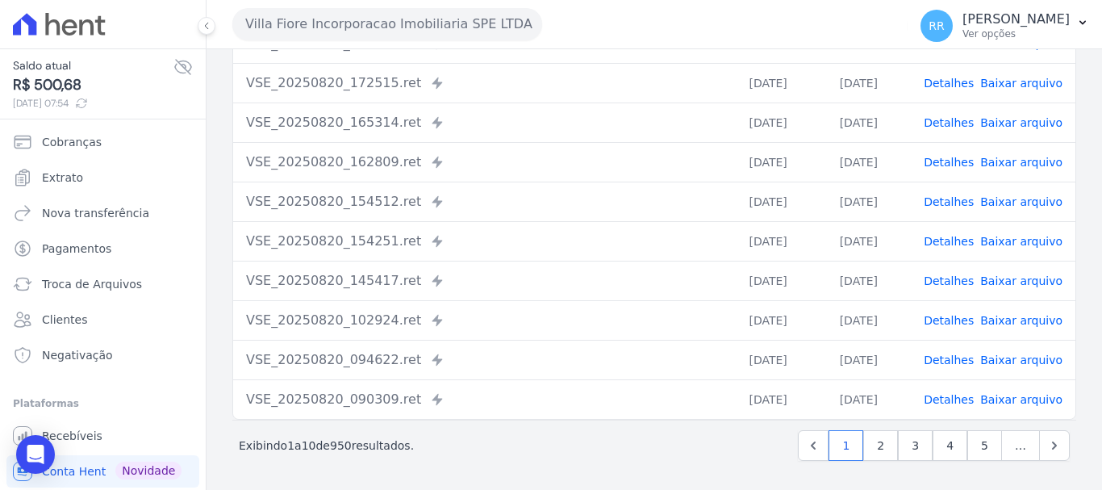
click at [946, 402] on link "Detalhes" at bounding box center [949, 399] width 50 height 13
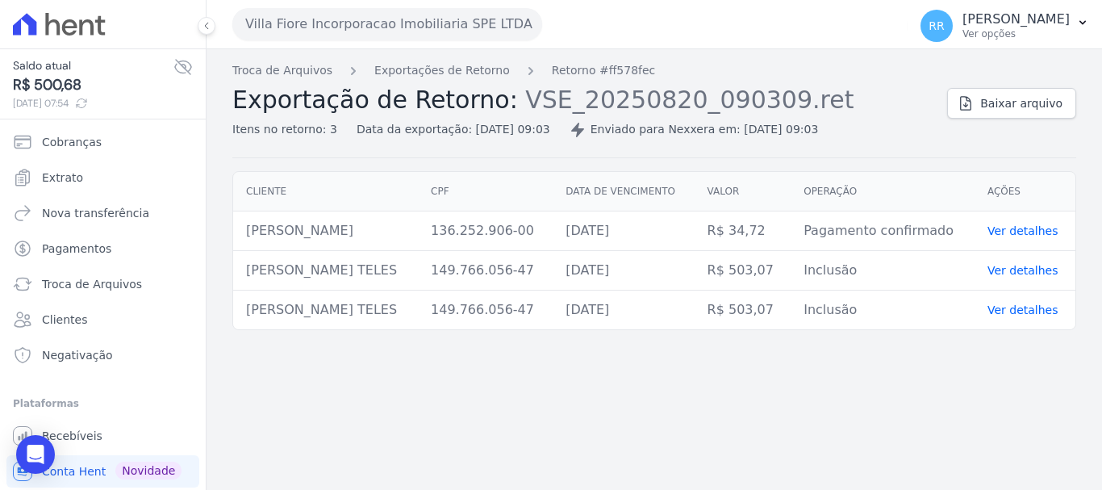
click at [490, 127] on div "Data da exportação: 20/08/2025, 09:03" at bounding box center [454, 129] width 194 height 17
click at [444, 78] on link "Exportações de Retorno" at bounding box center [442, 70] width 136 height 17
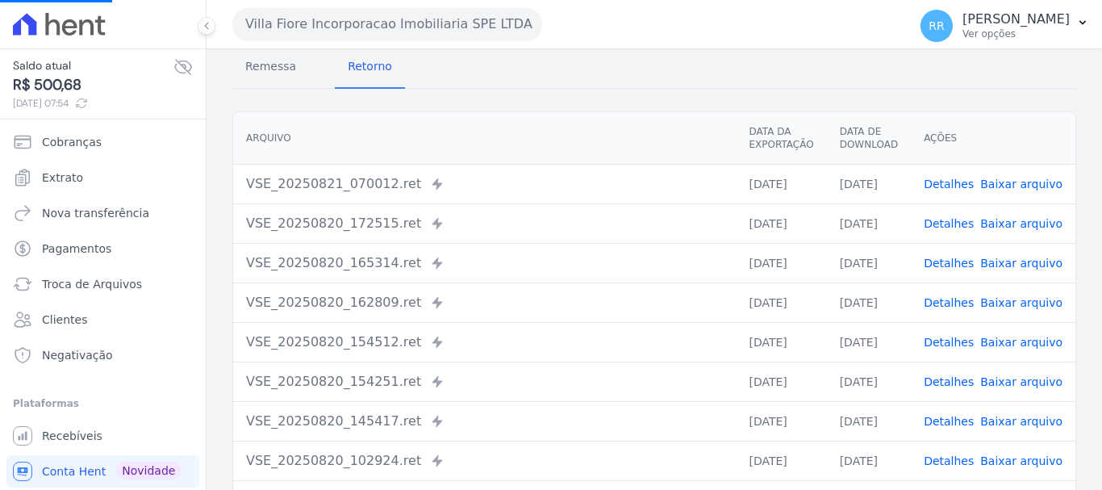
scroll to position [161, 0]
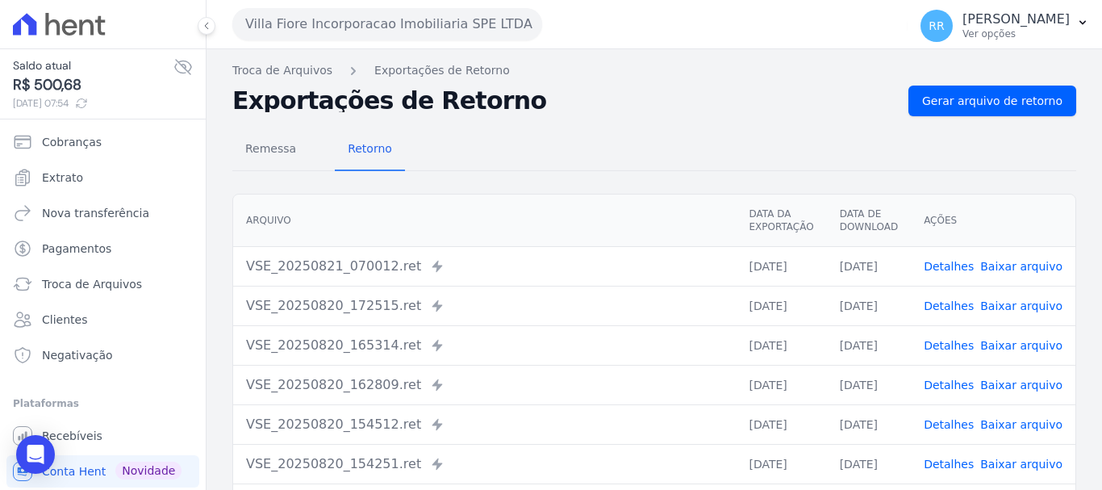
click at [954, 418] on link "Detalhes" at bounding box center [949, 424] width 50 height 13
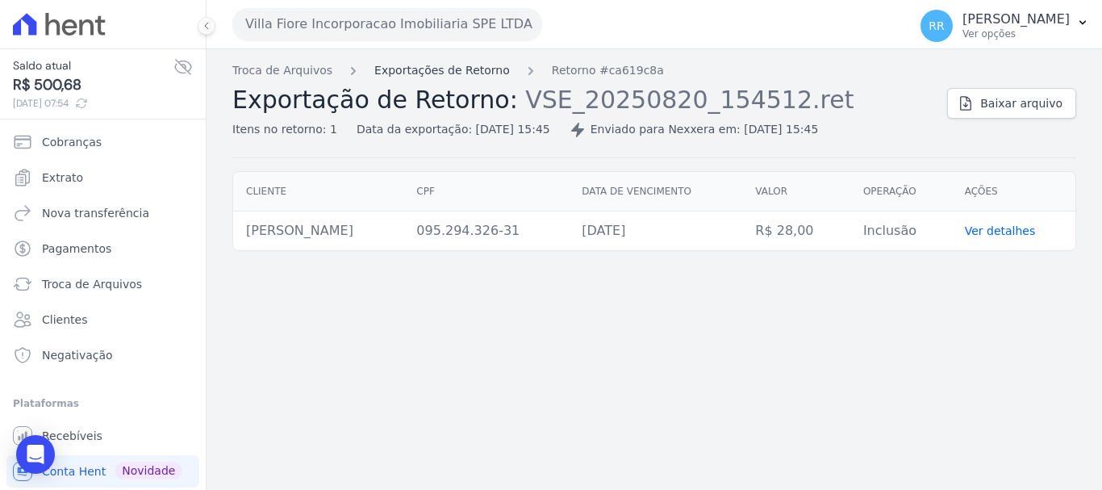
click at [459, 69] on link "Exportações de Retorno" at bounding box center [442, 70] width 136 height 17
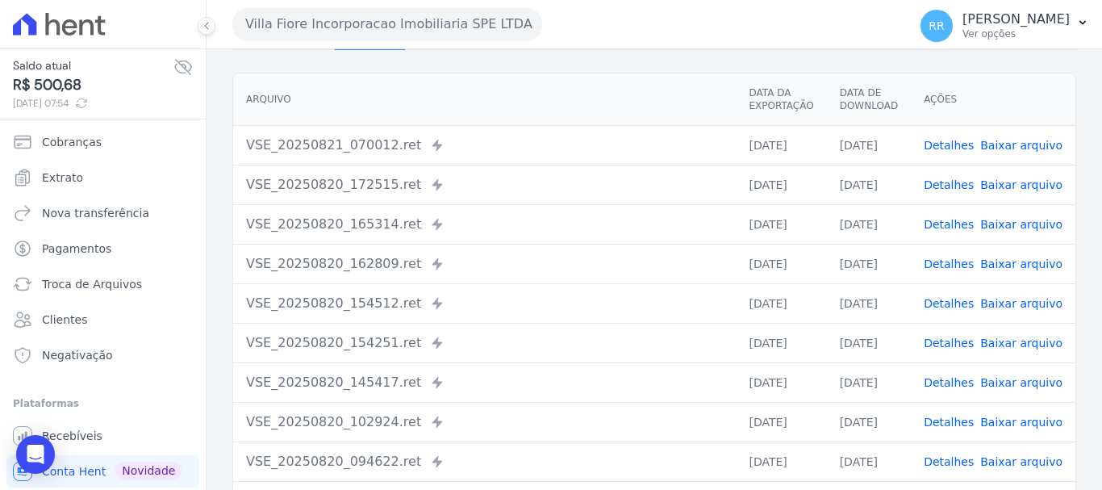
scroll to position [223, 0]
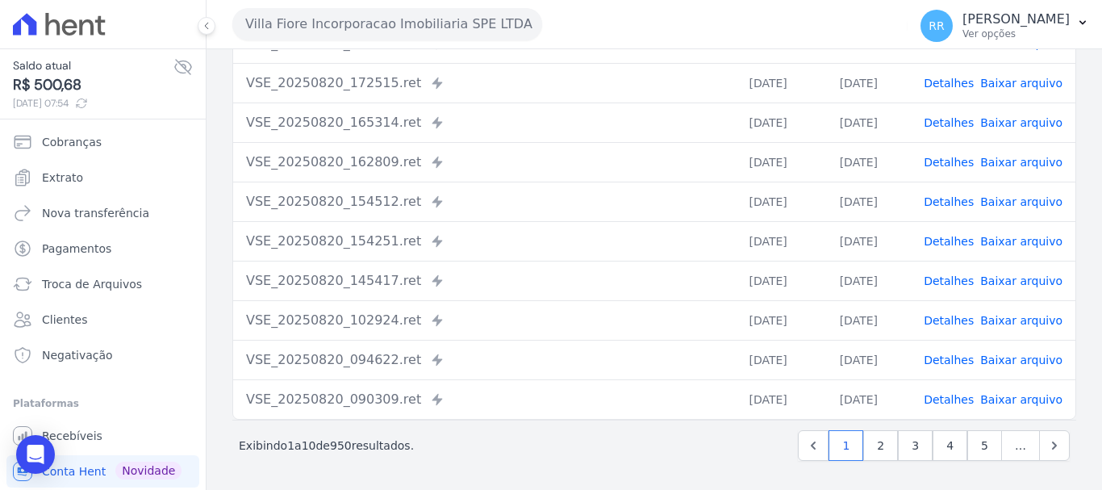
click at [944, 349] on td "Detalhes Baixar arquivo" at bounding box center [993, 360] width 165 height 40
click at [946, 356] on link "Detalhes" at bounding box center [949, 359] width 50 height 13
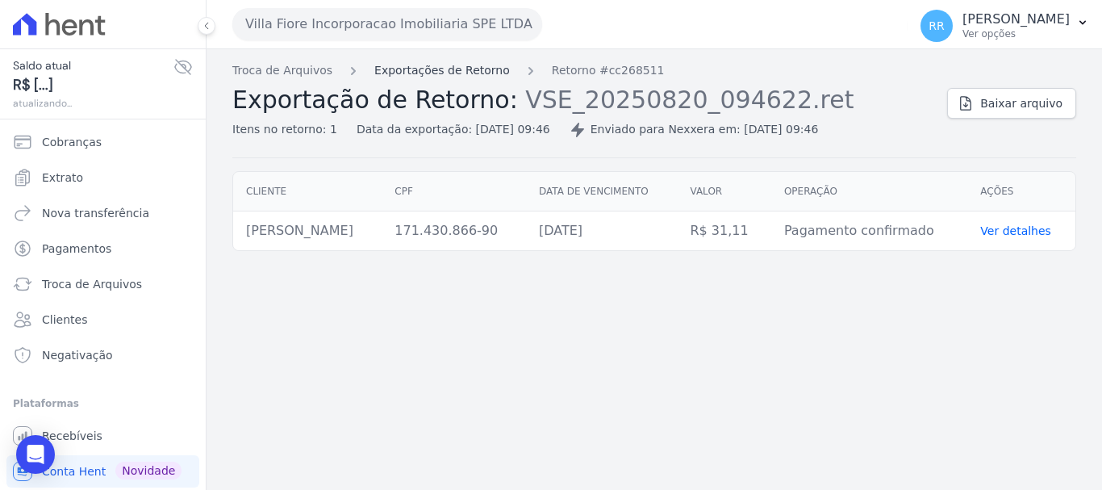
click at [459, 65] on link "Exportações de Retorno" at bounding box center [442, 70] width 136 height 17
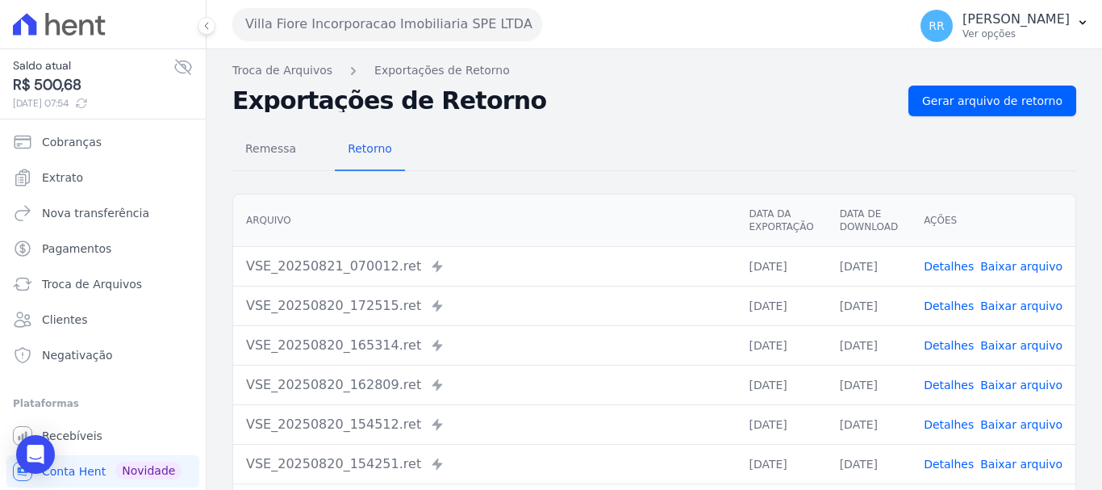
click at [942, 268] on link "Detalhes" at bounding box center [949, 266] width 50 height 13
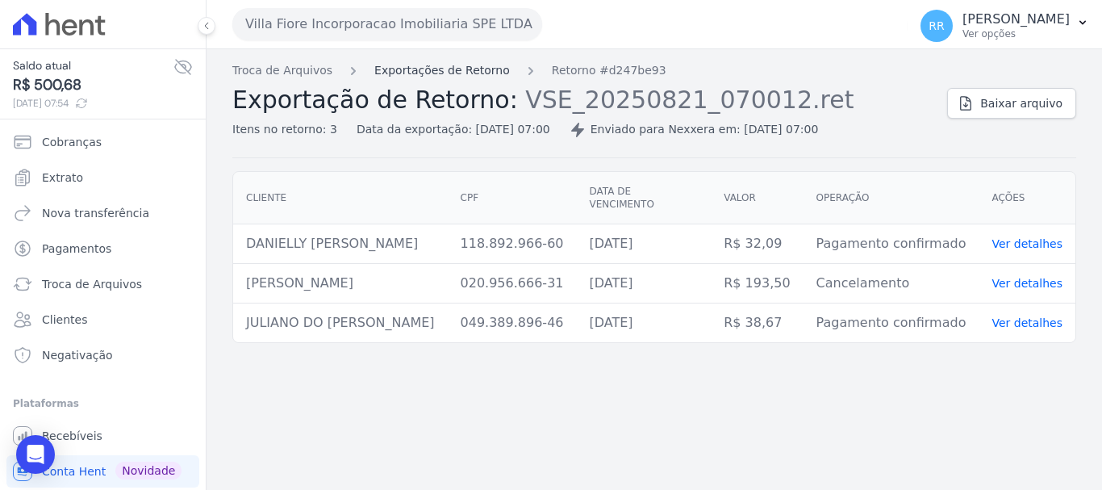
click at [461, 74] on link "Exportações de Retorno" at bounding box center [442, 70] width 136 height 17
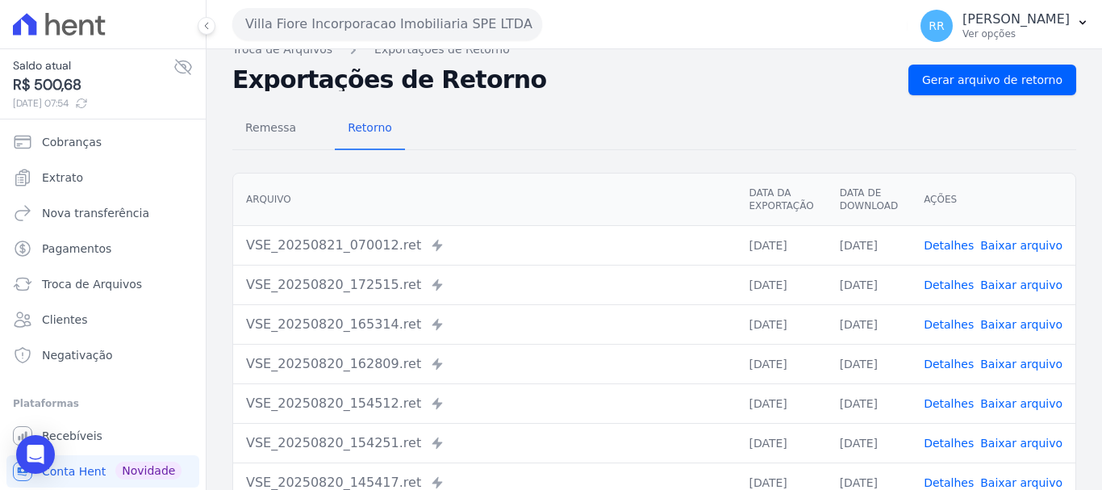
scroll to position [81, 0]
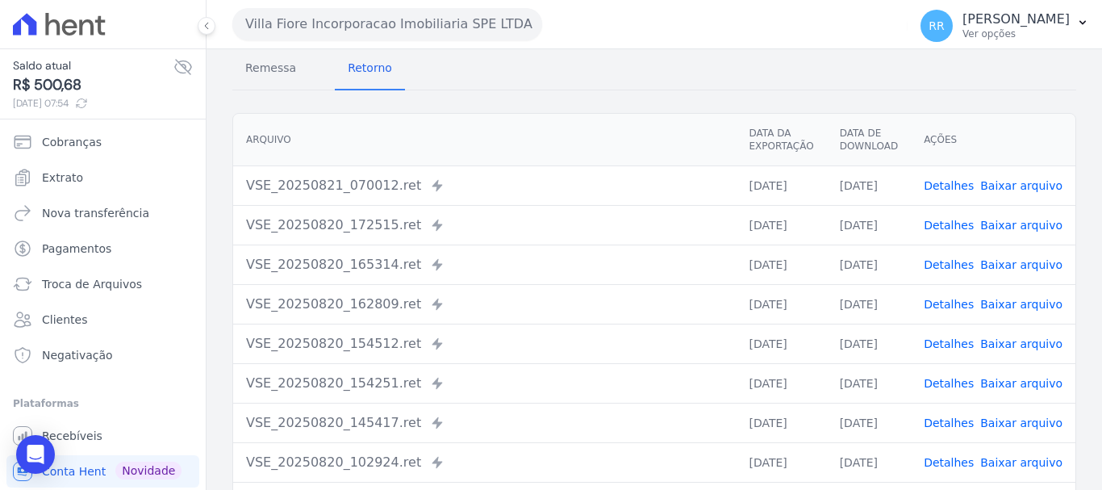
click at [961, 235] on td "Detalhes Baixar arquivo" at bounding box center [993, 225] width 165 height 40
click at [956, 226] on link "Detalhes" at bounding box center [949, 225] width 50 height 13
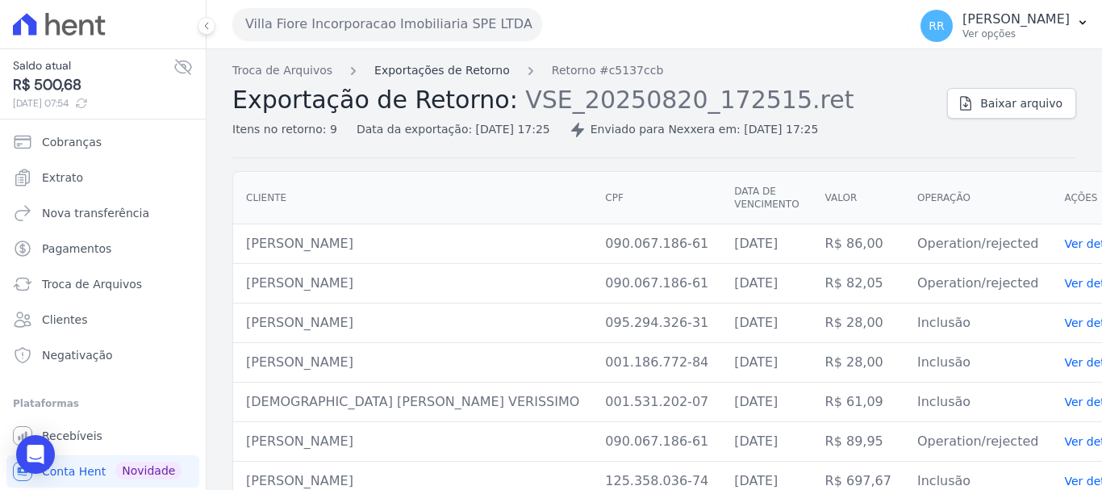
click at [476, 78] on link "Exportações de Retorno" at bounding box center [442, 70] width 136 height 17
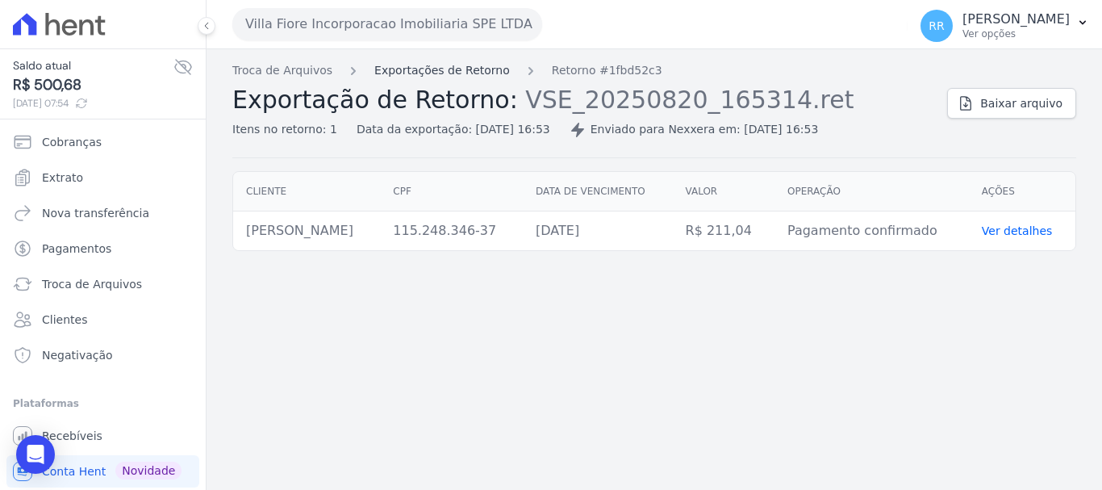
click at [444, 74] on link "Exportações de Retorno" at bounding box center [442, 70] width 136 height 17
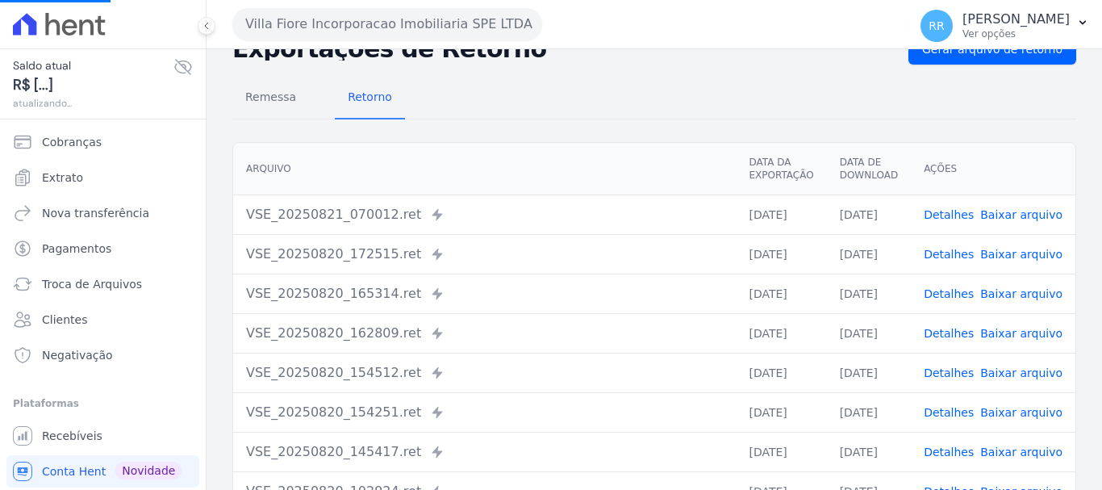
scroll to position [81, 0]
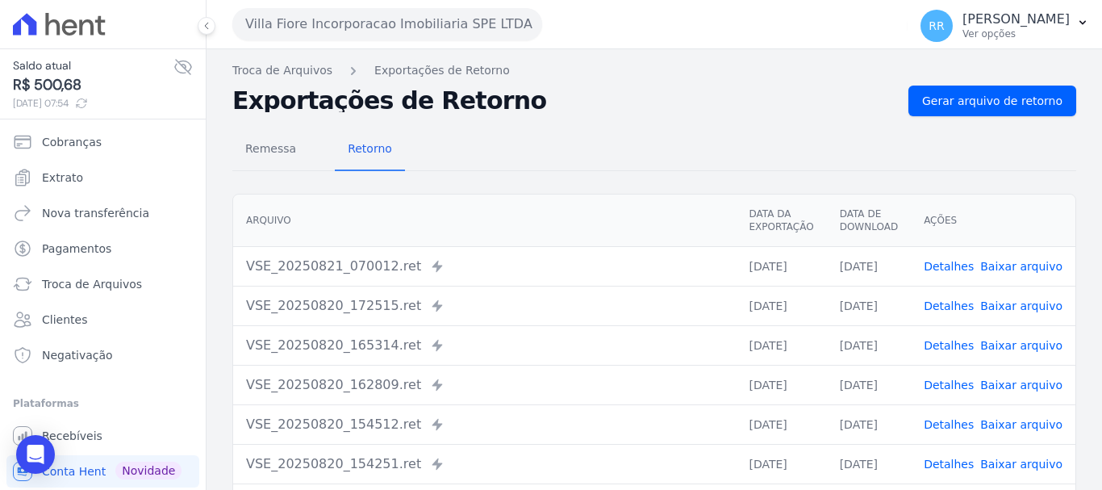
click at [962, 345] on link "Detalhes" at bounding box center [949, 345] width 50 height 13
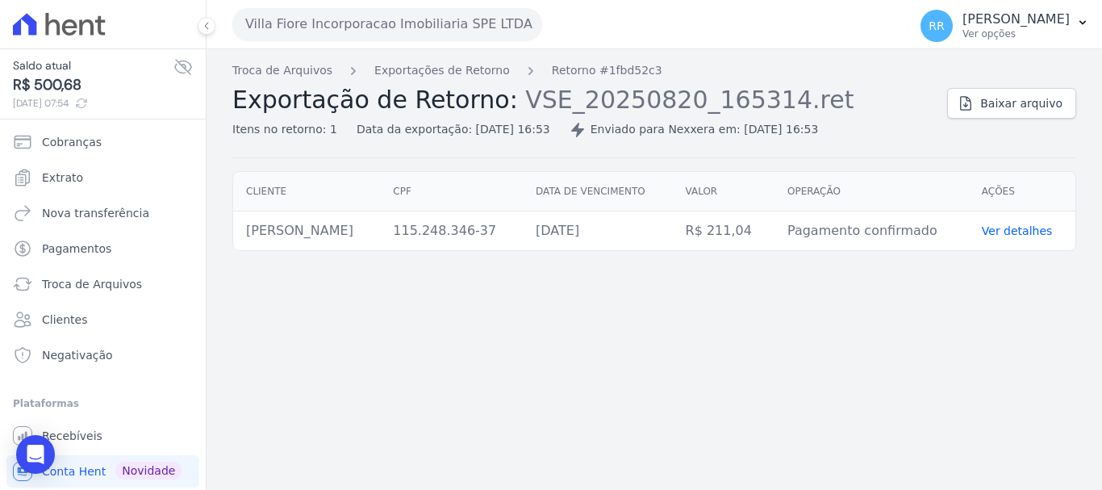
click at [452, 57] on div "Troca de Arquivos Exportações de Retorno Retorno #1fbd52c3 Exportação de Retorn…" at bounding box center [654, 269] width 895 height 440
click at [453, 66] on link "Exportações de Retorno" at bounding box center [442, 70] width 136 height 17
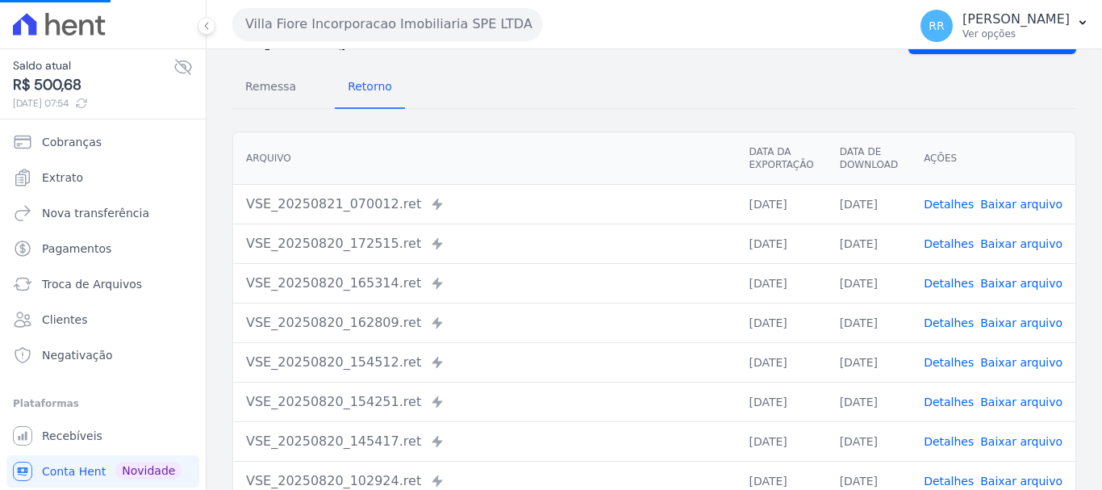
scroll to position [81, 0]
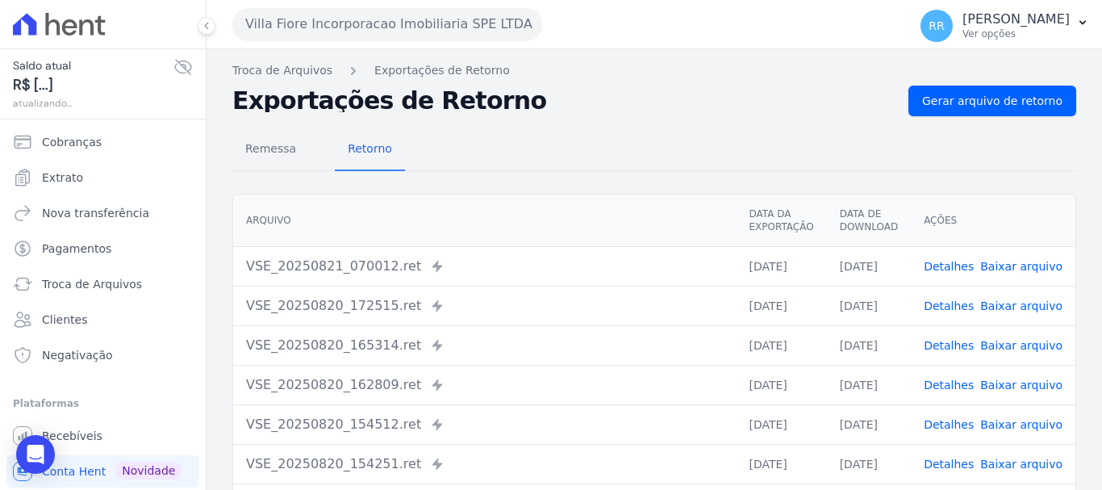
click at [966, 428] on link "Detalhes" at bounding box center [949, 424] width 50 height 13
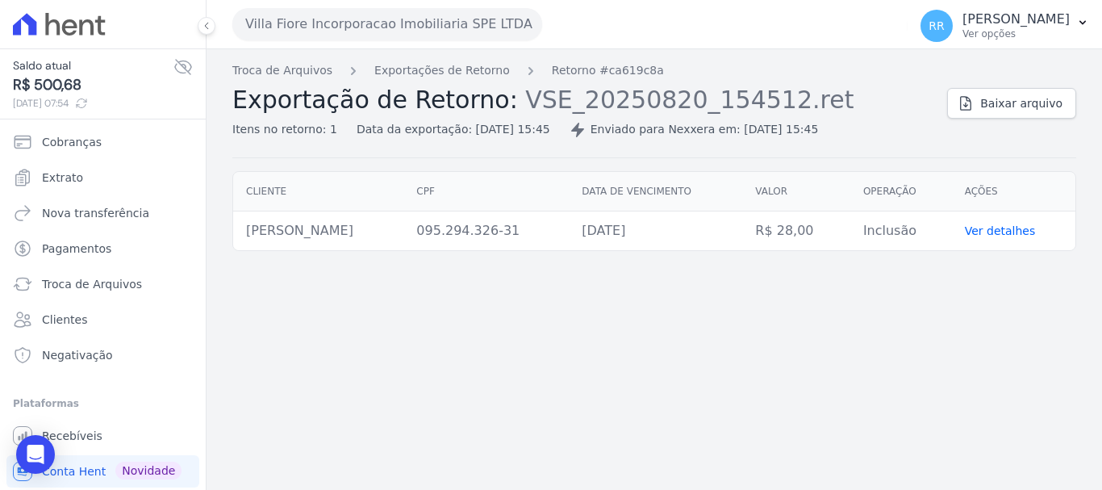
click at [396, 40] on button "Villa Fiore Incorporacao Imobiliaria SPE LTDA" at bounding box center [387, 24] width 310 height 32
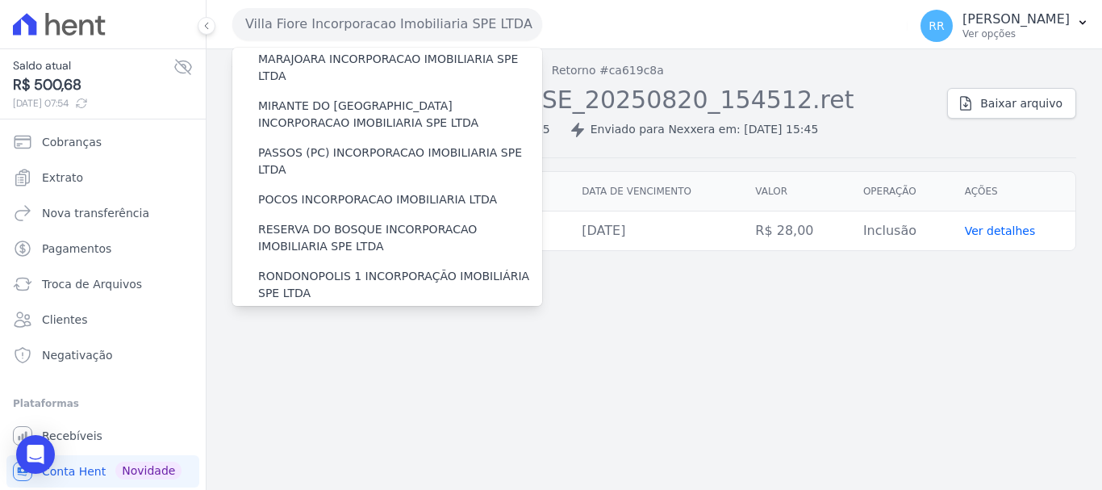
scroll to position [543, 0]
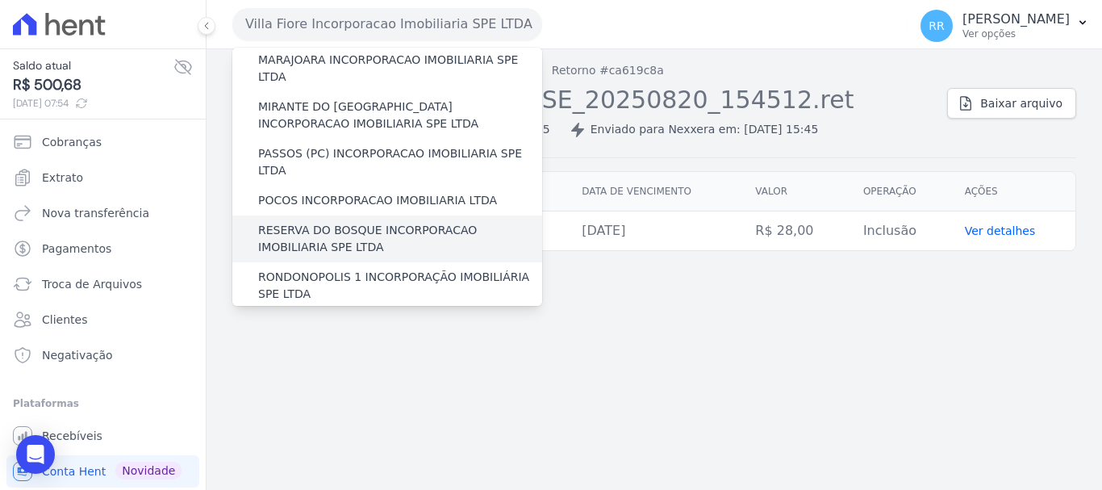
click at [292, 222] on label "RESERVA DO BOSQUE INCORPORACAO IMOBILIARIA SPE LTDA" at bounding box center [400, 239] width 284 height 34
click at [0, 0] on input "RESERVA DO BOSQUE INCORPORACAO IMOBILIARIA SPE LTDA" at bounding box center [0, 0] width 0 height 0
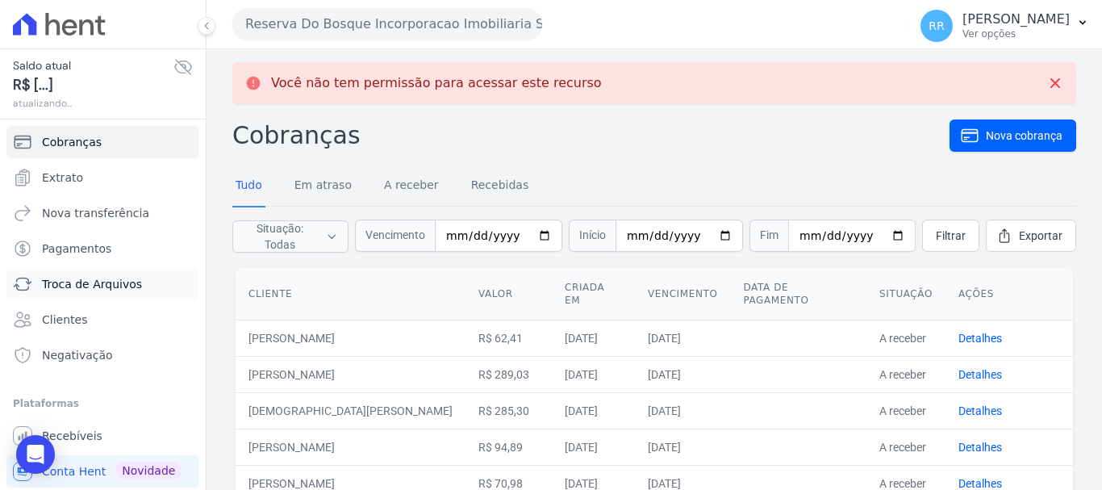
click at [91, 280] on span "Troca de Arquivos" at bounding box center [92, 284] width 100 height 16
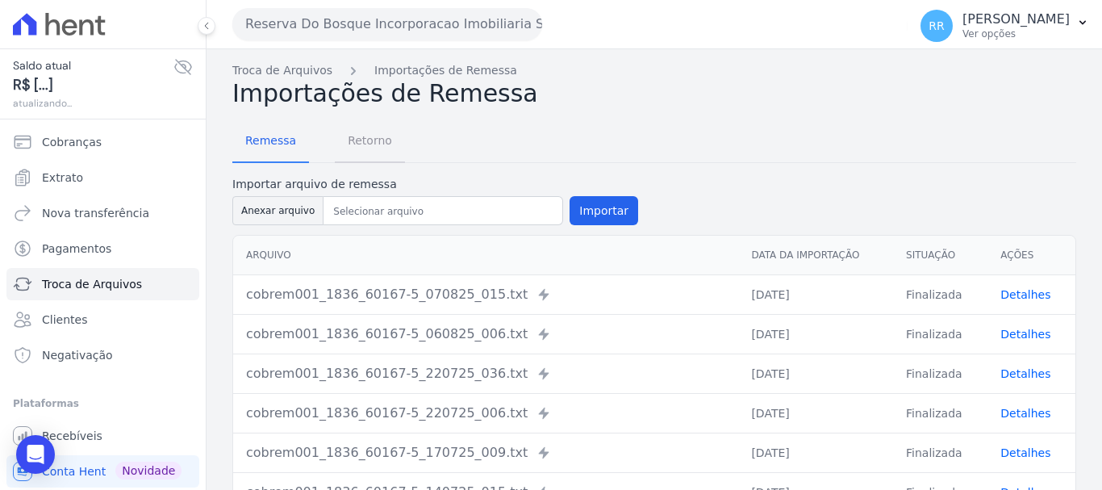
click at [357, 142] on span "Retorno" at bounding box center [370, 140] width 64 height 32
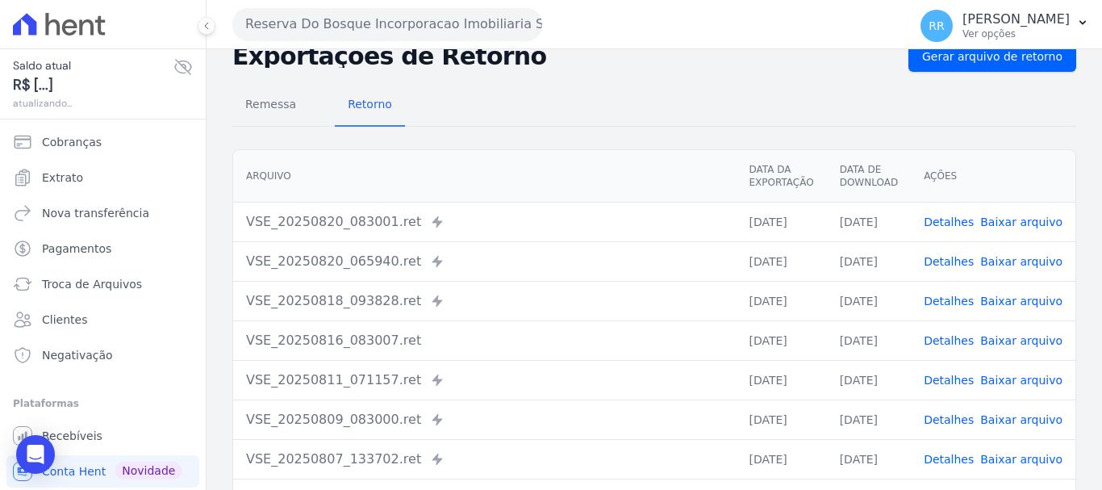
scroll to position [81, 0]
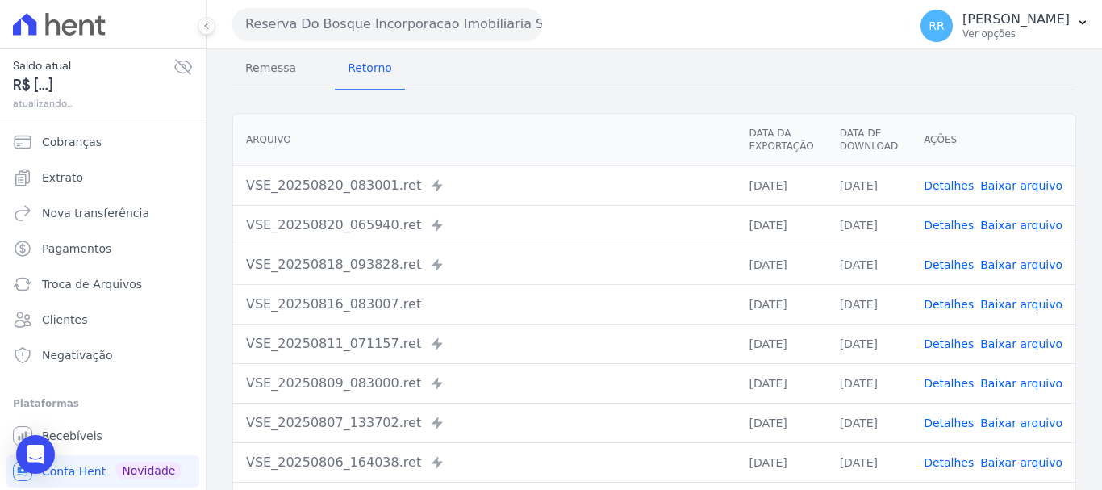
click at [945, 183] on link "Detalhes" at bounding box center [949, 185] width 50 height 13
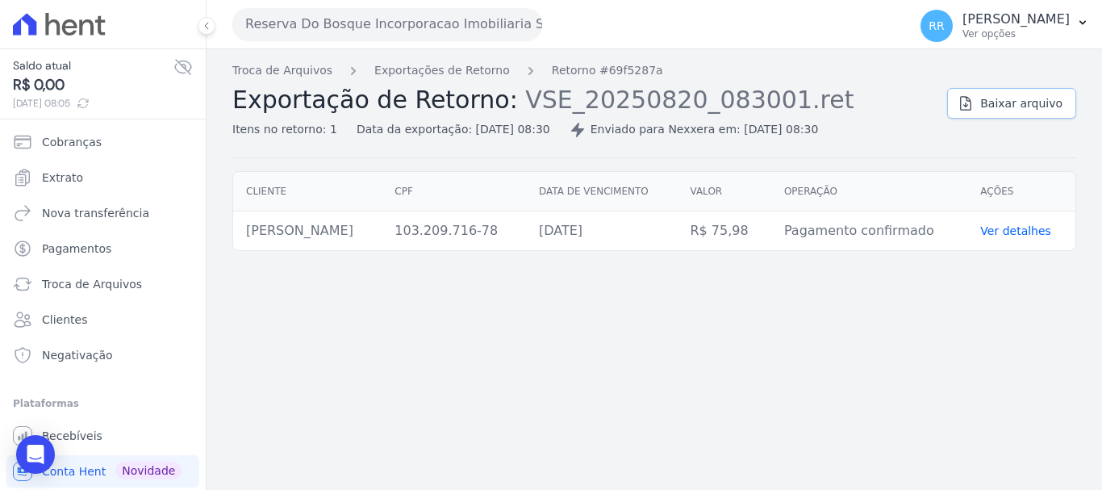
click at [1035, 107] on span "Baixar arquivo" at bounding box center [1021, 103] width 82 height 16
click at [439, 25] on button "Reserva Do Bosque Incorporacao Imobiliaria SPE LTDA" at bounding box center [387, 24] width 310 height 32
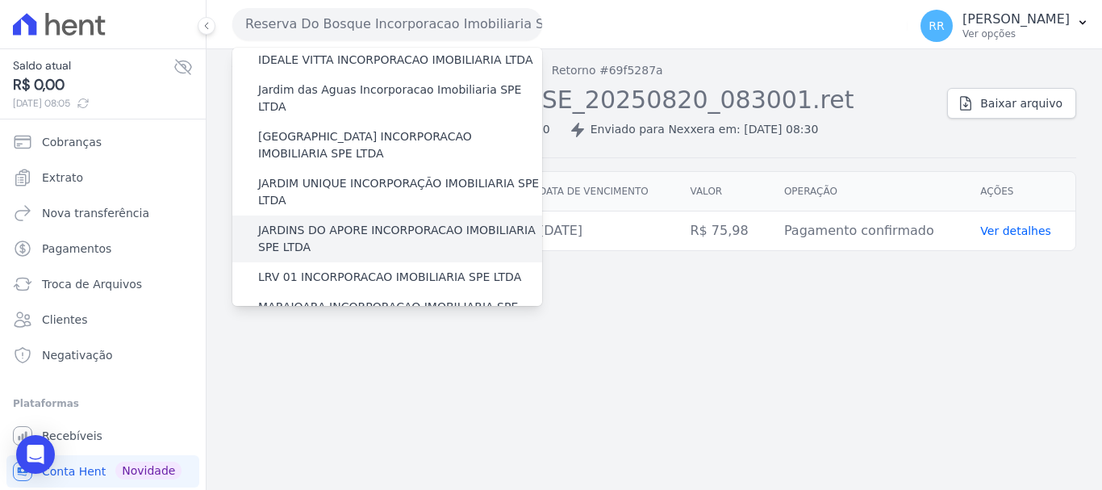
scroll to position [323, 0]
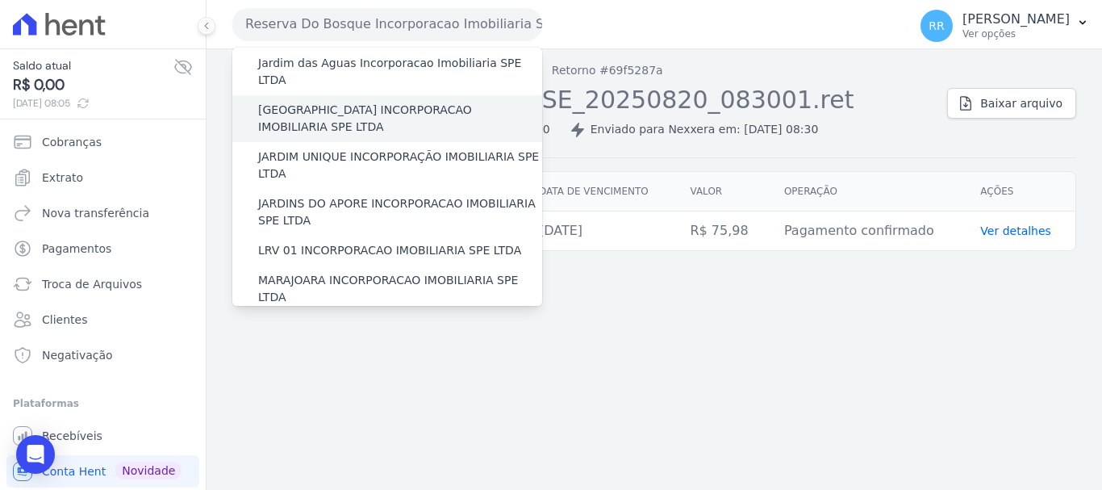
click at [332, 102] on label "[GEOGRAPHIC_DATA] INCORPORACAO IMOBILIARIA SPE LTDA" at bounding box center [400, 119] width 284 height 34
click at [0, 0] on input "[GEOGRAPHIC_DATA] INCORPORACAO IMOBILIARIA SPE LTDA" at bounding box center [0, 0] width 0 height 0
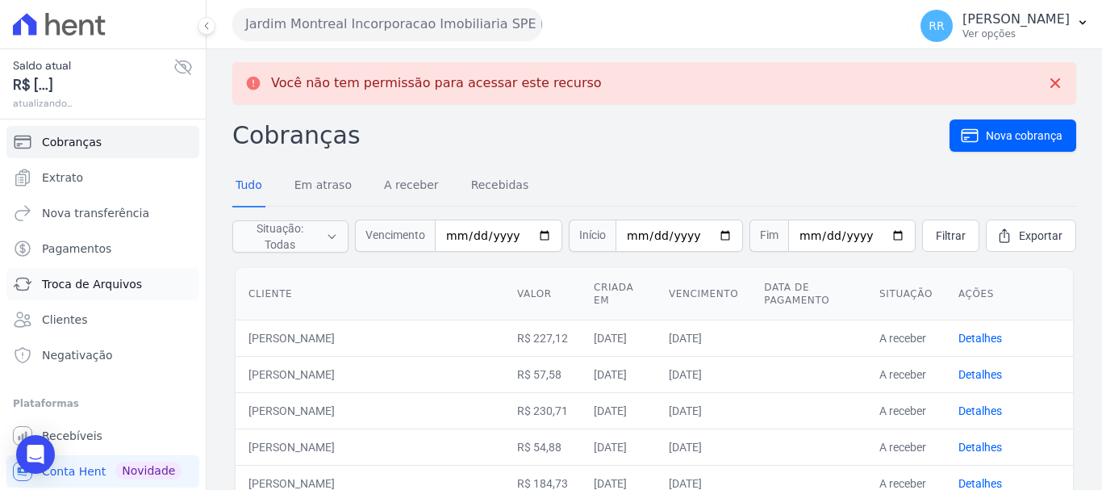
click at [86, 290] on span "Troca de Arquivos" at bounding box center [92, 284] width 100 height 16
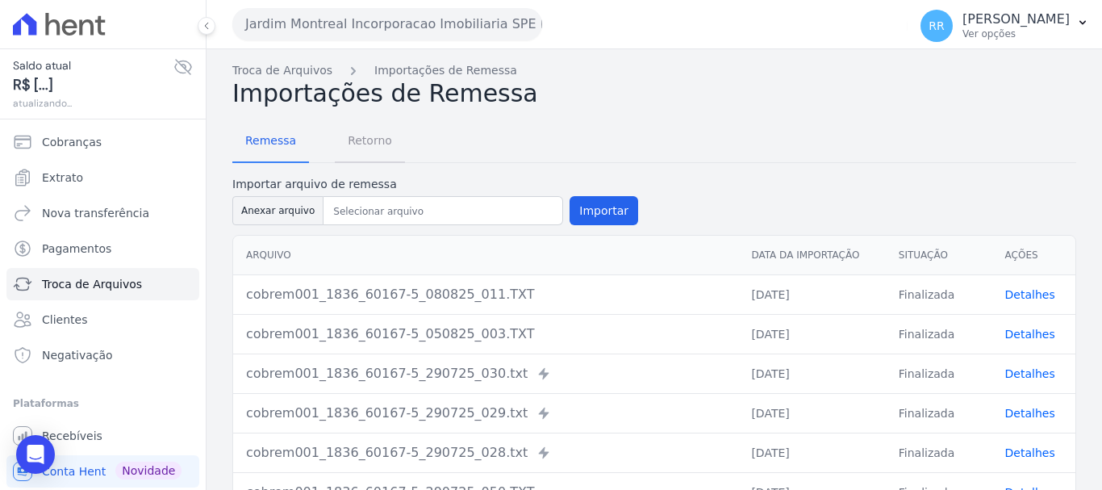
click at [368, 143] on span "Retorno" at bounding box center [370, 140] width 64 height 32
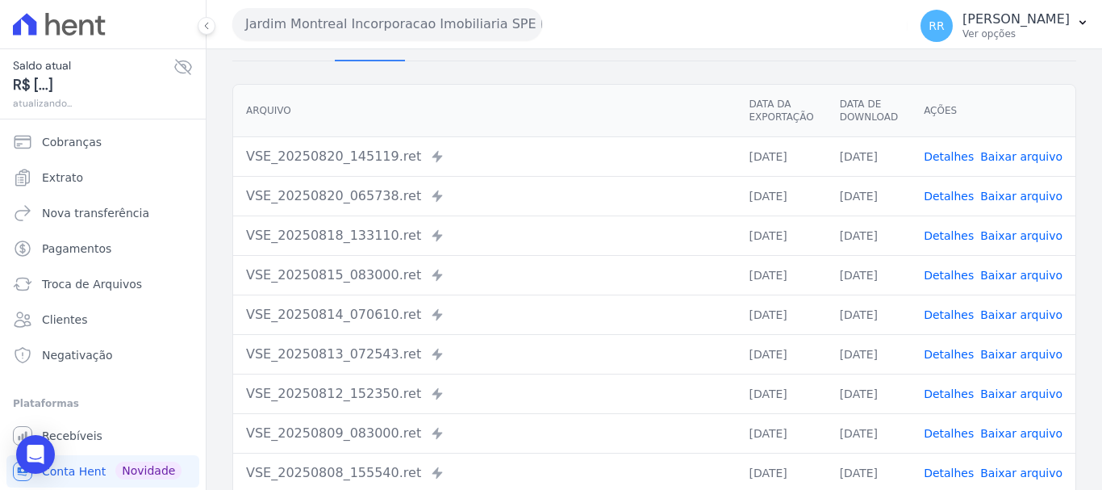
scroll to position [81, 0]
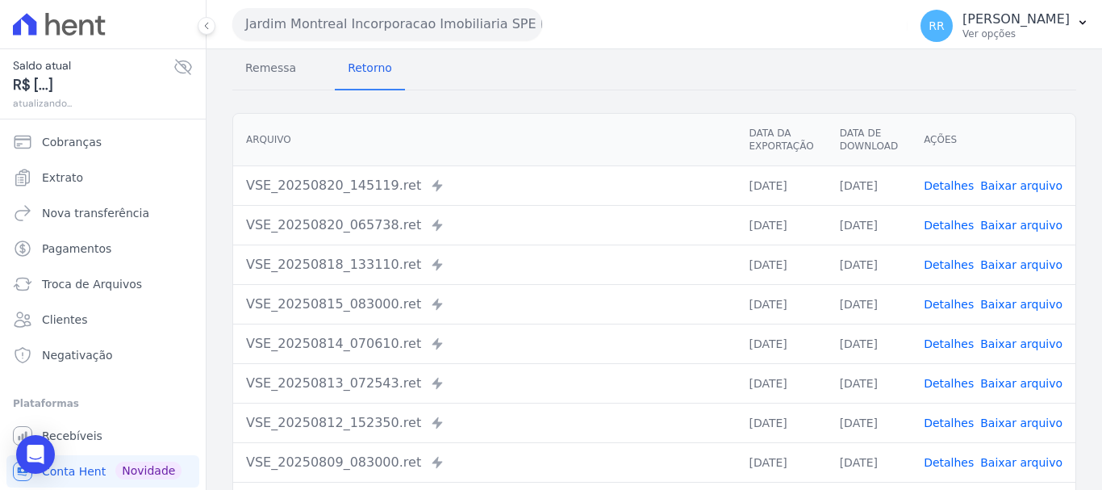
click at [943, 179] on link "Detalhes" at bounding box center [949, 185] width 50 height 13
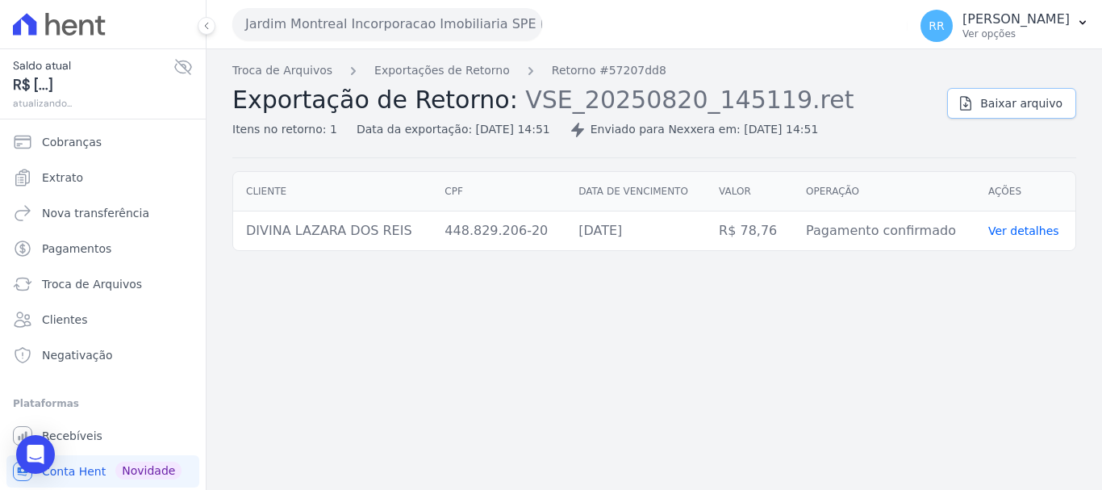
drag, startPoint x: 998, startPoint y: 99, endPoint x: 905, endPoint y: 155, distance: 108.2
click at [997, 101] on span "Baixar arquivo" at bounding box center [1021, 103] width 82 height 16
click at [444, 307] on div "Troca de Arquivos Exportações de Retorno Retorno #57207dd8 Exportação de Retorn…" at bounding box center [654, 269] width 895 height 440
click at [360, 26] on button "Jardim Montreal Incorporacao Imobiliaria SPE LTDA" at bounding box center [387, 24] width 310 height 32
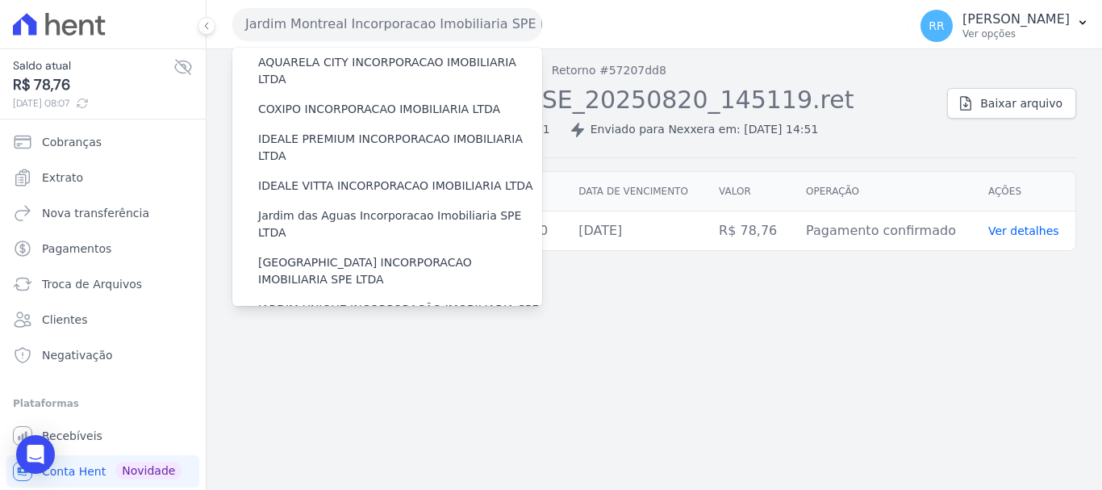
scroll to position [323, 0]
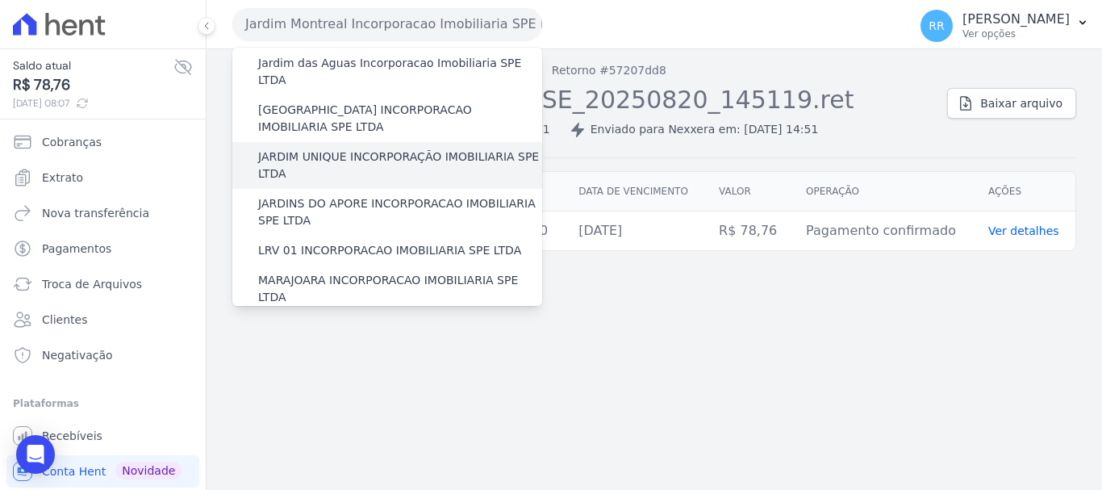
click at [335, 148] on label "JARDIM UNIQUE INCORPORAÇÃO IMOBILIARIA SPE LTDA" at bounding box center [400, 165] width 284 height 34
click at [0, 0] on input "JARDIM UNIQUE INCORPORAÇÃO IMOBILIARIA SPE LTDA" at bounding box center [0, 0] width 0 height 0
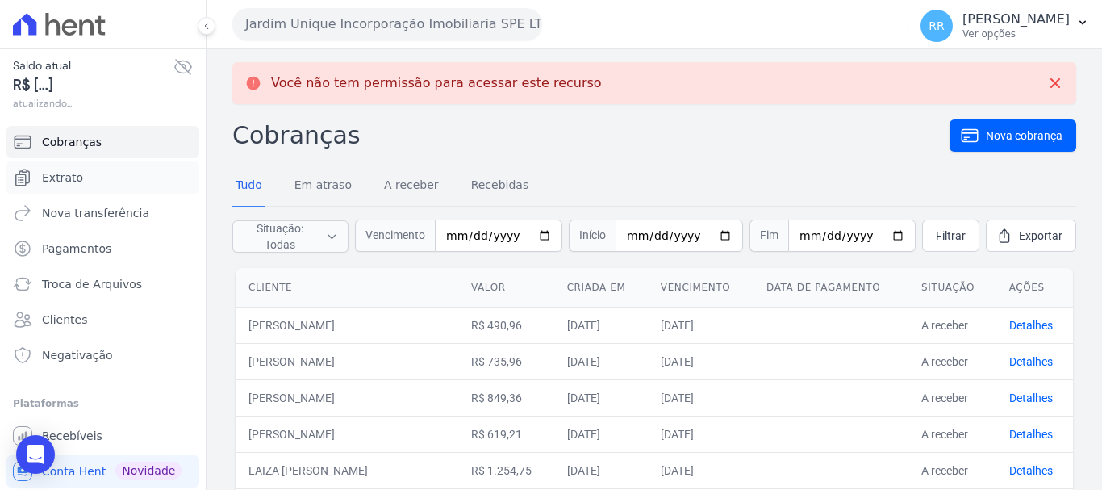
click at [53, 178] on span "Extrato" at bounding box center [62, 177] width 41 height 16
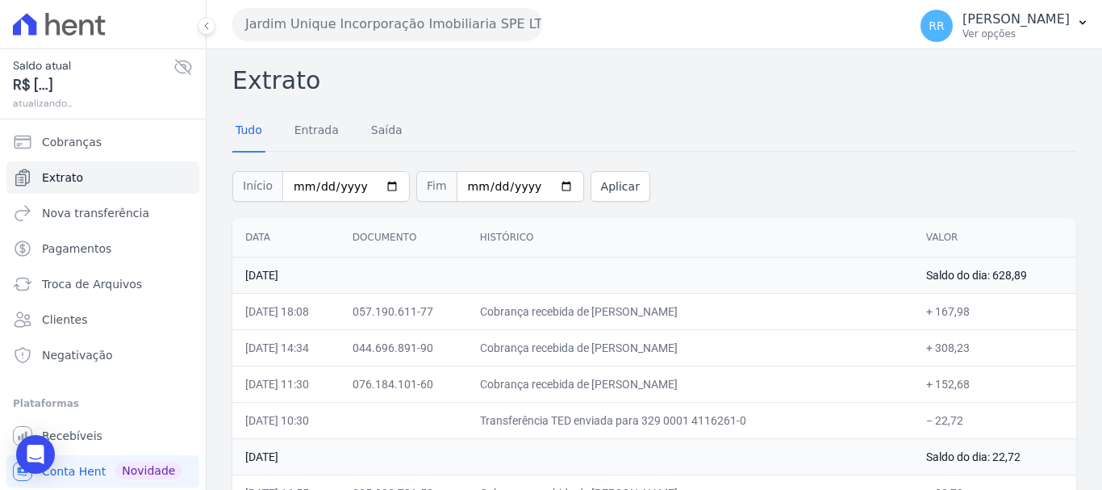
scroll to position [81, 0]
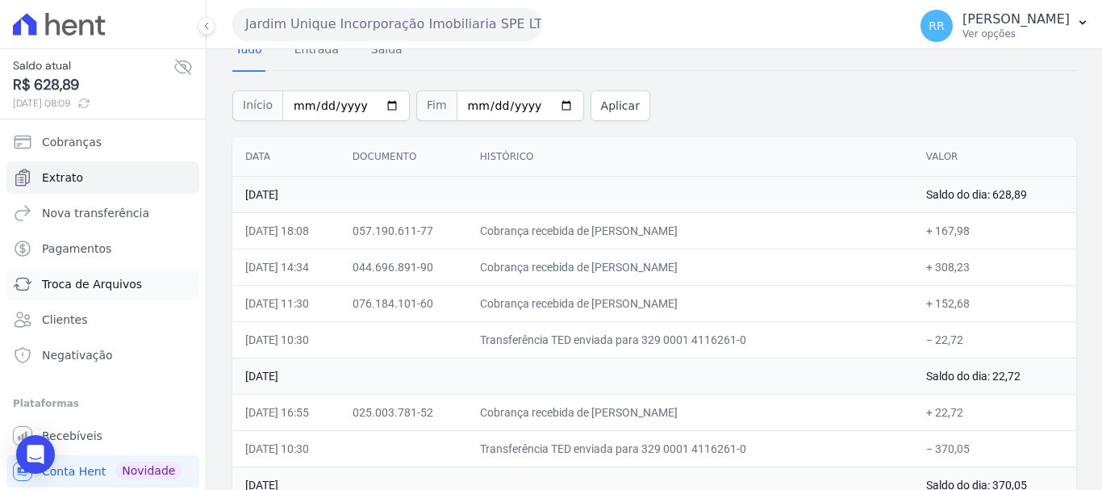
click at [96, 286] on span "Troca de Arquivos" at bounding box center [92, 284] width 100 height 16
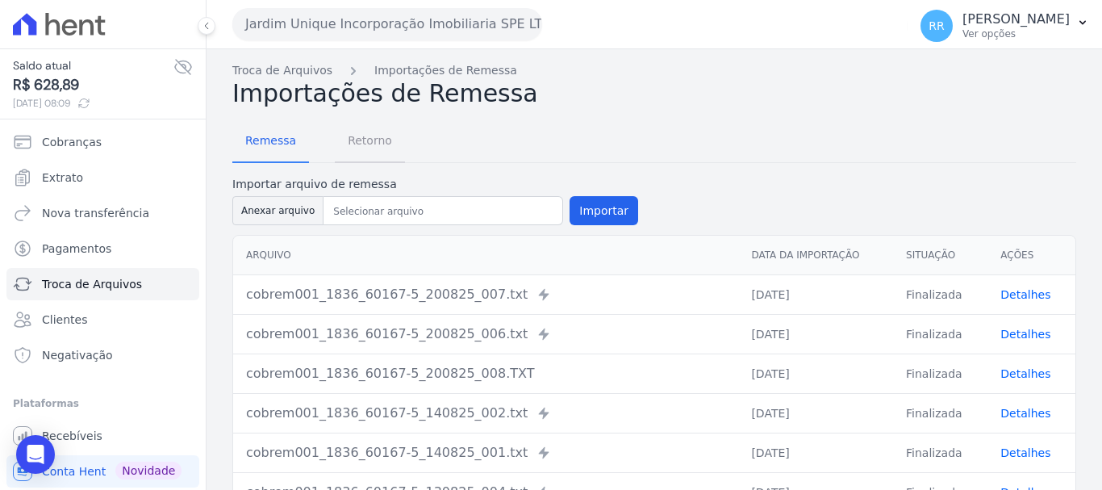
click at [365, 138] on span "Retorno" at bounding box center [370, 140] width 64 height 32
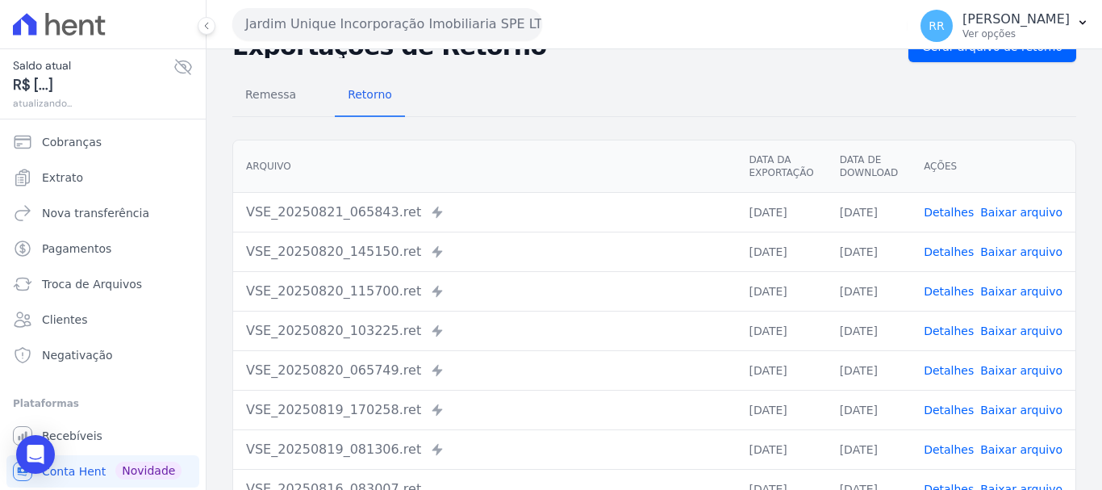
scroll to position [161, 0]
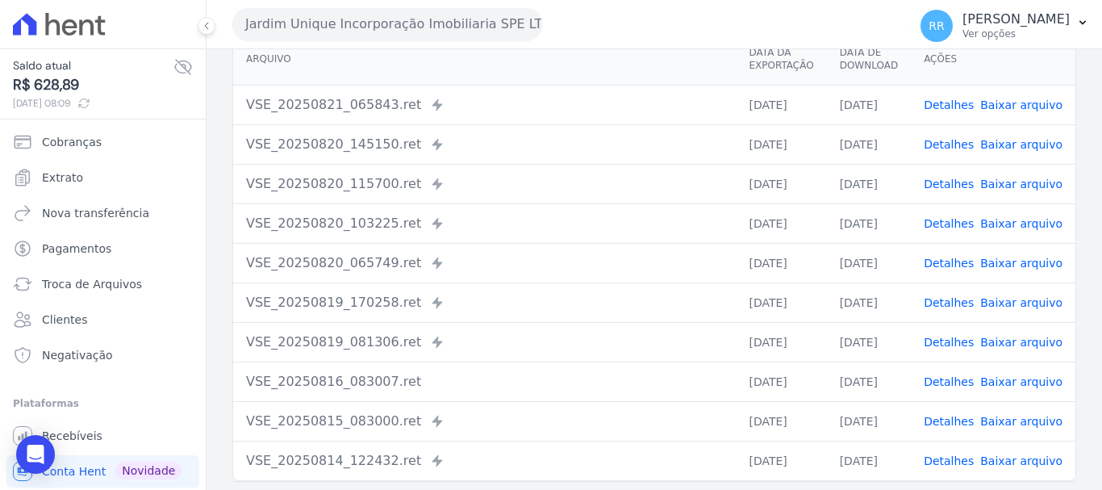
click at [966, 104] on link "Detalhes" at bounding box center [949, 104] width 50 height 13
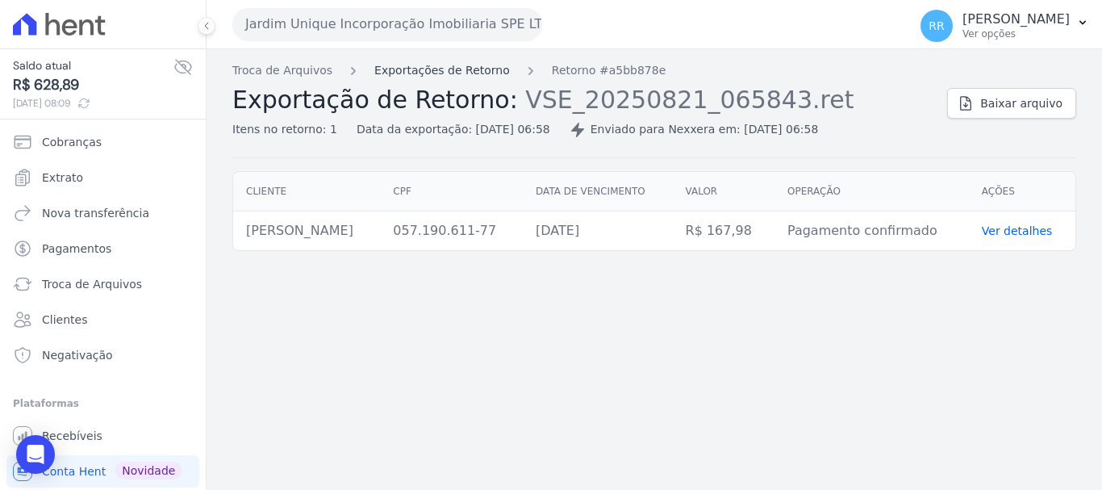
click at [456, 77] on link "Exportações de Retorno" at bounding box center [442, 70] width 136 height 17
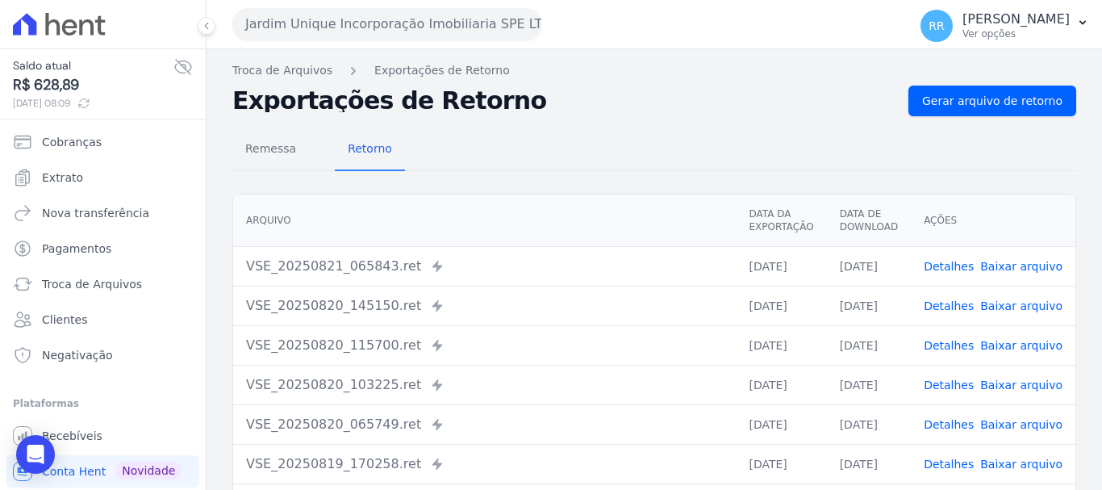
click at [963, 307] on link "Detalhes" at bounding box center [949, 305] width 50 height 13
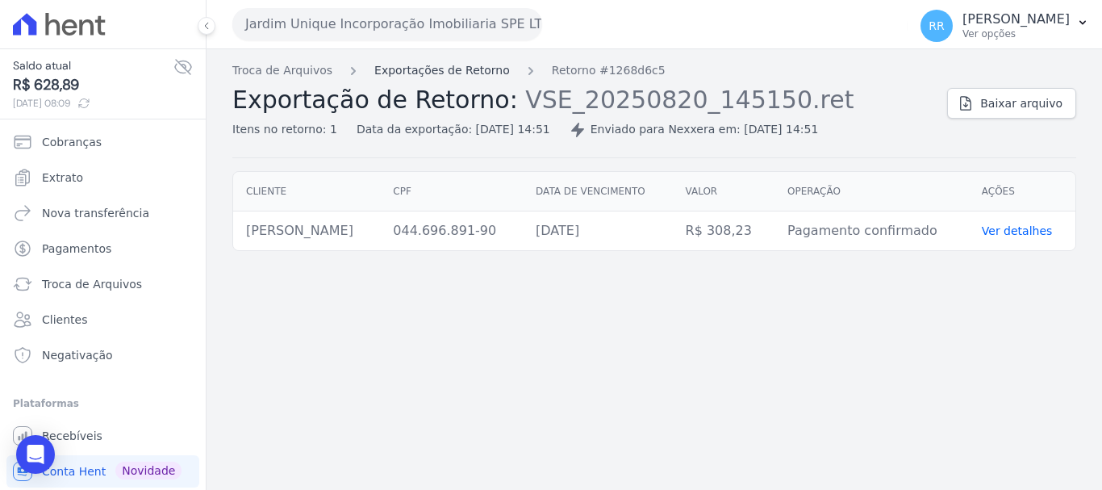
click at [461, 71] on link "Exportações de Retorno" at bounding box center [442, 70] width 136 height 17
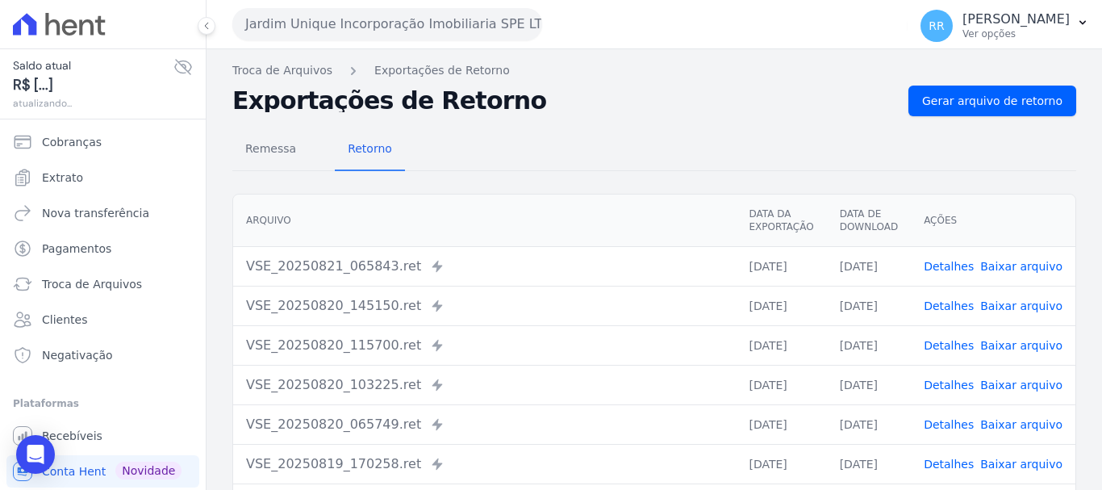
click at [947, 341] on link "Detalhes" at bounding box center [949, 345] width 50 height 13
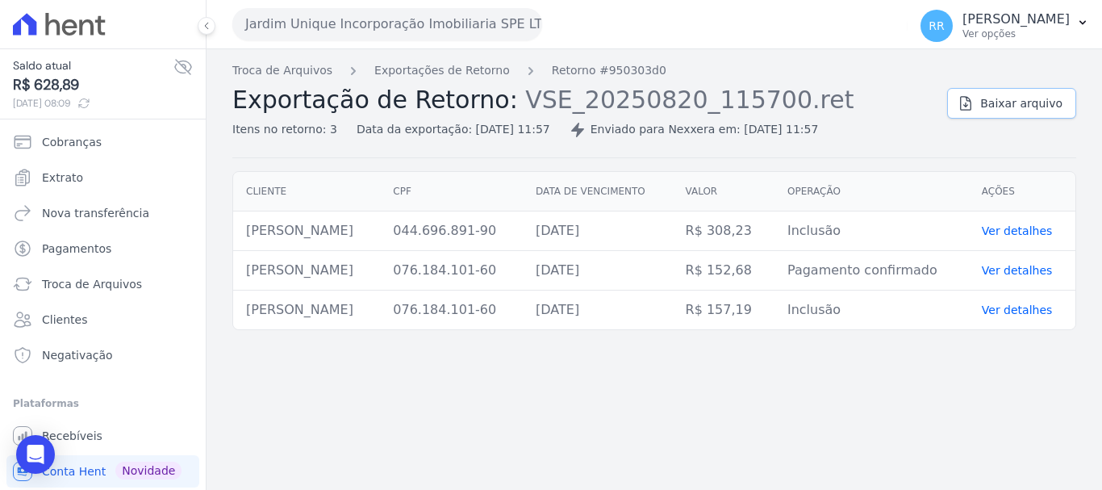
click at [1044, 102] on span "Baixar arquivo" at bounding box center [1021, 103] width 82 height 16
drag, startPoint x: 868, startPoint y: 463, endPoint x: 590, endPoint y: 452, distance: 278.5
click at [869, 464] on div "Troca de Arquivos Exportações de Retorno Retorno #950303d0 Exportação de Retorn…" at bounding box center [654, 269] width 895 height 440
drag, startPoint x: 344, startPoint y: 27, endPoint x: 339, endPoint y: 101, distance: 74.4
click at [344, 27] on button "Jardim Unique Incorporação Imobiliaria SPE LTDA" at bounding box center [387, 24] width 310 height 32
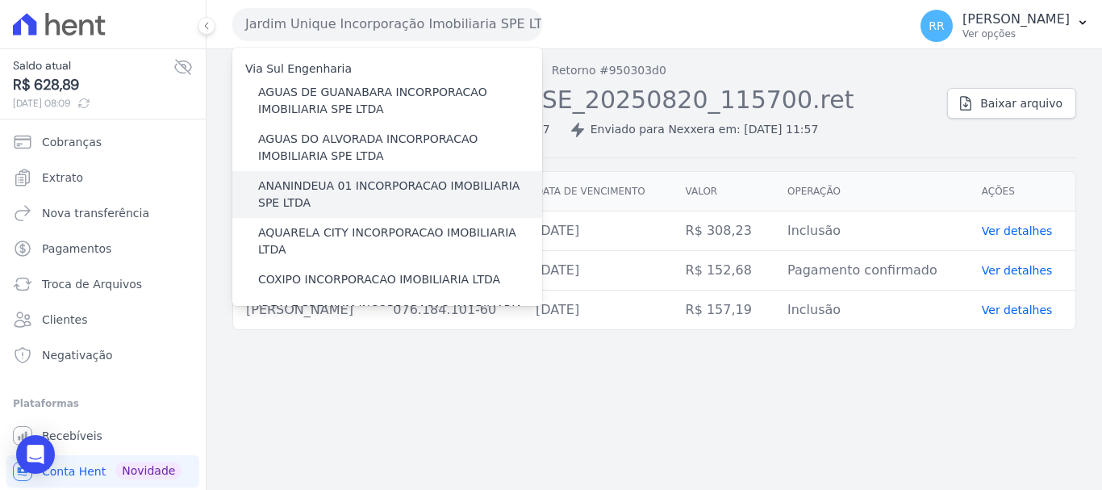
click at [331, 208] on label "ANANINDEUA 01 INCORPORACAO IMOBILIARIA SPE LTDA" at bounding box center [400, 194] width 284 height 34
click at [0, 0] on input "ANANINDEUA 01 INCORPORACAO IMOBILIARIA SPE LTDA" at bounding box center [0, 0] width 0 height 0
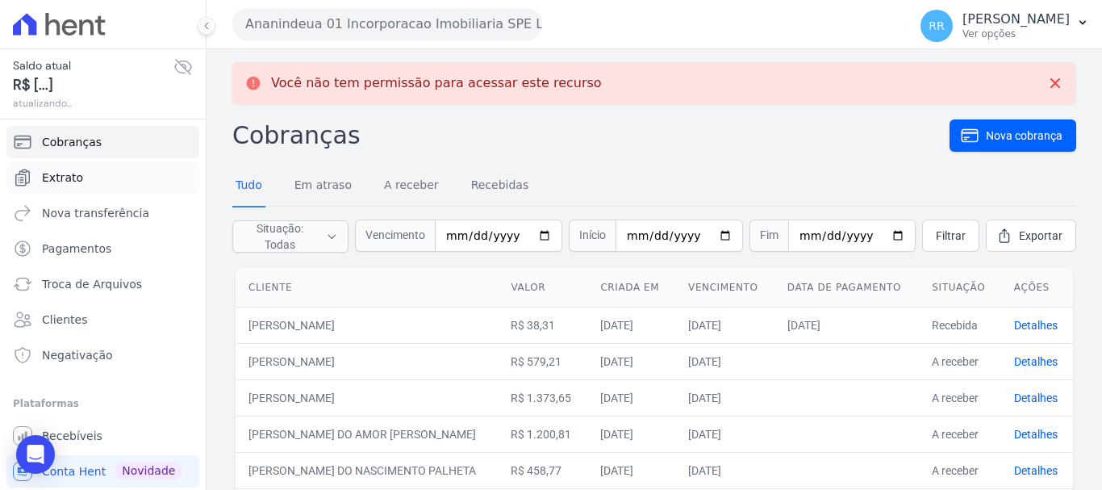
click at [64, 171] on span "Extrato" at bounding box center [62, 177] width 41 height 16
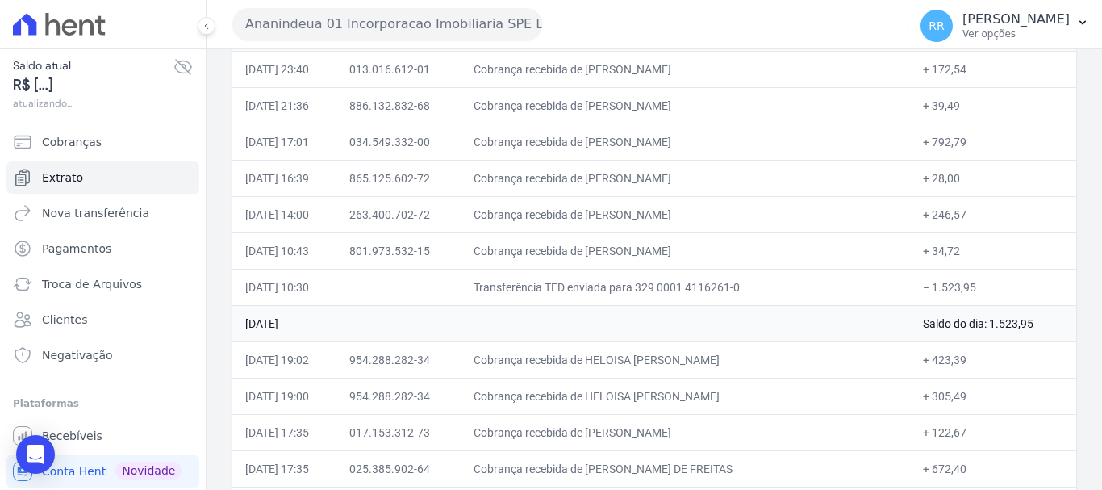
scroll to position [161, 0]
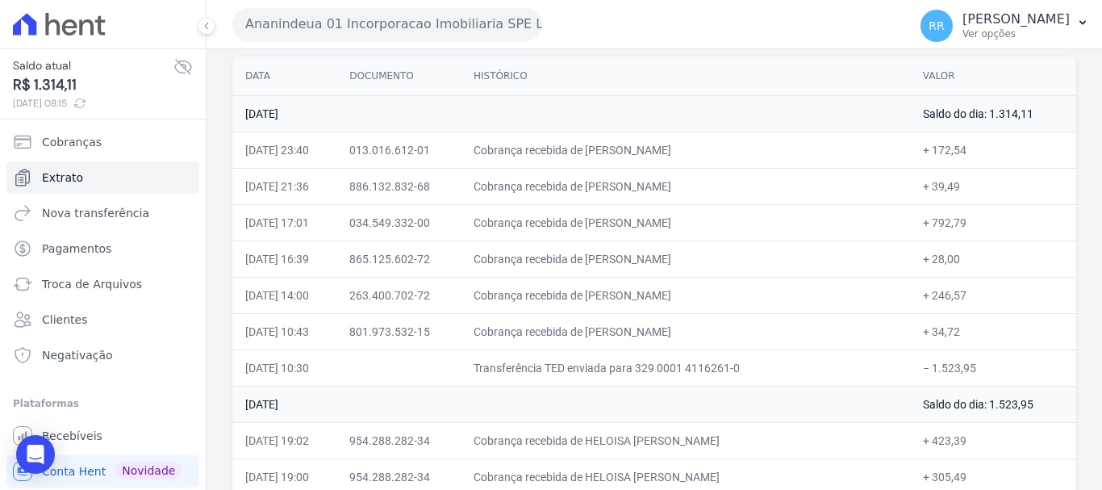
drag, startPoint x: 778, startPoint y: 259, endPoint x: 741, endPoint y: 260, distance: 37.9
click at [778, 259] on td "Cobrança recebida de ANDERSON ROBERTO DOS SANTOS RO" at bounding box center [685, 258] width 449 height 36
drag, startPoint x: 625, startPoint y: 213, endPoint x: 728, endPoint y: 226, distance: 104.1
click at [728, 226] on td "Cobrança recebida de FLAVIA EDUARDA CORREA BARRADAS" at bounding box center [685, 222] width 449 height 36
drag, startPoint x: 635, startPoint y: 297, endPoint x: 954, endPoint y: 298, distance: 318.7
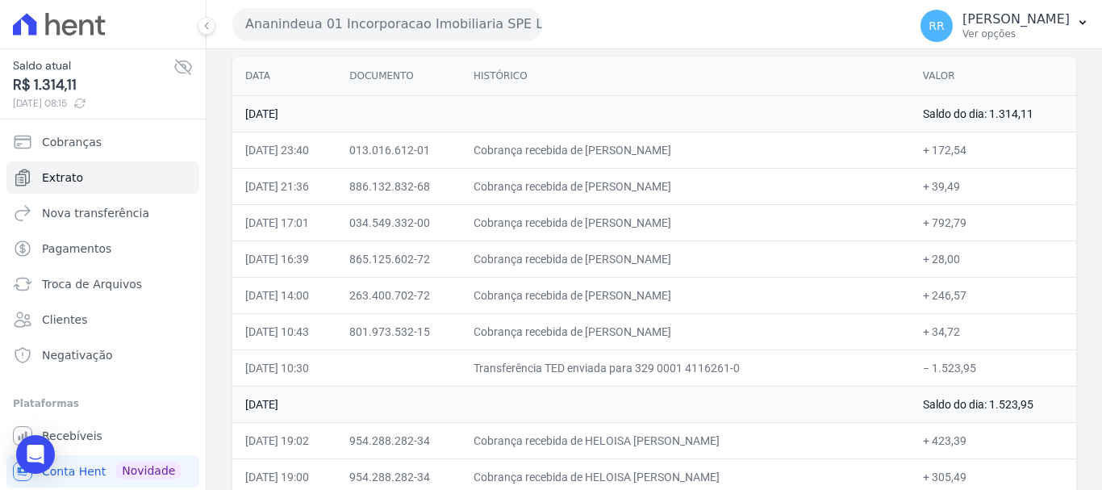
click at [954, 298] on tr "20/08/2025, 14:00 263.400.702-72 Cobrança recebida de JOAO BATISTA PONTES DOS S…" at bounding box center [654, 295] width 844 height 36
click at [75, 287] on span "Troca de Arquivos" at bounding box center [92, 284] width 100 height 16
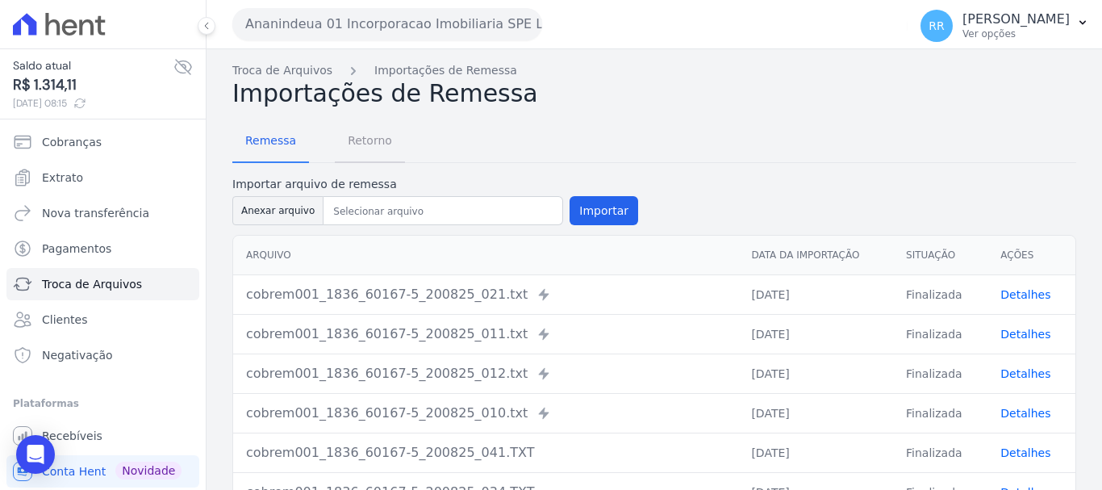
click at [364, 147] on span "Retorno" at bounding box center [370, 140] width 64 height 32
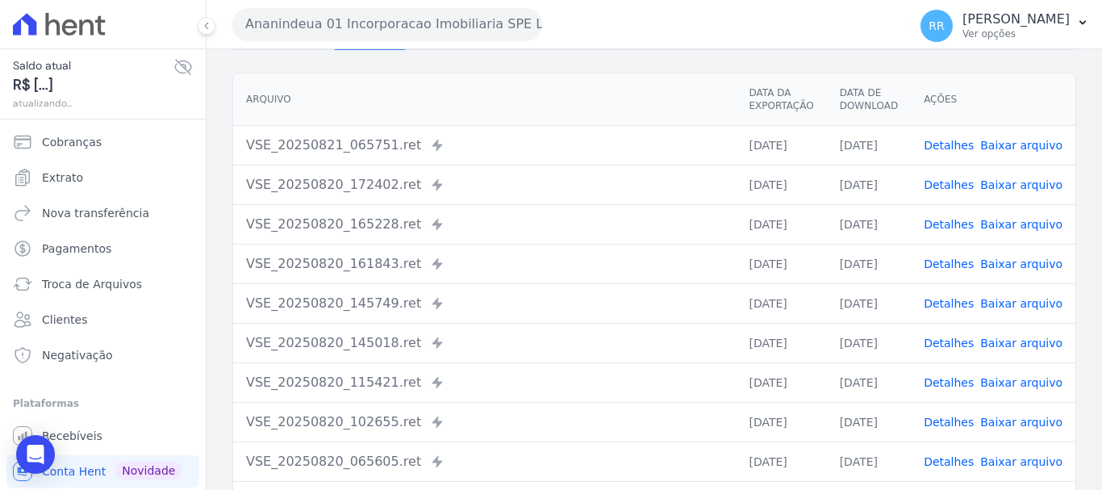
scroll to position [161, 0]
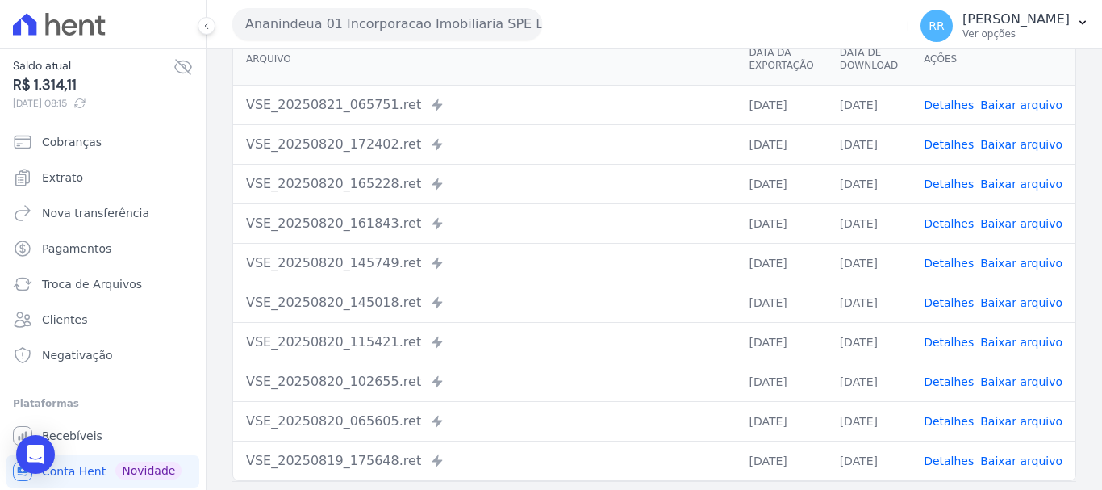
click at [958, 145] on link "Detalhes" at bounding box center [949, 144] width 50 height 13
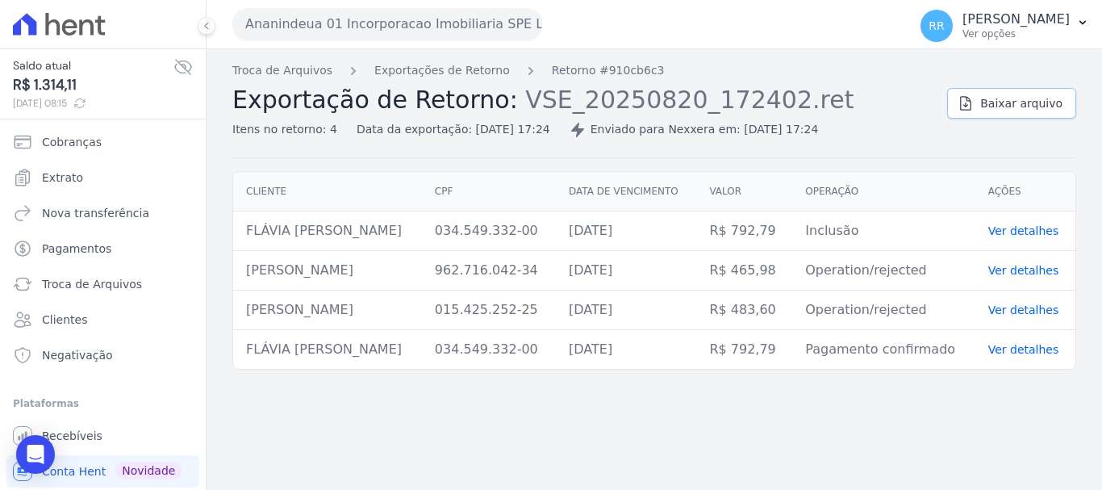
click at [1018, 102] on span "Baixar arquivo" at bounding box center [1021, 103] width 82 height 16
click at [480, 73] on link "Exportações de Retorno" at bounding box center [442, 70] width 136 height 17
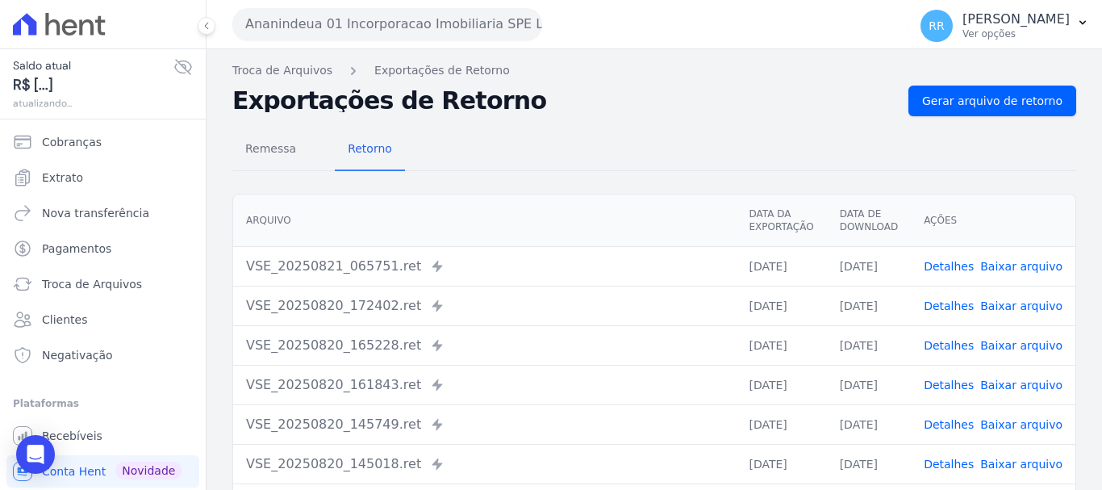
click at [963, 267] on link "Detalhes" at bounding box center [949, 266] width 50 height 13
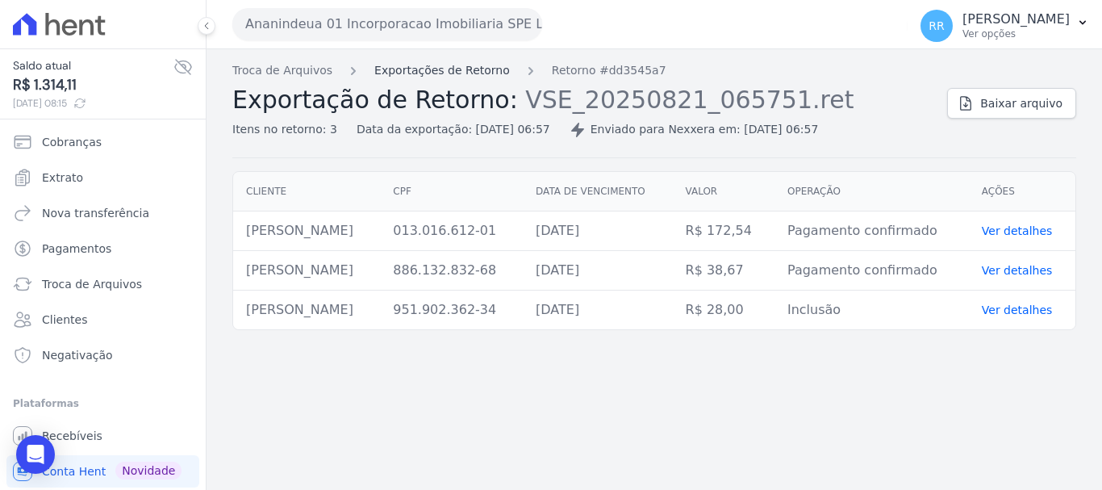
click at [464, 73] on link "Exportações de Retorno" at bounding box center [442, 70] width 136 height 17
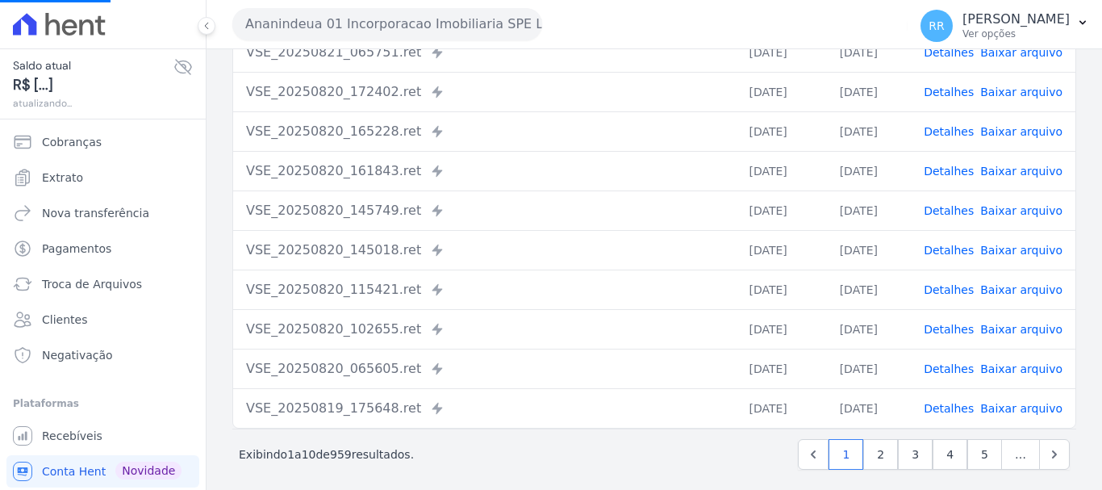
scroll to position [223, 0]
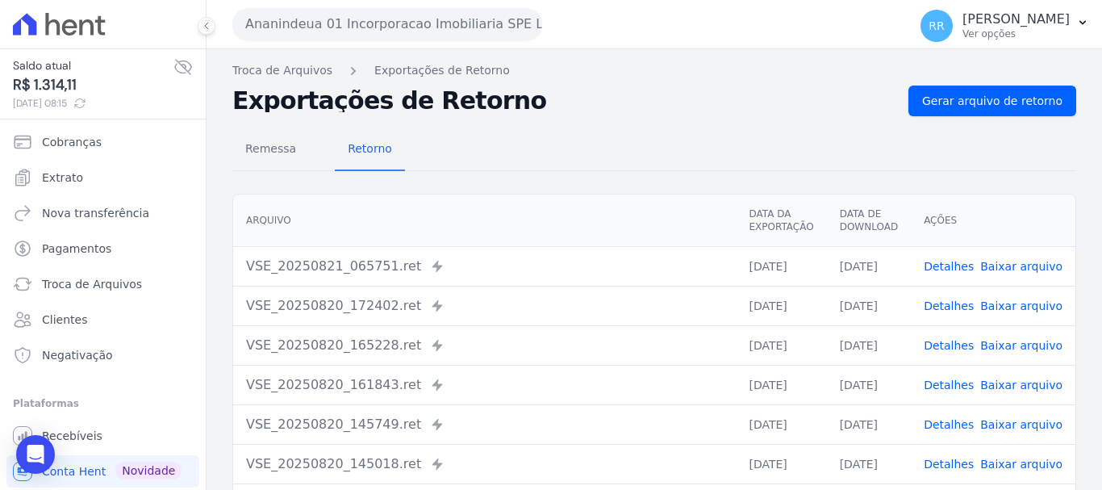
click at [941, 349] on link "Detalhes" at bounding box center [949, 345] width 50 height 13
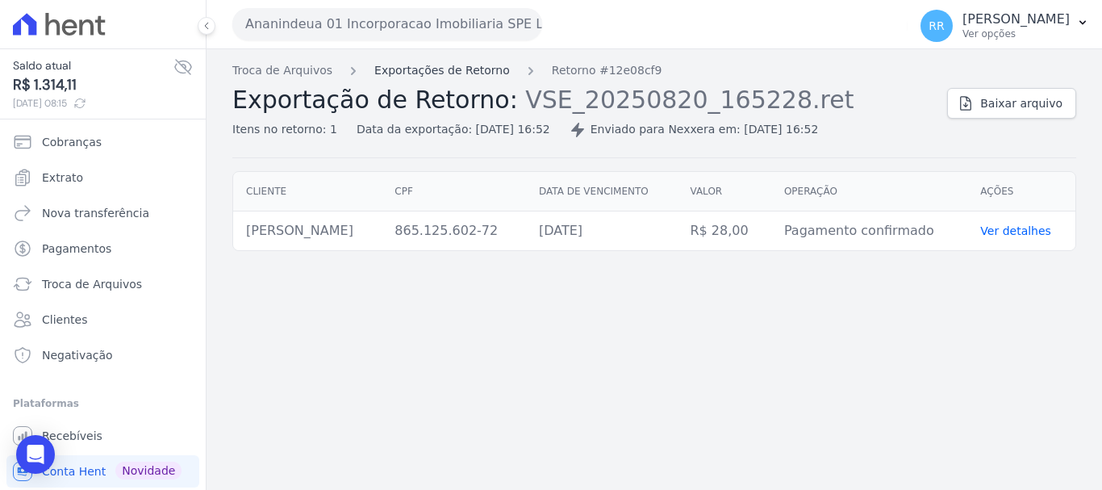
click at [435, 69] on link "Exportações de Retorno" at bounding box center [442, 70] width 136 height 17
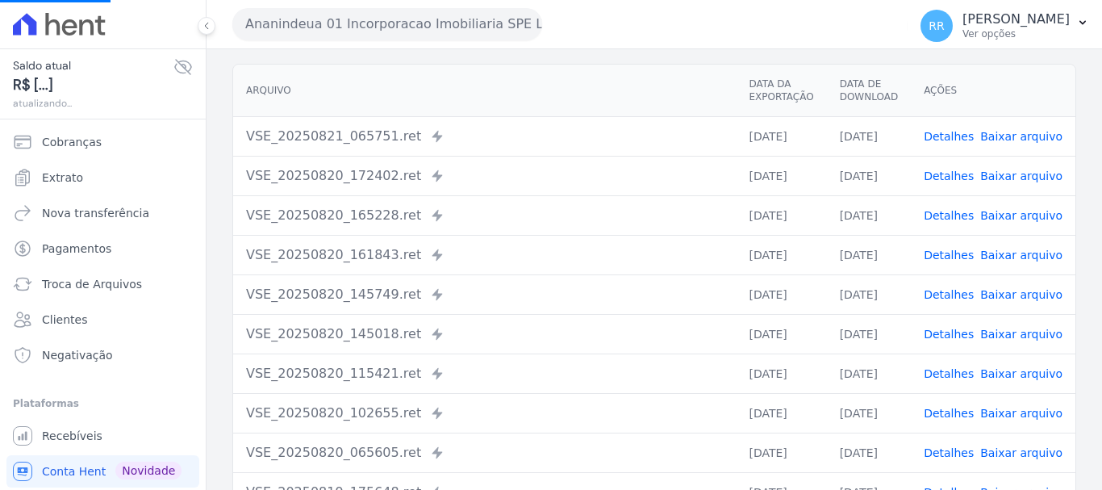
scroll to position [161, 0]
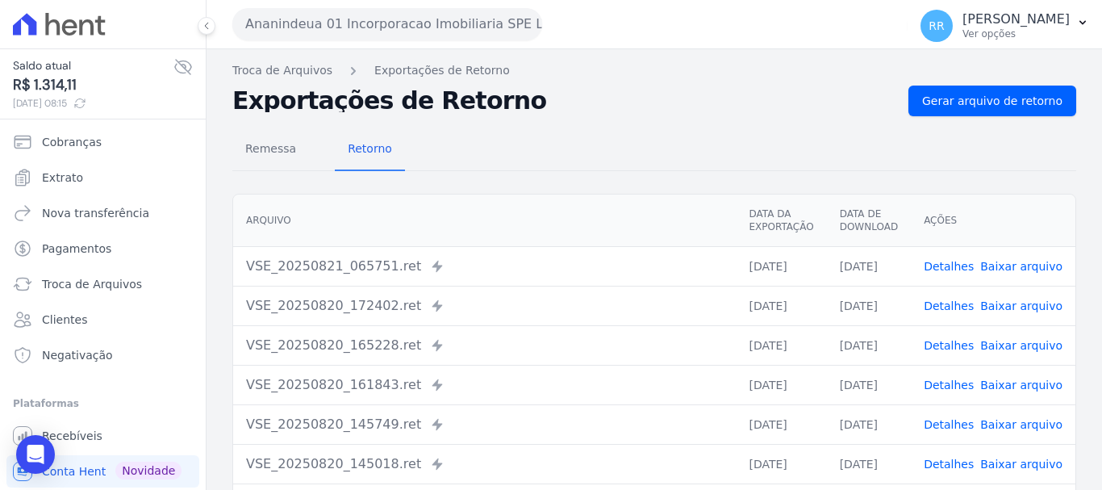
click at [947, 419] on link "Detalhes" at bounding box center [949, 424] width 50 height 13
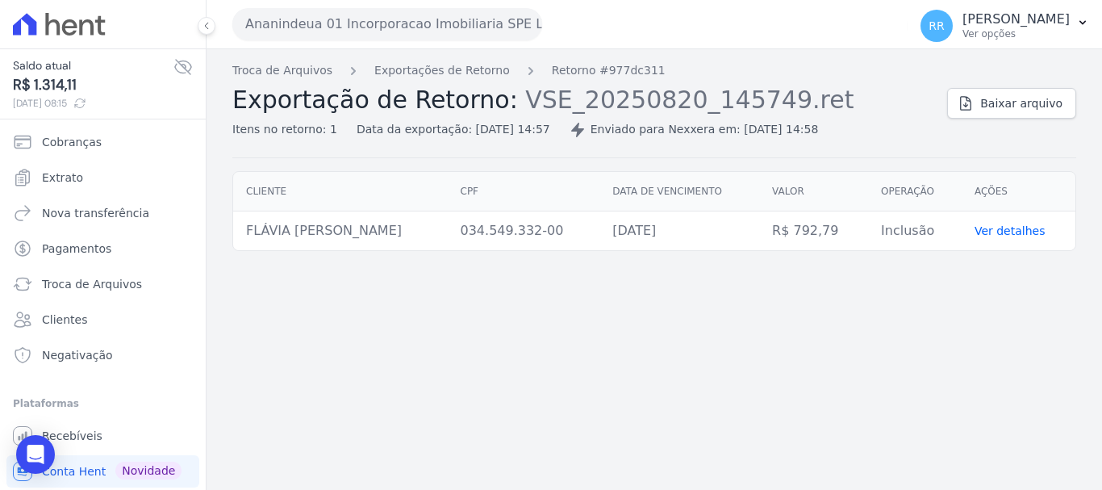
click at [492, 127] on div "Data da exportação: 20/08/2025, 14:57" at bounding box center [454, 129] width 194 height 17
click at [491, 76] on ol "Troca de Arquivos Exportações de Retorno Retorno #977dc311" at bounding box center [448, 70] width 433 height 17
click at [523, 70] on icon "Breadcrumb" at bounding box center [531, 71] width 16 height 16
click at [476, 76] on link "Exportações de Retorno" at bounding box center [442, 70] width 136 height 17
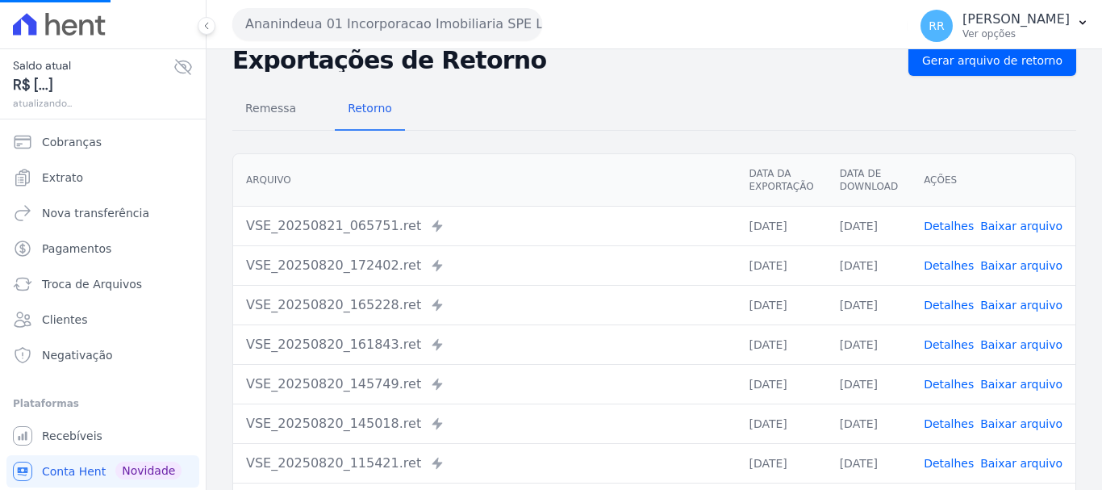
scroll to position [81, 0]
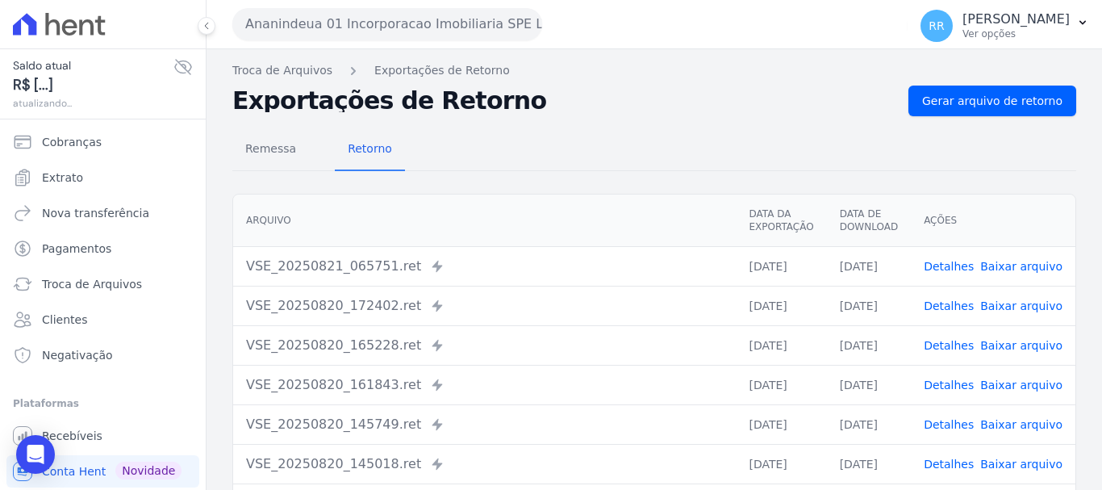
click at [944, 336] on td "Detalhes Baixar arquivo" at bounding box center [993, 345] width 165 height 40
click at [941, 341] on link "Detalhes" at bounding box center [949, 345] width 50 height 13
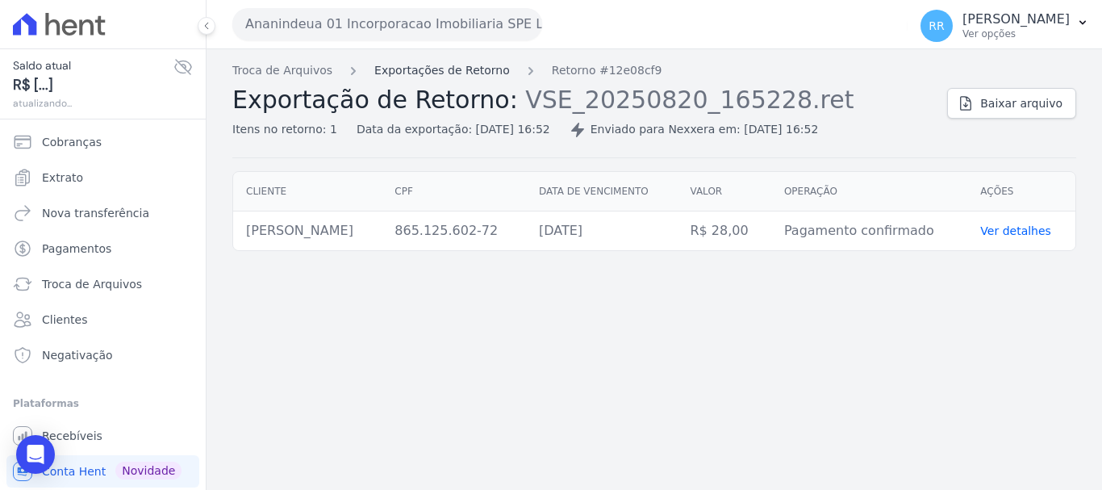
click at [419, 70] on link "Exportações de Retorno" at bounding box center [442, 70] width 136 height 17
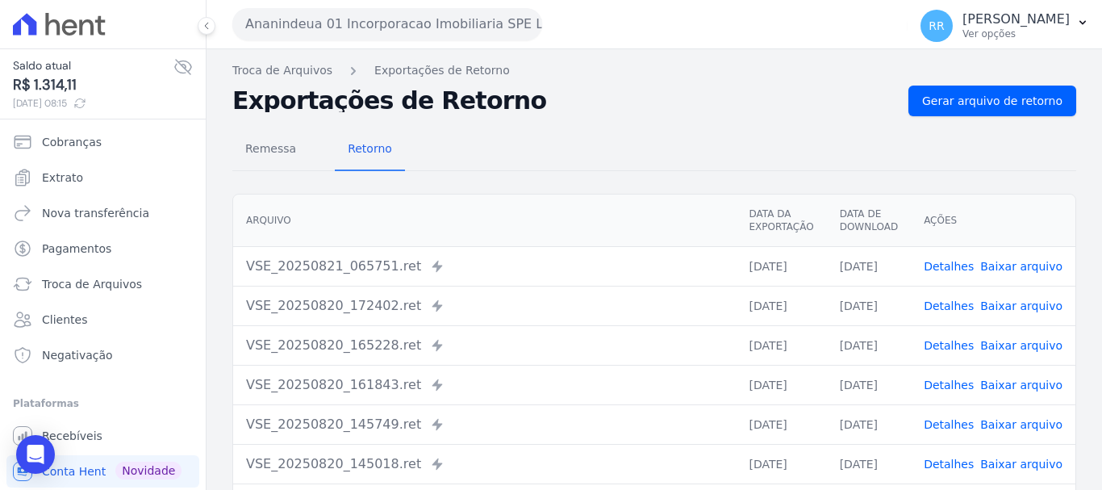
scroll to position [161, 0]
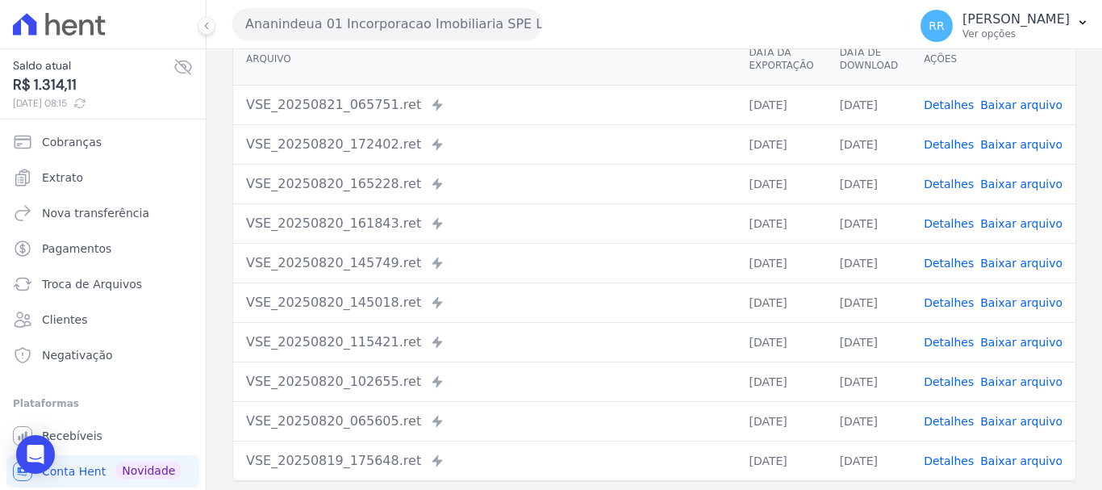
click at [958, 297] on link "Detalhes" at bounding box center [949, 302] width 50 height 13
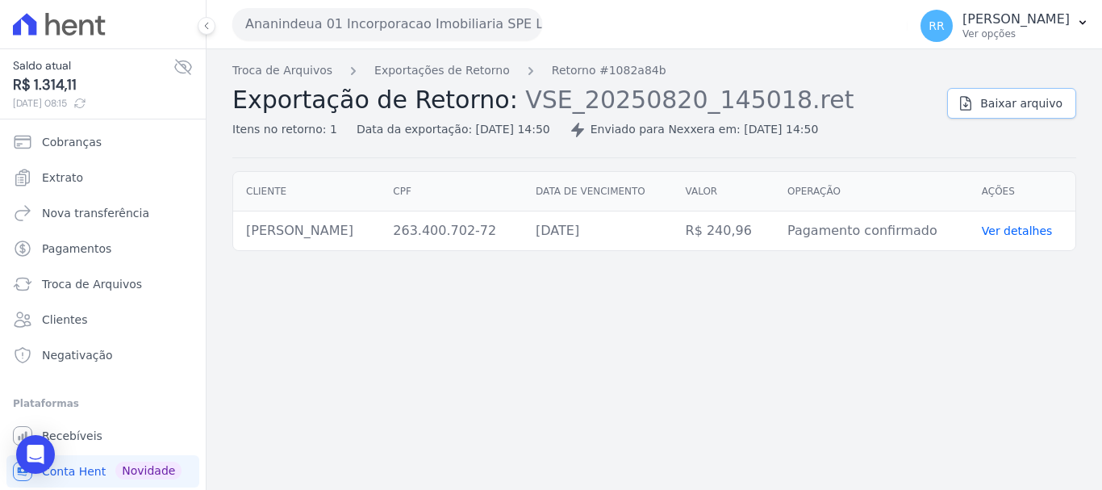
click at [1005, 106] on span "Baixar arquivo" at bounding box center [1021, 103] width 82 height 16
click at [344, 25] on button "Ananindeua 01 Incorporacao Imobiliaria SPE LTDA" at bounding box center [387, 24] width 310 height 32
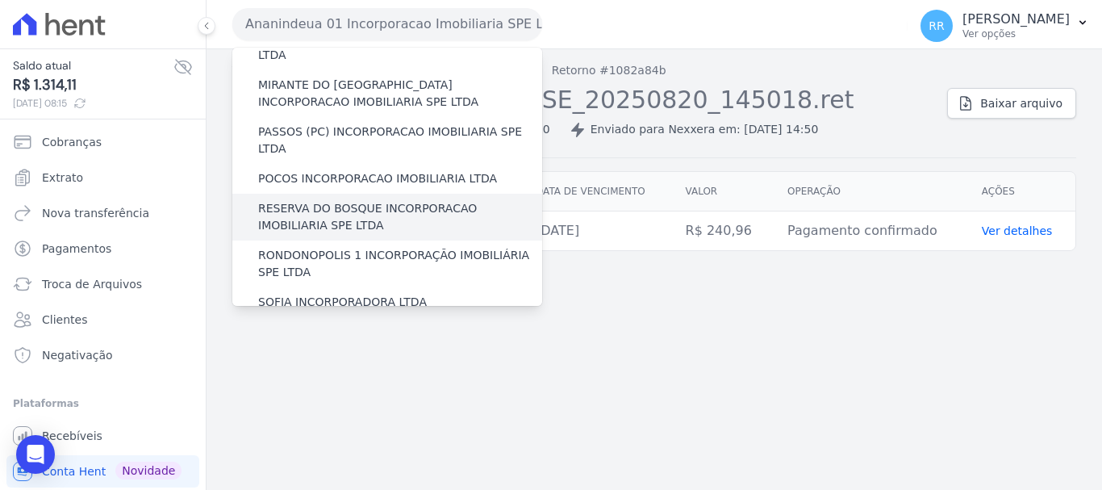
scroll to position [704, 0]
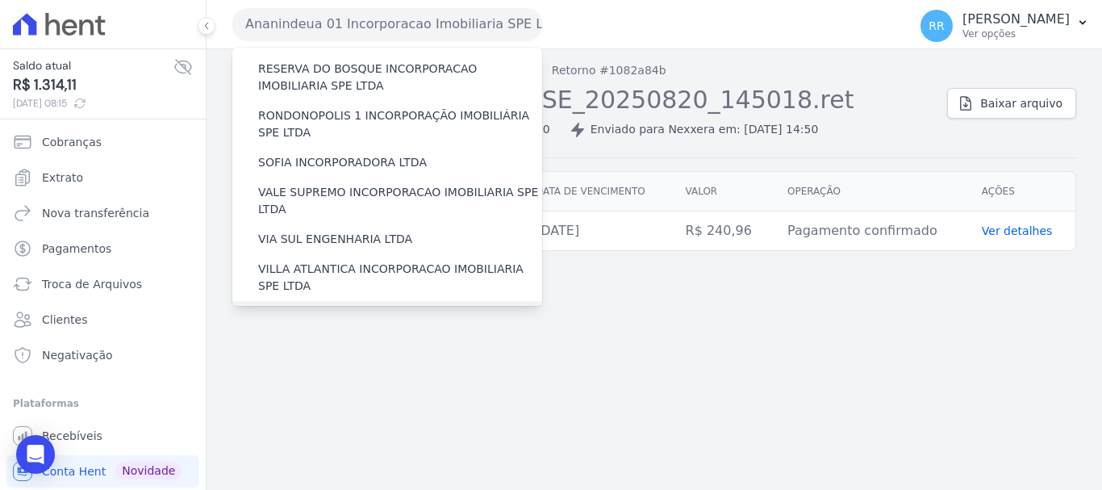
click at [331, 307] on label "[GEOGRAPHIC_DATA] INCORPORACAO IMOBILIARIA SPE LTDA" at bounding box center [400, 324] width 284 height 34
click at [0, 0] on input "[GEOGRAPHIC_DATA] INCORPORACAO IMOBILIARIA SPE LTDA" at bounding box center [0, 0] width 0 height 0
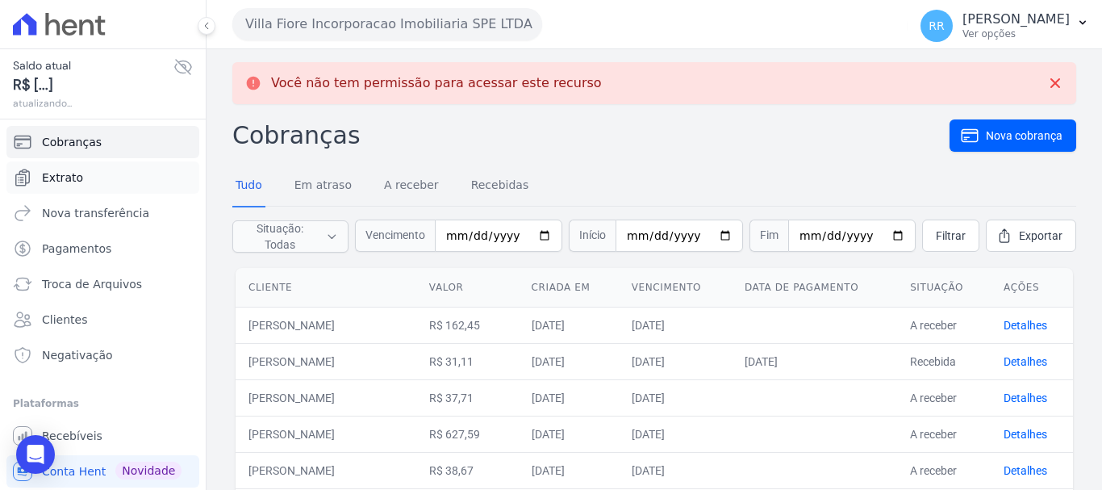
click at [67, 176] on span "Extrato" at bounding box center [62, 177] width 41 height 16
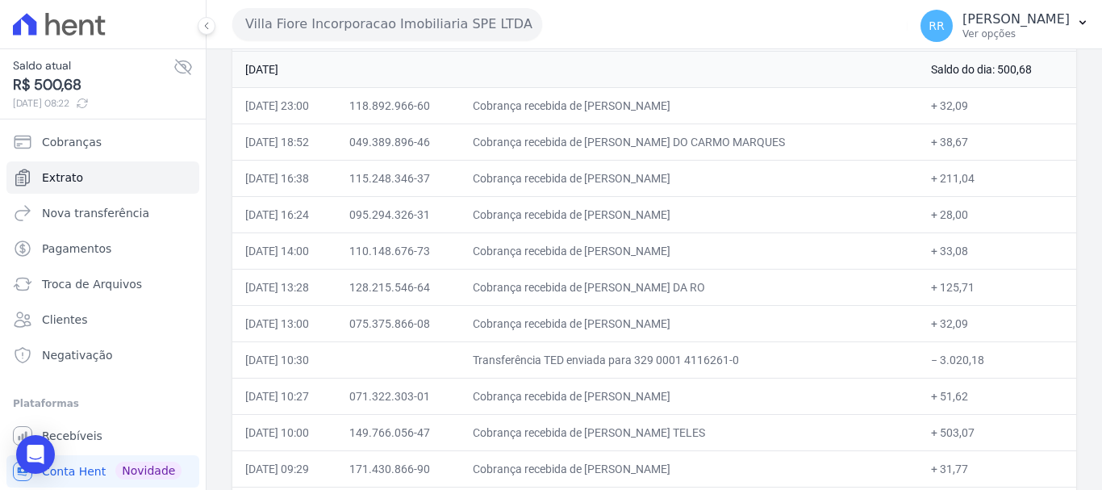
scroll to position [242, 0]
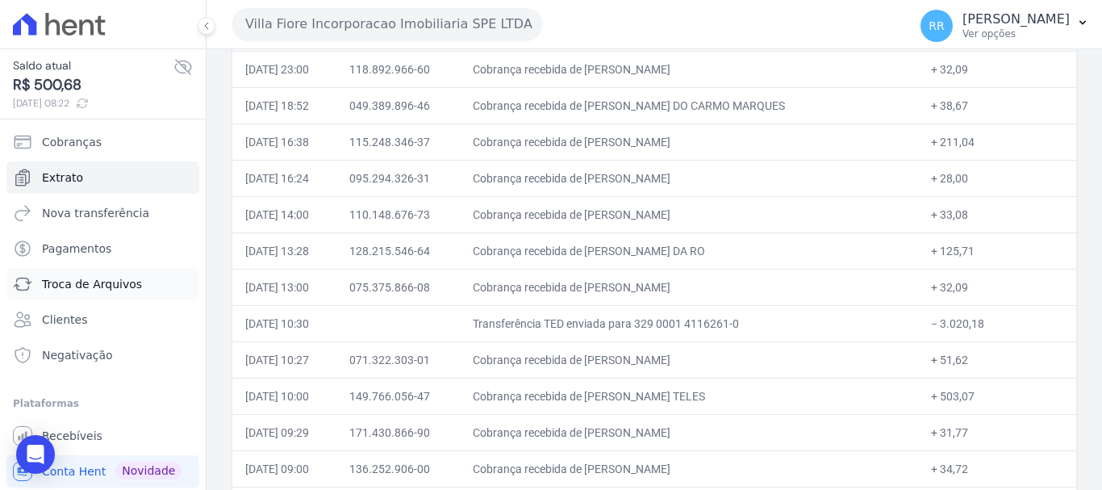
click at [76, 280] on span "Troca de Arquivos" at bounding box center [92, 284] width 100 height 16
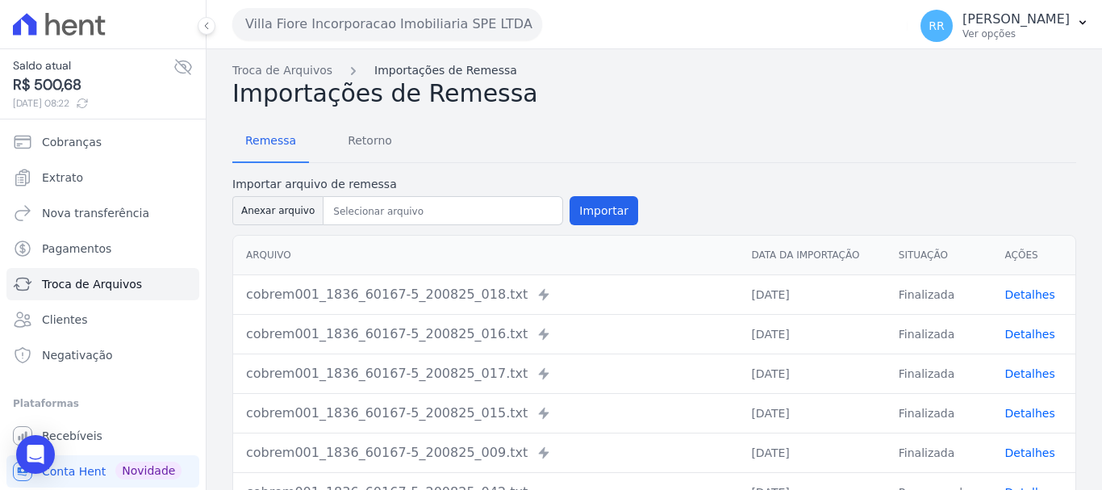
click at [460, 73] on link "Importações de Remessa" at bounding box center [445, 70] width 143 height 17
click at [365, 140] on span "Retorno" at bounding box center [370, 140] width 64 height 32
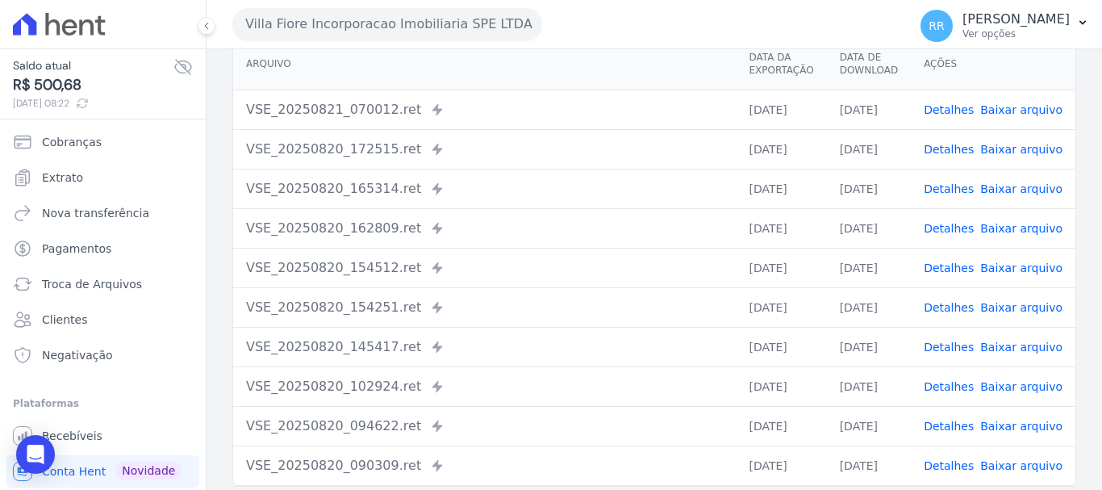
scroll to position [161, 0]
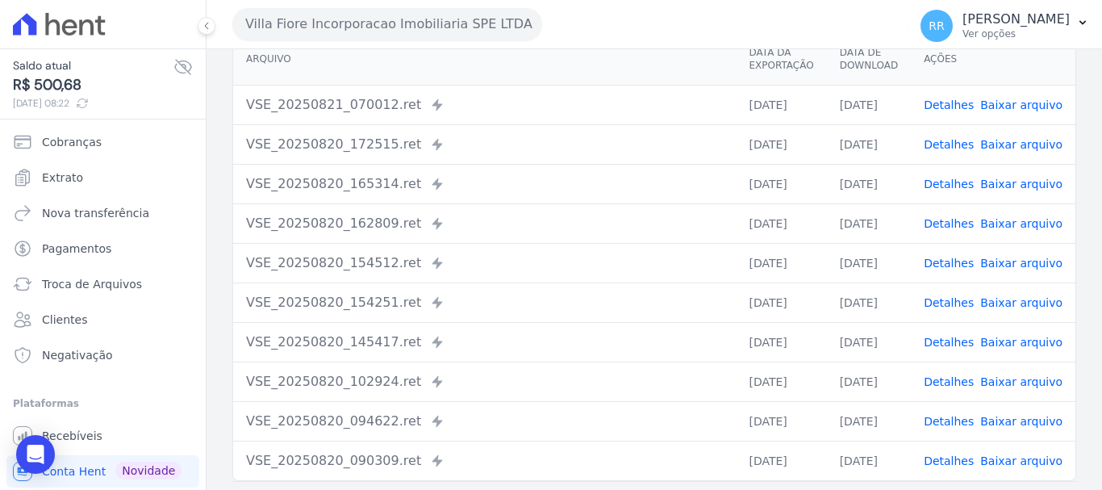
click at [945, 98] on link "Detalhes" at bounding box center [949, 104] width 50 height 13
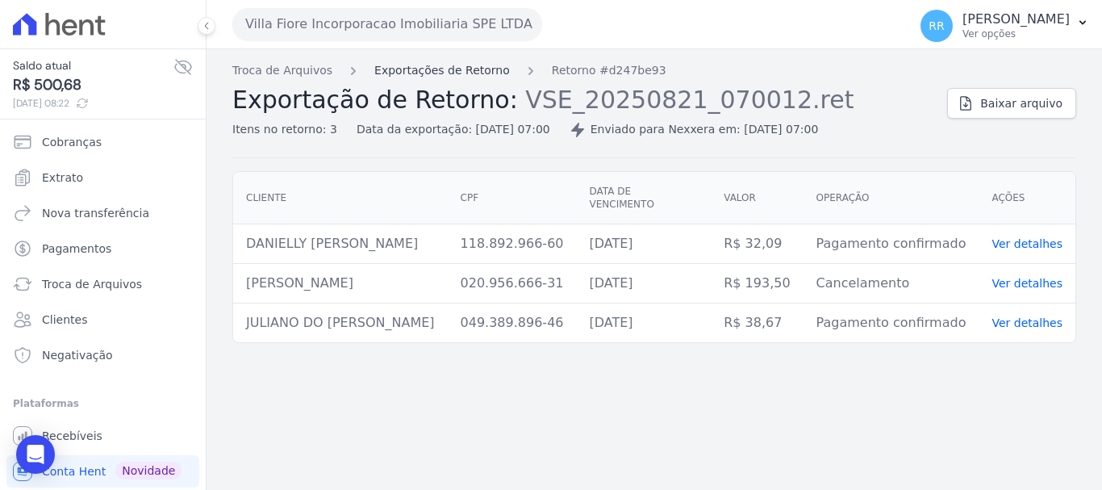
click at [470, 73] on link "Exportações de Retorno" at bounding box center [442, 70] width 136 height 17
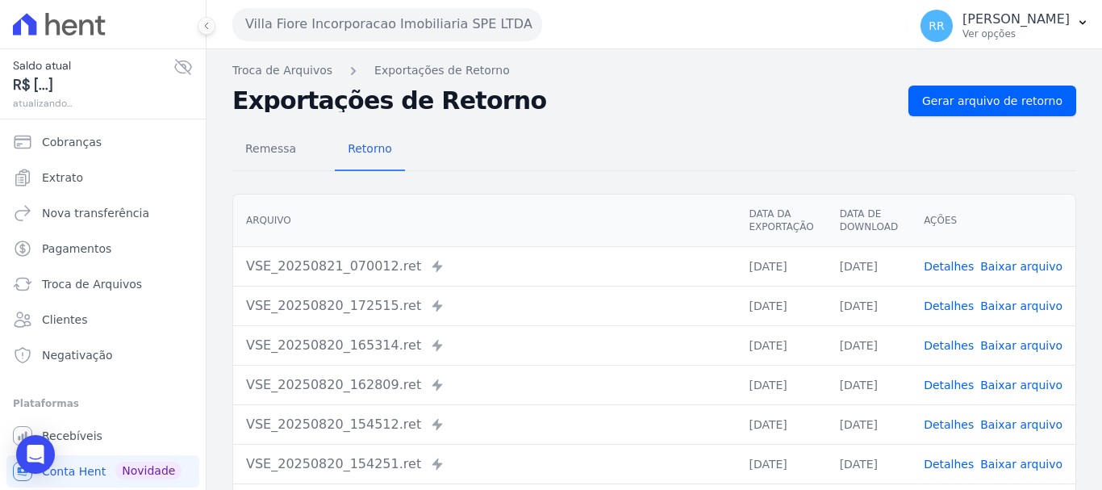
click at [954, 307] on link "Detalhes" at bounding box center [949, 305] width 50 height 13
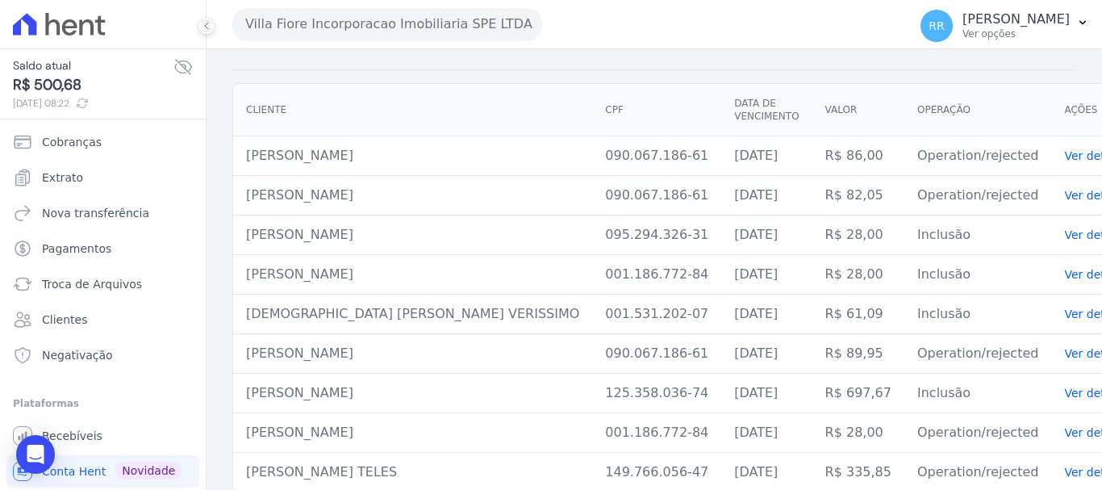
scroll to position [90, 0]
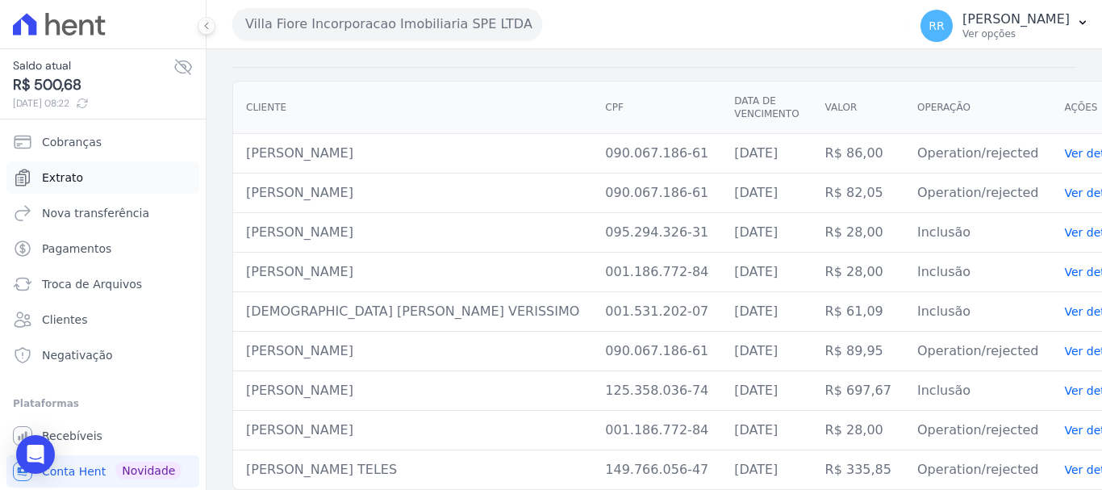
click at [74, 173] on span "Extrato" at bounding box center [62, 177] width 41 height 16
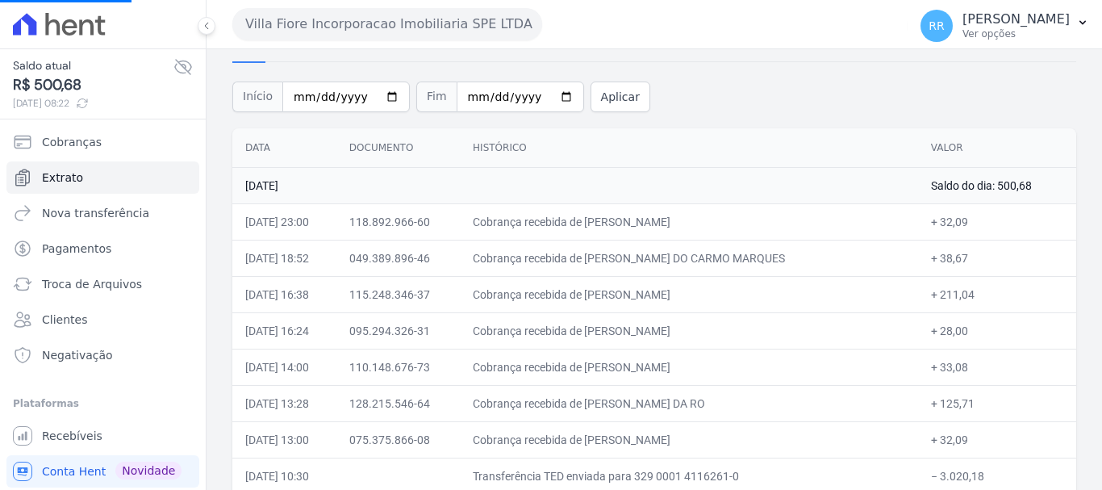
scroll to position [81, 0]
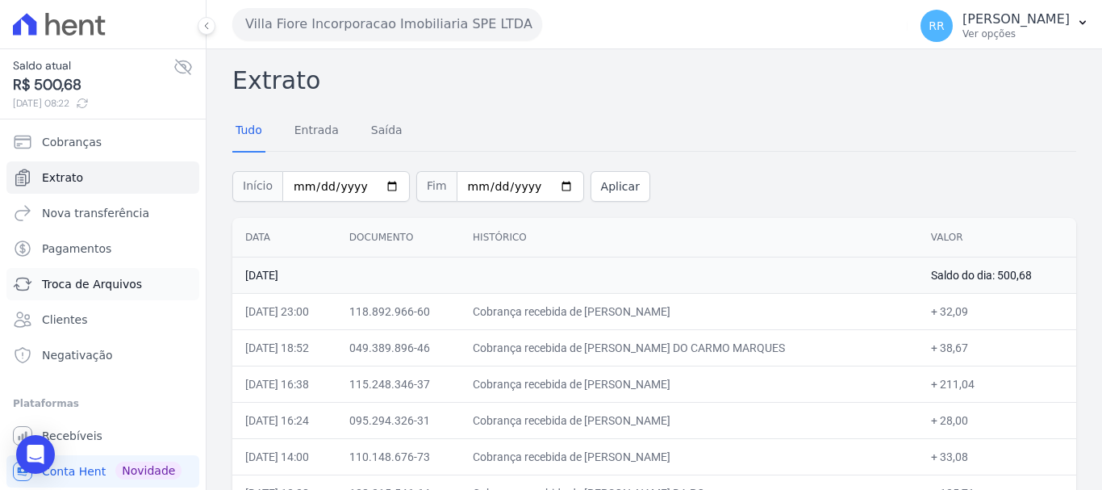
click at [85, 290] on span "Troca de Arquivos" at bounding box center [92, 284] width 100 height 16
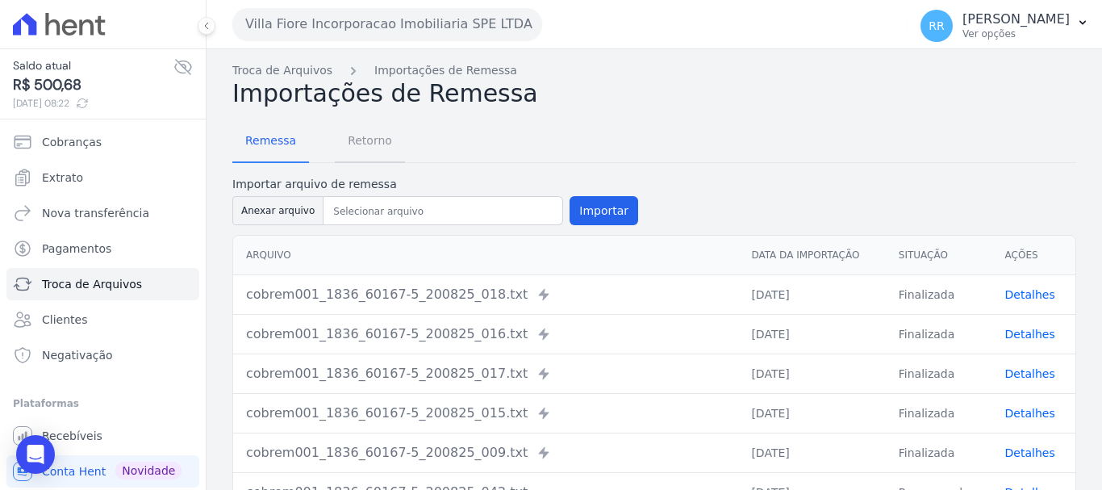
click at [371, 141] on span "Retorno" at bounding box center [370, 140] width 64 height 32
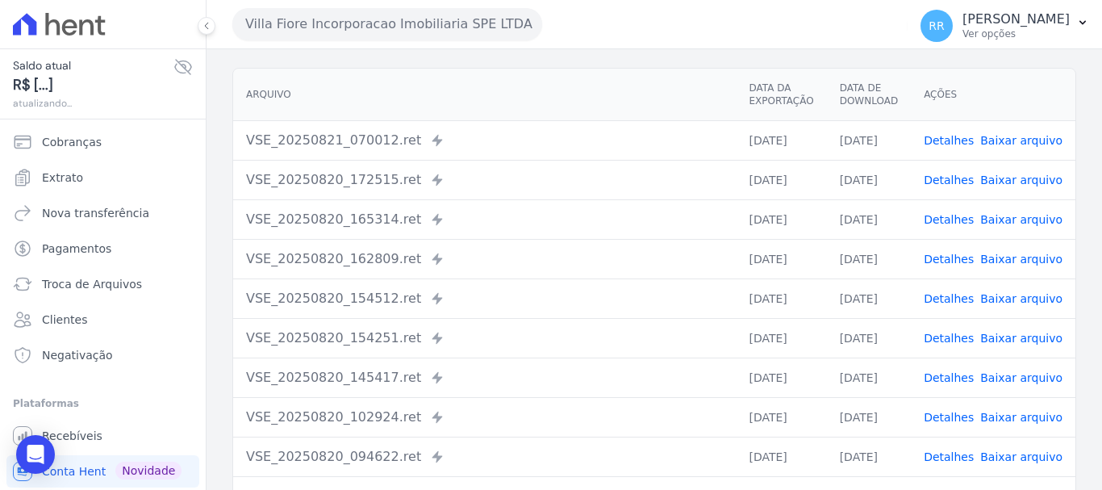
scroll to position [161, 0]
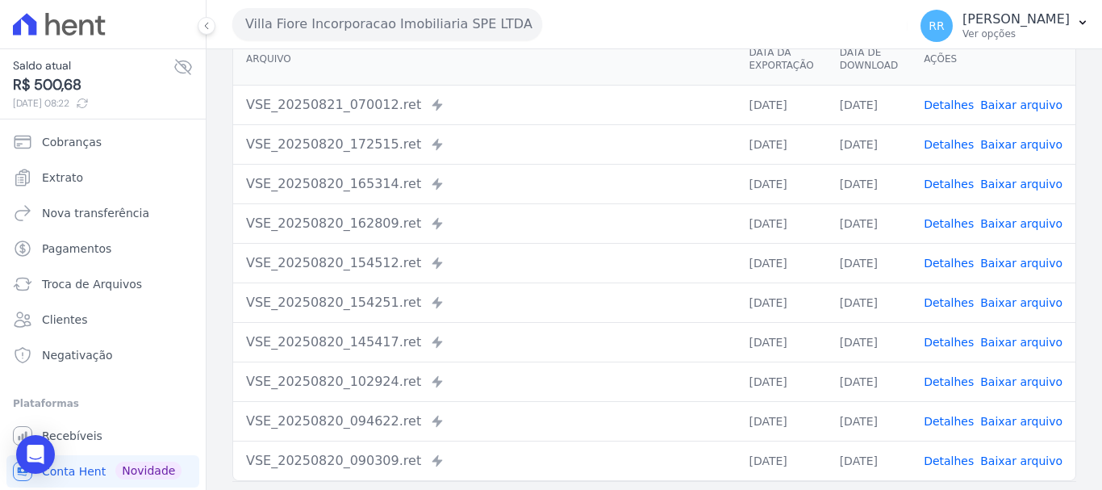
click at [953, 185] on link "Detalhes" at bounding box center [949, 183] width 50 height 13
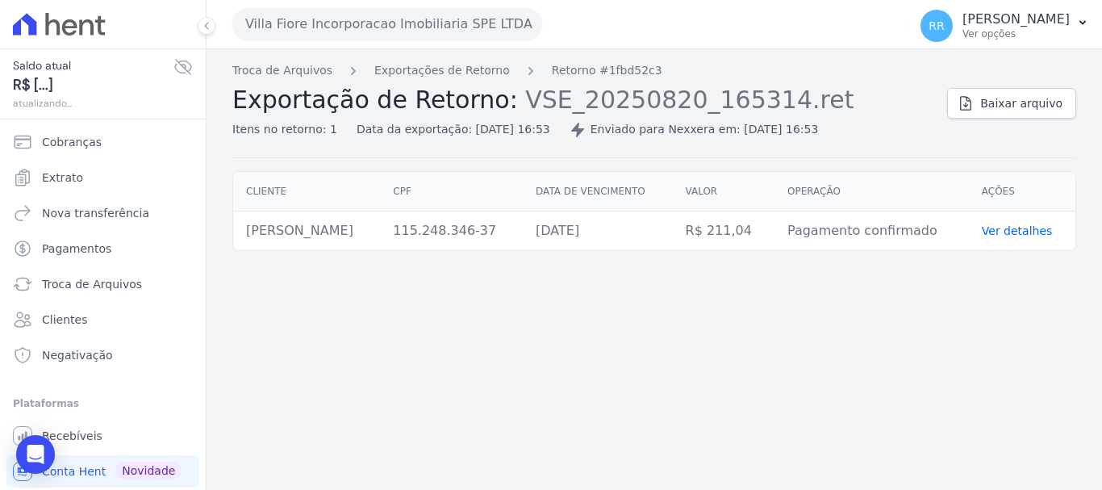
click at [950, 182] on th "Operação" at bounding box center [871, 192] width 194 height 40
click at [987, 111] on link "Baixar arquivo" at bounding box center [1011, 103] width 129 height 31
click at [396, 76] on link "Exportações de Retorno" at bounding box center [442, 70] width 136 height 17
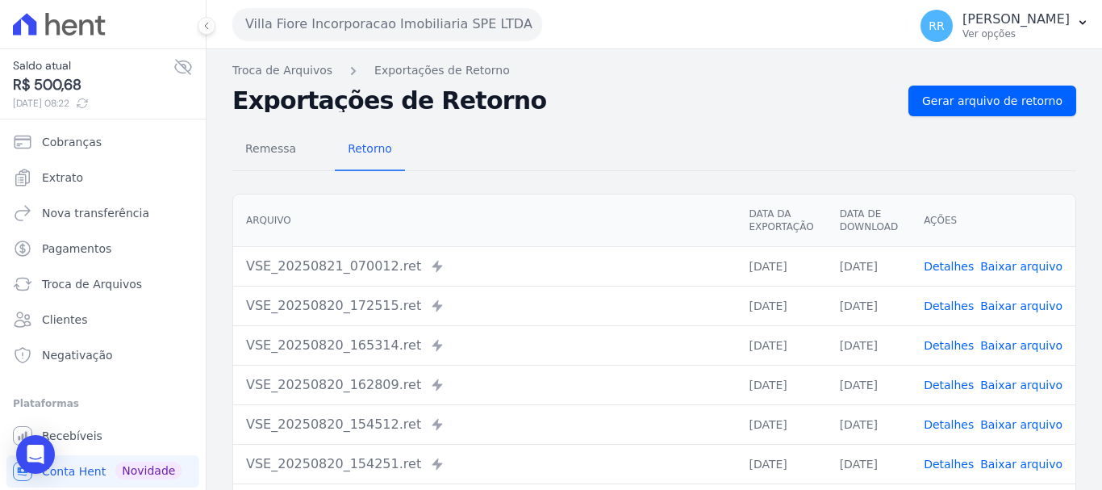
click at [536, 283] on td "VSE_20250821_070012.ret Enviado para Nexxera em: 21/08/2025, 07:00" at bounding box center [484, 266] width 503 height 40
click at [960, 304] on link "Detalhes" at bounding box center [949, 305] width 50 height 13
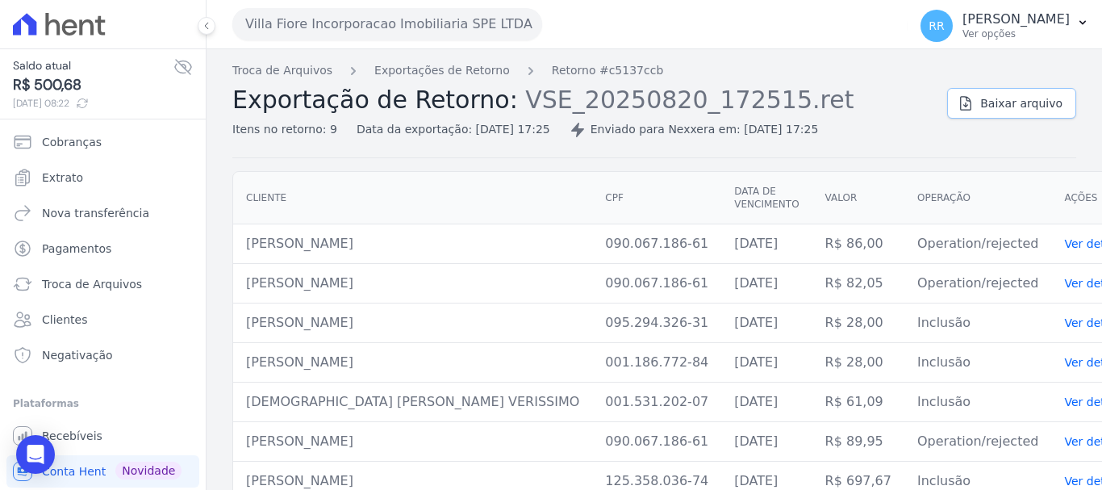
click at [984, 92] on link "Baixar arquivo" at bounding box center [1011, 103] width 129 height 31
click at [463, 66] on link "Exportações de Retorno" at bounding box center [442, 70] width 136 height 17
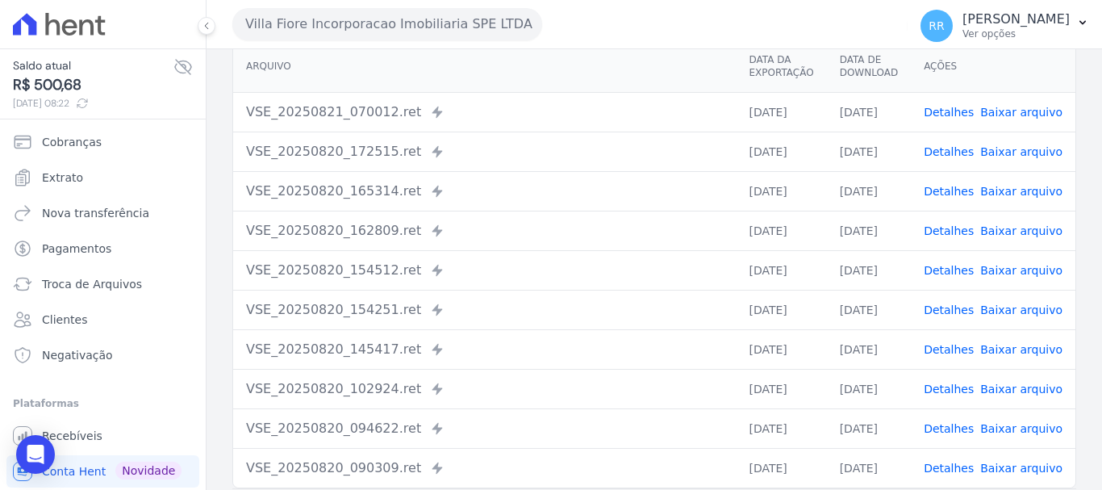
scroll to position [161, 0]
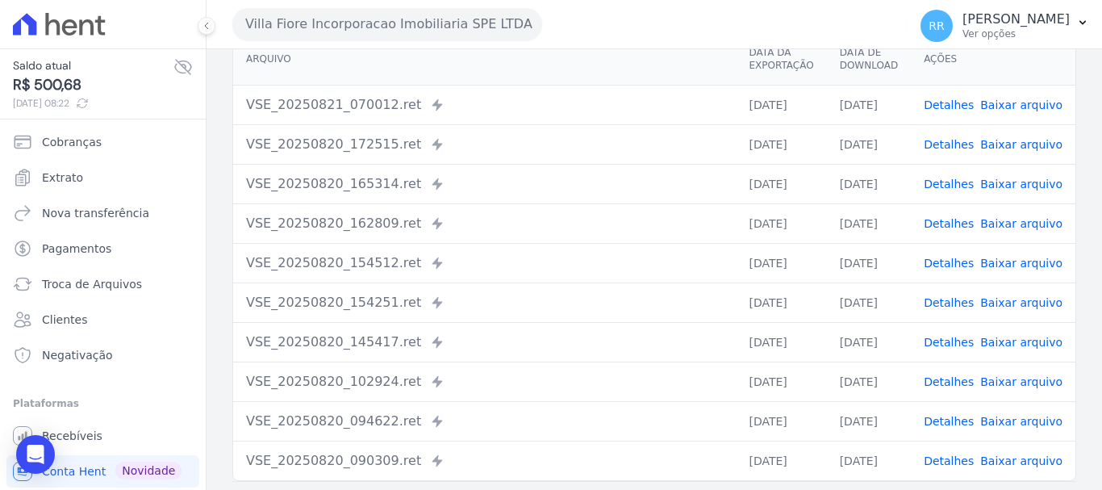
click at [956, 228] on link "Detalhes" at bounding box center [949, 223] width 50 height 13
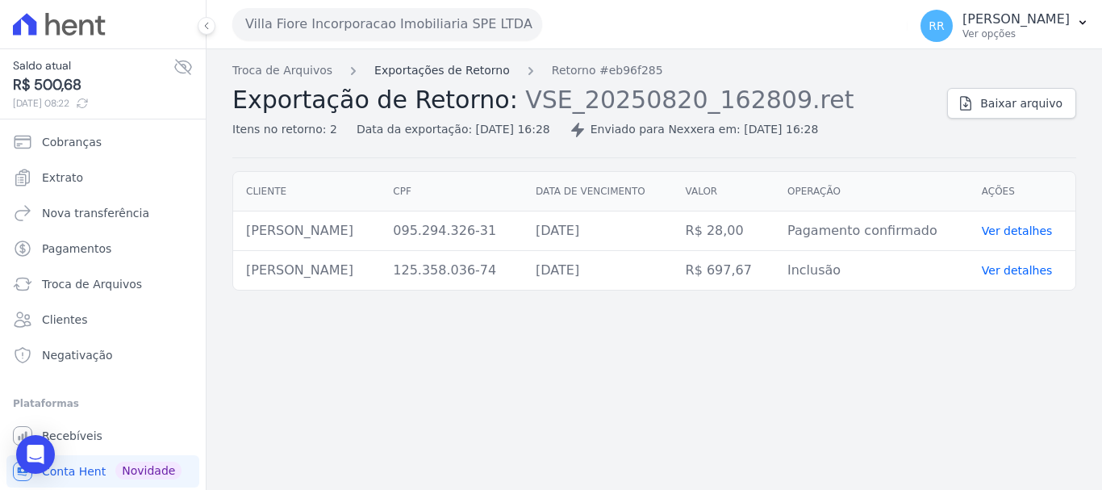
click at [418, 70] on link "Exportações de Retorno" at bounding box center [442, 70] width 136 height 17
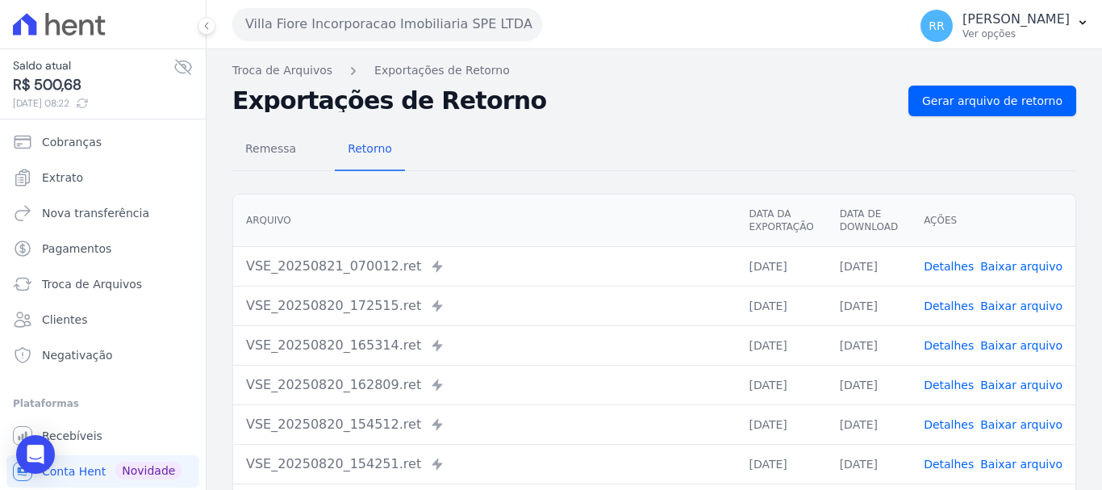
click at [944, 426] on link "Detalhes" at bounding box center [949, 424] width 50 height 13
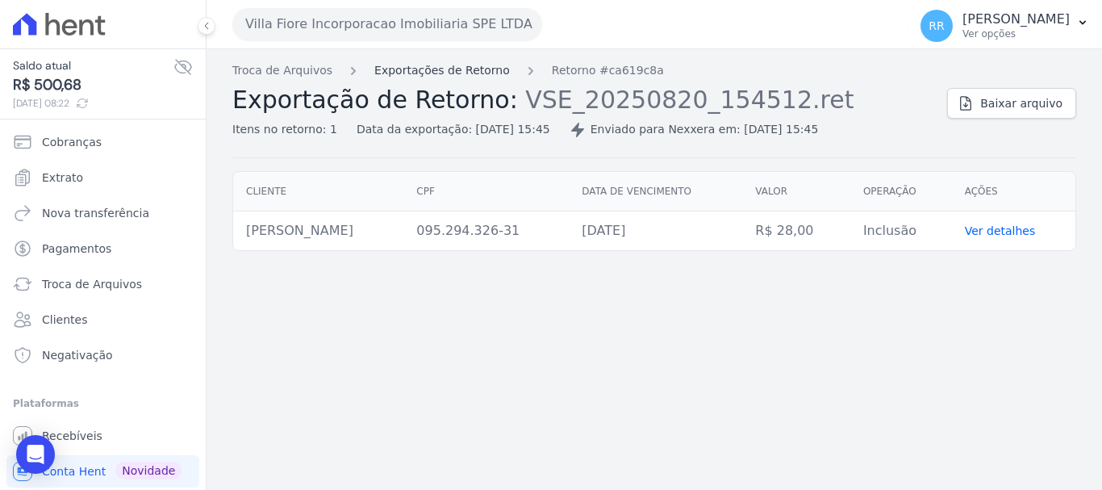
click at [472, 72] on link "Exportações de Retorno" at bounding box center [442, 70] width 136 height 17
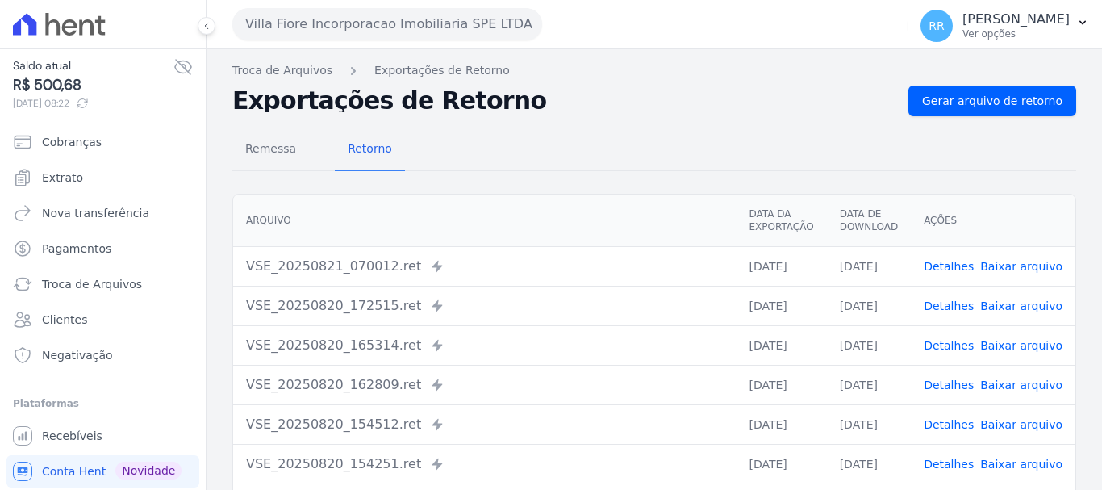
scroll to position [161, 0]
click at [953, 432] on span "Detalhes" at bounding box center [949, 424] width 50 height 16
click at [952, 426] on link "Detalhes" at bounding box center [949, 424] width 50 height 13
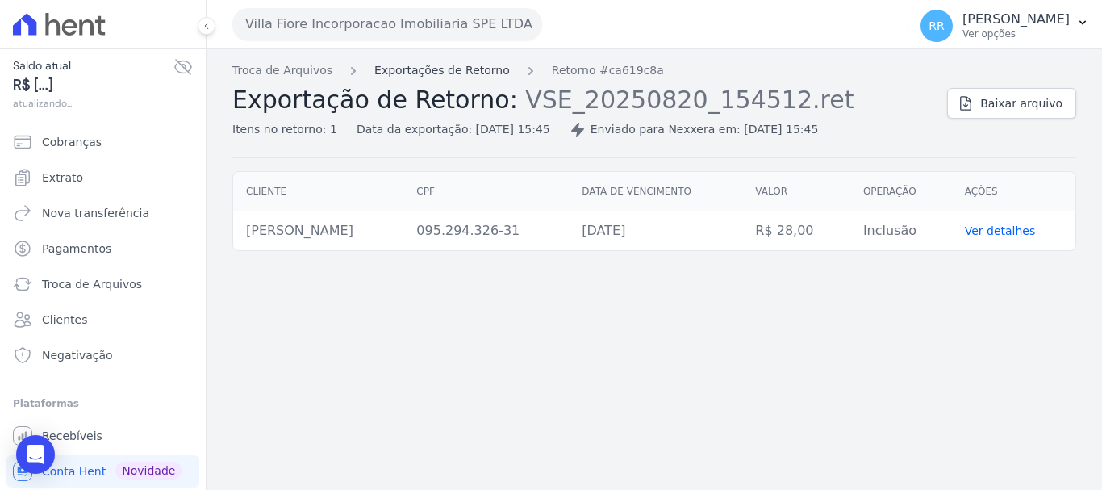
click at [460, 77] on link "Exportações de Retorno" at bounding box center [442, 70] width 136 height 17
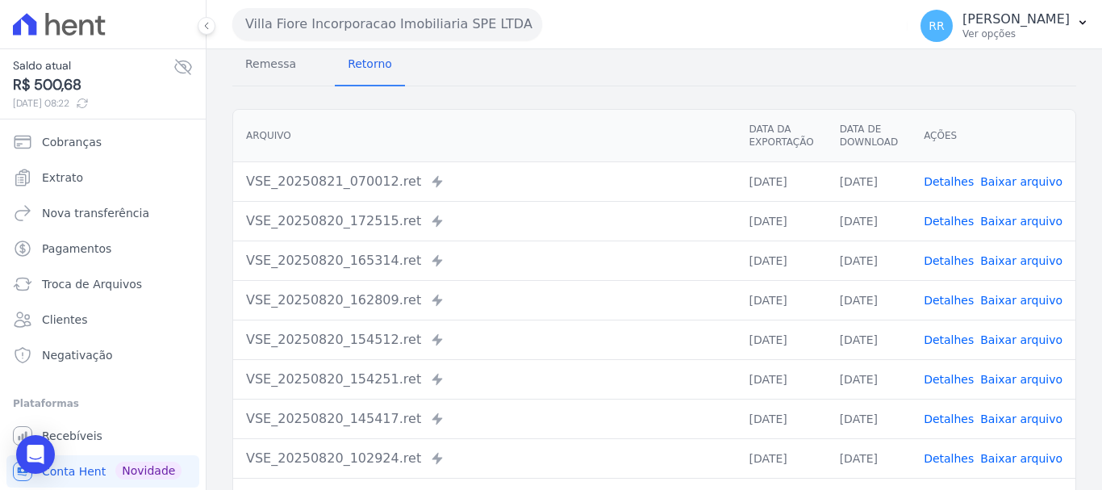
scroll to position [161, 0]
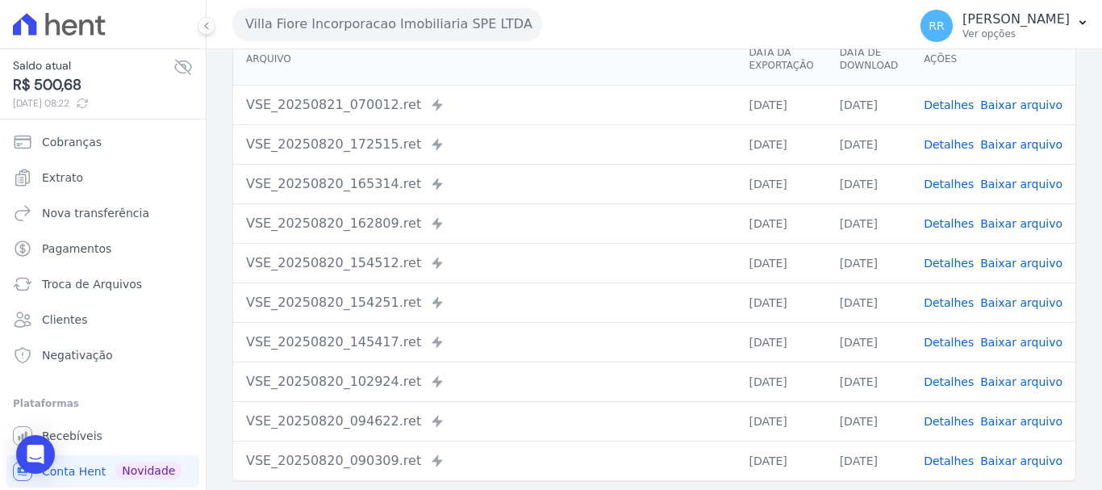
click at [949, 302] on link "Detalhes" at bounding box center [949, 302] width 50 height 13
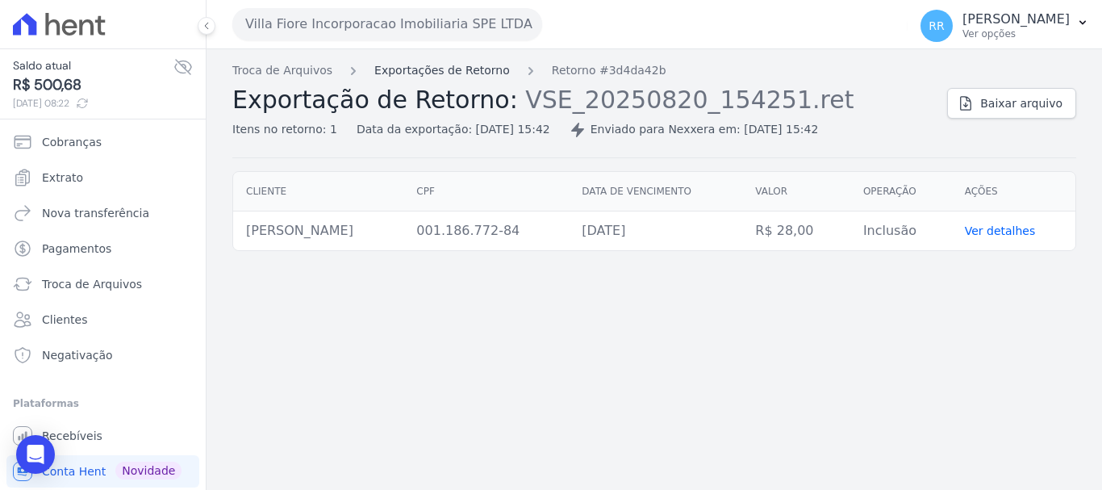
click at [455, 78] on link "Exportações de Retorno" at bounding box center [442, 70] width 136 height 17
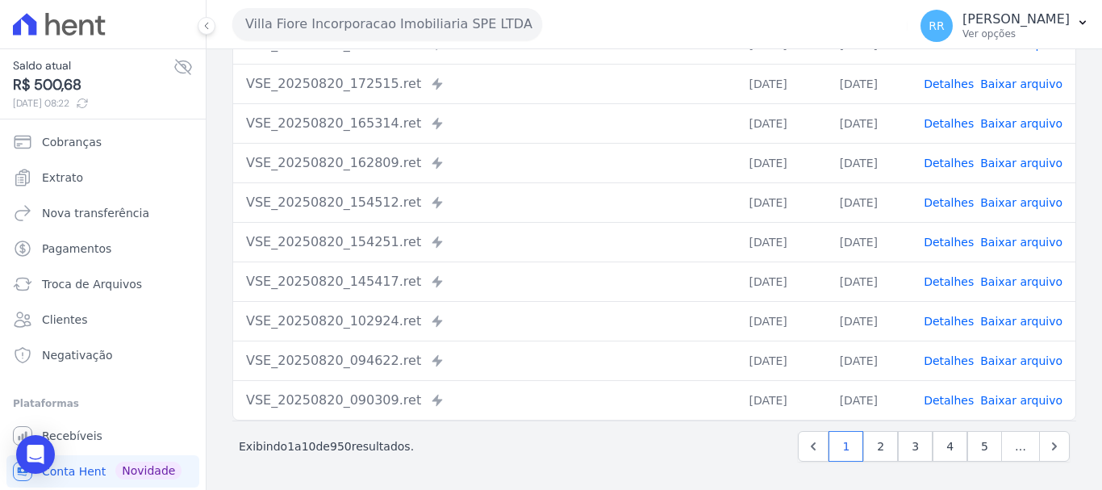
scroll to position [223, 0]
click at [955, 319] on link "Detalhes" at bounding box center [949, 320] width 50 height 13
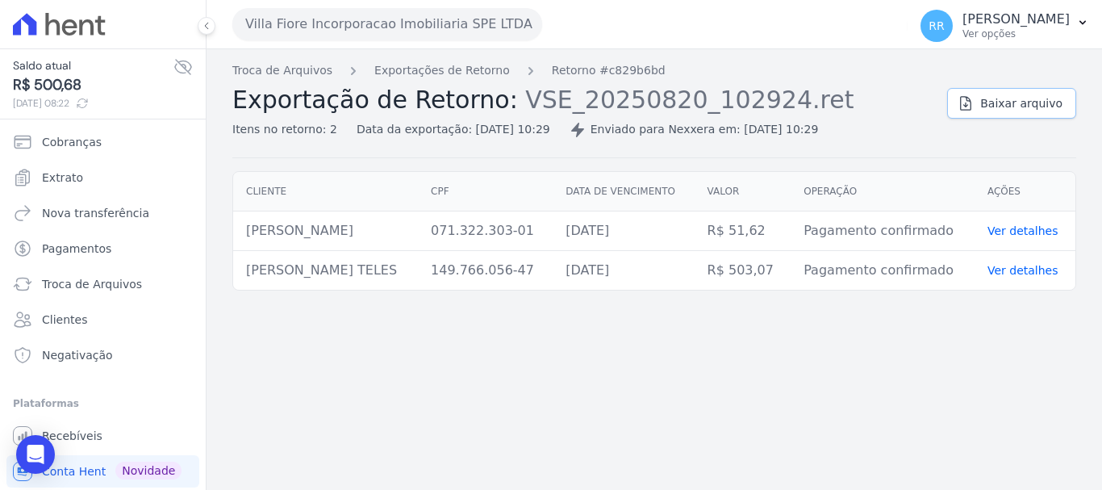
click at [1034, 97] on span "Baixar arquivo" at bounding box center [1021, 103] width 82 height 16
click at [412, 67] on link "Exportações de Retorno" at bounding box center [442, 70] width 136 height 17
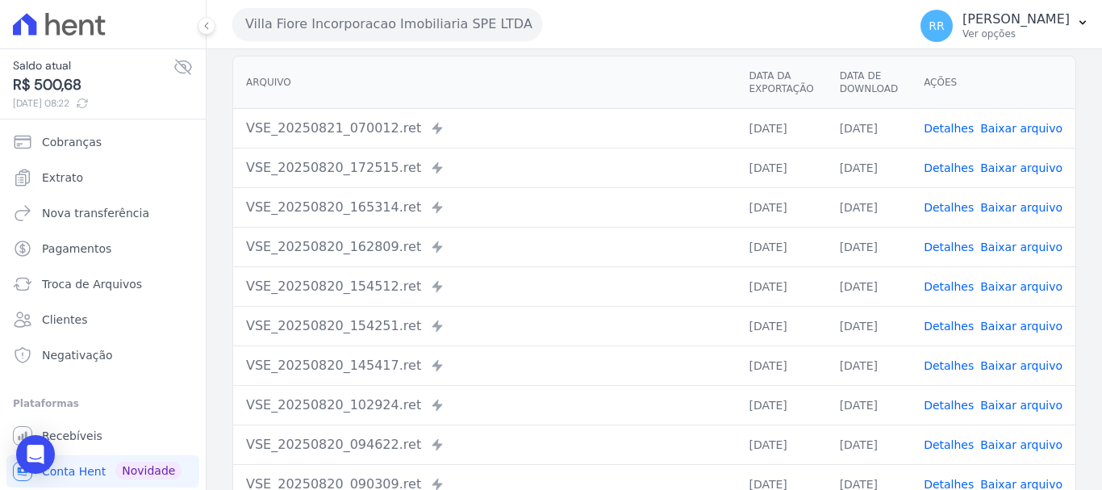
scroll to position [161, 0]
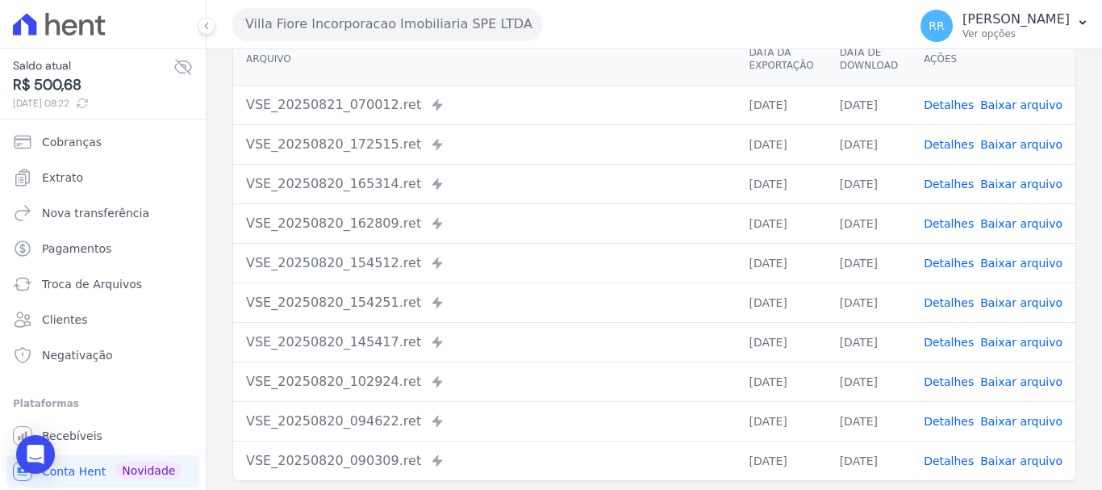
click at [960, 308] on link "Detalhes" at bounding box center [949, 302] width 50 height 13
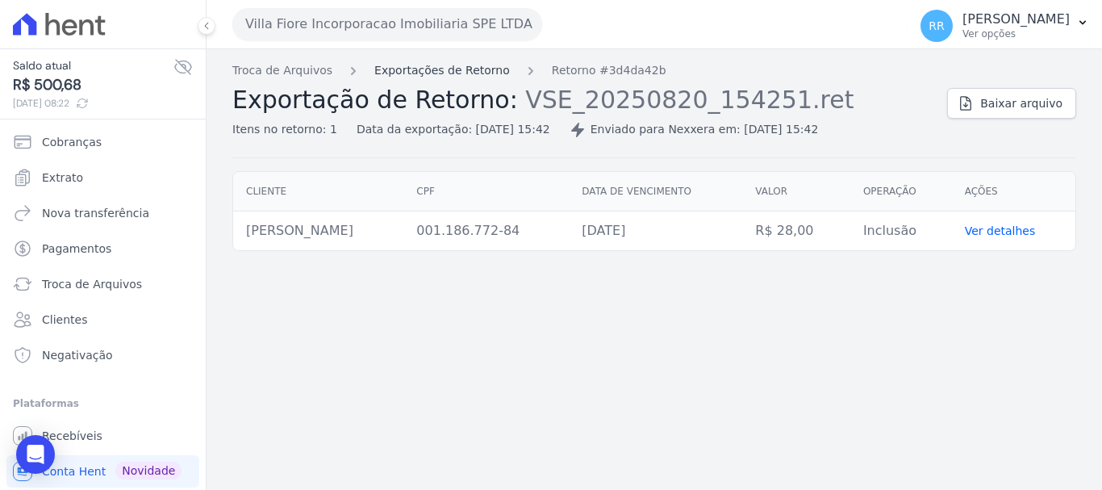
click at [451, 70] on link "Exportações de Retorno" at bounding box center [442, 70] width 136 height 17
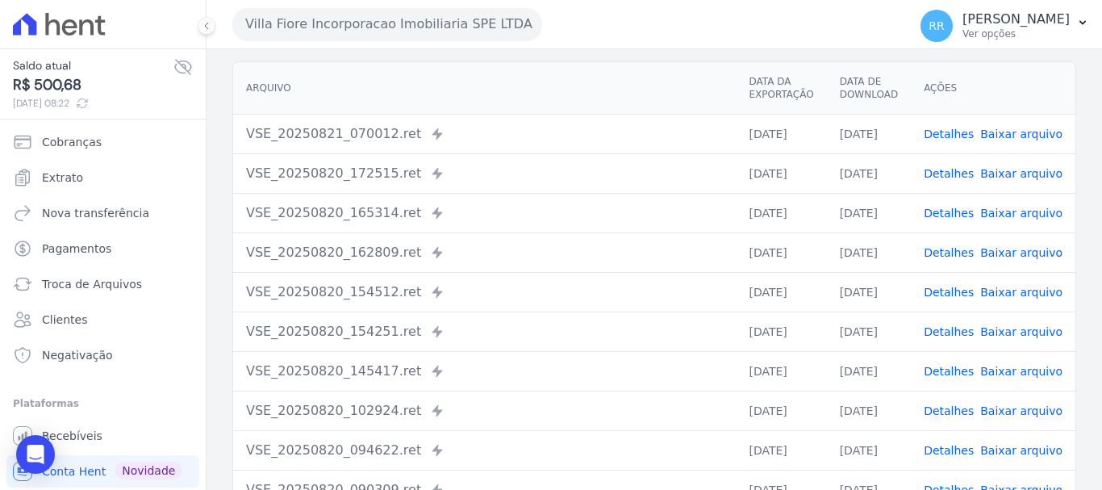
scroll to position [161, 0]
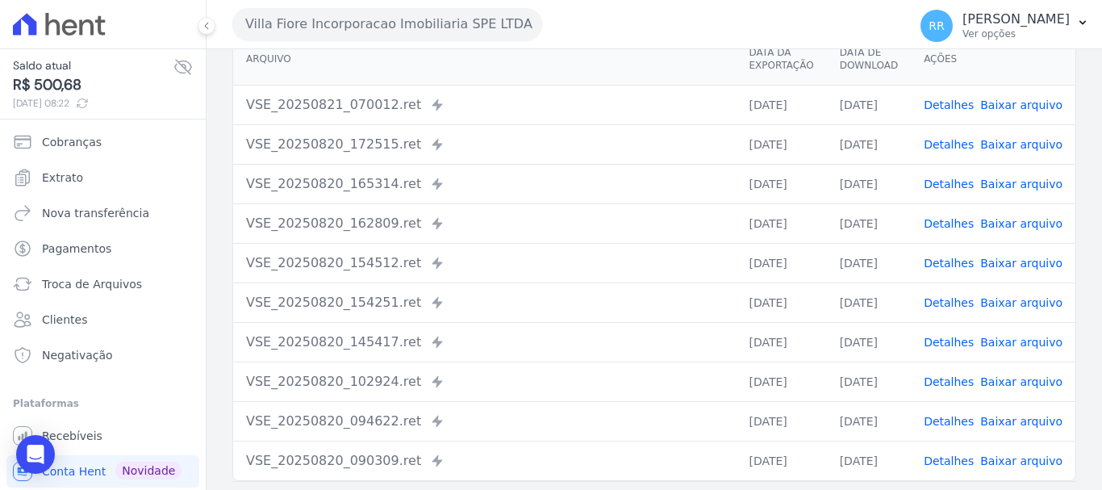
click at [941, 343] on link "Detalhes" at bounding box center [949, 342] width 50 height 13
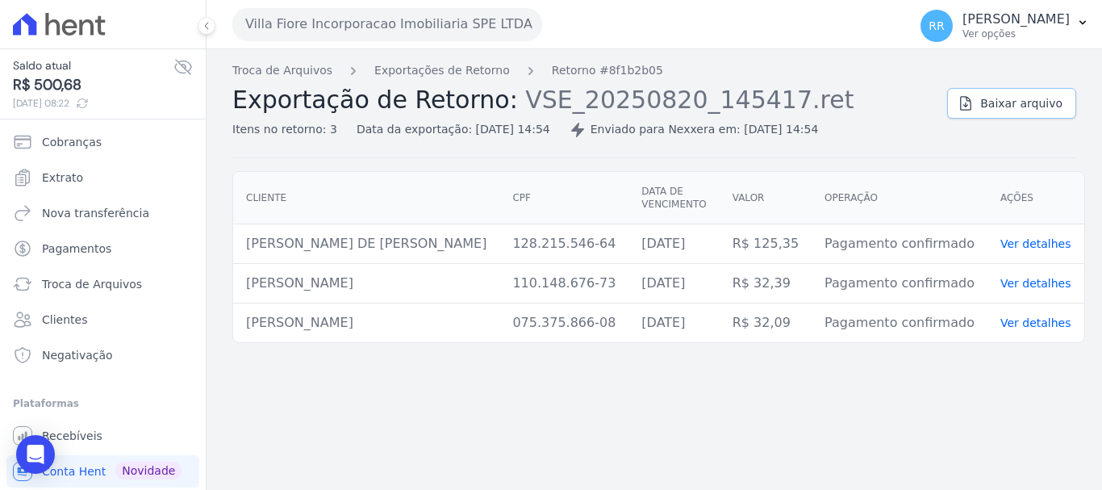
drag, startPoint x: 1029, startPoint y: 111, endPoint x: 755, endPoint y: 82, distance: 275.7
click at [1029, 111] on span "Baixar arquivo" at bounding box center [1021, 103] width 82 height 16
click at [462, 71] on link "Exportações de Retorno" at bounding box center [442, 70] width 136 height 17
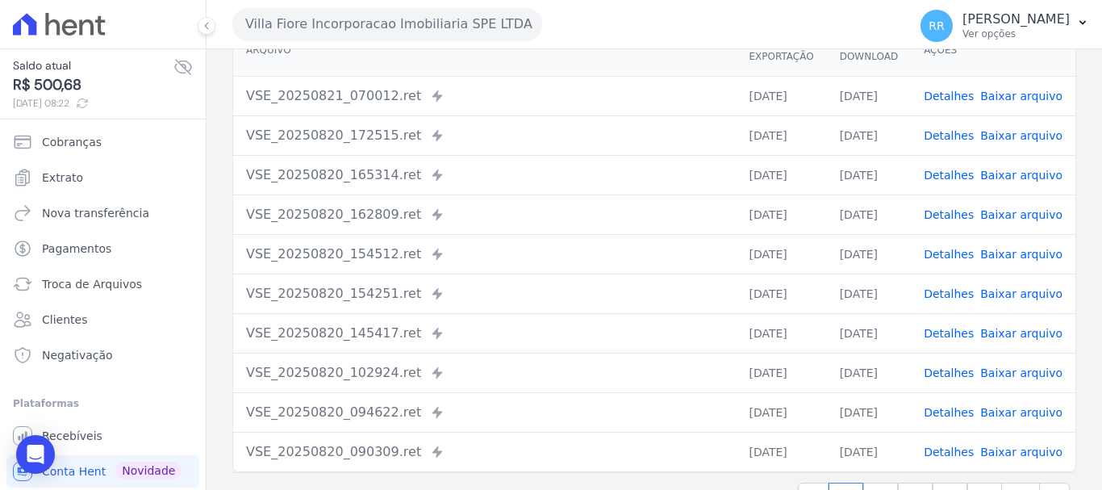
scroll to position [142, 0]
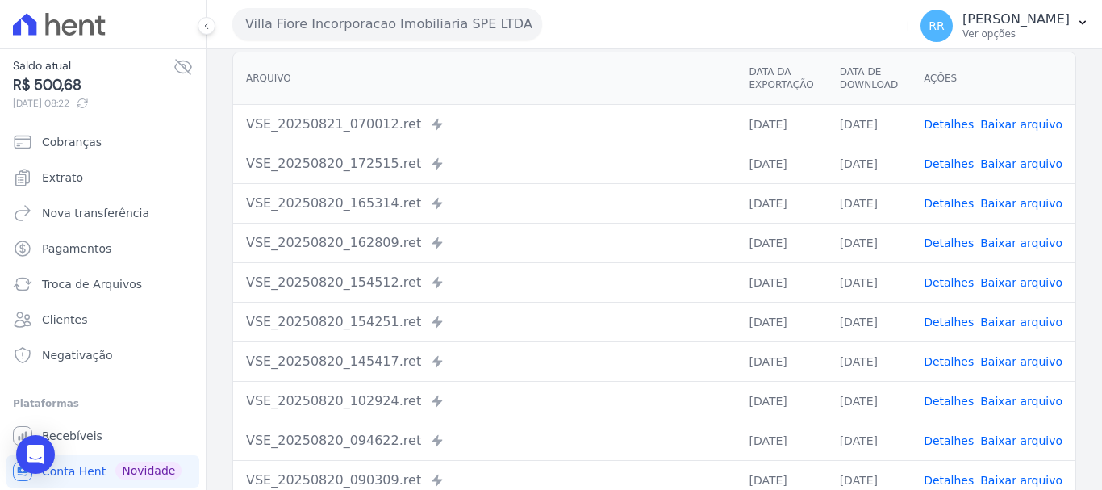
click at [941, 433] on td "Detalhes Baixar arquivo" at bounding box center [993, 440] width 165 height 40
click at [941, 438] on link "Detalhes" at bounding box center [949, 440] width 50 height 13
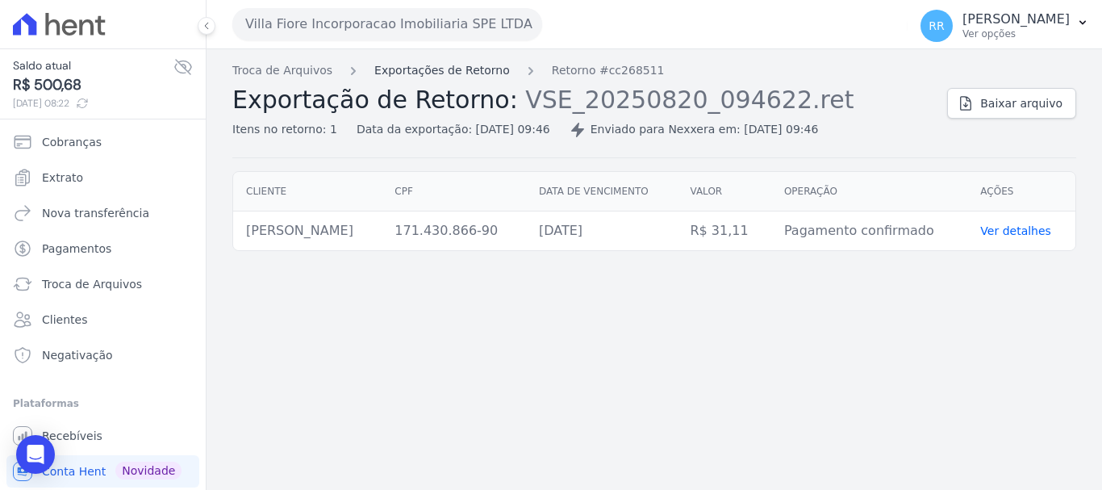
click at [477, 76] on link "Exportações de Retorno" at bounding box center [442, 70] width 136 height 17
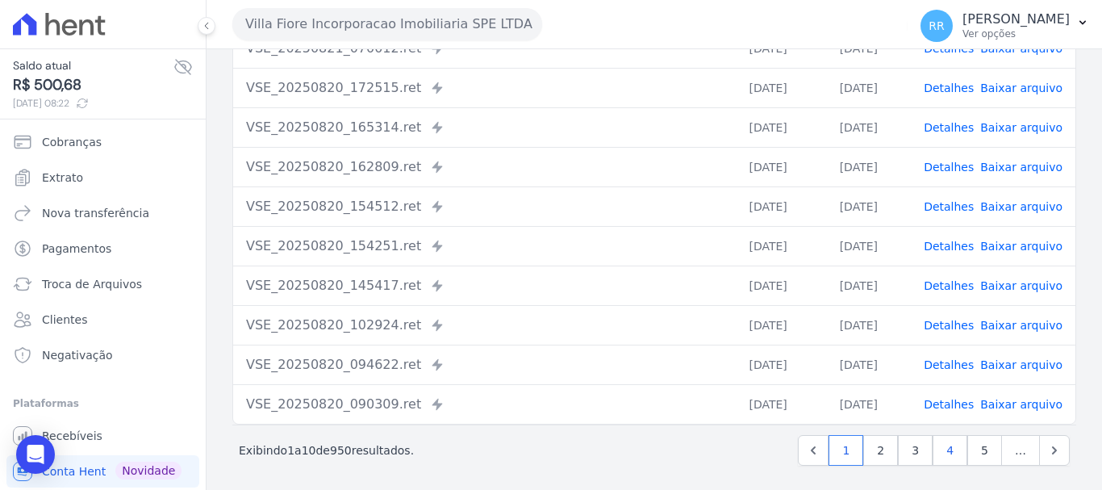
scroll to position [223, 0]
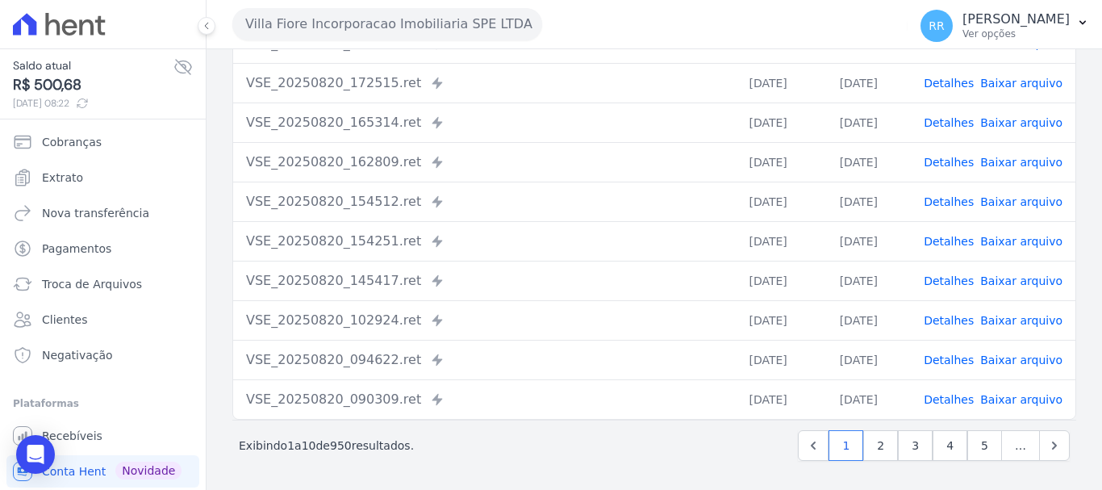
click at [958, 355] on link "Detalhes" at bounding box center [949, 359] width 50 height 13
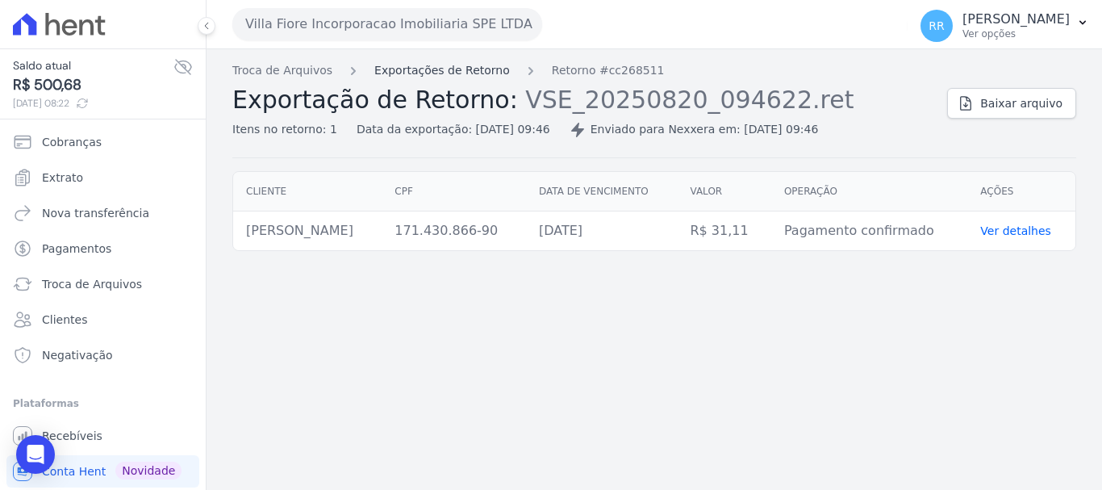
click at [456, 65] on link "Exportações de Retorno" at bounding box center [442, 70] width 136 height 17
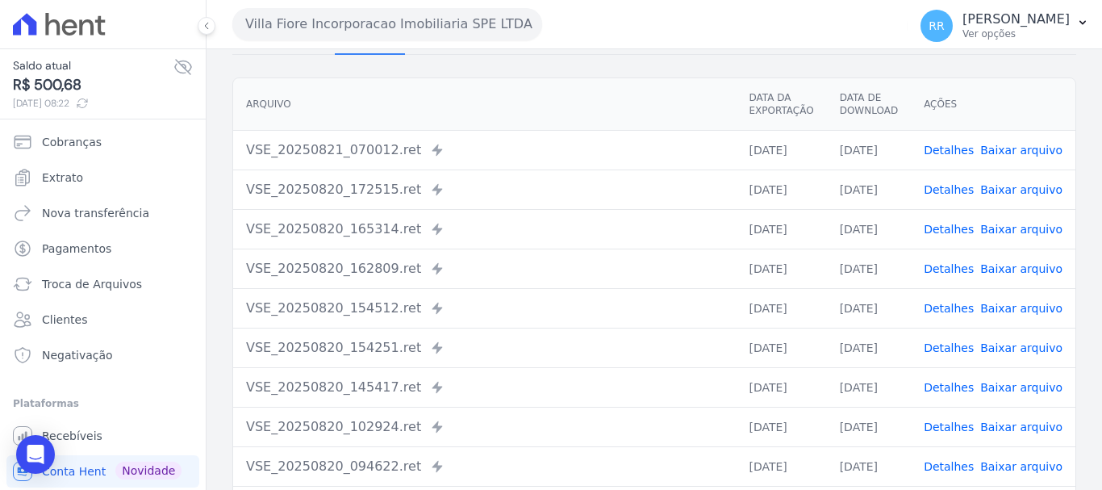
scroll to position [223, 0]
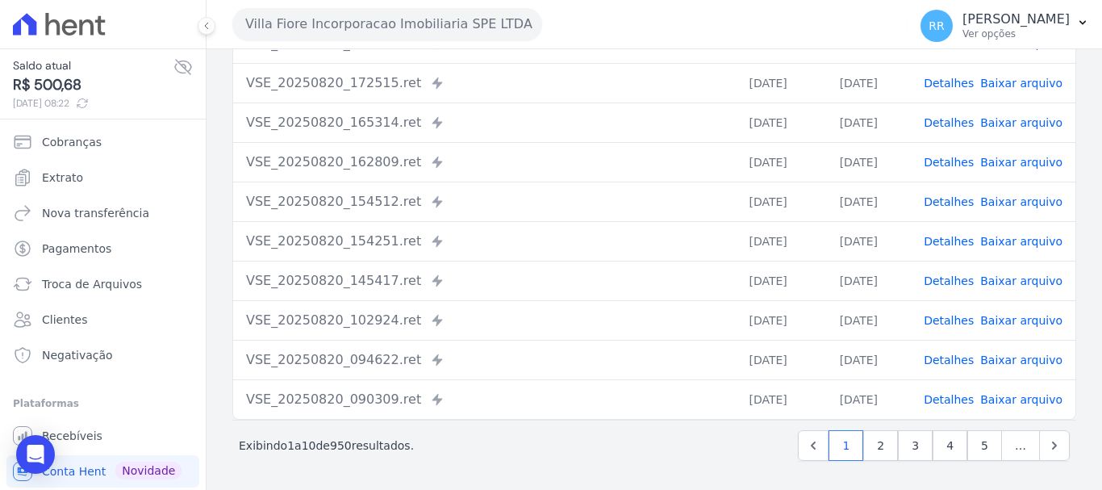
drag, startPoint x: 944, startPoint y: 401, endPoint x: 928, endPoint y: 404, distance: 16.5
click at [945, 401] on link "Detalhes" at bounding box center [949, 399] width 50 height 13
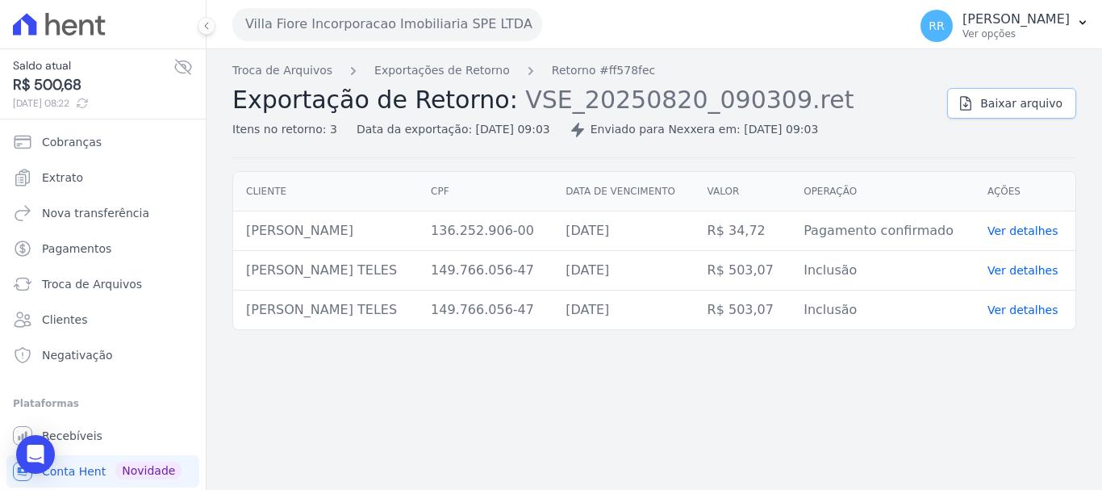
click at [1012, 109] on span "Baixar arquivo" at bounding box center [1021, 103] width 82 height 16
click at [436, 72] on link "Exportações de Retorno" at bounding box center [442, 70] width 136 height 17
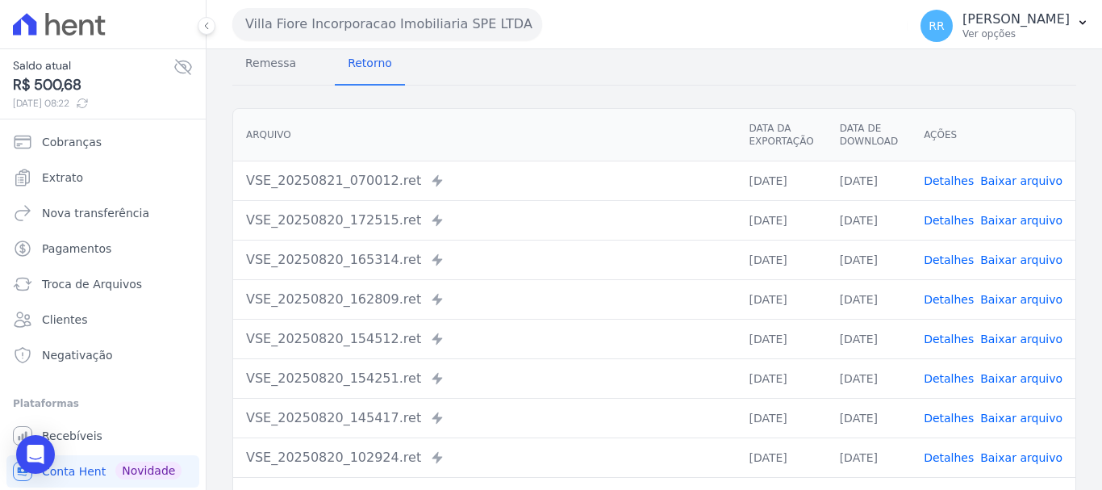
scroll to position [223, 0]
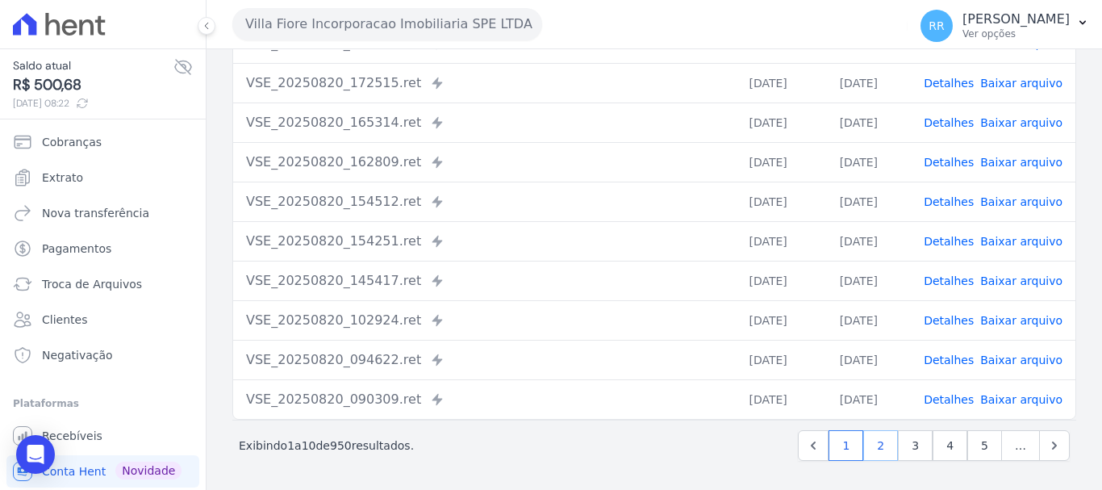
click at [867, 447] on link "2" at bounding box center [880, 445] width 35 height 31
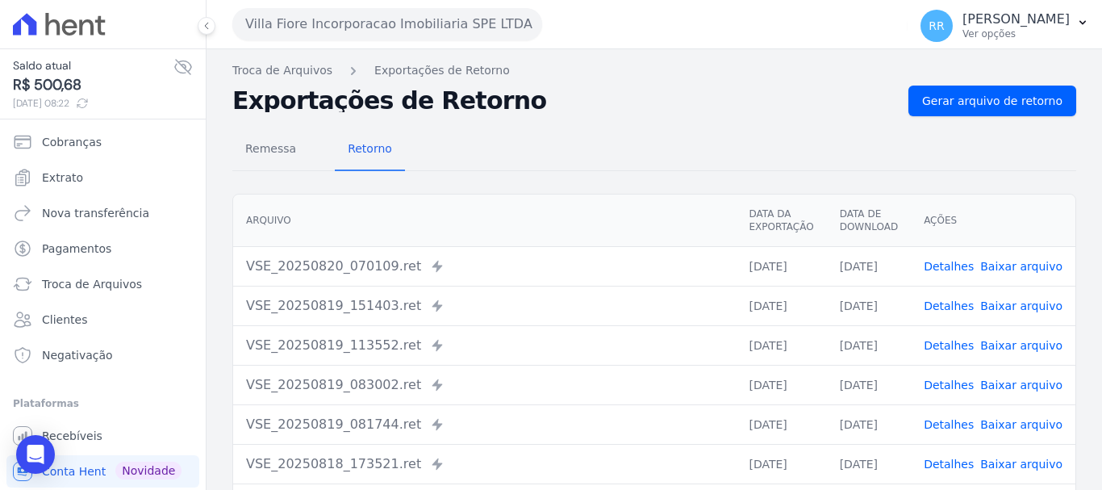
click at [954, 265] on link "Detalhes" at bounding box center [949, 266] width 50 height 13
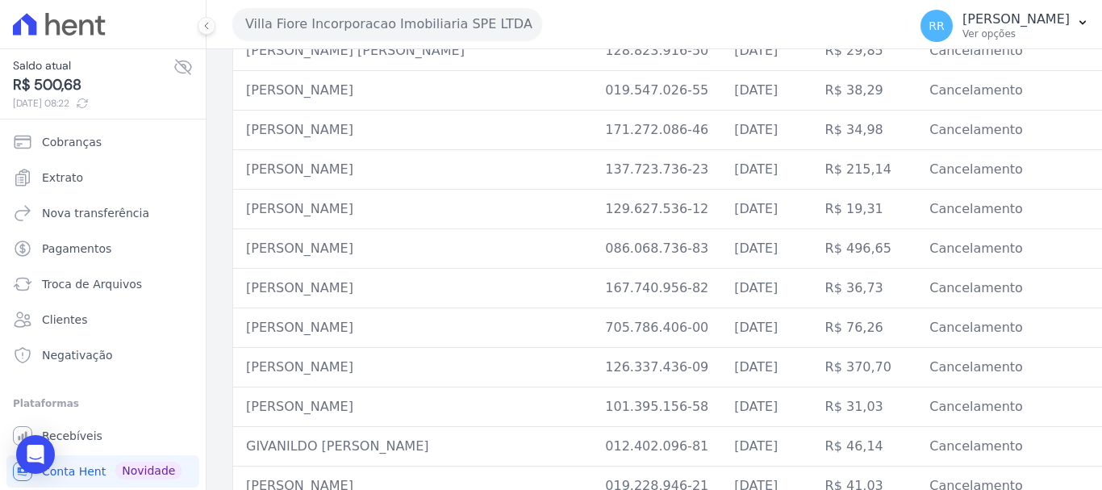
scroll to position [1694, 0]
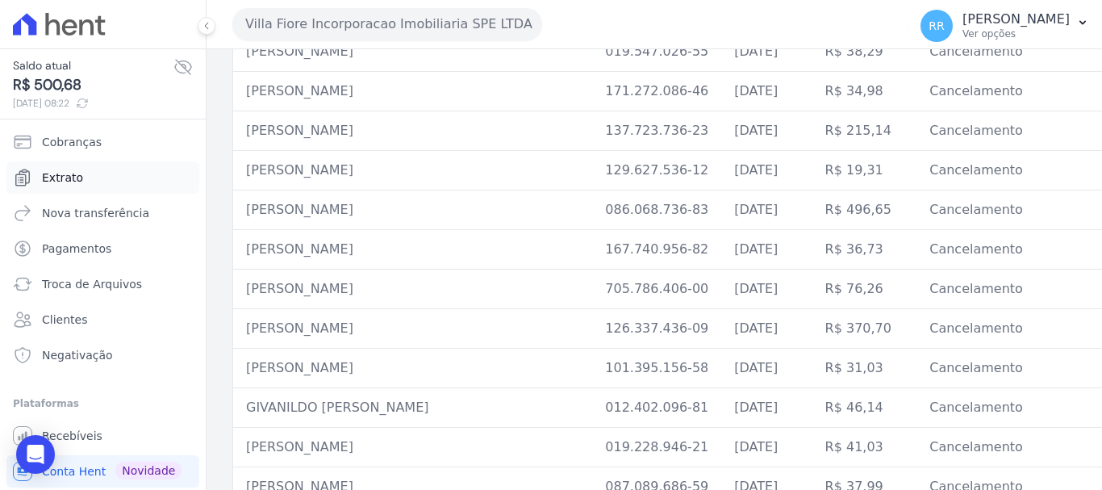
click at [73, 184] on span "Extrato" at bounding box center [62, 177] width 41 height 16
click at [56, 179] on span "Extrato" at bounding box center [62, 177] width 41 height 16
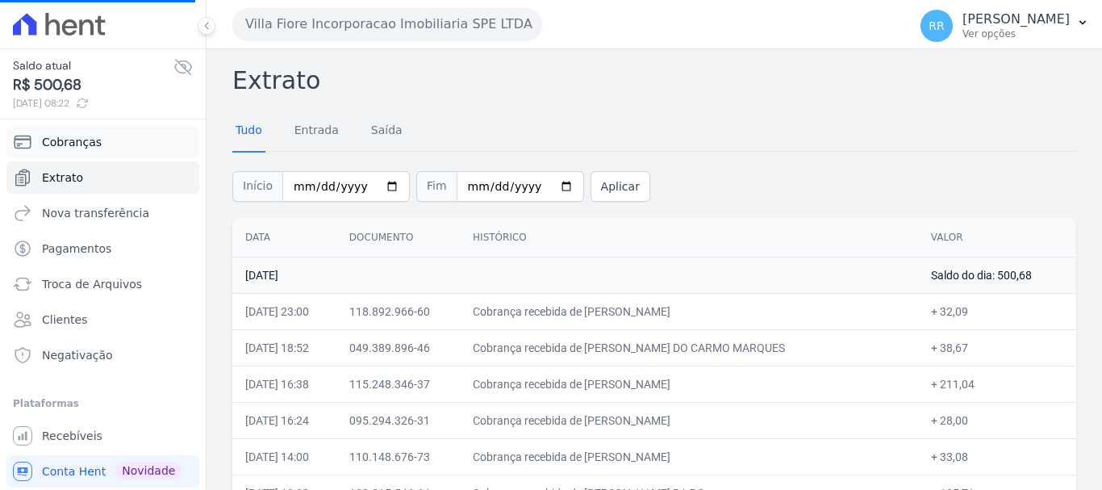
click at [56, 143] on span "Cobranças" at bounding box center [72, 142] width 60 height 16
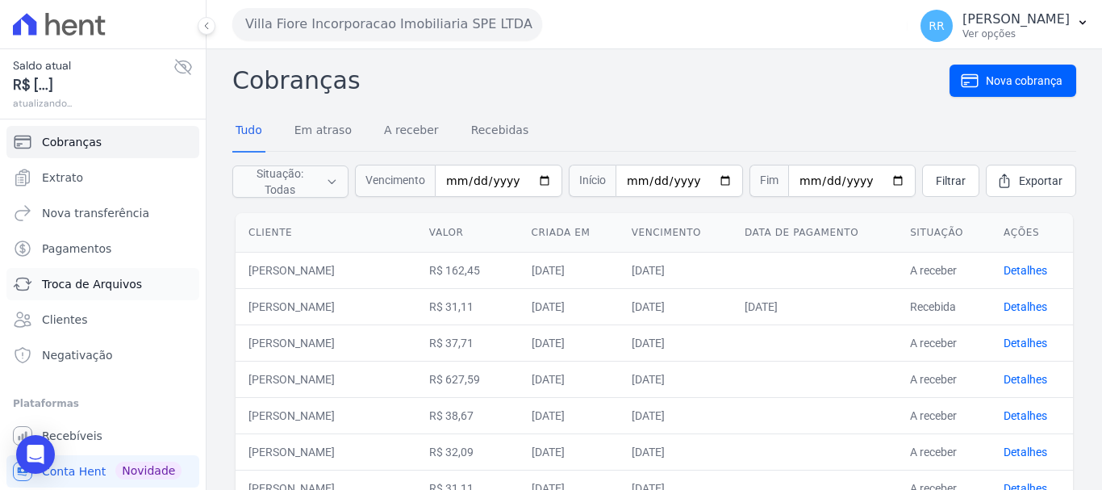
click at [82, 289] on span "Troca de Arquivos" at bounding box center [92, 284] width 100 height 16
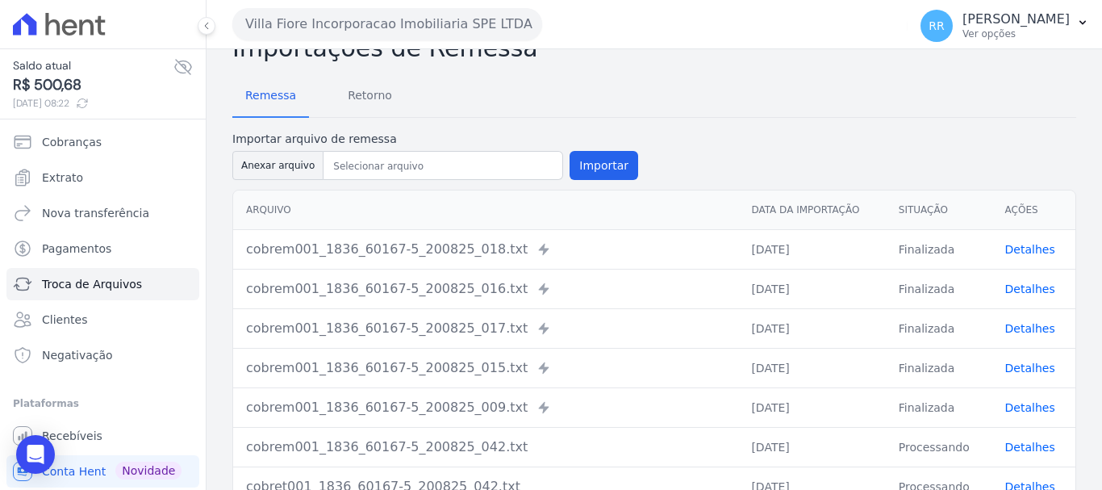
scroll to position [81, 0]
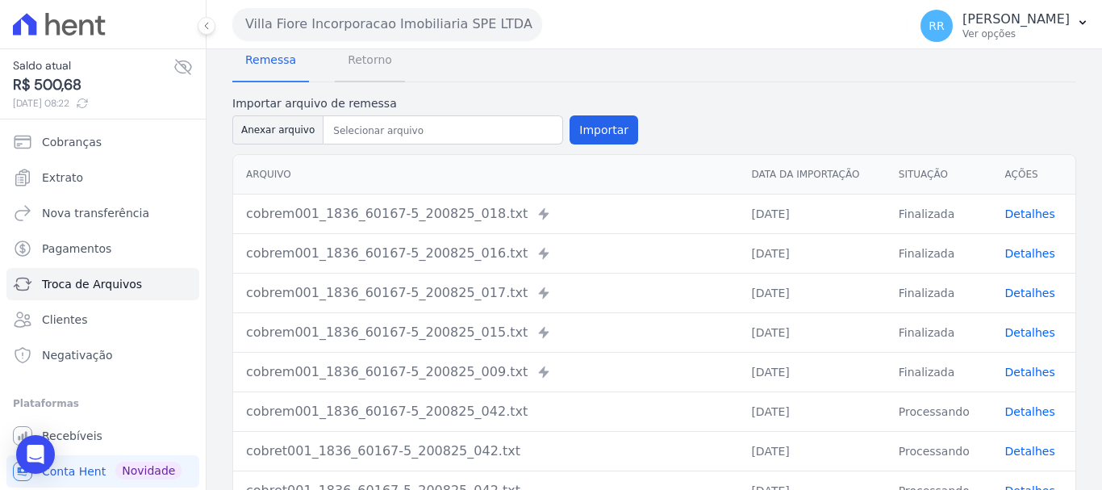
click at [369, 61] on span "Retorno" at bounding box center [370, 60] width 64 height 32
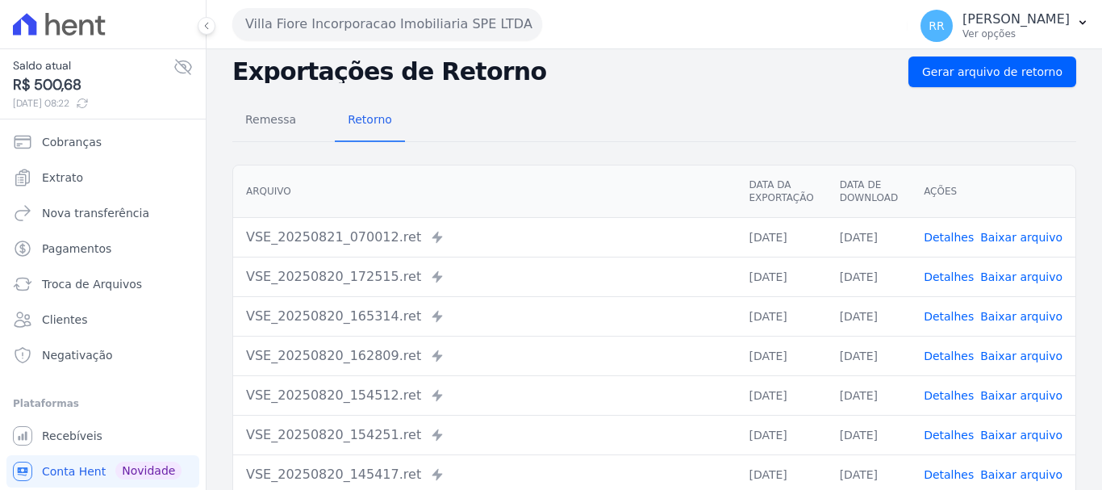
scroll to position [81, 0]
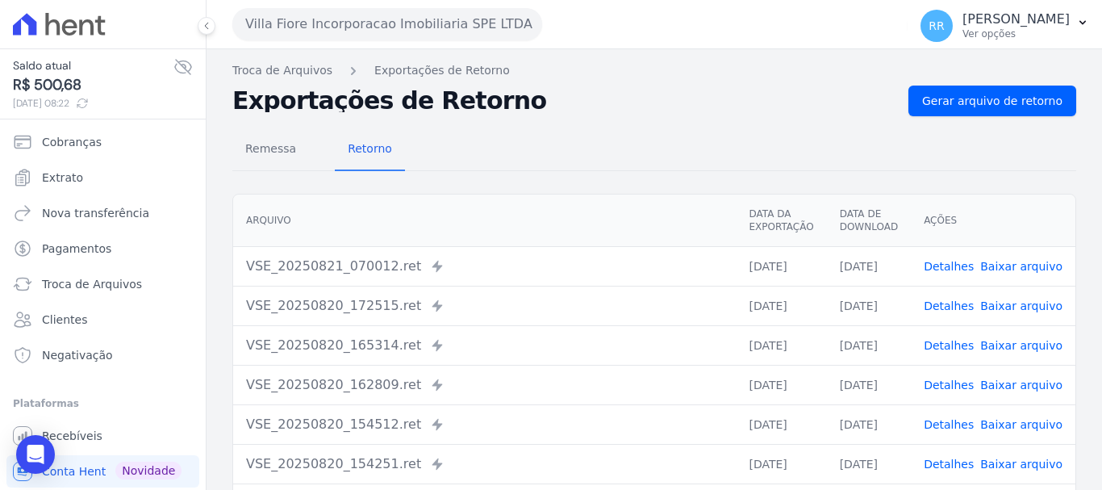
click at [950, 311] on link "Detalhes" at bounding box center [949, 305] width 50 height 13
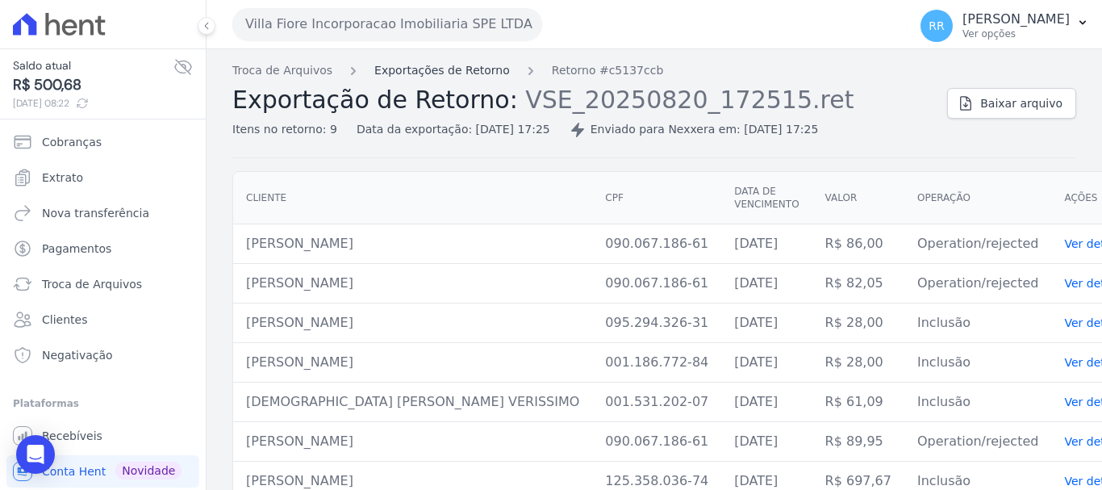
click at [481, 72] on link "Exportações de Retorno" at bounding box center [442, 70] width 136 height 17
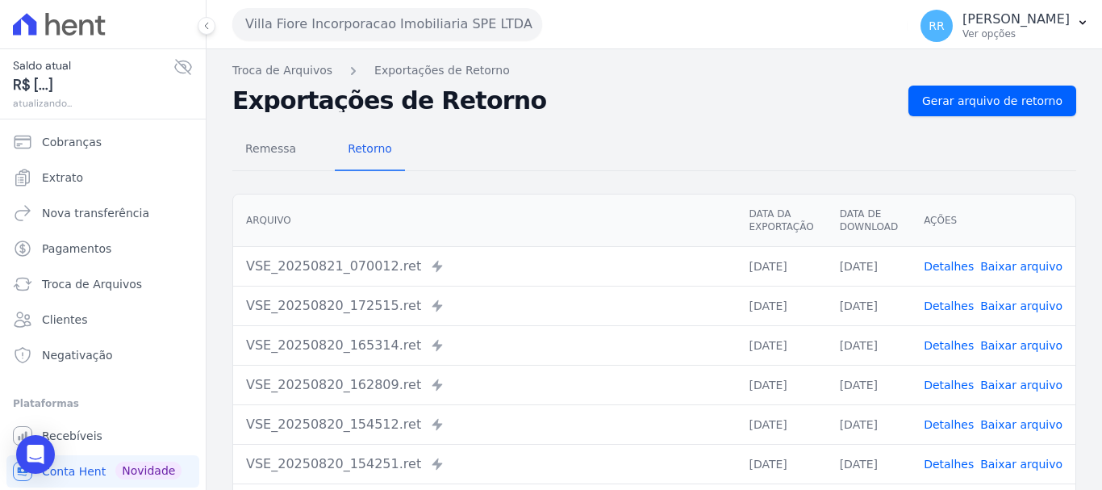
click at [957, 311] on link "Detalhes" at bounding box center [949, 305] width 50 height 13
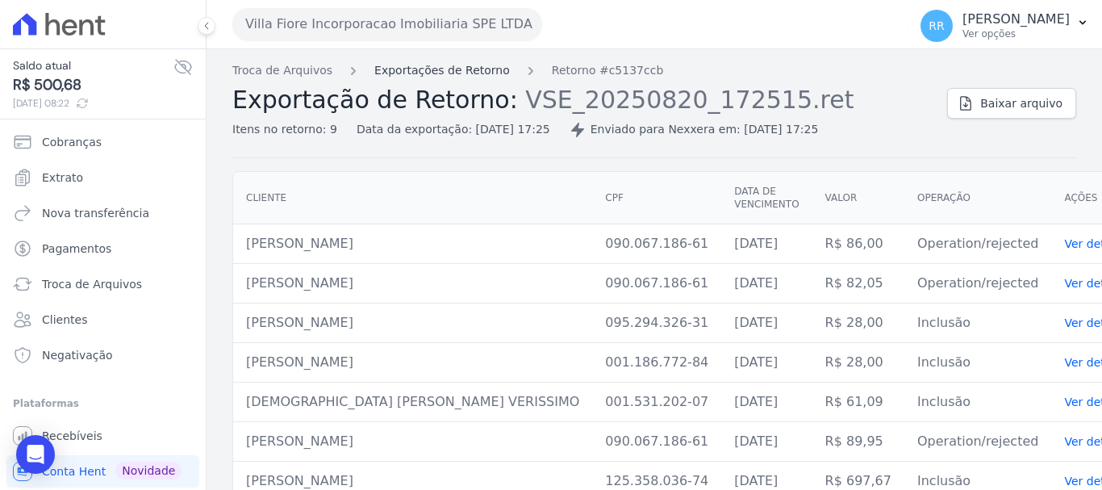
click at [397, 69] on link "Exportações de Retorno" at bounding box center [442, 70] width 136 height 17
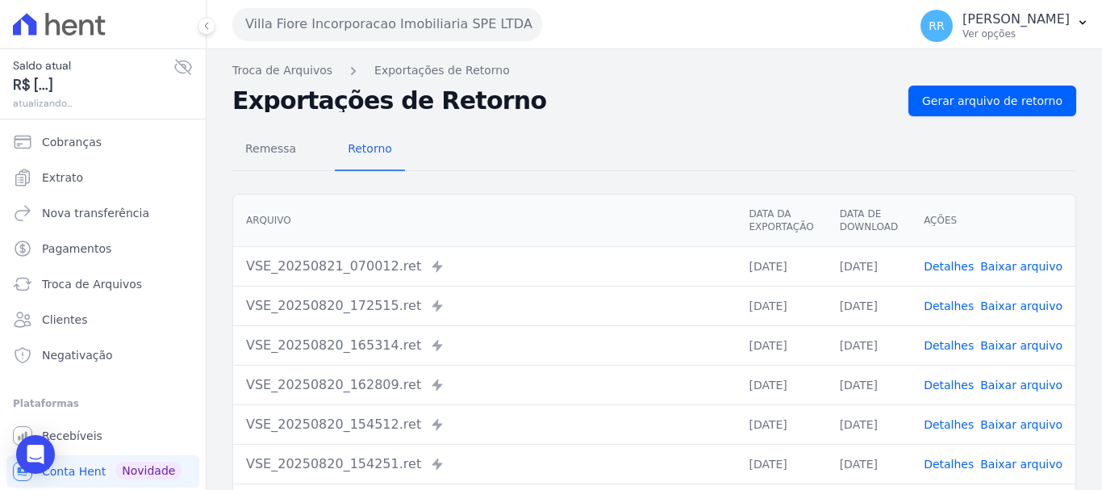
click at [962, 345] on link "Detalhes" at bounding box center [949, 345] width 50 height 13
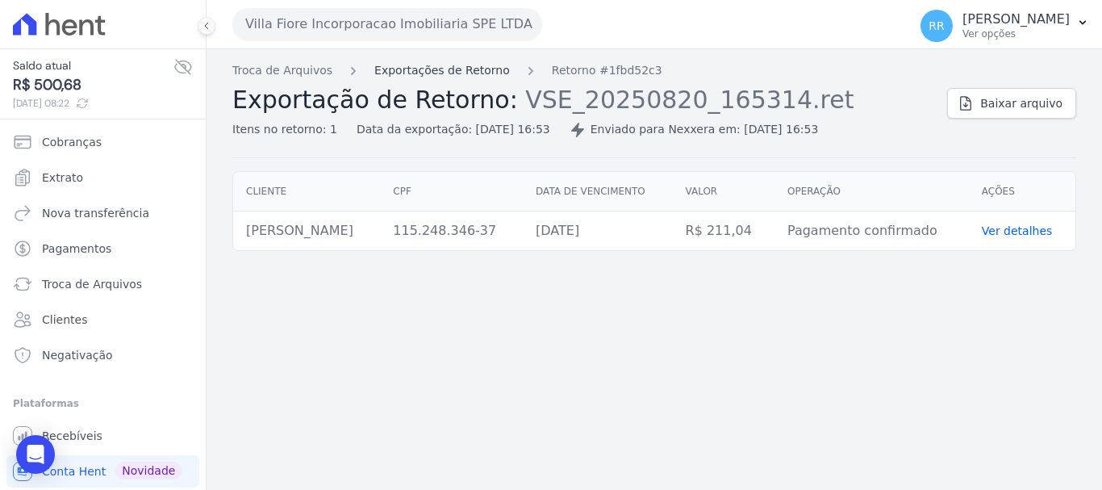
click at [465, 72] on link "Exportações de Retorno" at bounding box center [442, 70] width 136 height 17
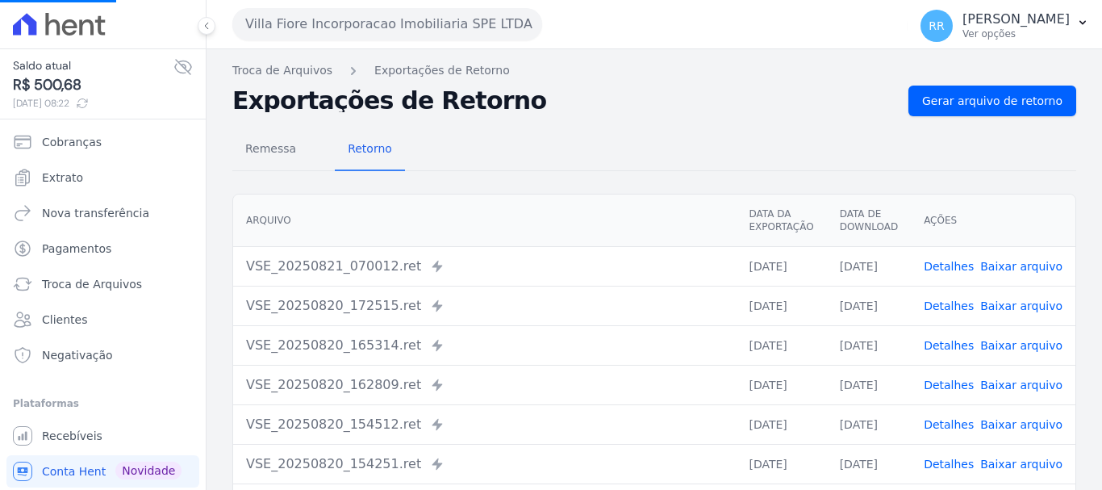
click at [954, 393] on td "Detalhes Baixar arquivo" at bounding box center [993, 385] width 165 height 40
click at [951, 389] on link "Detalhes" at bounding box center [949, 384] width 50 height 13
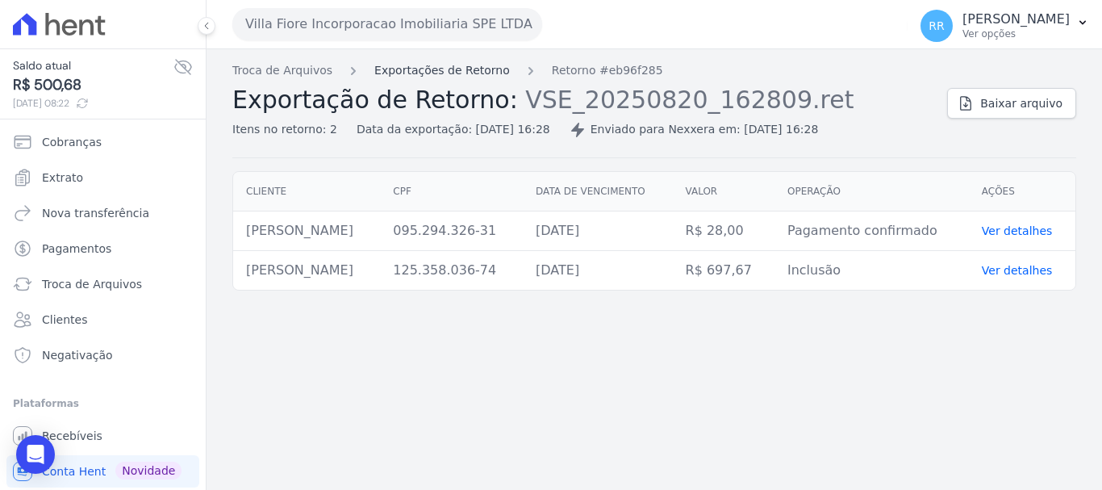
click at [438, 72] on link "Exportações de Retorno" at bounding box center [442, 70] width 136 height 17
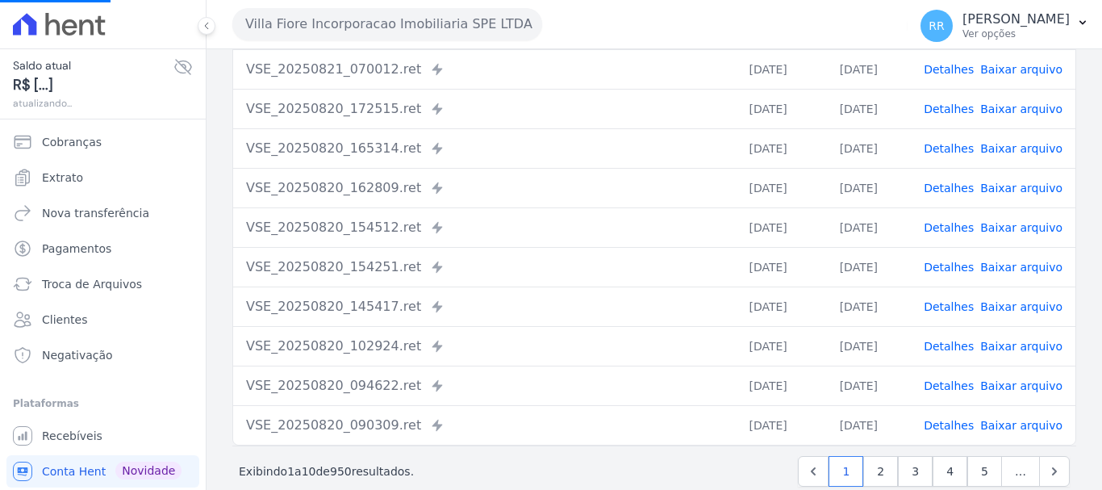
scroll to position [223, 0]
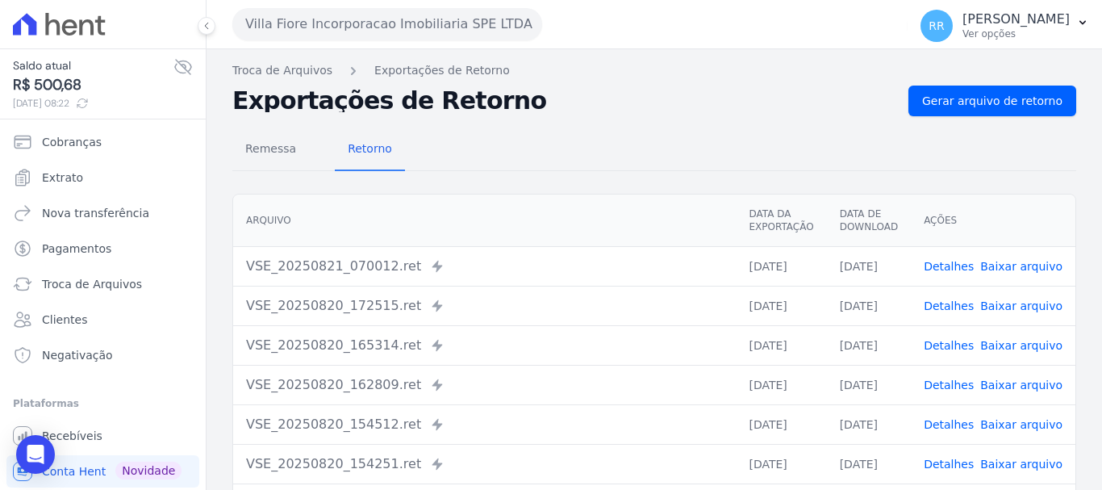
click at [945, 425] on link "Detalhes" at bounding box center [949, 424] width 50 height 13
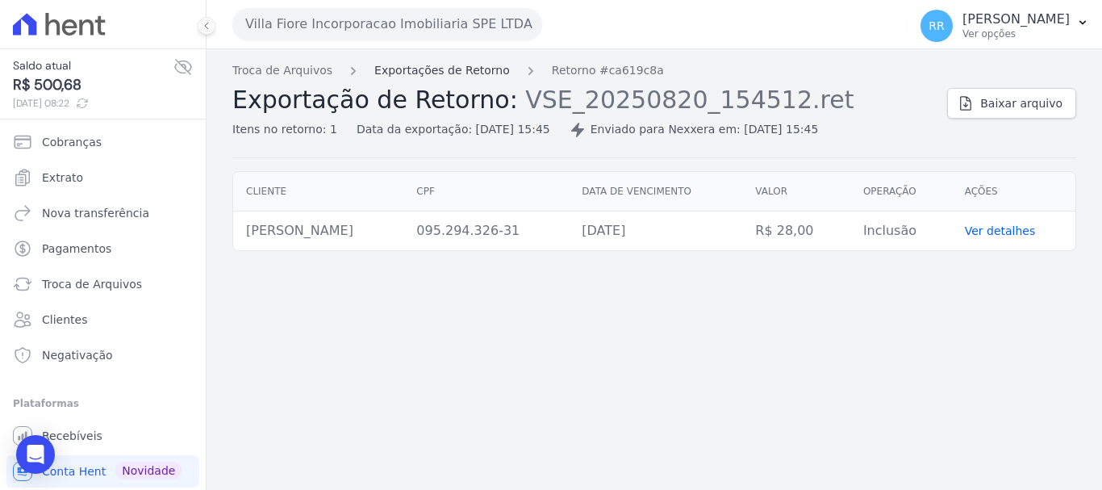
click at [447, 69] on link "Exportações de Retorno" at bounding box center [442, 70] width 136 height 17
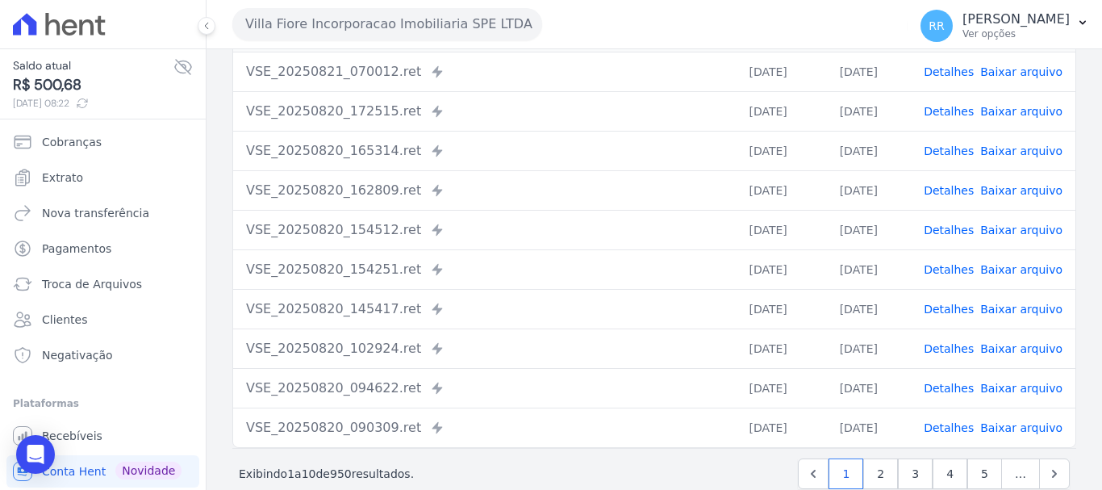
scroll to position [223, 0]
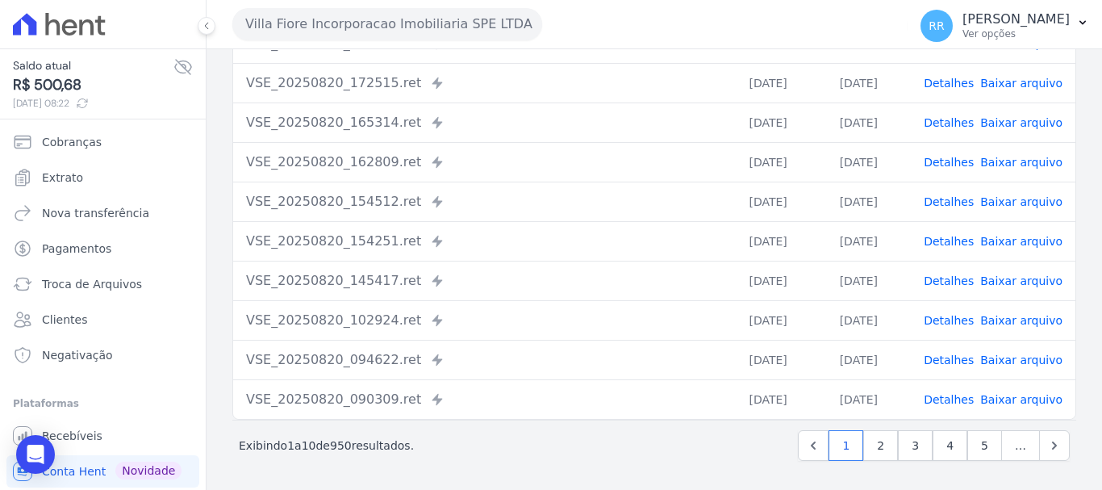
click at [949, 399] on link "Detalhes" at bounding box center [949, 399] width 50 height 13
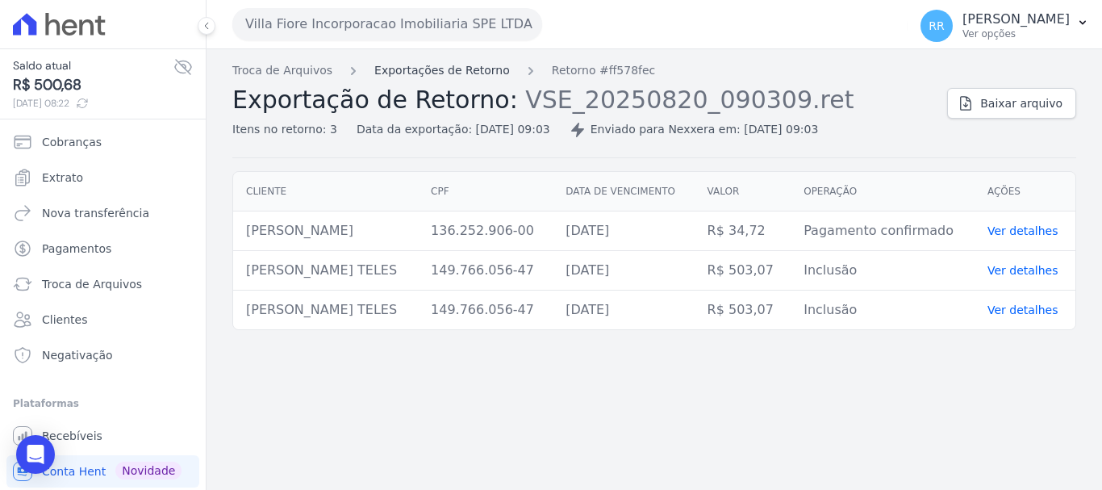
click at [452, 65] on link "Exportações de Retorno" at bounding box center [442, 70] width 136 height 17
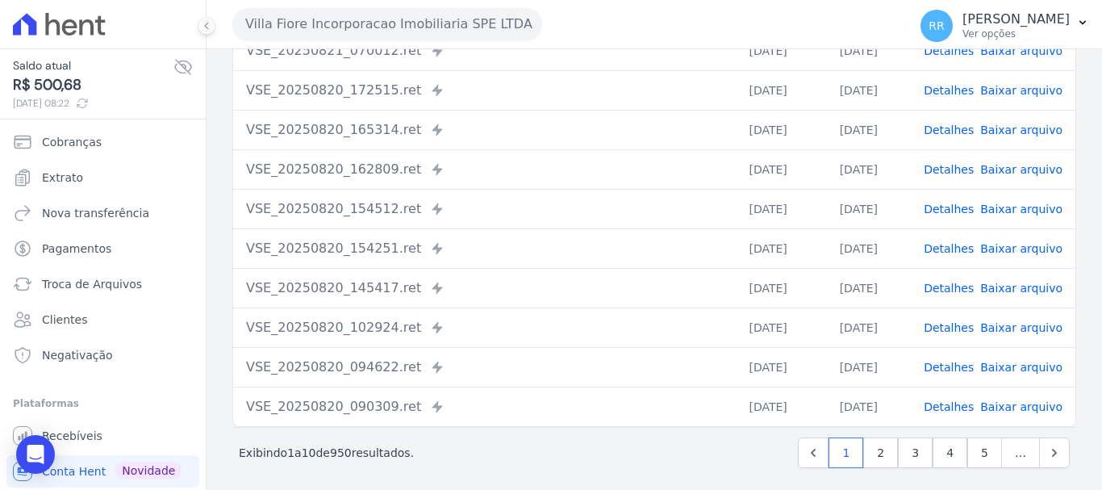
scroll to position [223, 0]
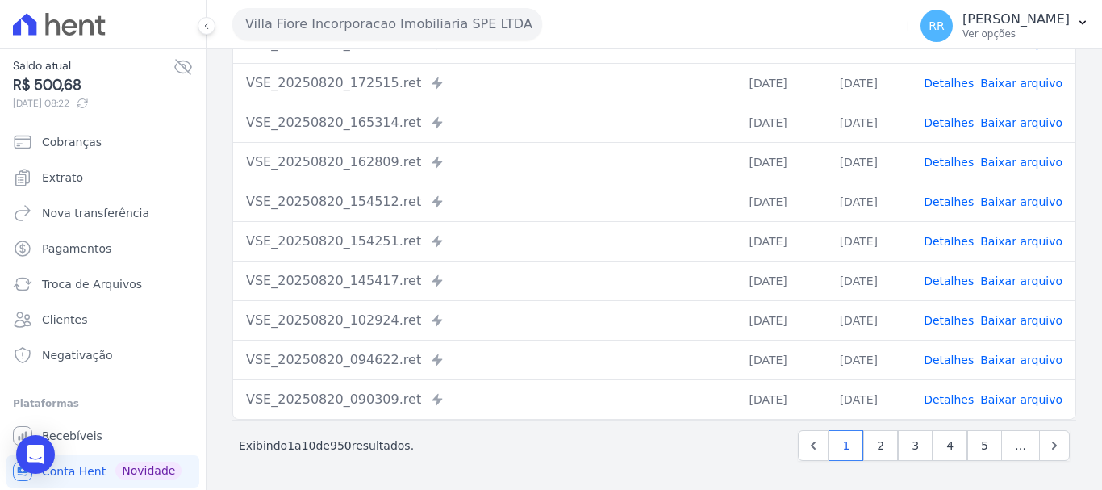
click at [959, 359] on link "Detalhes" at bounding box center [949, 359] width 50 height 13
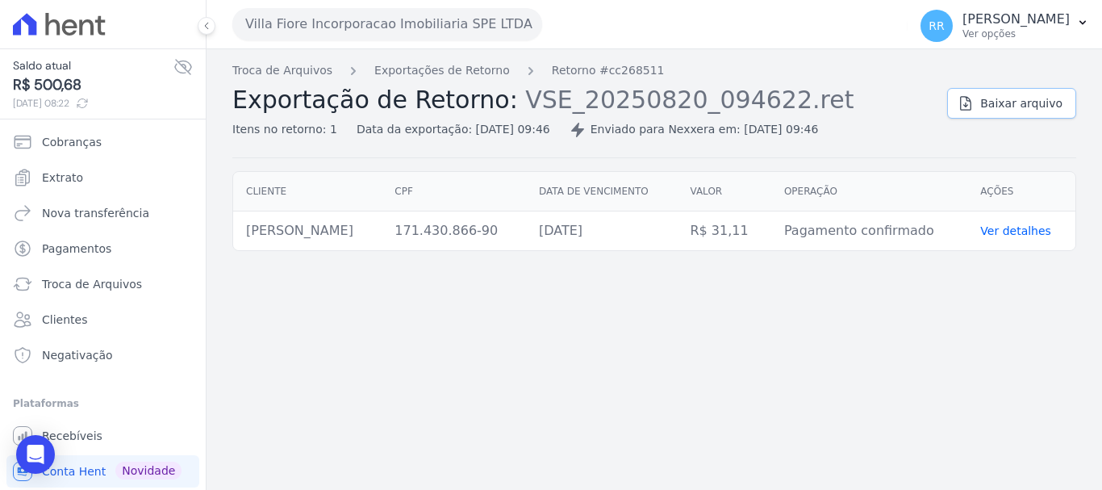
drag, startPoint x: 1012, startPoint y: 103, endPoint x: 552, endPoint y: 98, distance: 459.9
click at [1012, 102] on span "Baixar arquivo" at bounding box center [1021, 103] width 82 height 16
